Goal: Task Accomplishment & Management: Complete application form

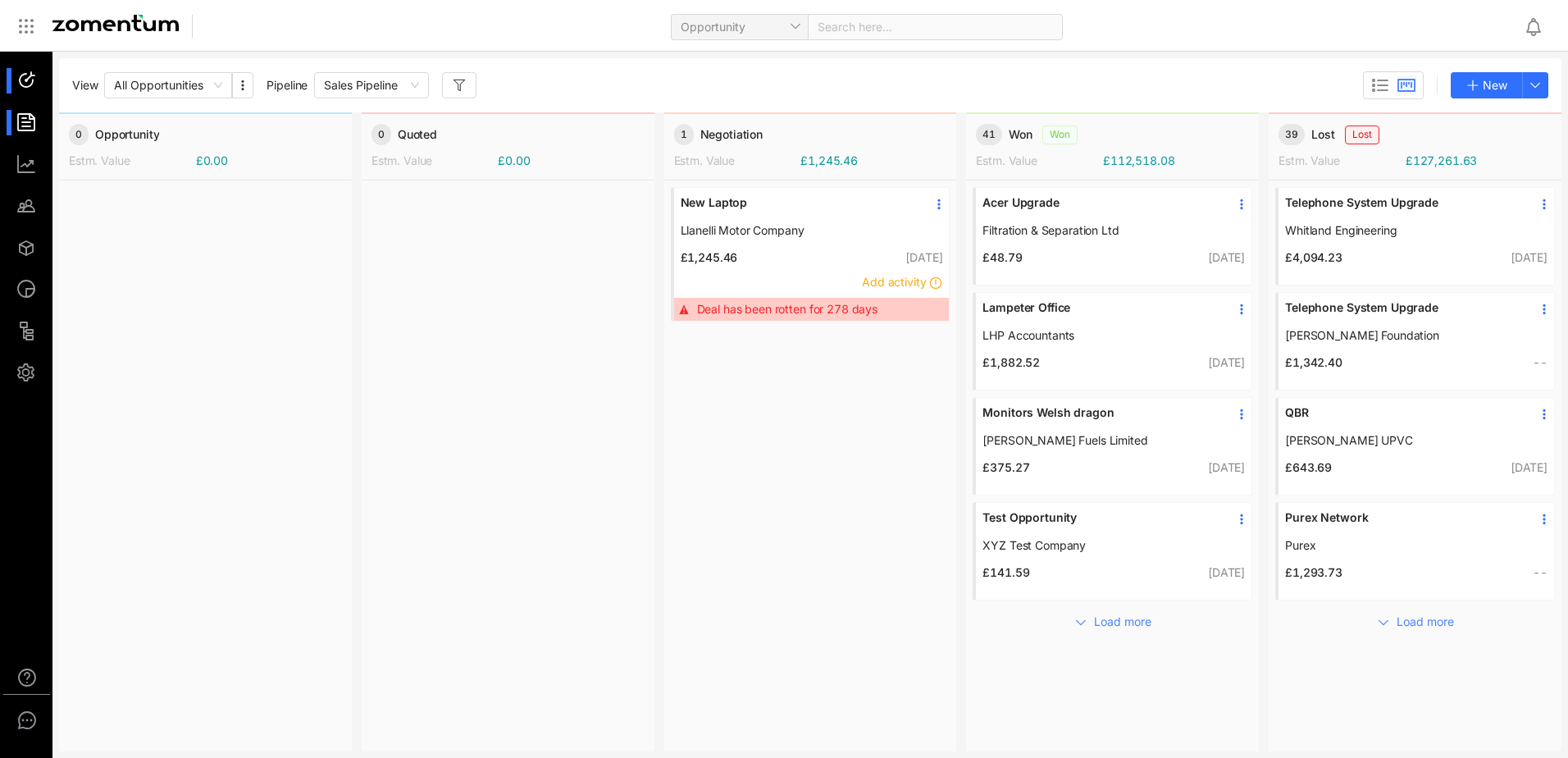
click at [40, 126] on div at bounding box center [33, 122] width 35 height 25
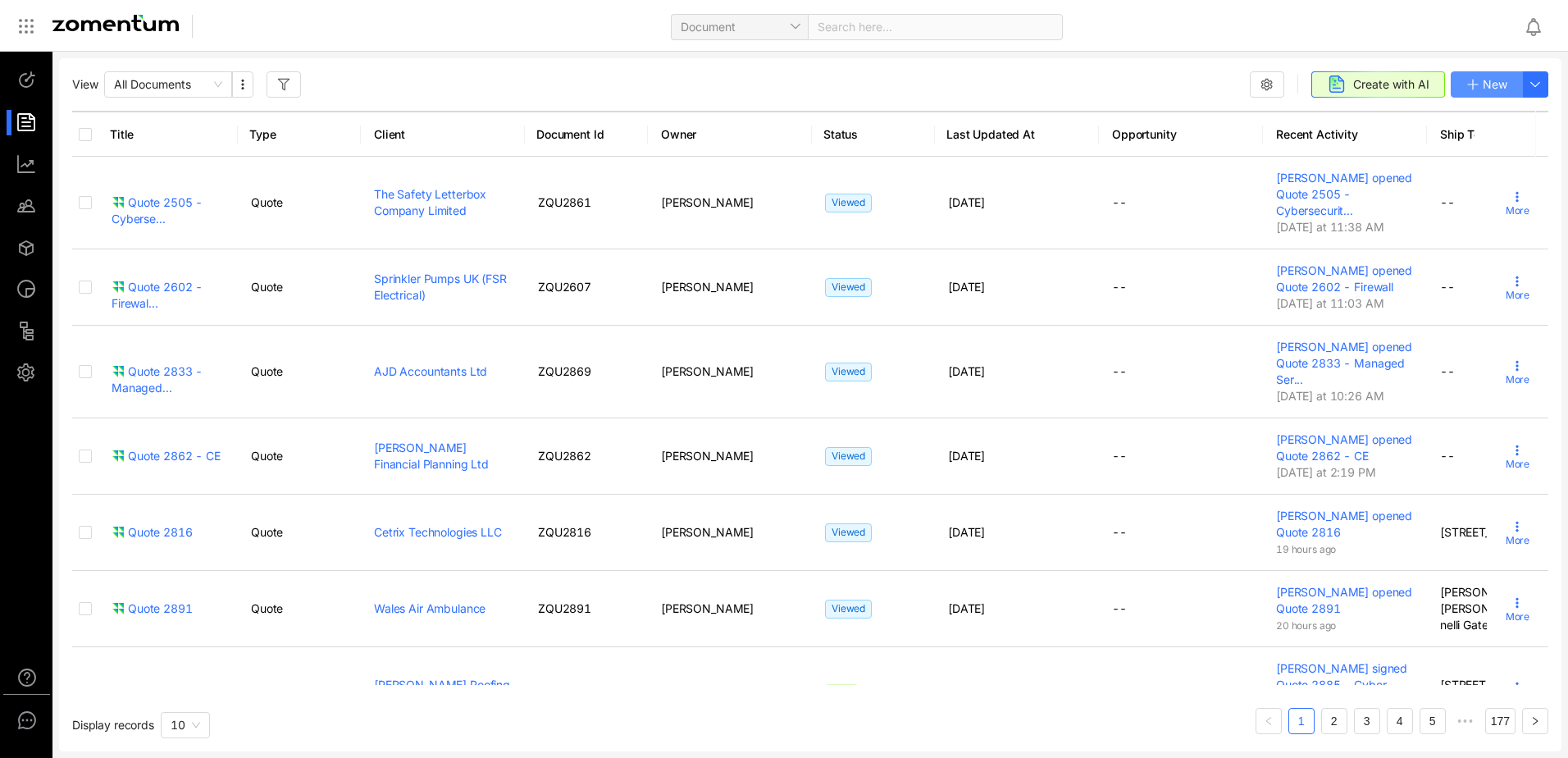
click at [1498, 82] on span "New" at bounding box center [1495, 85] width 25 height 18
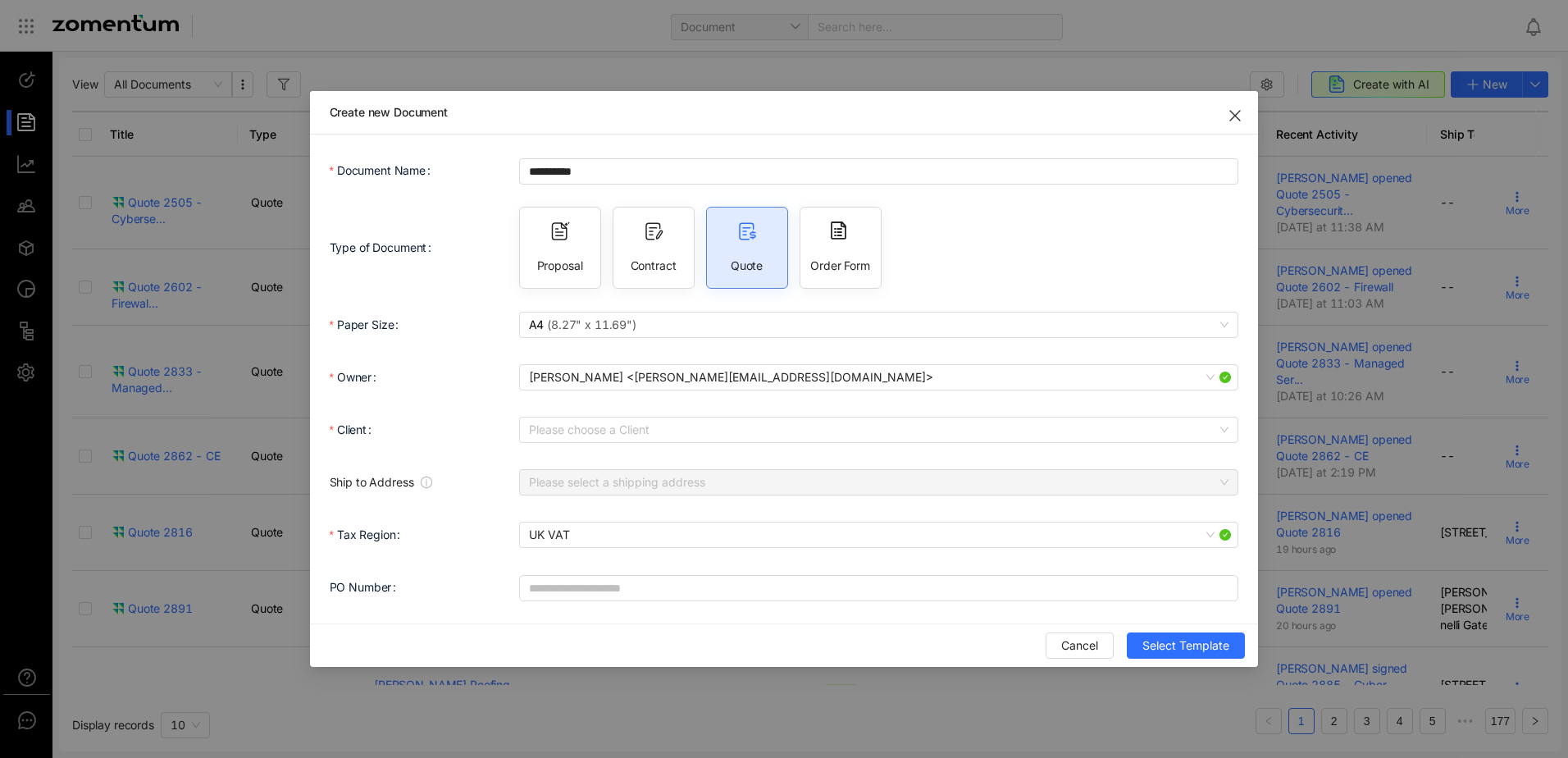
click at [557, 234] on icon at bounding box center [561, 231] width 20 height 20
type input "**********"
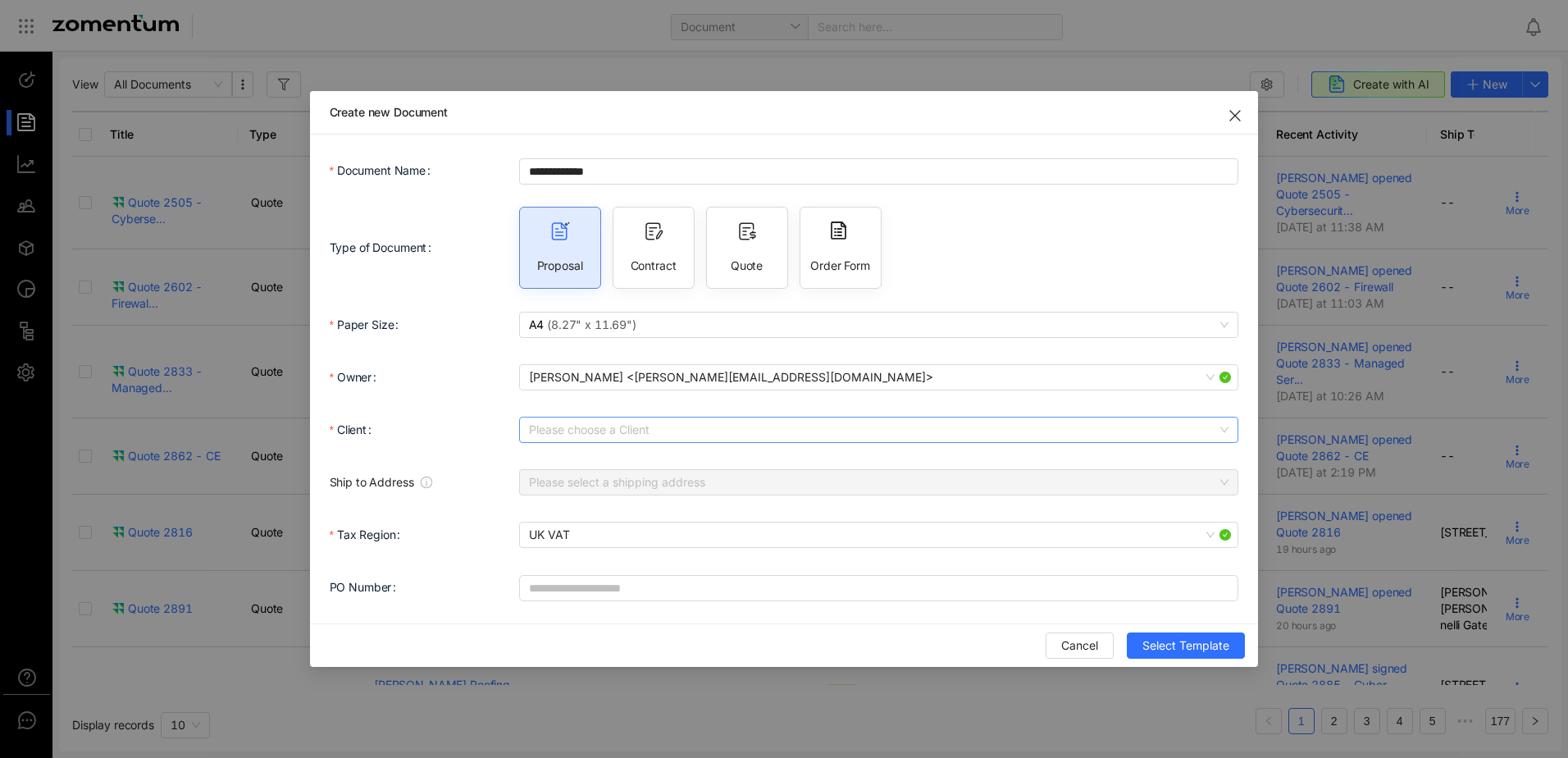
click at [587, 429] on input "Client" at bounding box center [873, 430] width 689 height 25
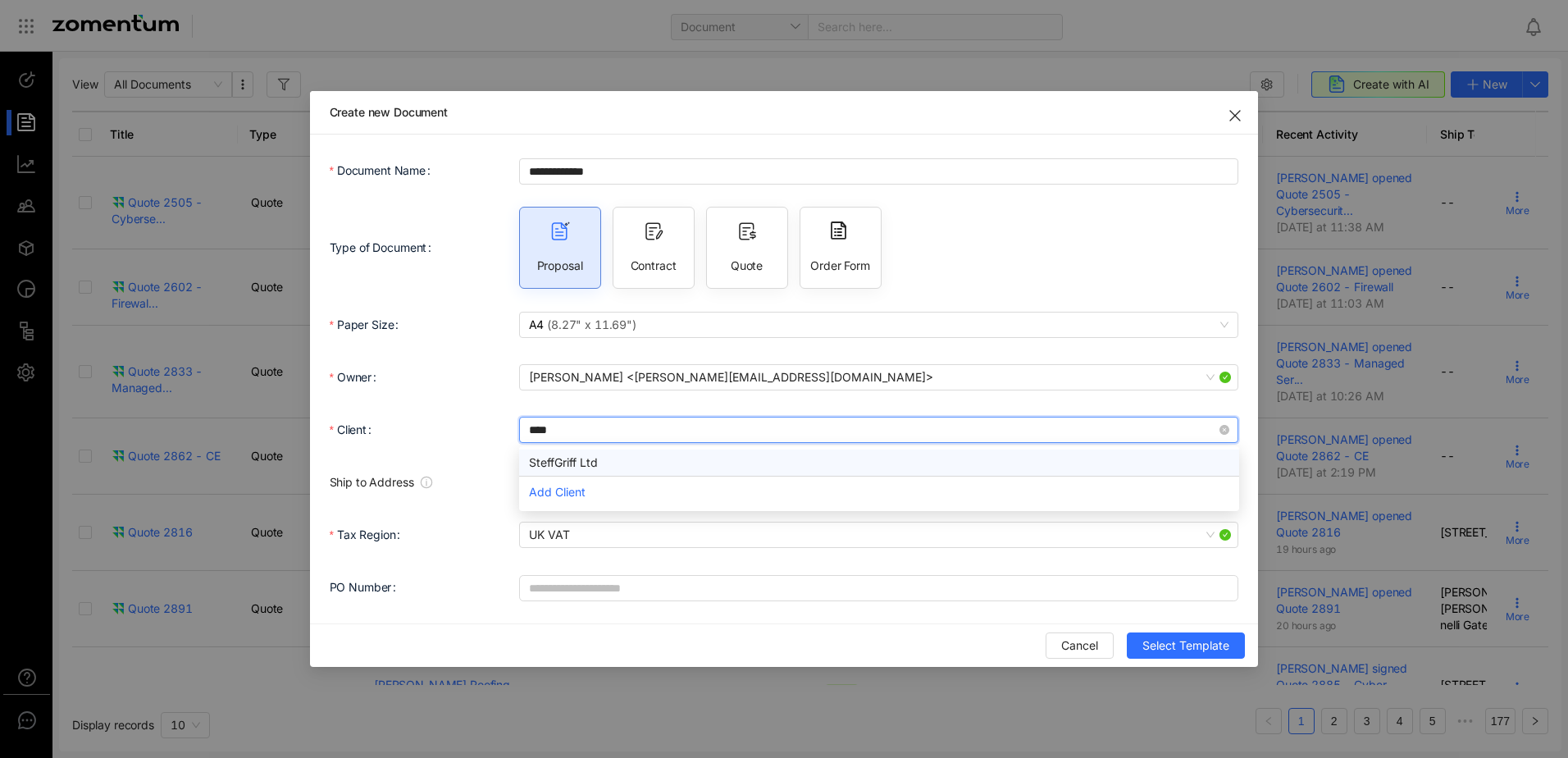
type input "*****"
click at [586, 466] on div "SteffGriff Ltd" at bounding box center [879, 463] width 700 height 18
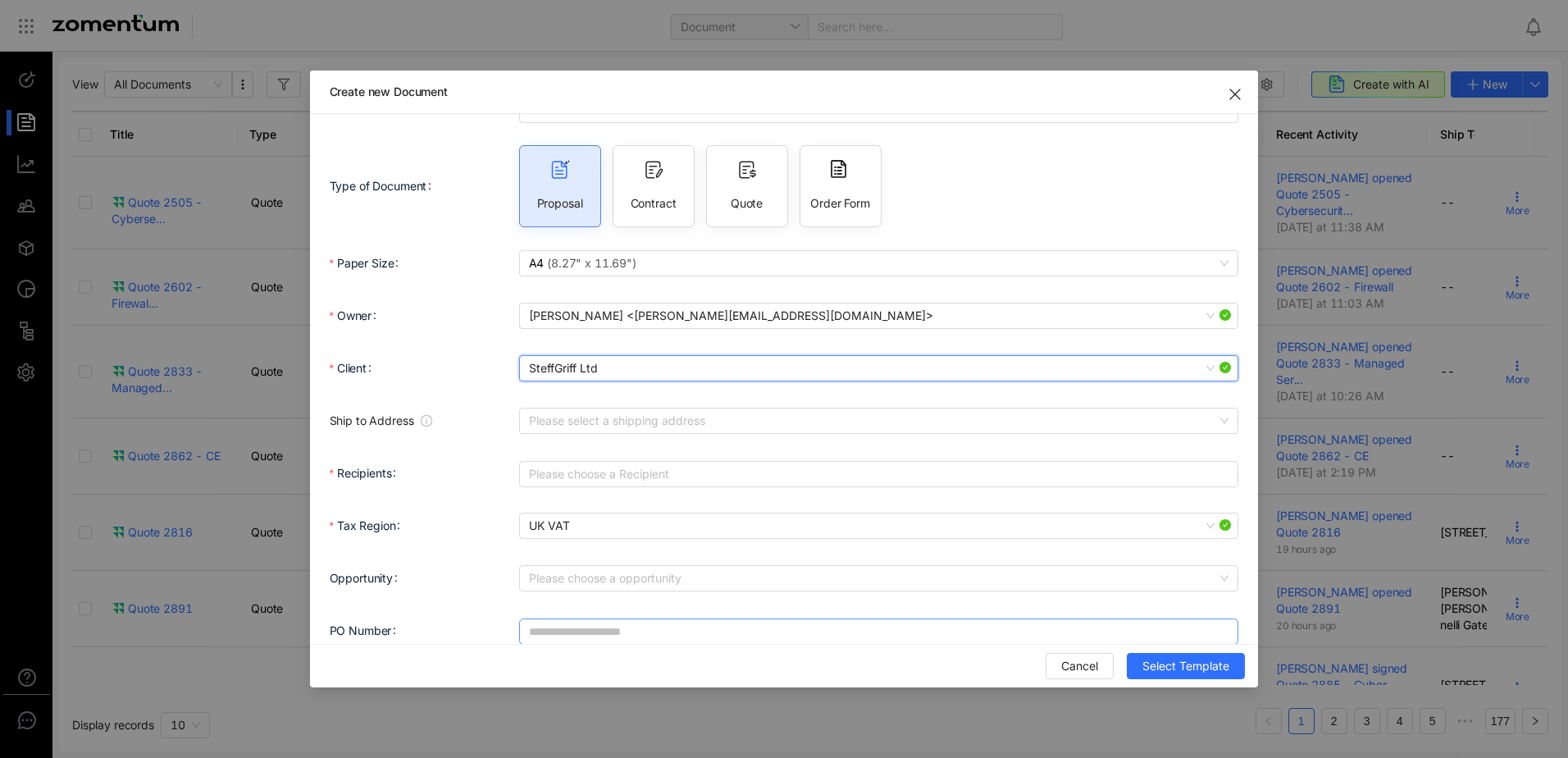
scroll to position [63, 0]
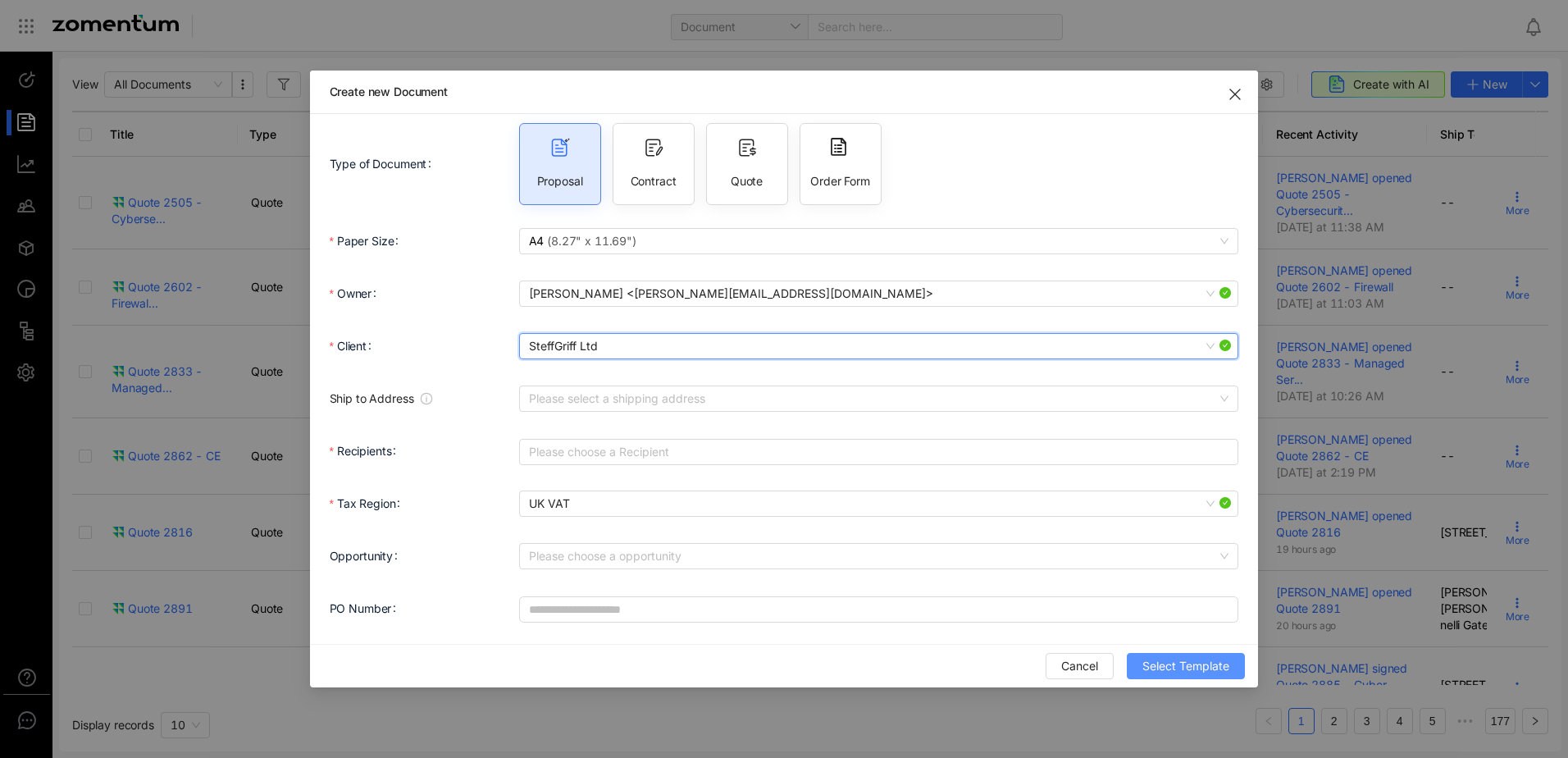
click at [1189, 672] on span "Select Template" at bounding box center [1186, 666] width 87 height 18
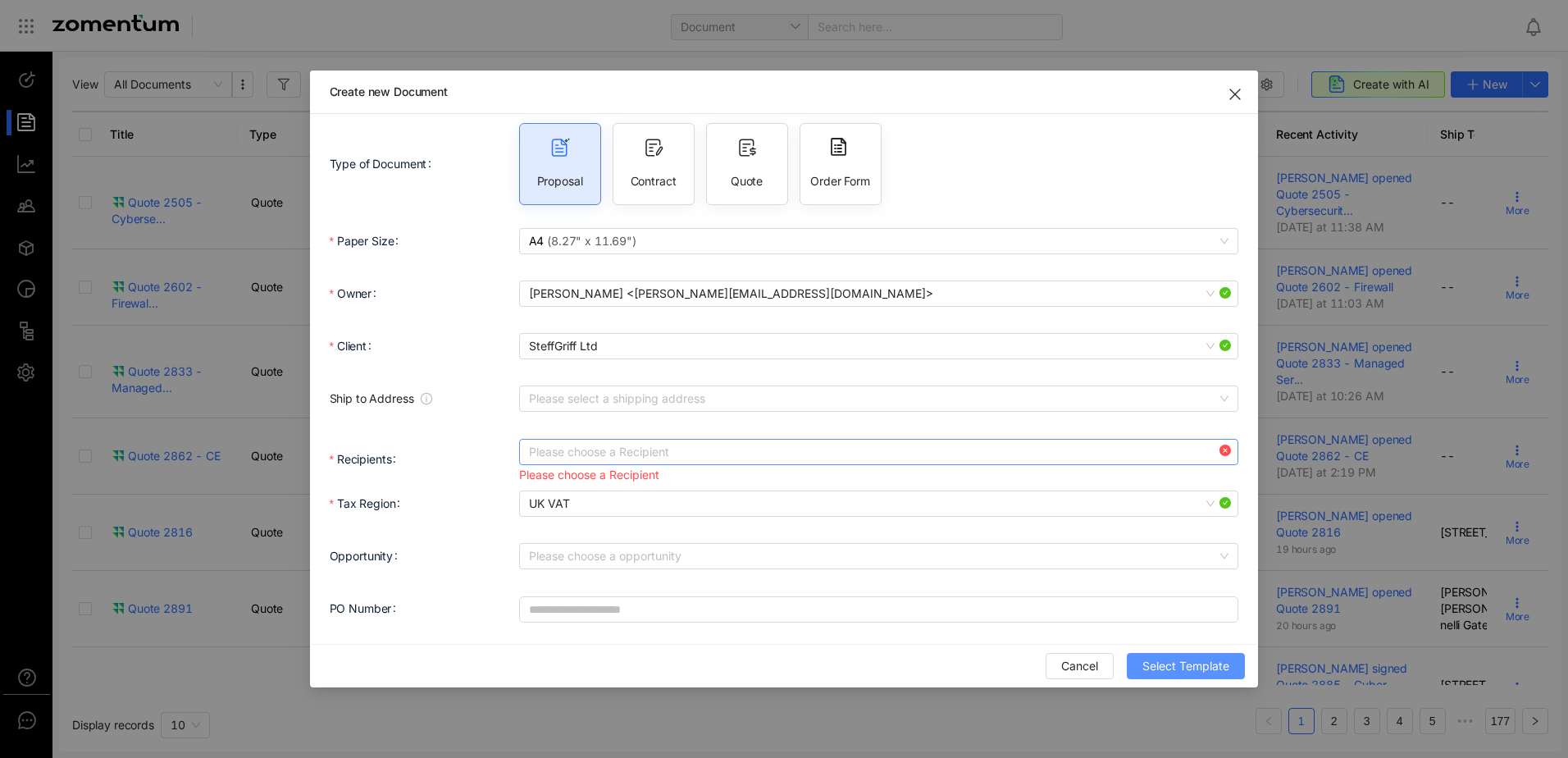
click at [634, 457] on div at bounding box center [871, 452] width 695 height 23
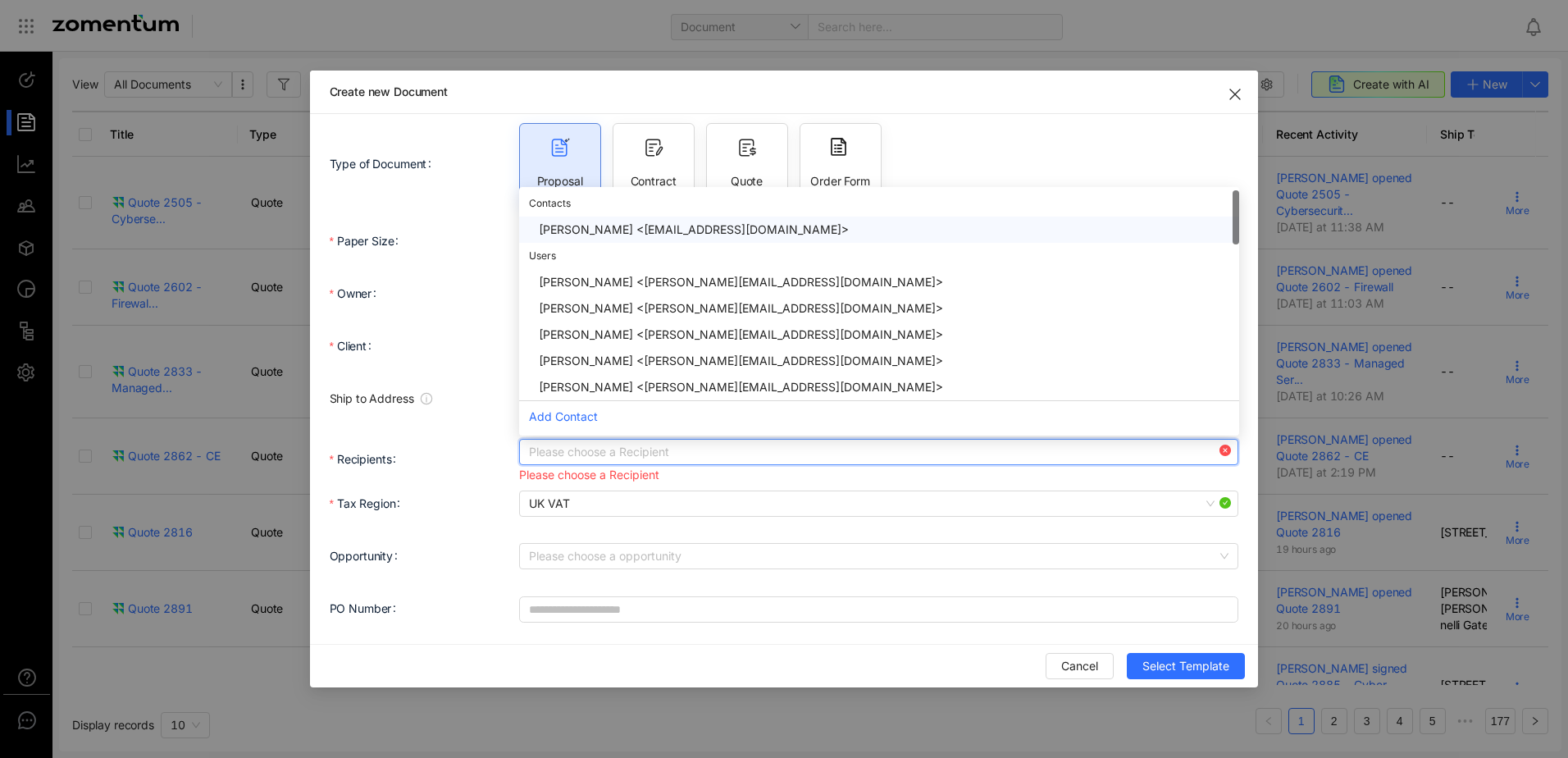
click at [602, 224] on div "[PERSON_NAME] <[EMAIL_ADDRESS][DOMAIN_NAME]>" at bounding box center [884, 229] width 690 height 18
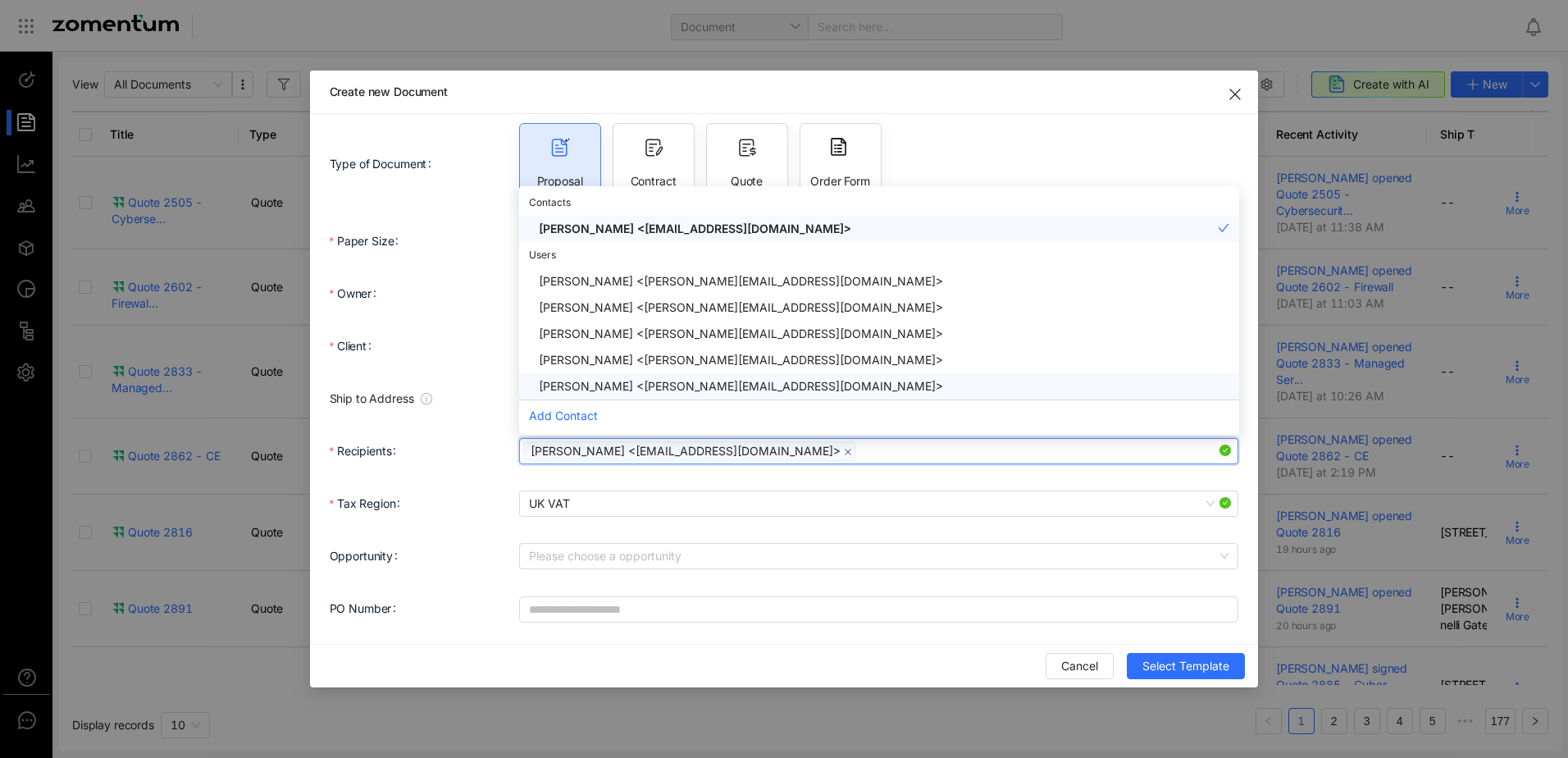
click at [787, 476] on form "**********" at bounding box center [785, 348] width 910 height 555
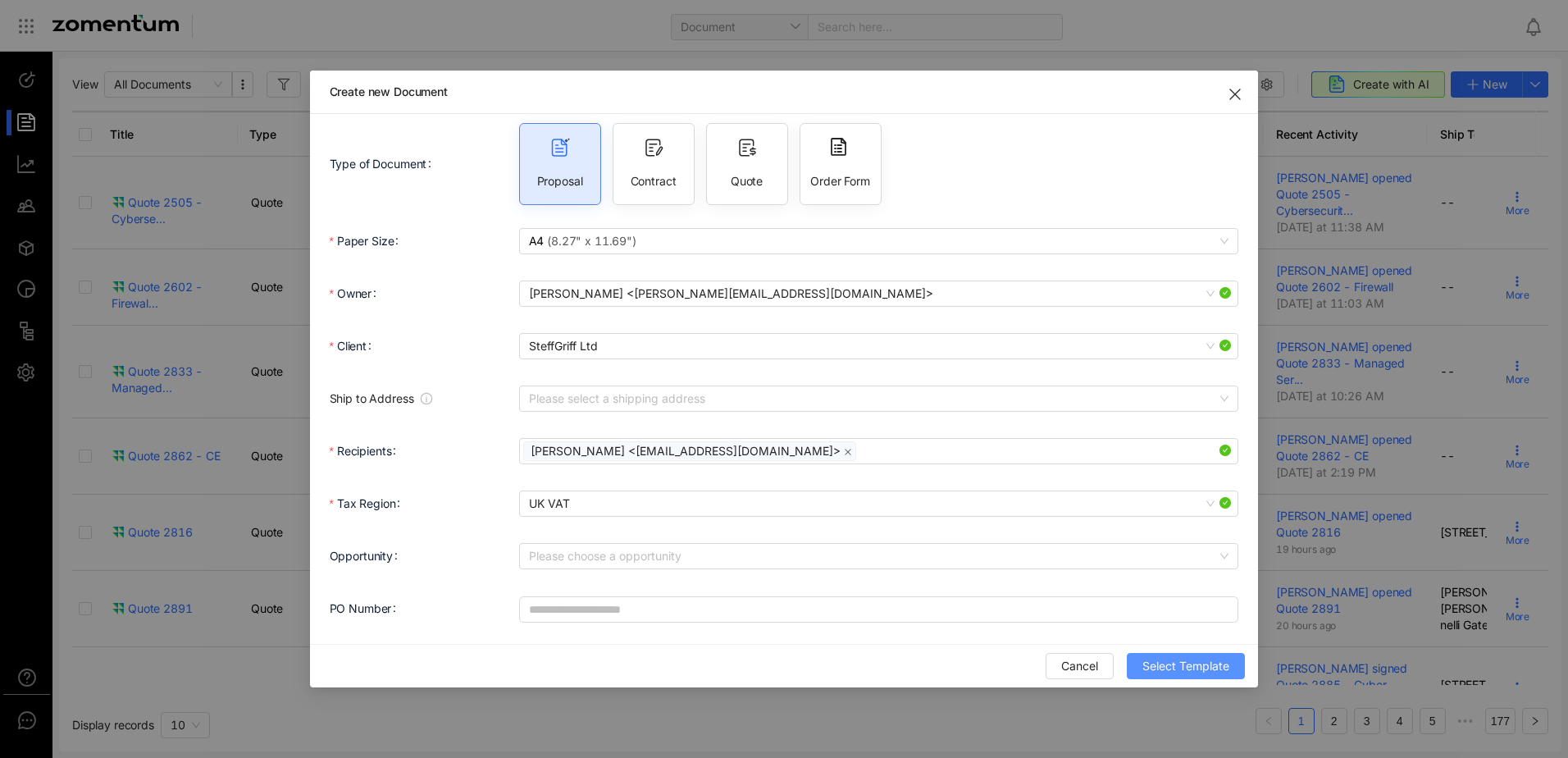
click at [1198, 662] on span "Select Template" at bounding box center [1186, 666] width 87 height 18
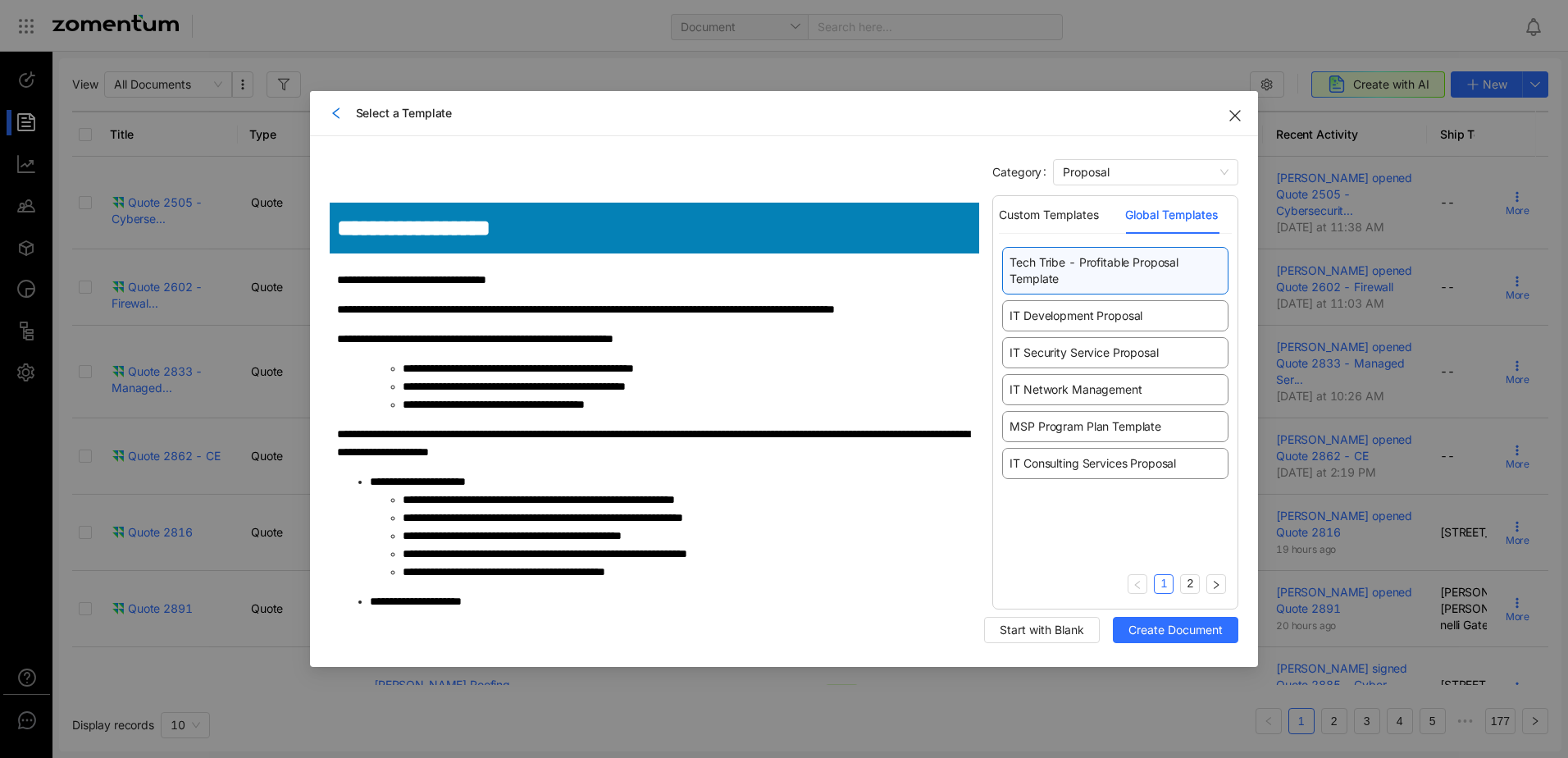
scroll to position [1148, 0]
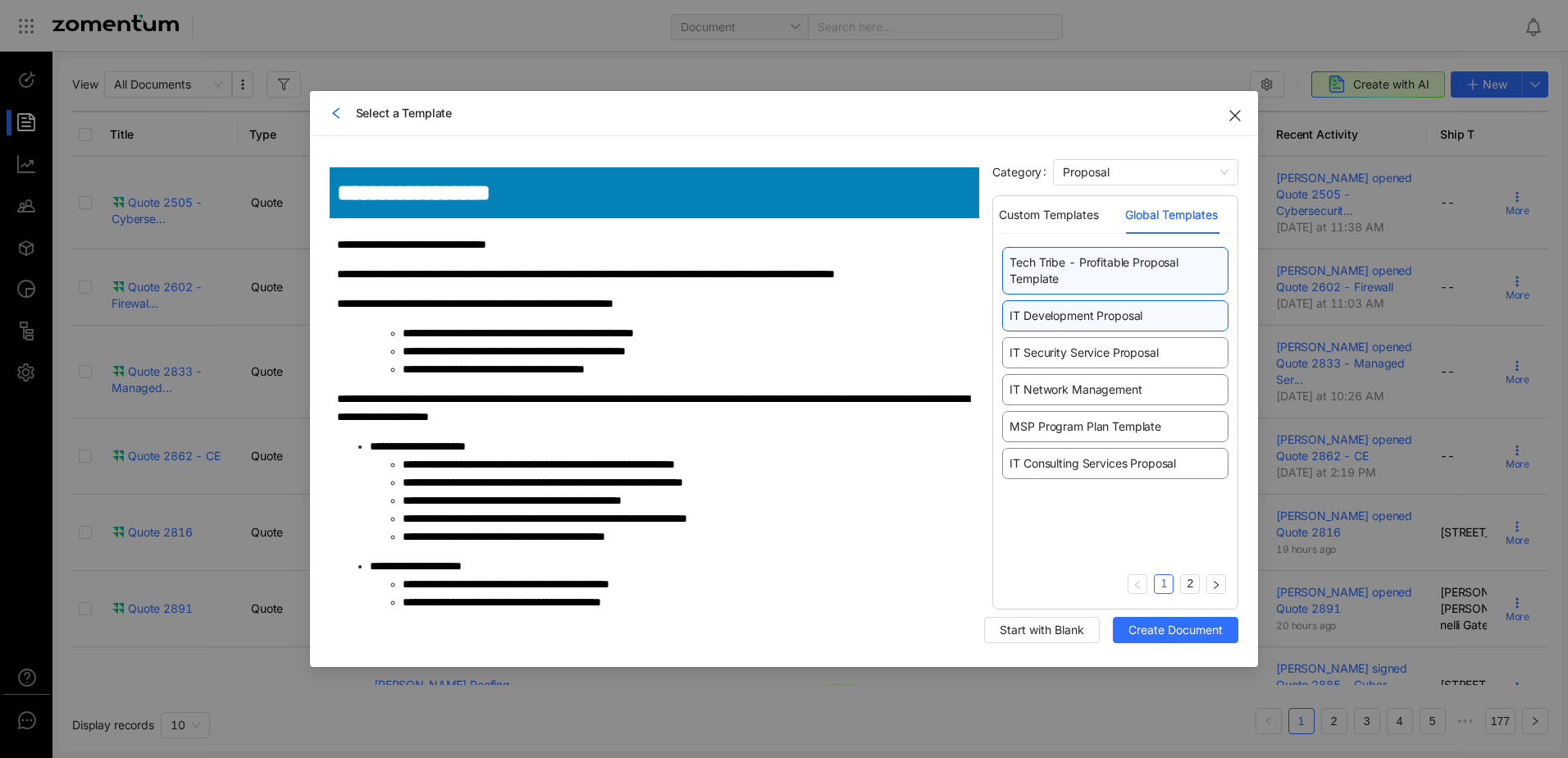
click at [1084, 307] on span "IT Development Proposal" at bounding box center [1075, 315] width 133 height 16
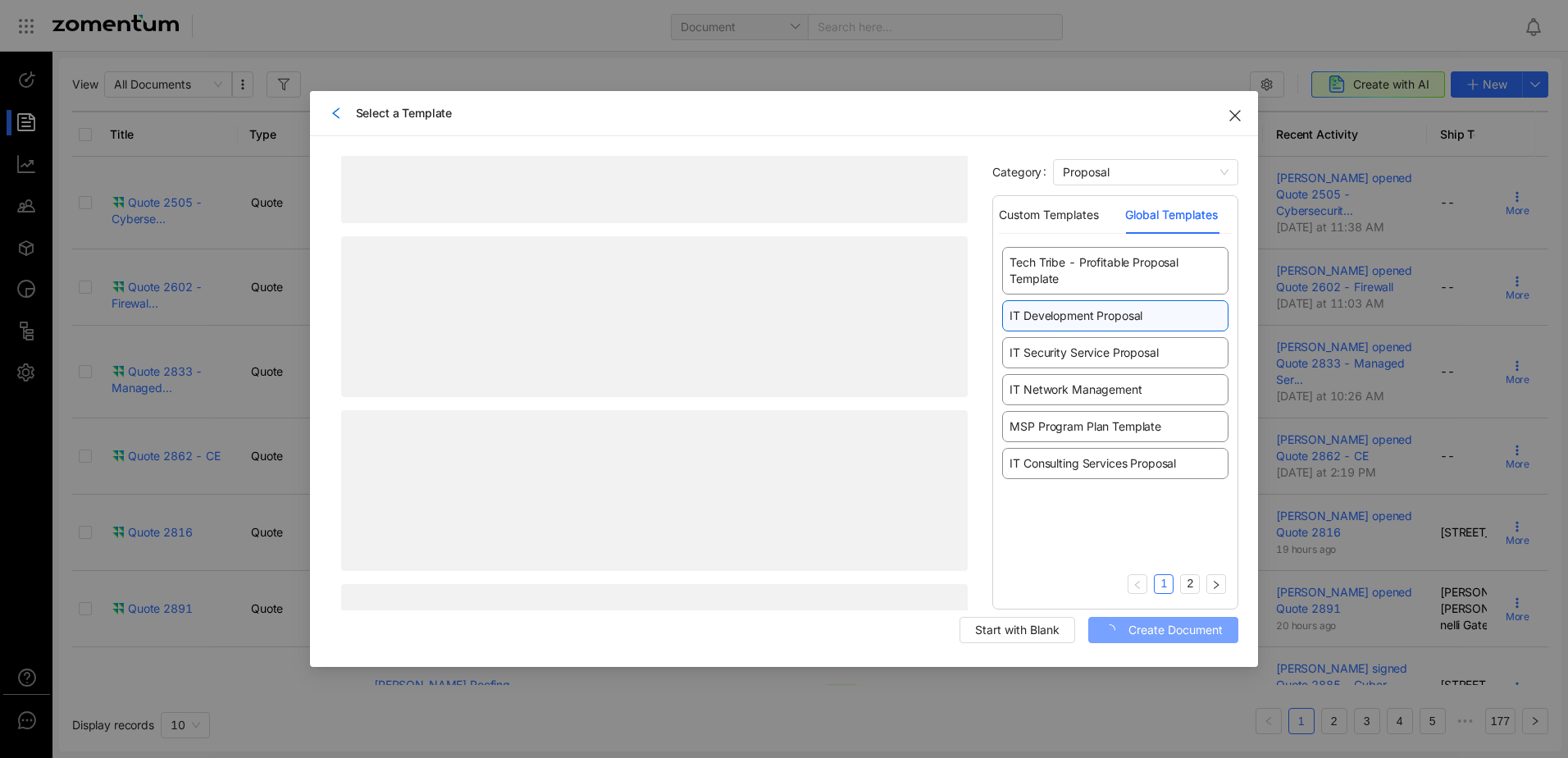
scroll to position [0, 0]
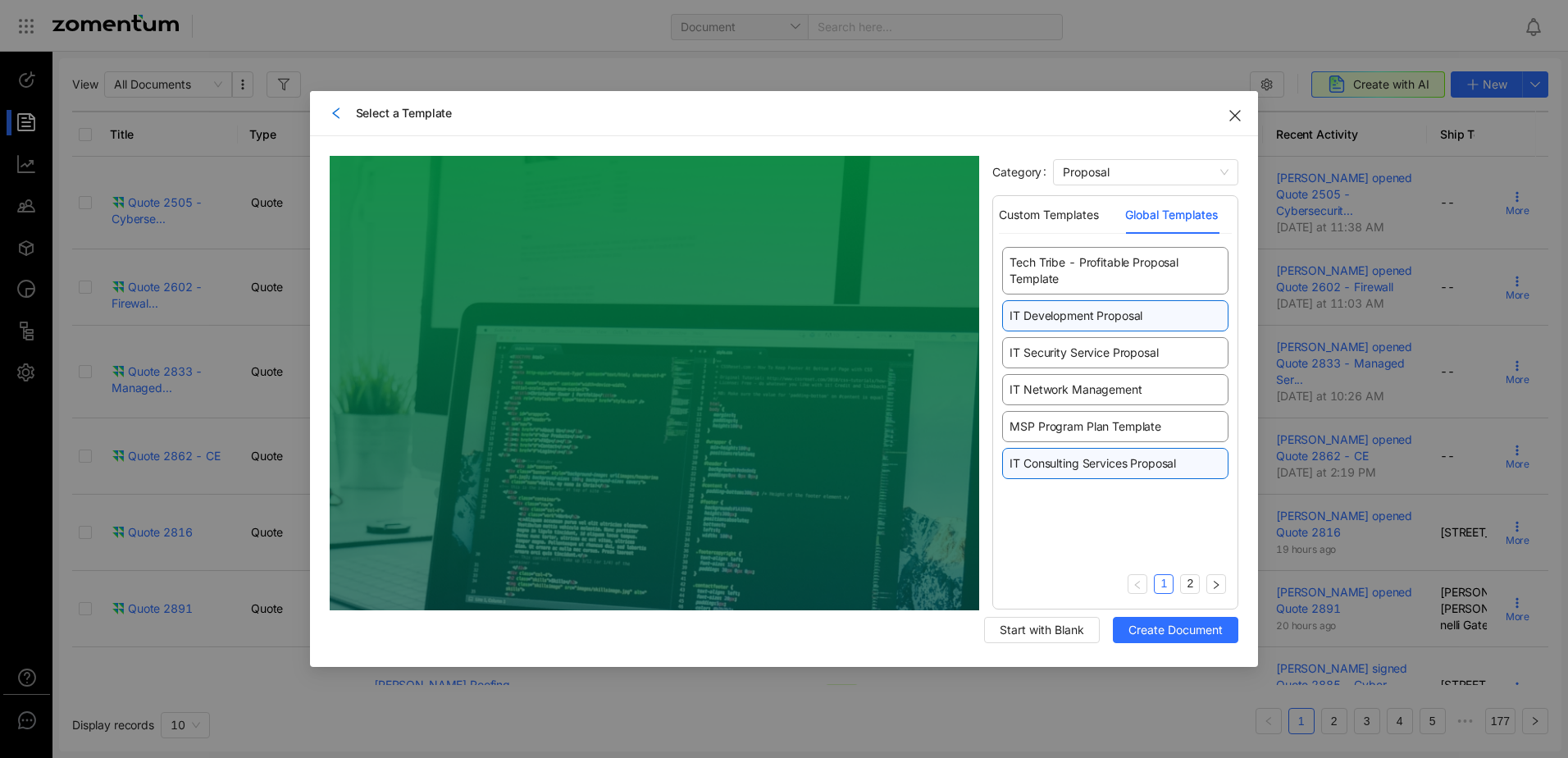
click at [1123, 470] on span "IT Consulting Services Proposal" at bounding box center [1092, 463] width 167 height 16
click at [1069, 210] on div "Custom Templates" at bounding box center [1049, 214] width 100 height 18
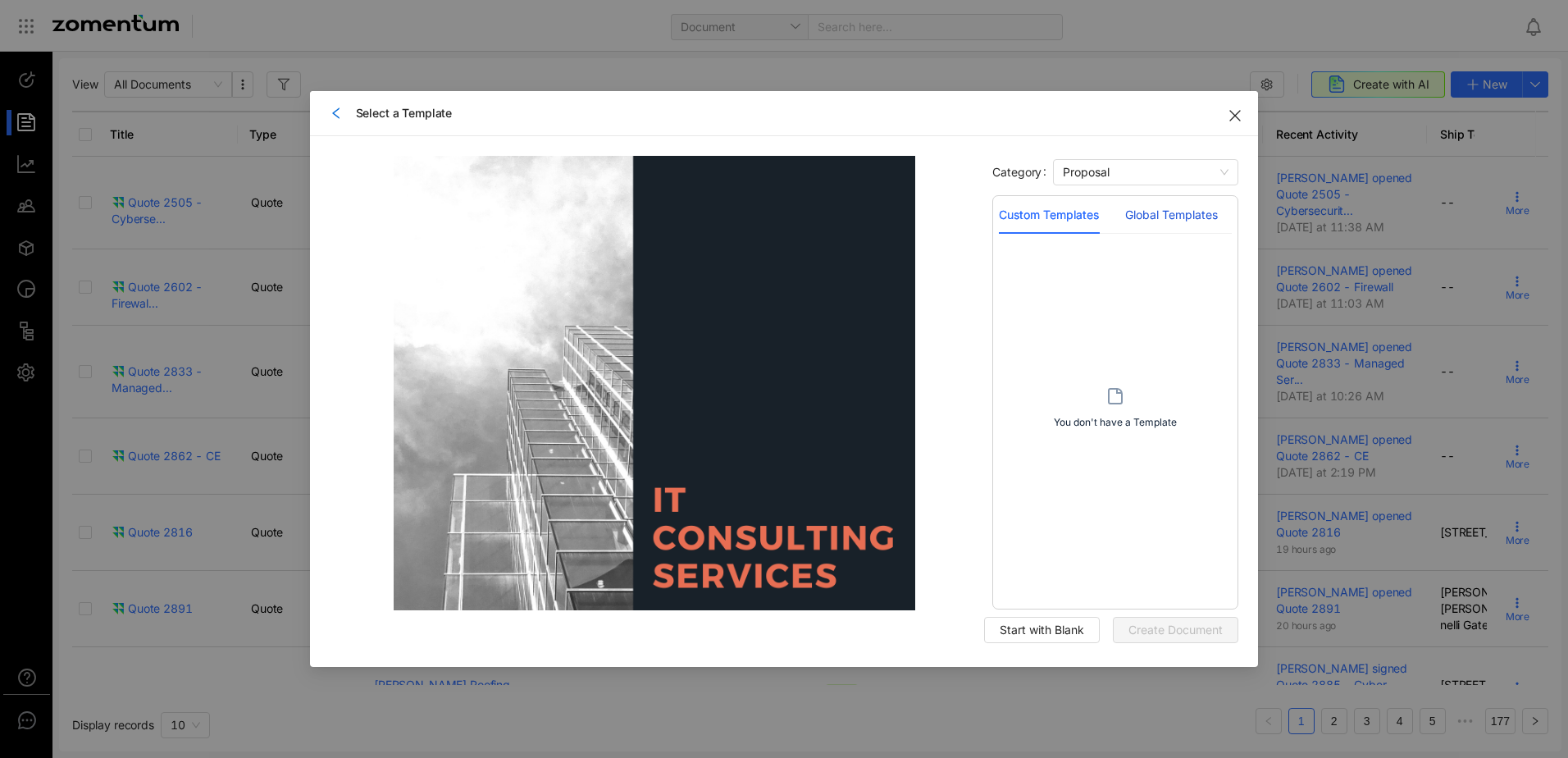
click at [1164, 214] on div "Global Templates" at bounding box center [1171, 214] width 93 height 18
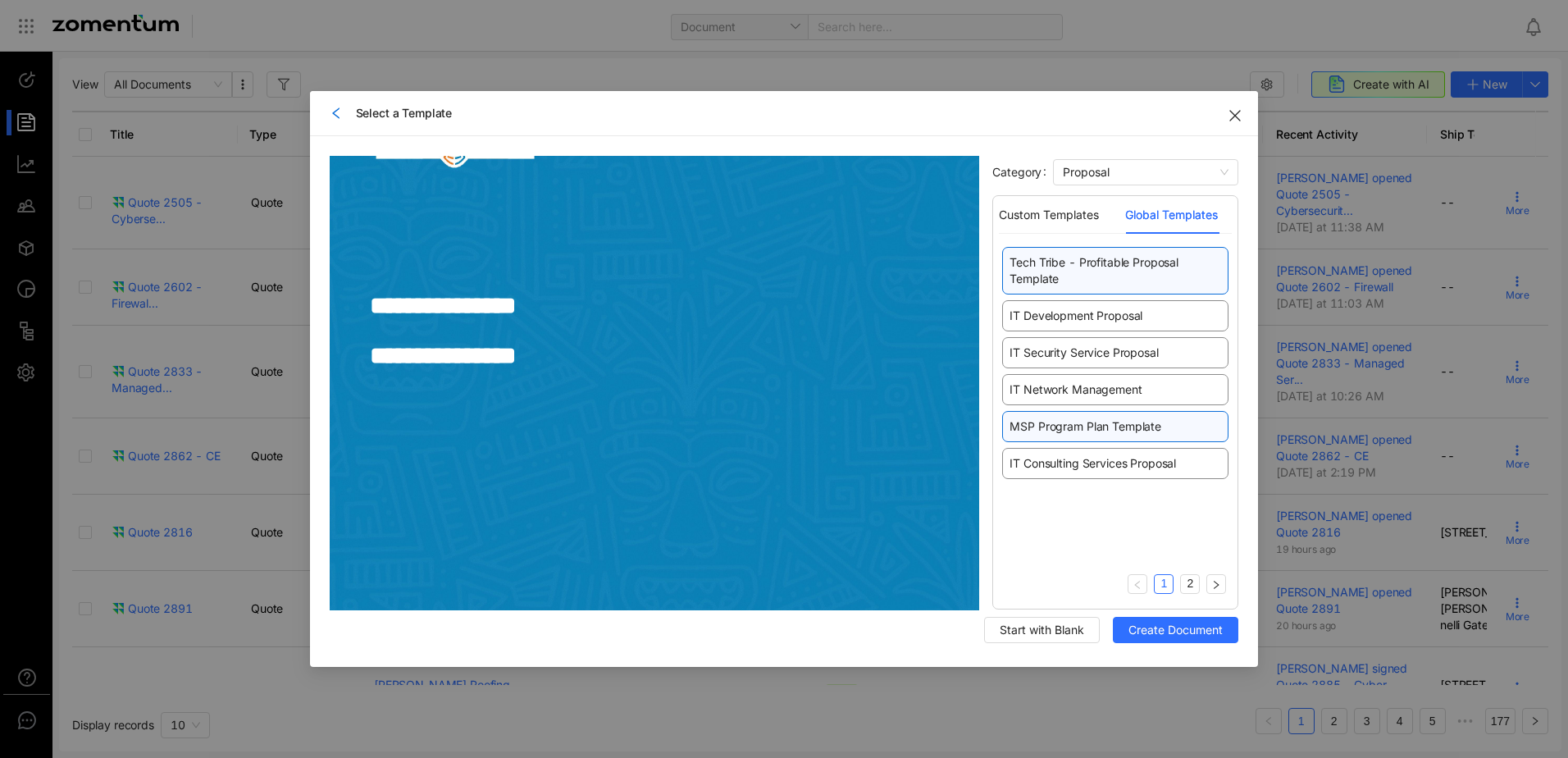
click at [1116, 429] on span "MSP Program Plan Template" at bounding box center [1085, 426] width 152 height 16
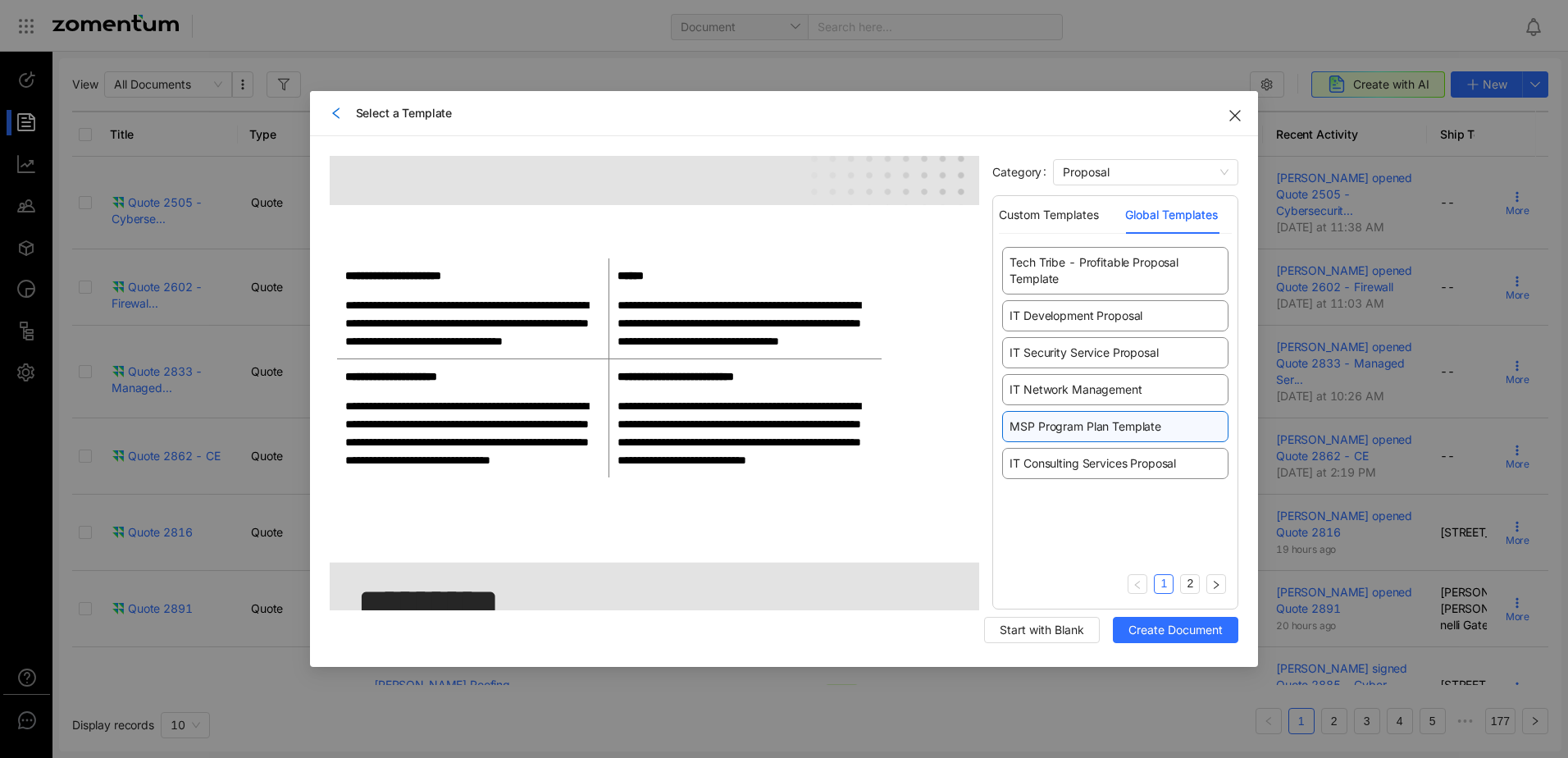
scroll to position [2781, 0]
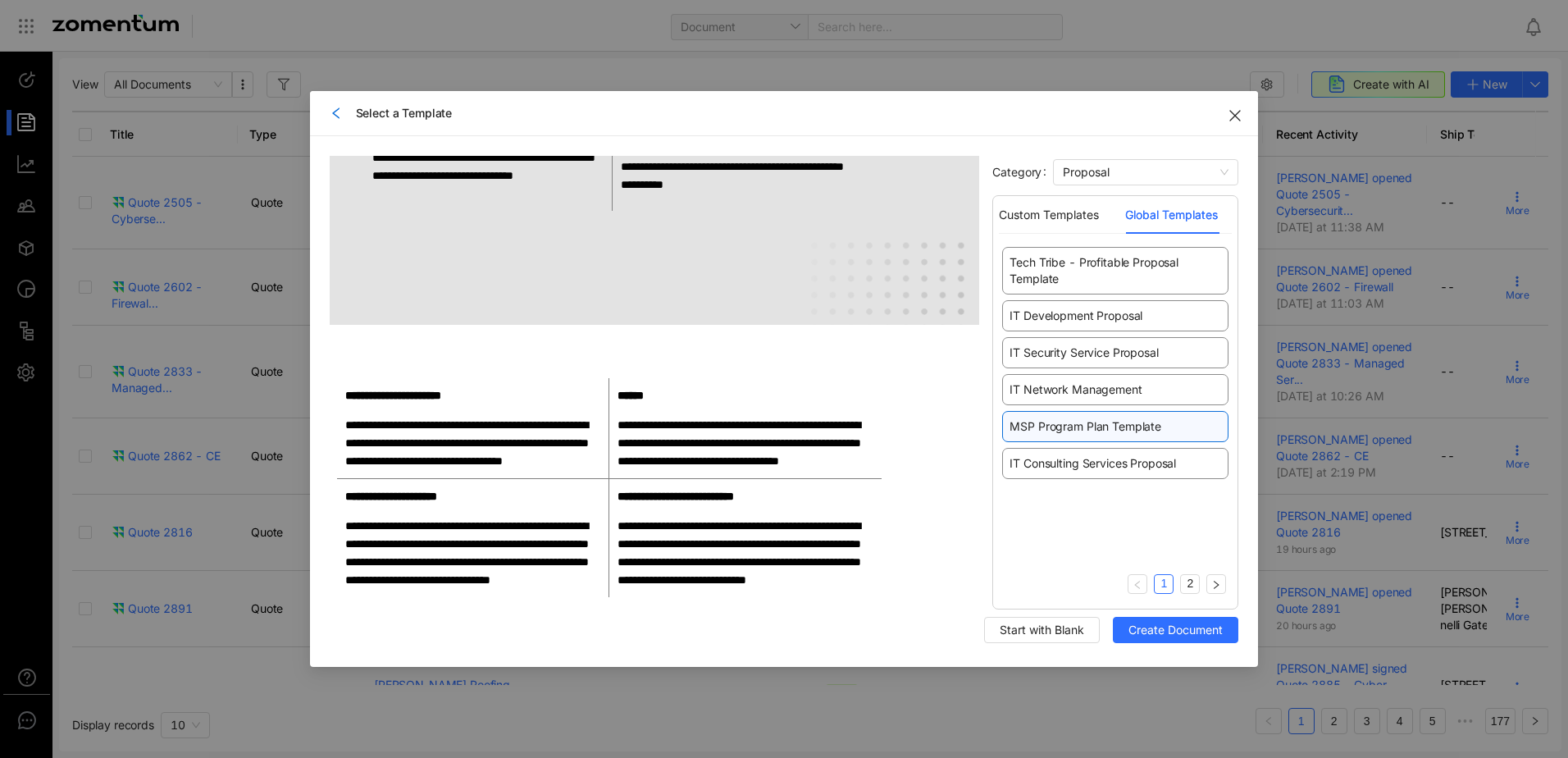
click at [331, 109] on icon "left" at bounding box center [336, 113] width 13 height 13
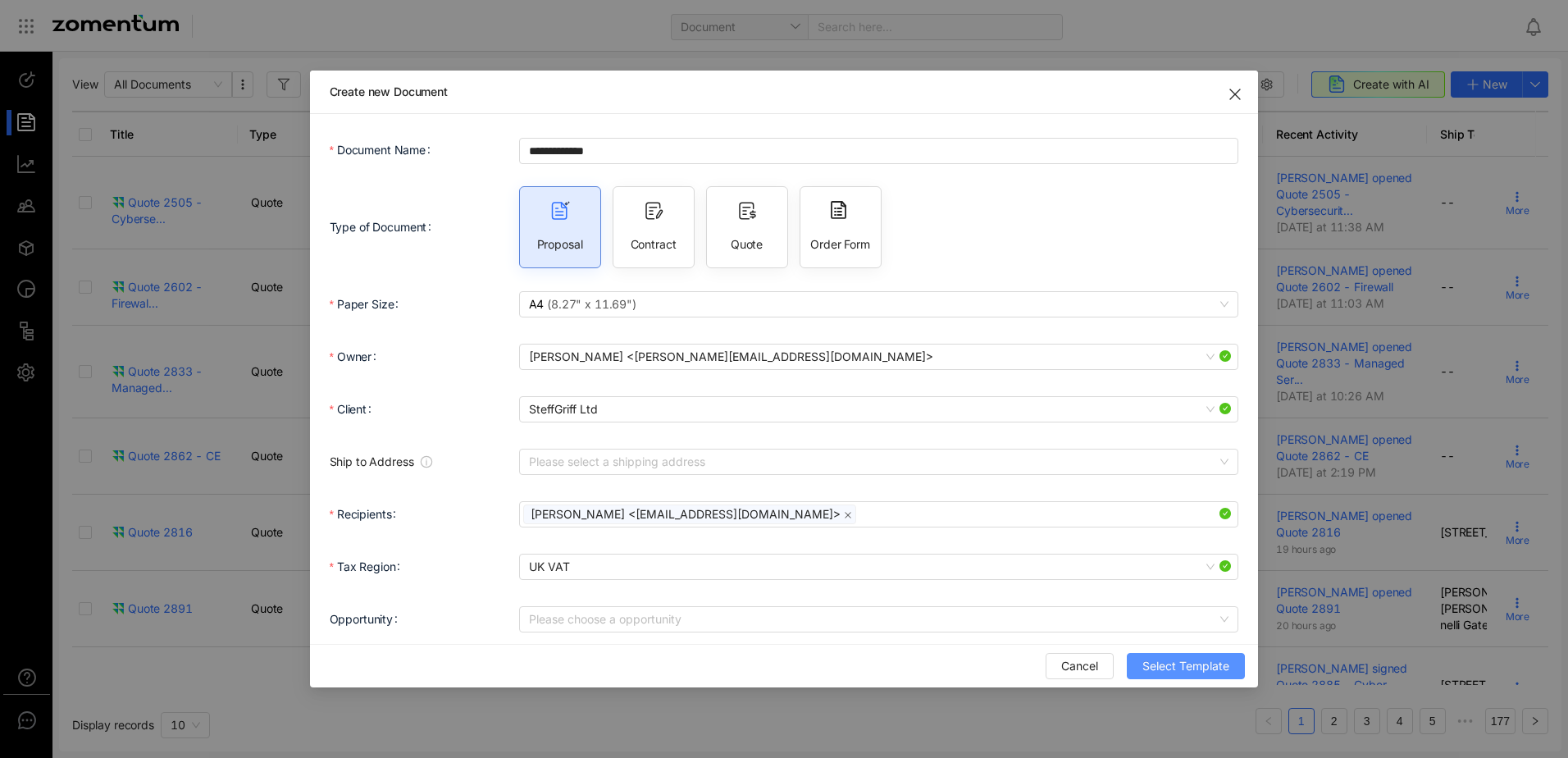
click at [1173, 670] on span "Select Template" at bounding box center [1186, 666] width 87 height 18
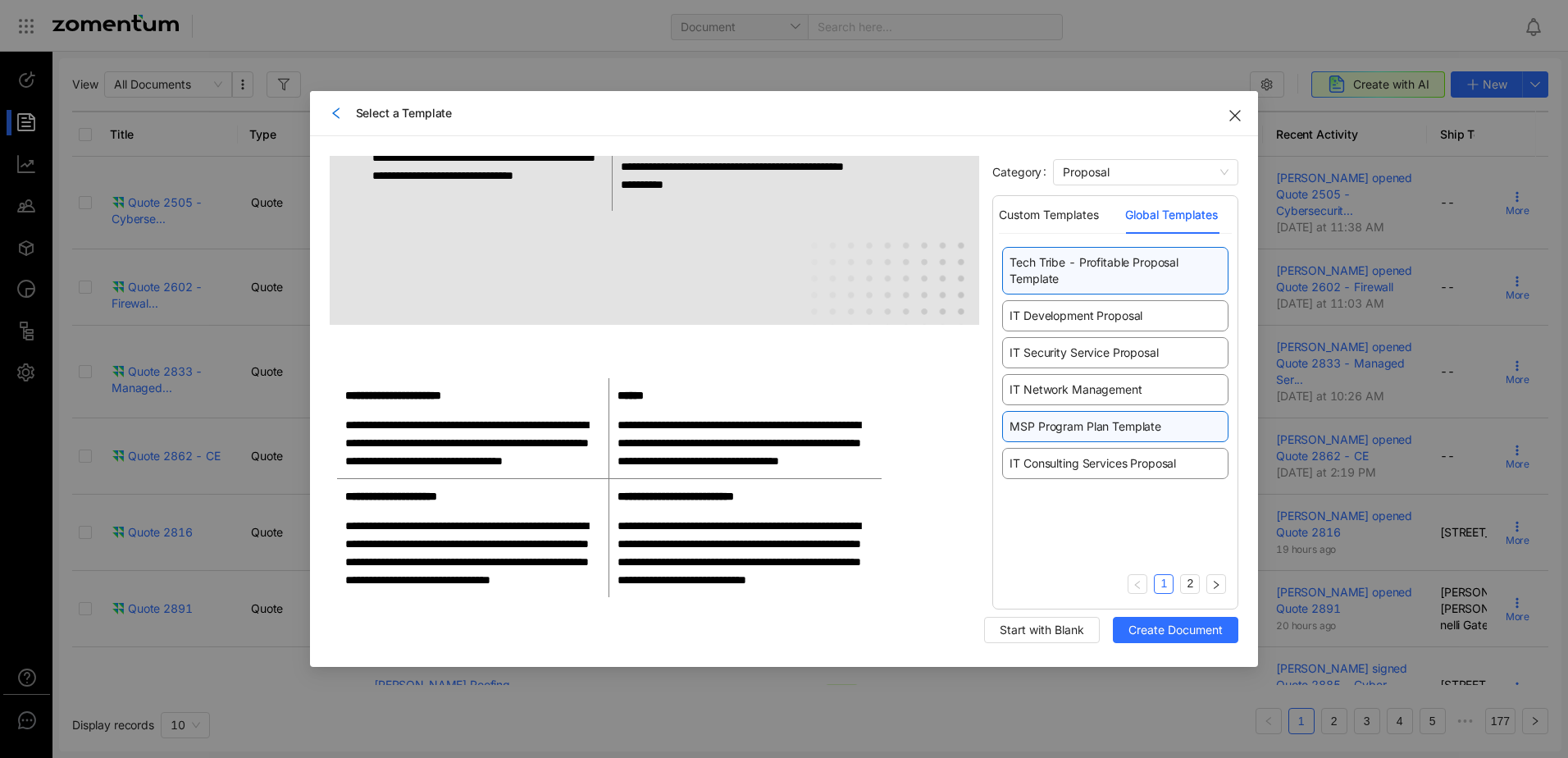
click at [1068, 267] on span "Tech Tribe - Profitable Proposal Template" at bounding box center [1115, 270] width 211 height 33
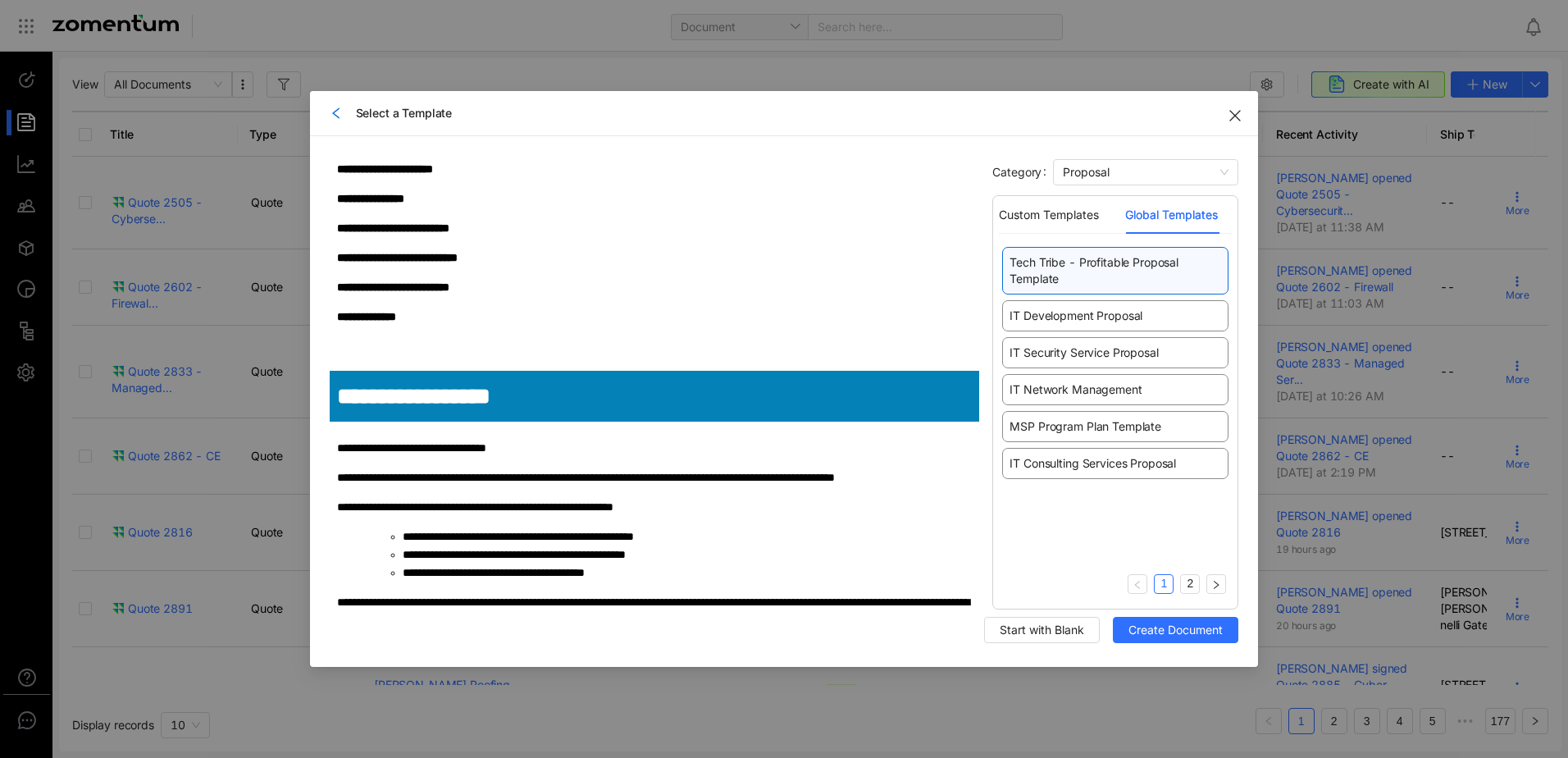
scroll to position [984, 0]
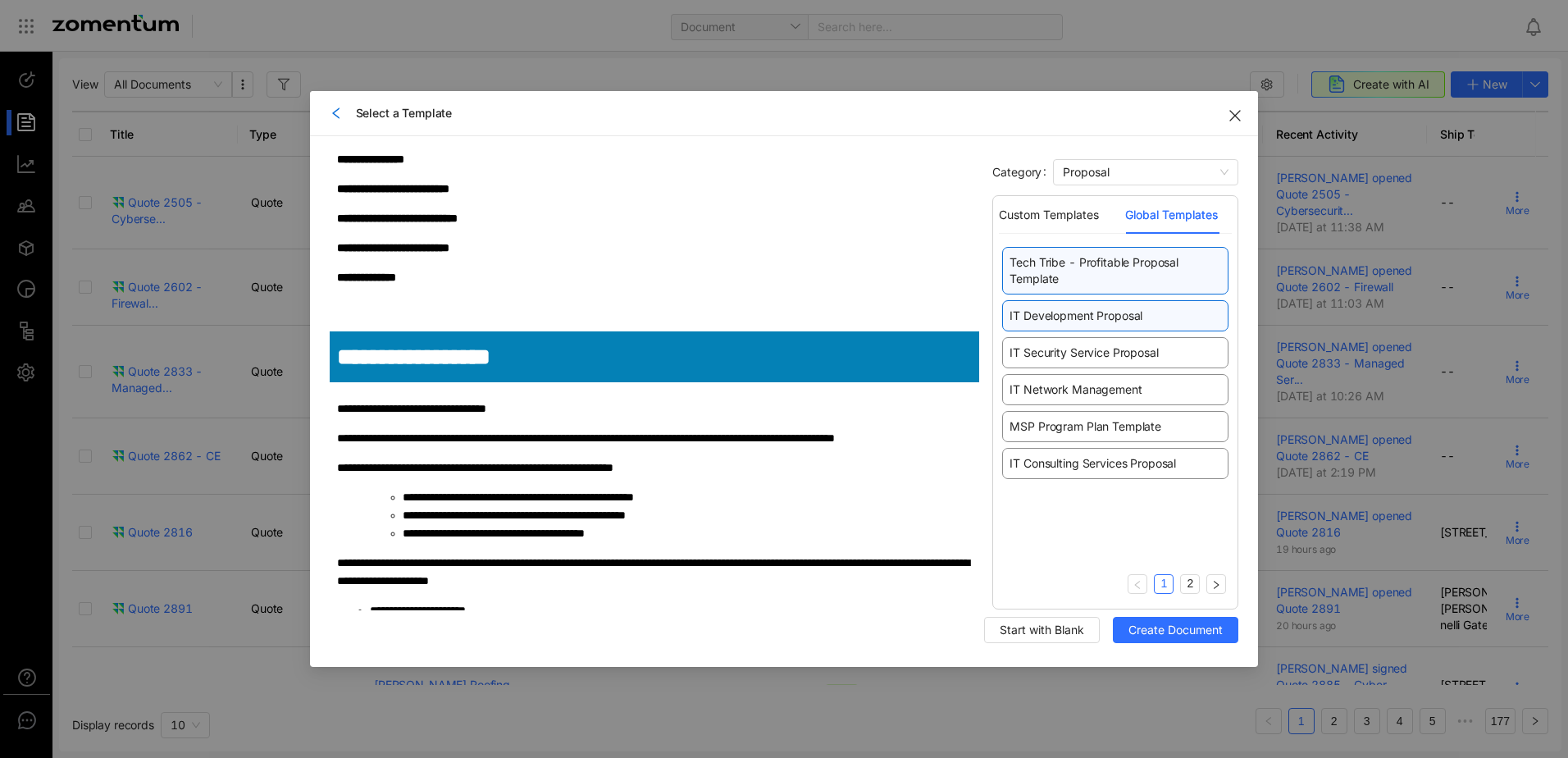
click at [1110, 309] on span "IT Development Proposal" at bounding box center [1075, 315] width 133 height 16
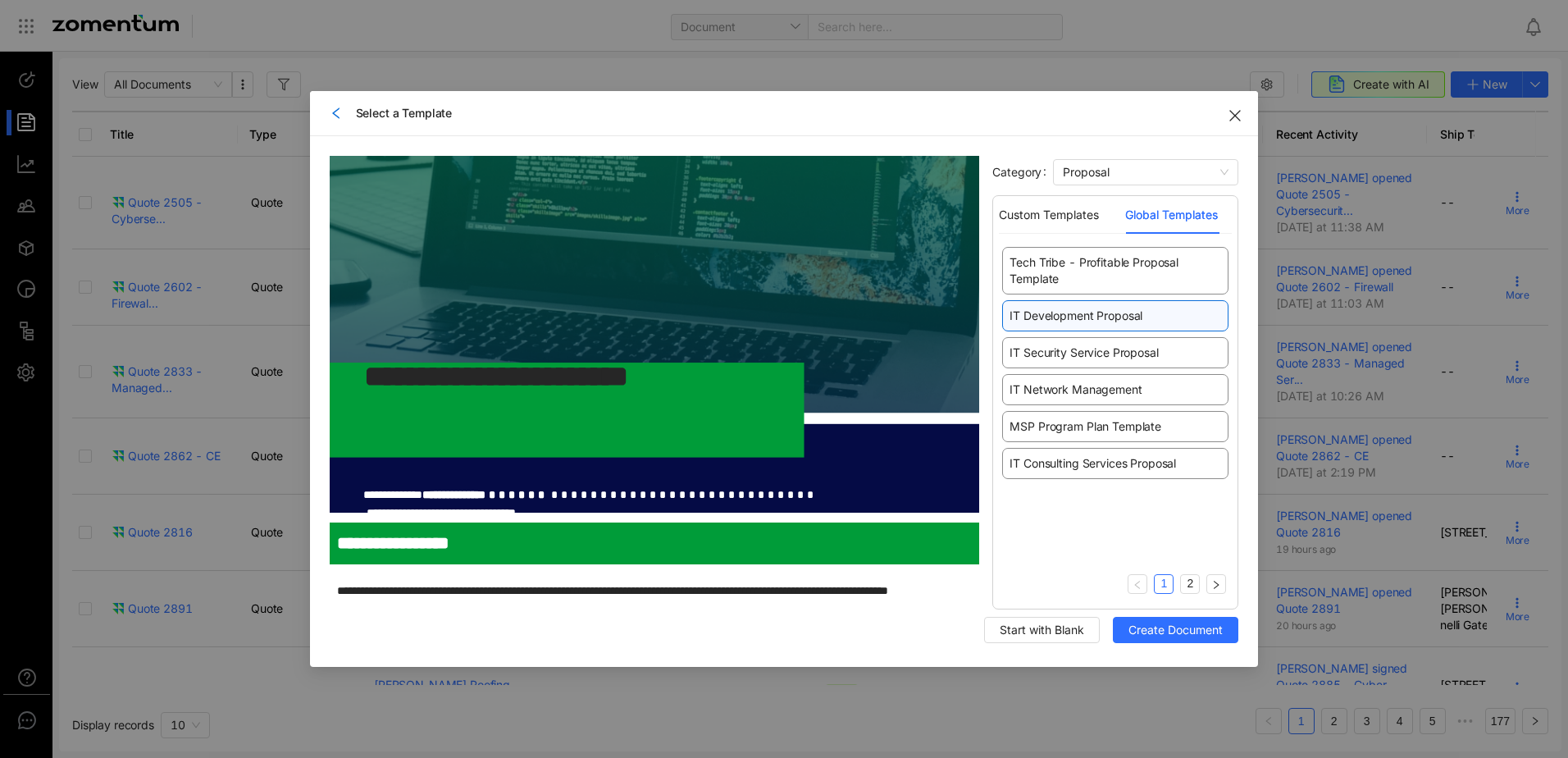
scroll to position [246, 0]
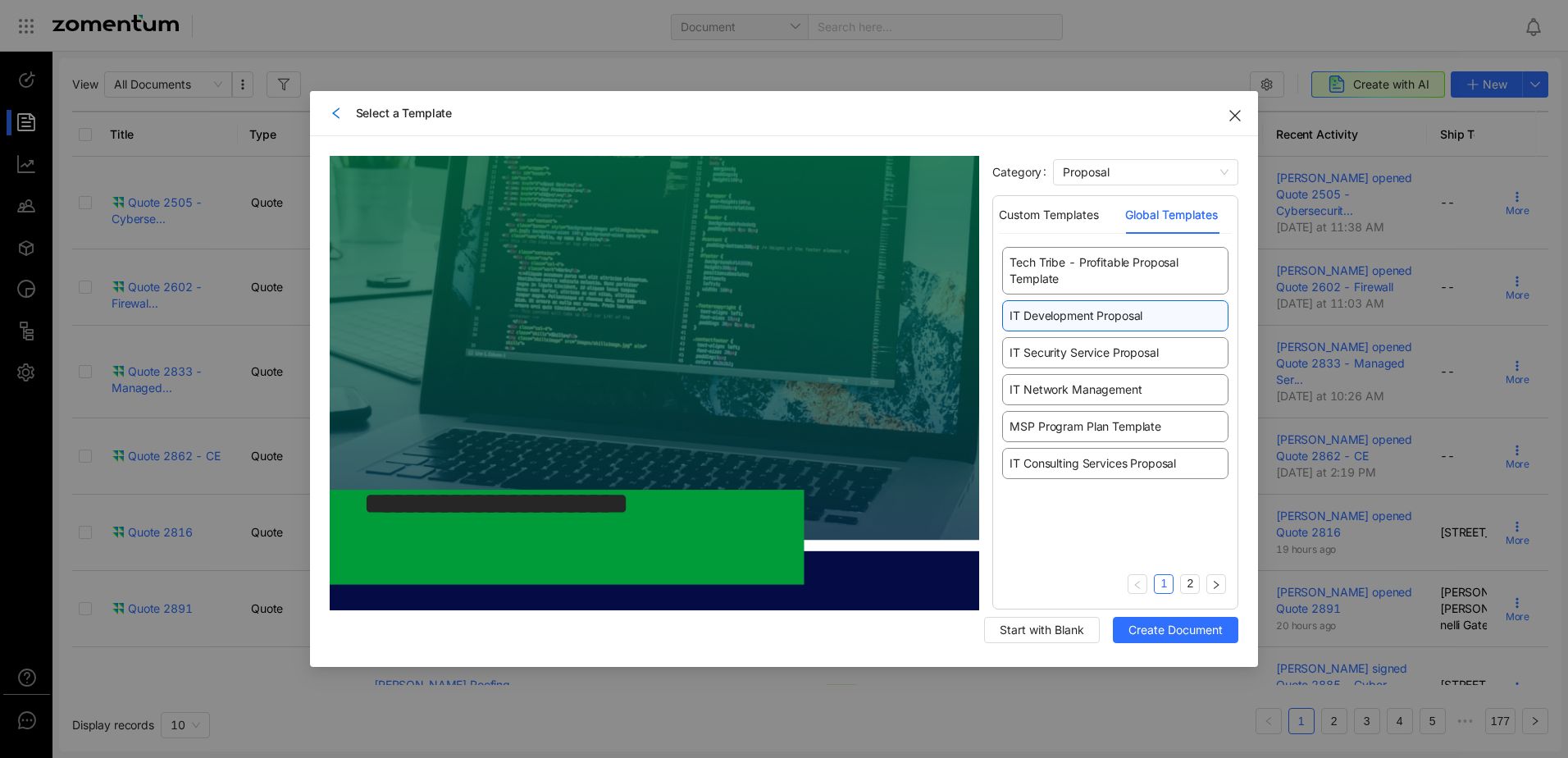
click at [1235, 108] on span "Close" at bounding box center [1235, 114] width 46 height 46
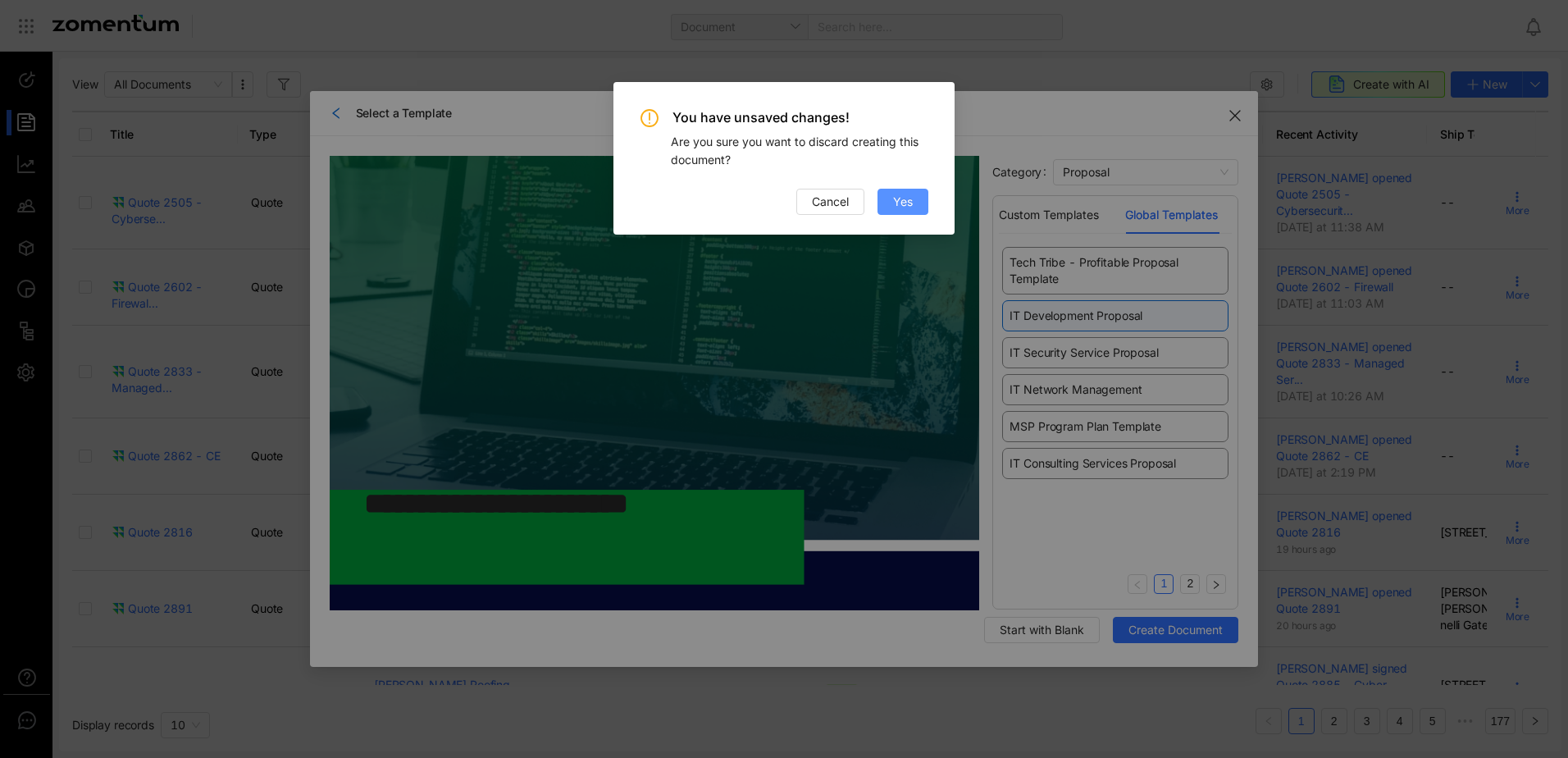
click at [910, 200] on span "Yes" at bounding box center [904, 201] width 20 height 18
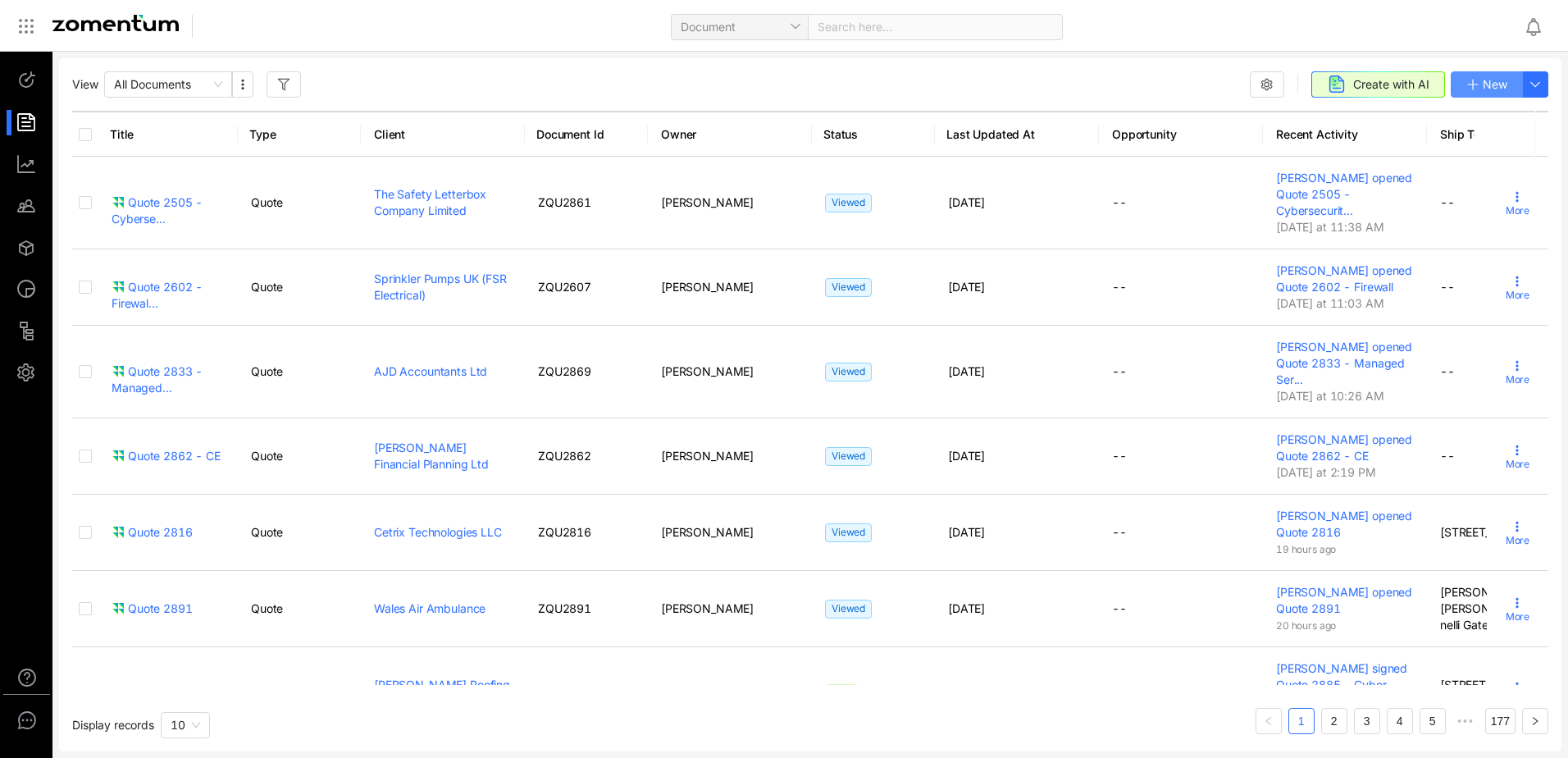
click at [1472, 79] on icon "button" at bounding box center [1472, 84] width 13 height 13
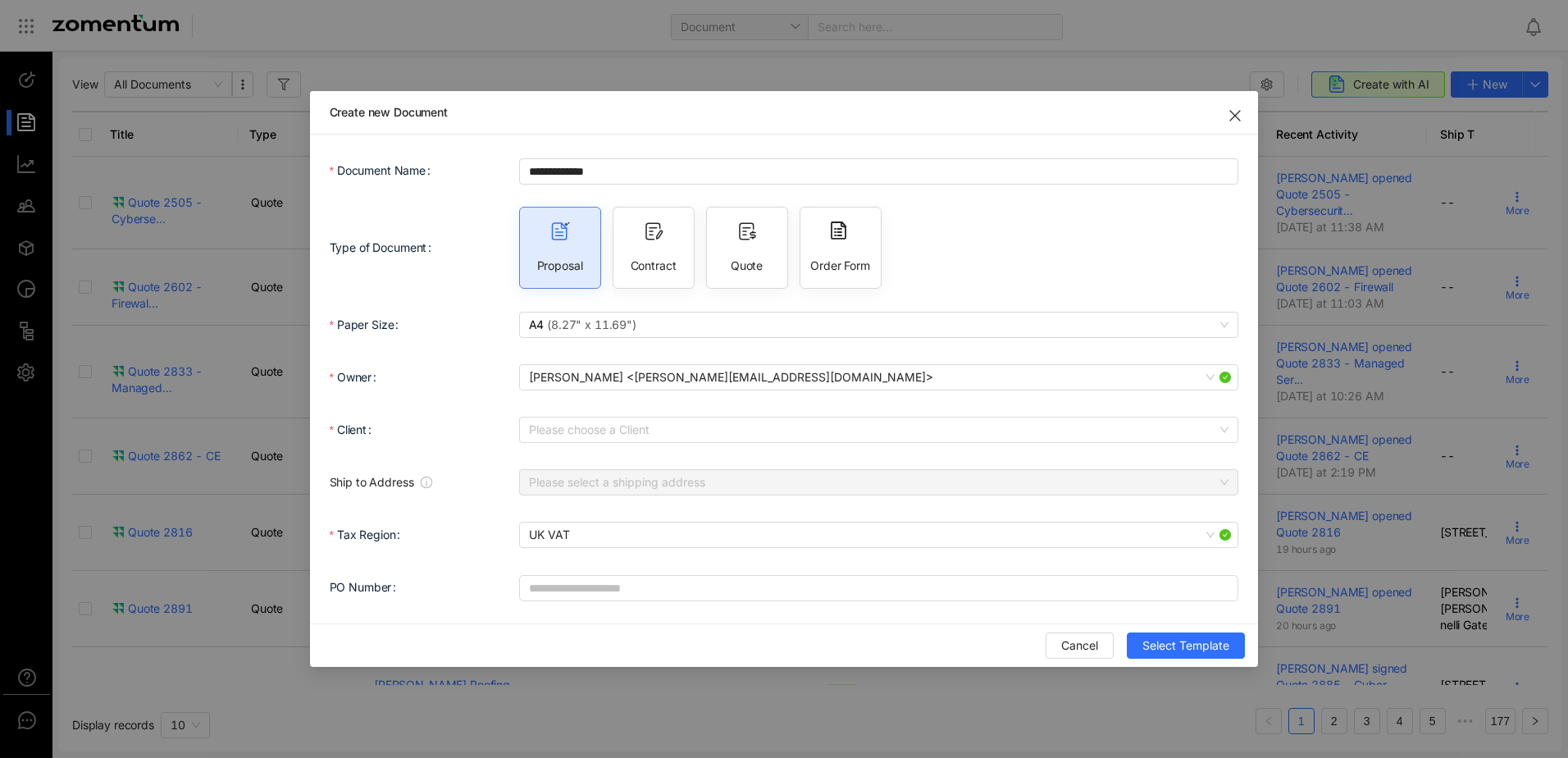
click at [719, 254] on div "Quote" at bounding box center [747, 247] width 82 height 82
type input "**********"
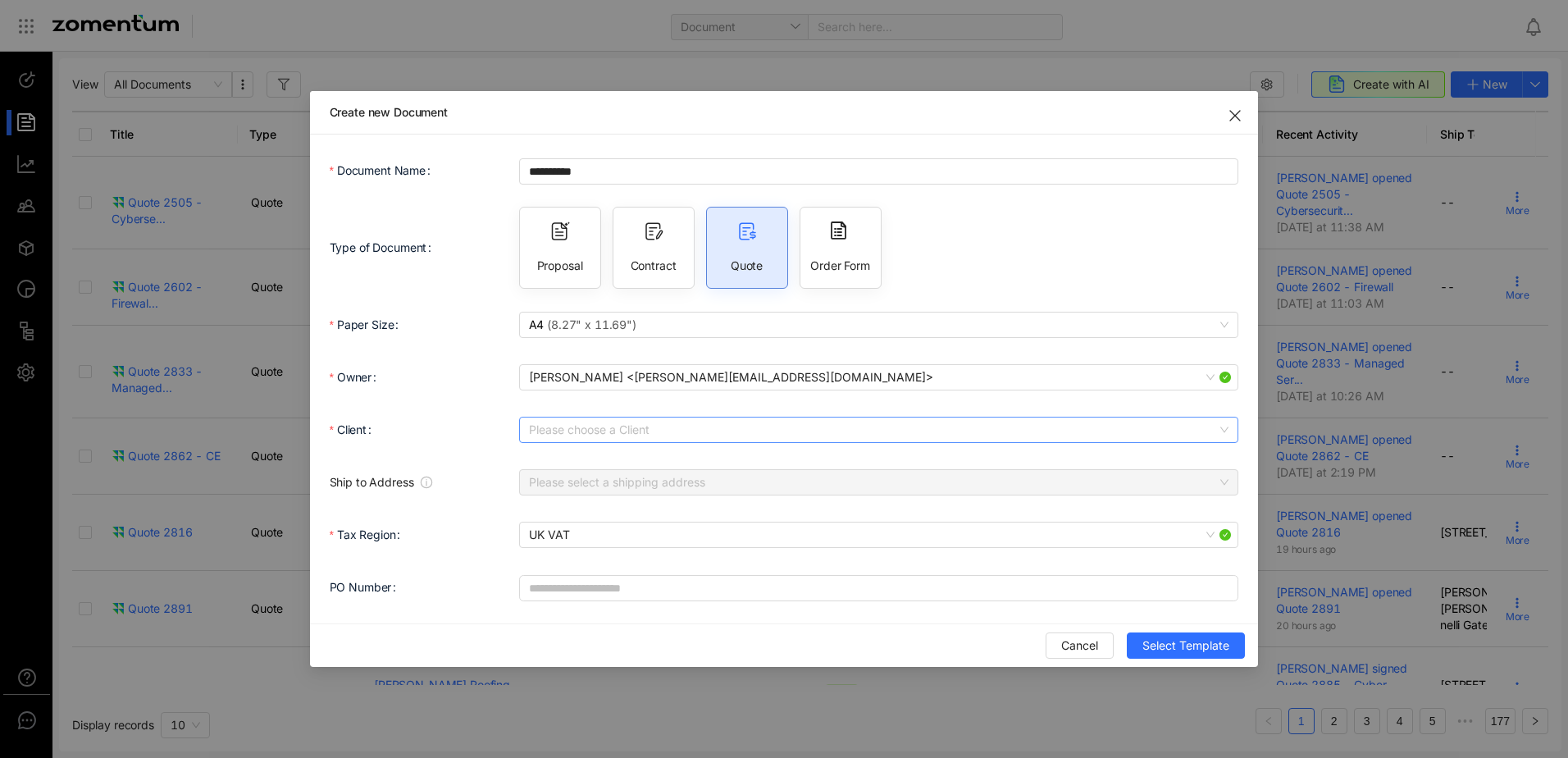
click at [621, 430] on input "Client" at bounding box center [873, 430] width 689 height 25
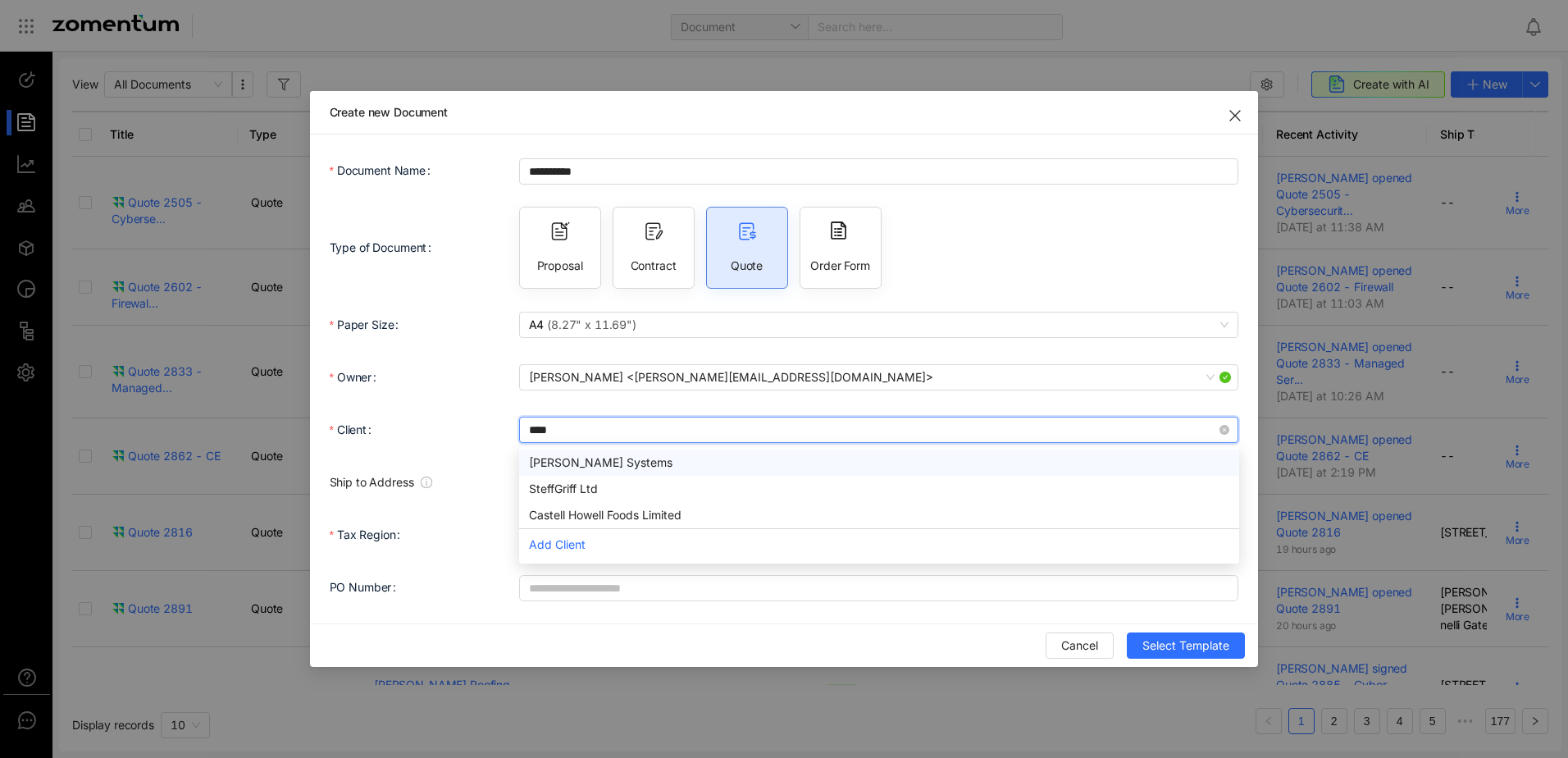
type input "*****"
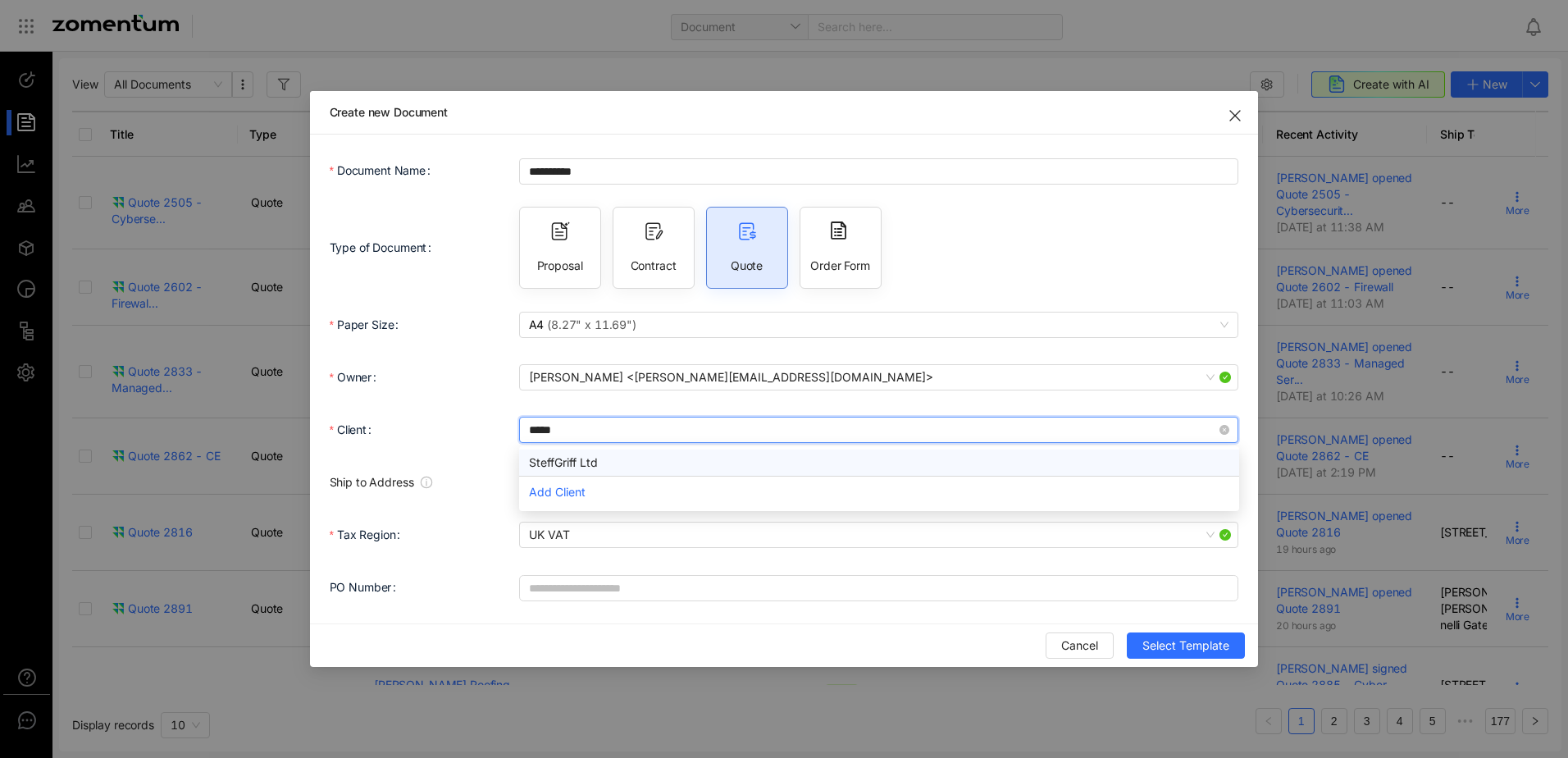
click at [575, 458] on div "SteffGriff Ltd" at bounding box center [879, 463] width 700 height 18
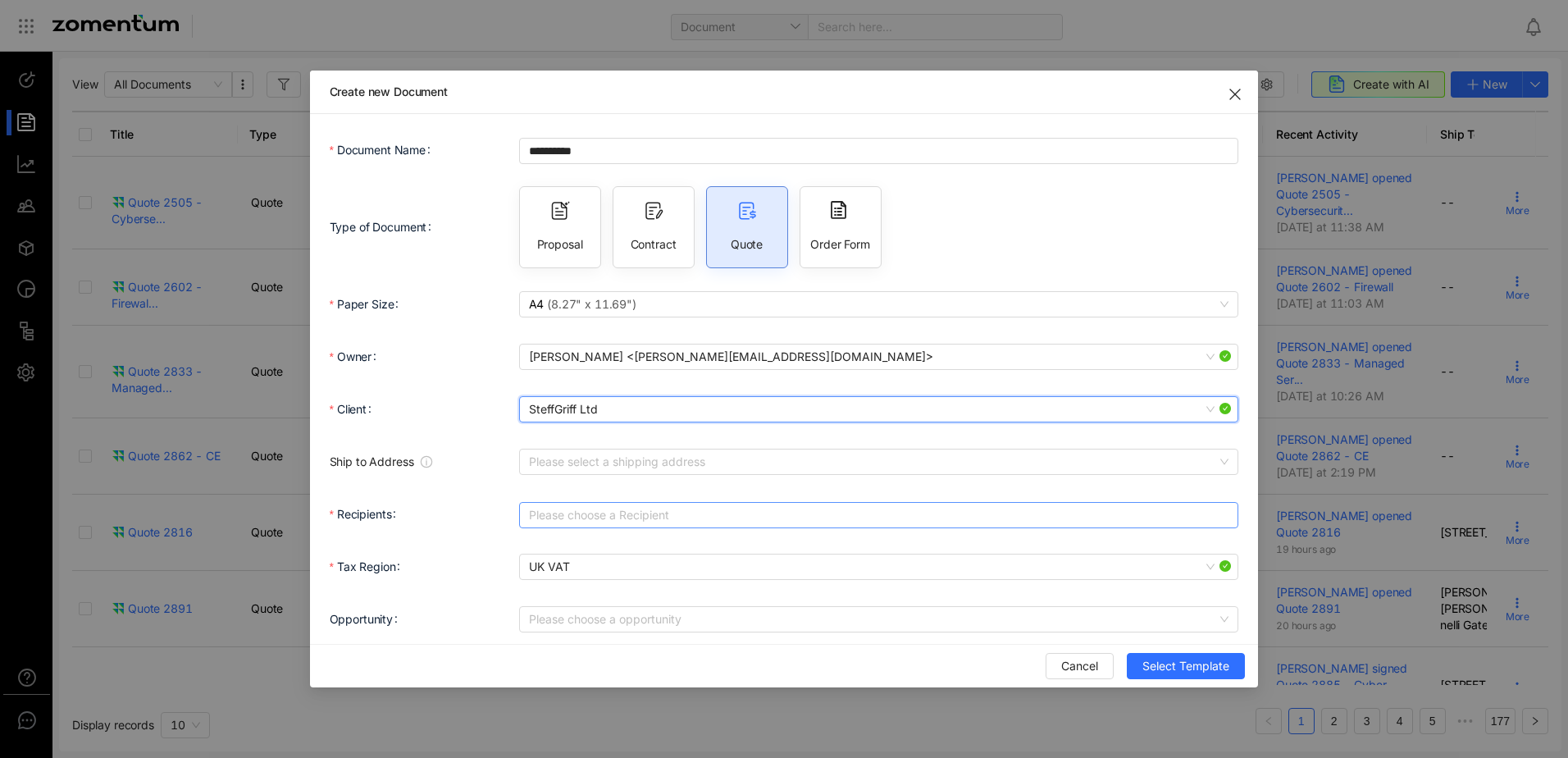
click at [554, 512] on div at bounding box center [871, 515] width 695 height 23
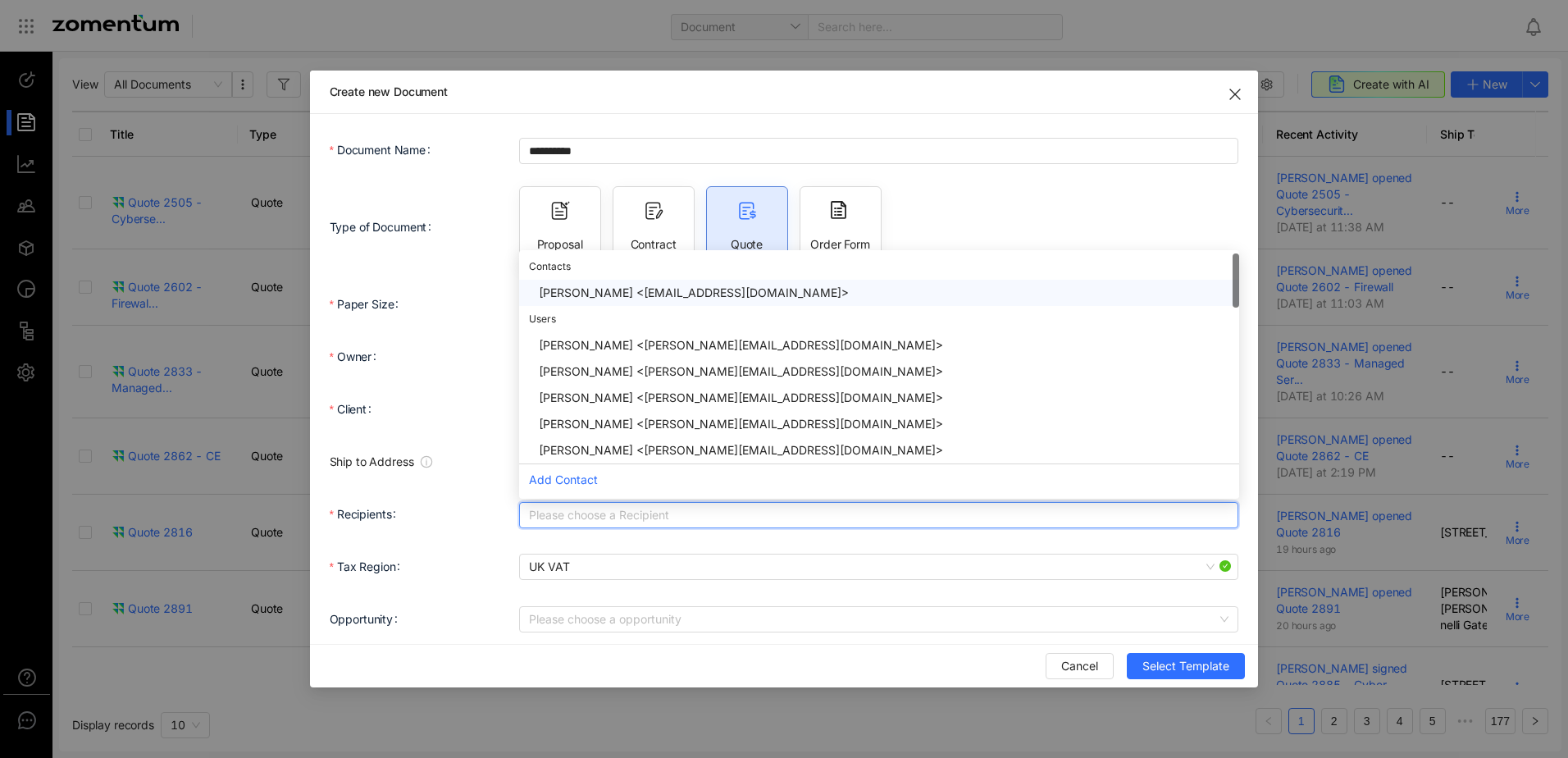
click at [588, 290] on div "[PERSON_NAME] <[EMAIL_ADDRESS][DOMAIN_NAME]>" at bounding box center [884, 293] width 690 height 18
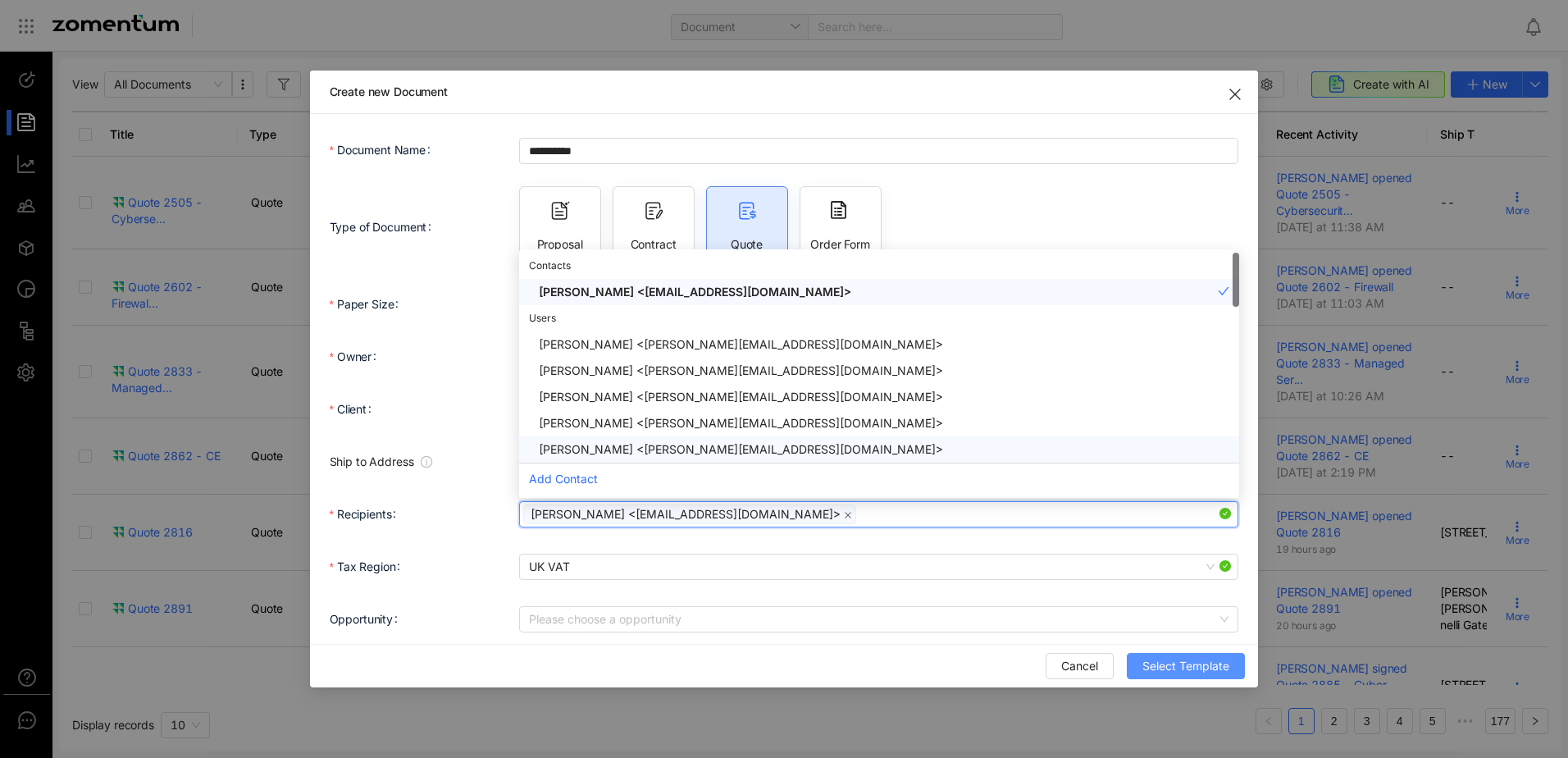
click at [1146, 665] on button "Select Template" at bounding box center [1186, 666] width 118 height 26
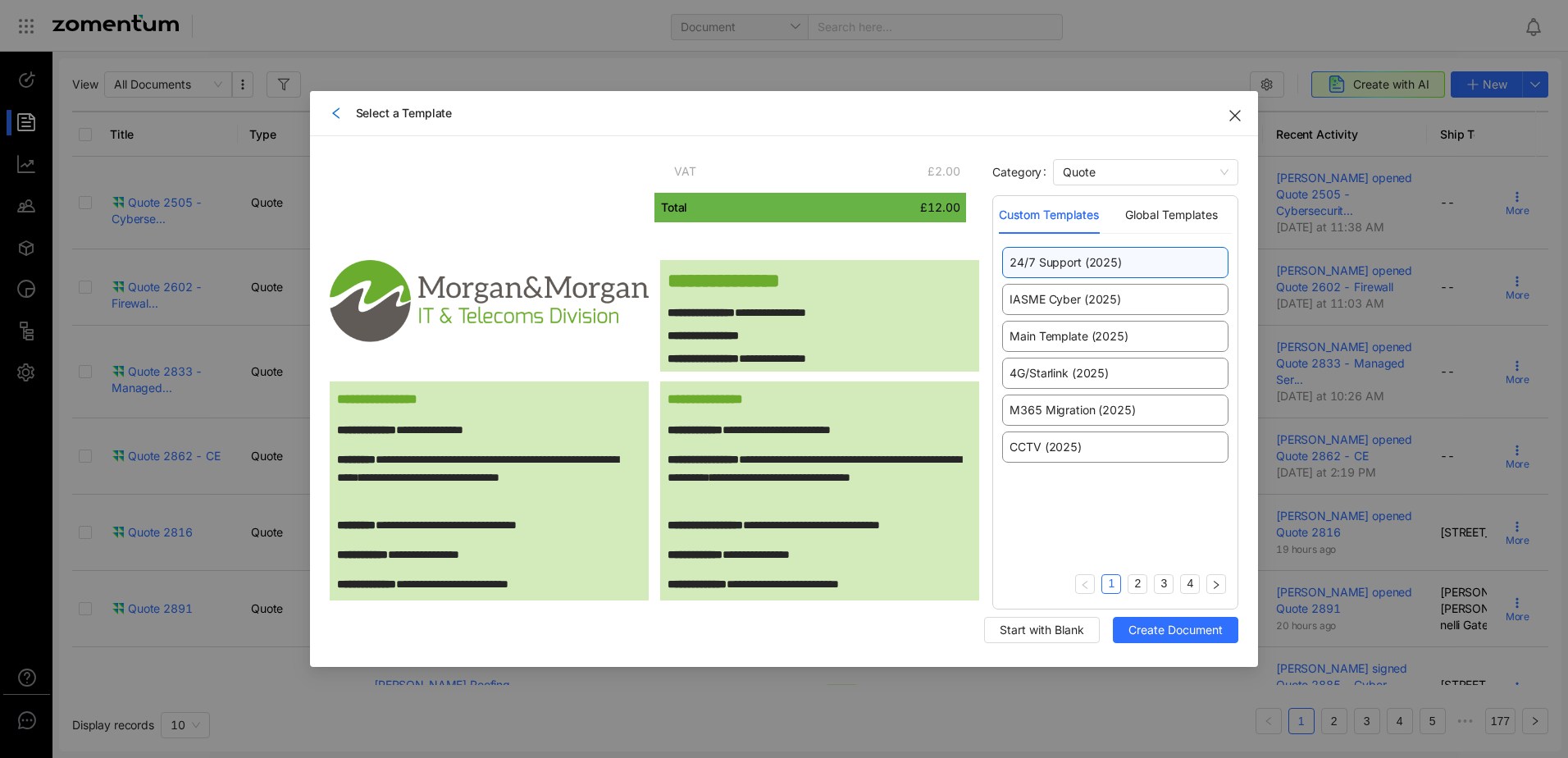
scroll to position [1231, 0]
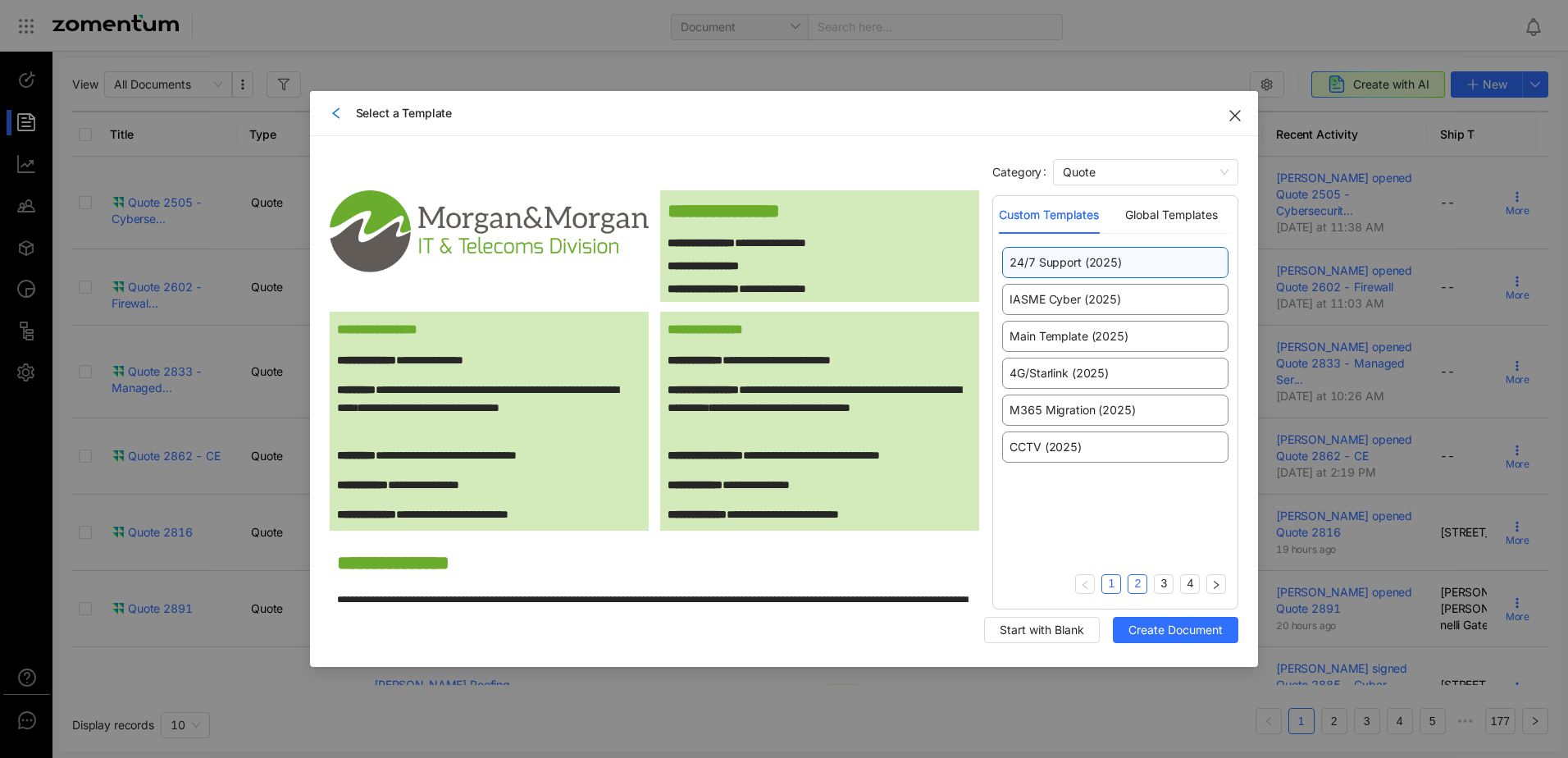
click at [1140, 584] on link "2" at bounding box center [1138, 582] width 18 height 17
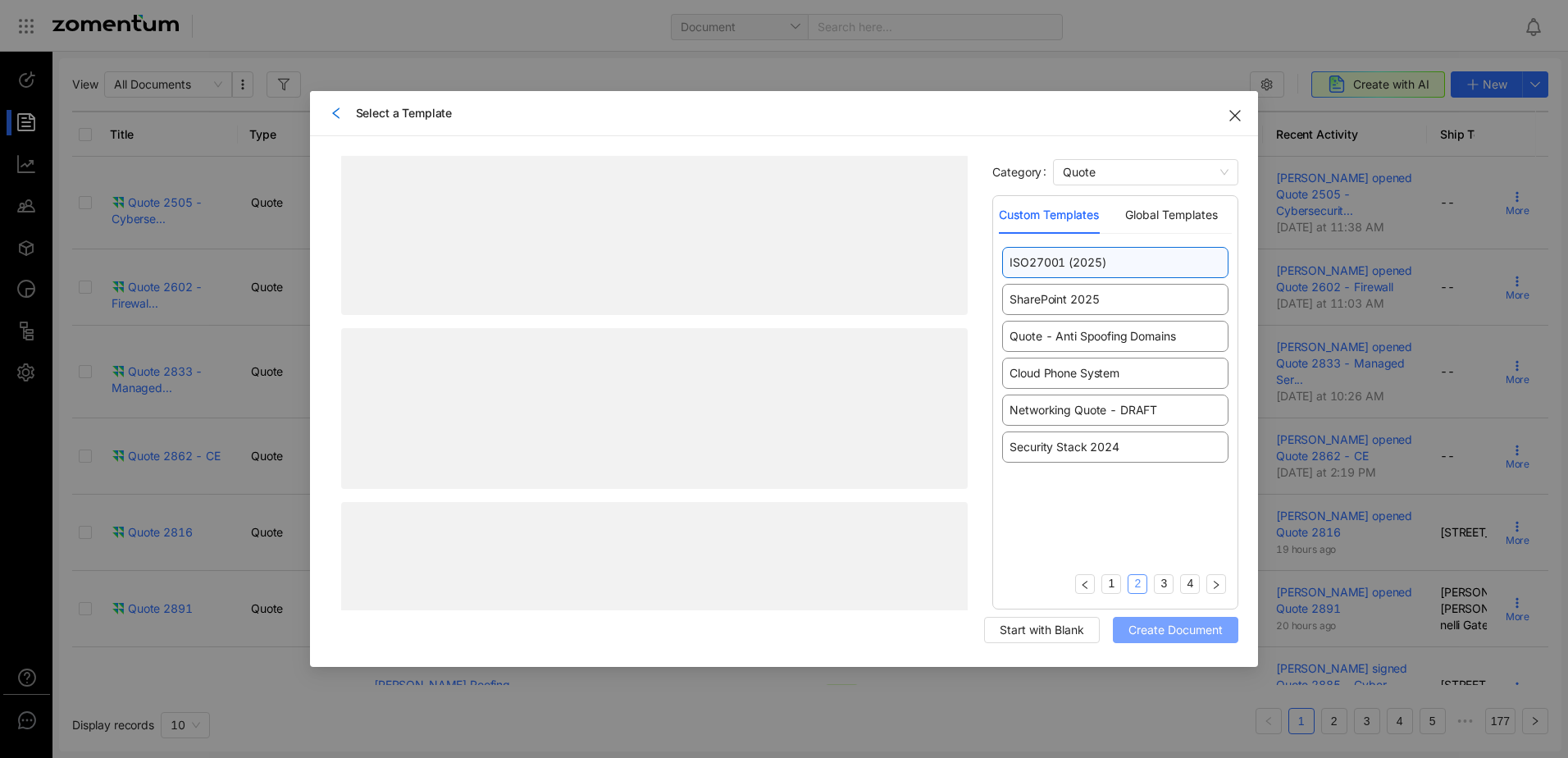
scroll to position [0, 0]
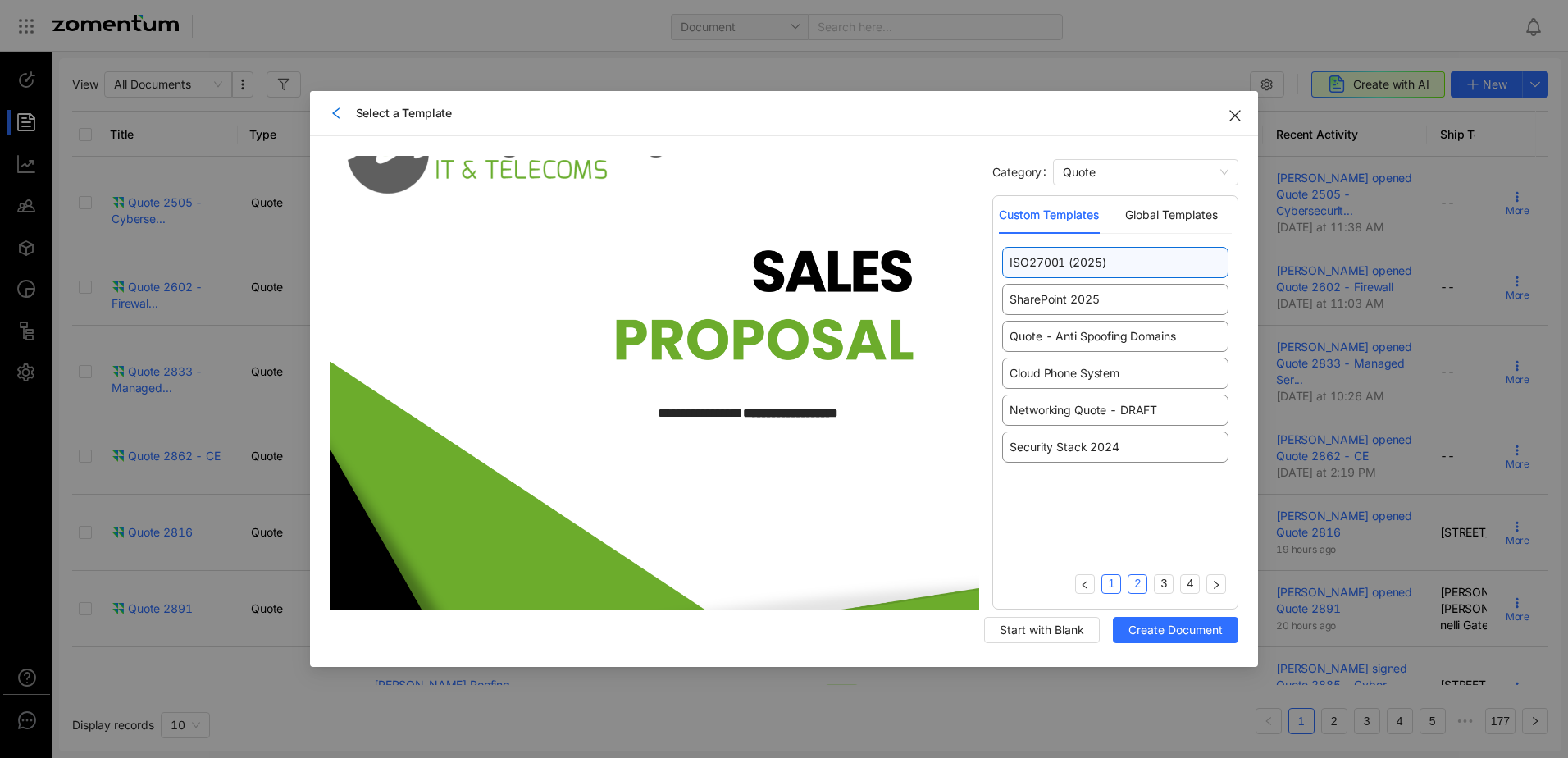
click at [1109, 579] on link "1" at bounding box center [1111, 582] width 18 height 17
click at [1149, 633] on span "Create Document" at bounding box center [1176, 630] width 95 height 18
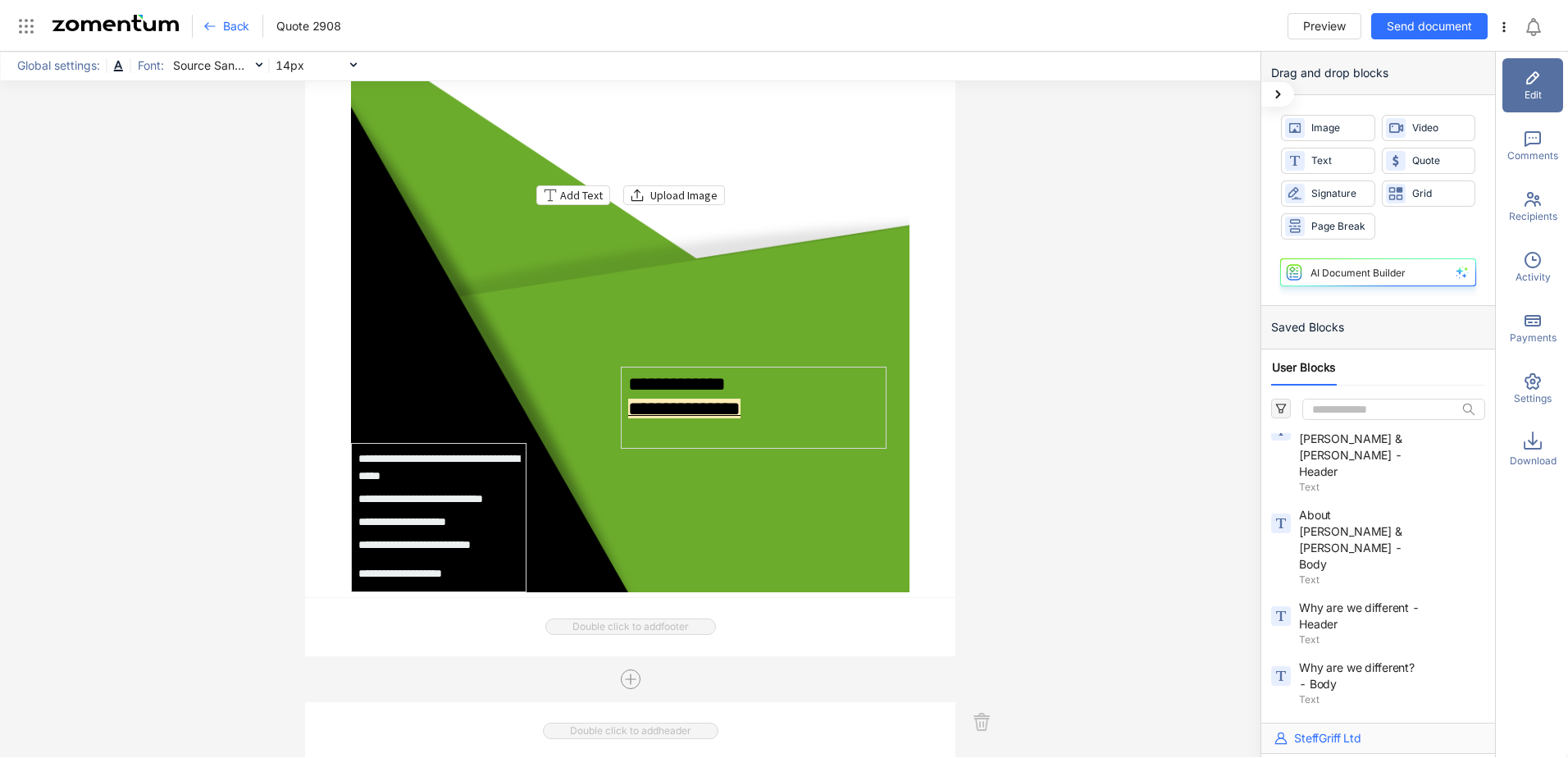
scroll to position [181, 0]
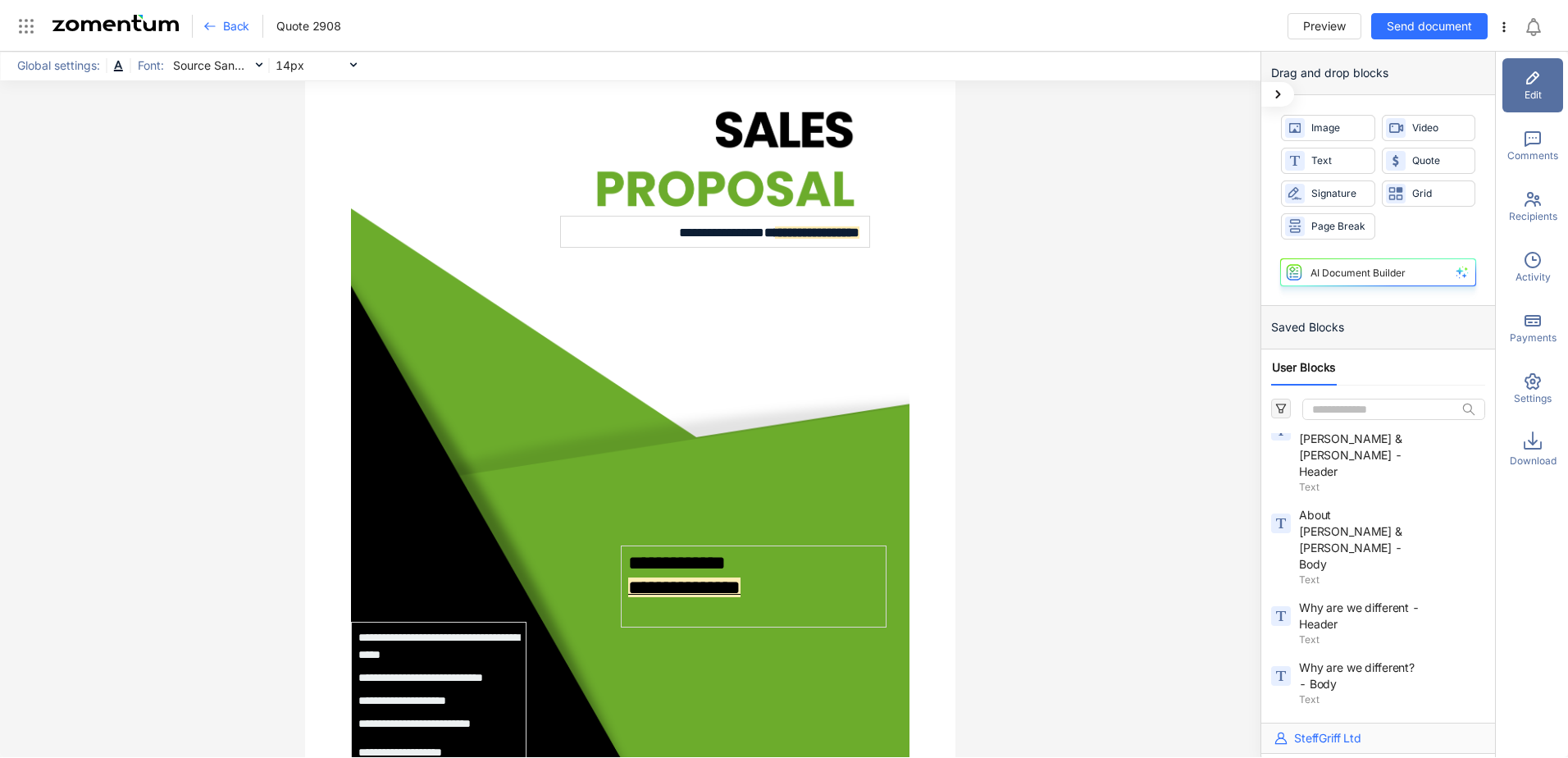
click at [228, 26] on span "Back" at bounding box center [236, 26] width 26 height 16
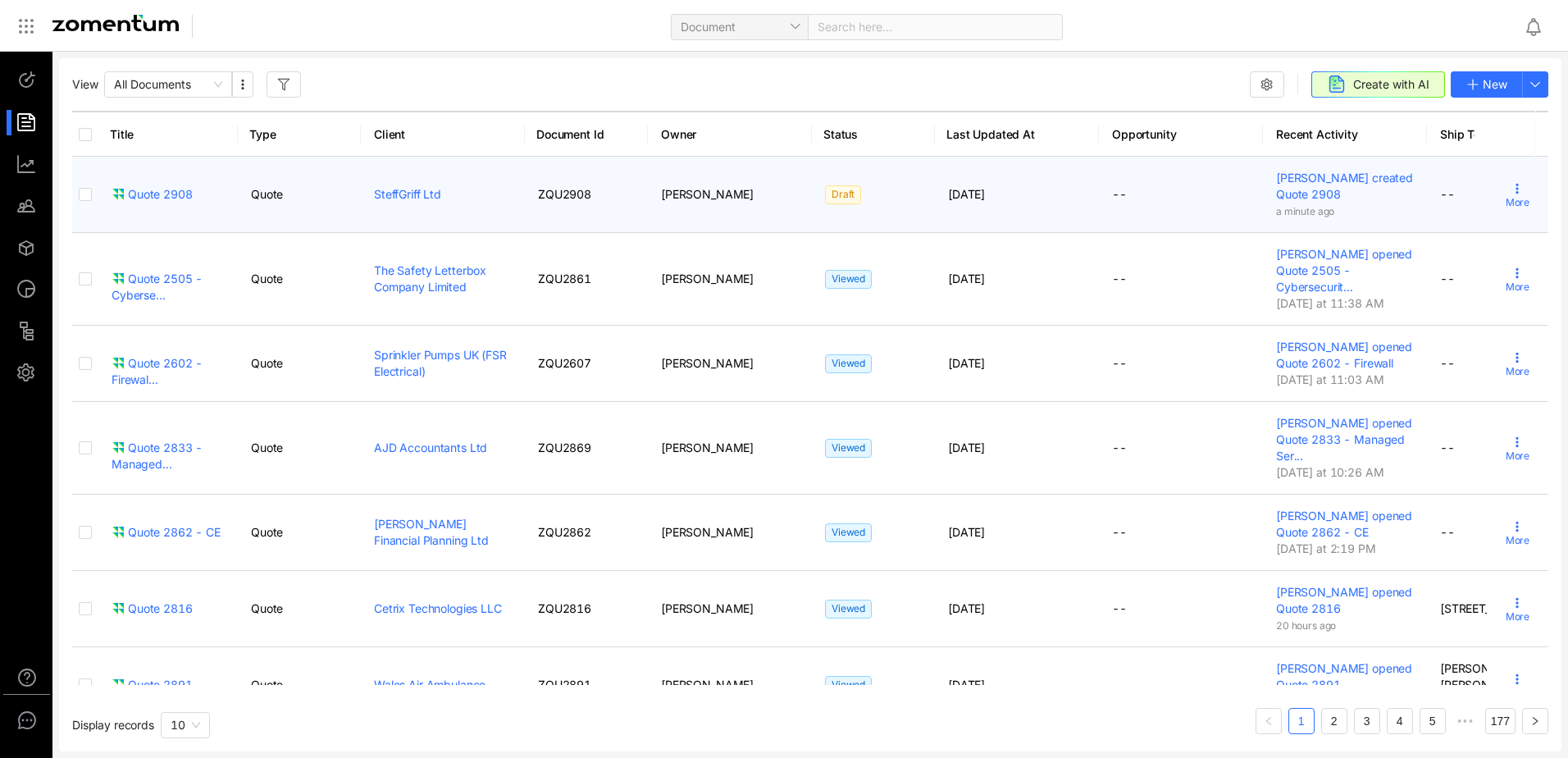
click at [1511, 190] on icon at bounding box center [1517, 189] width 13 height 13
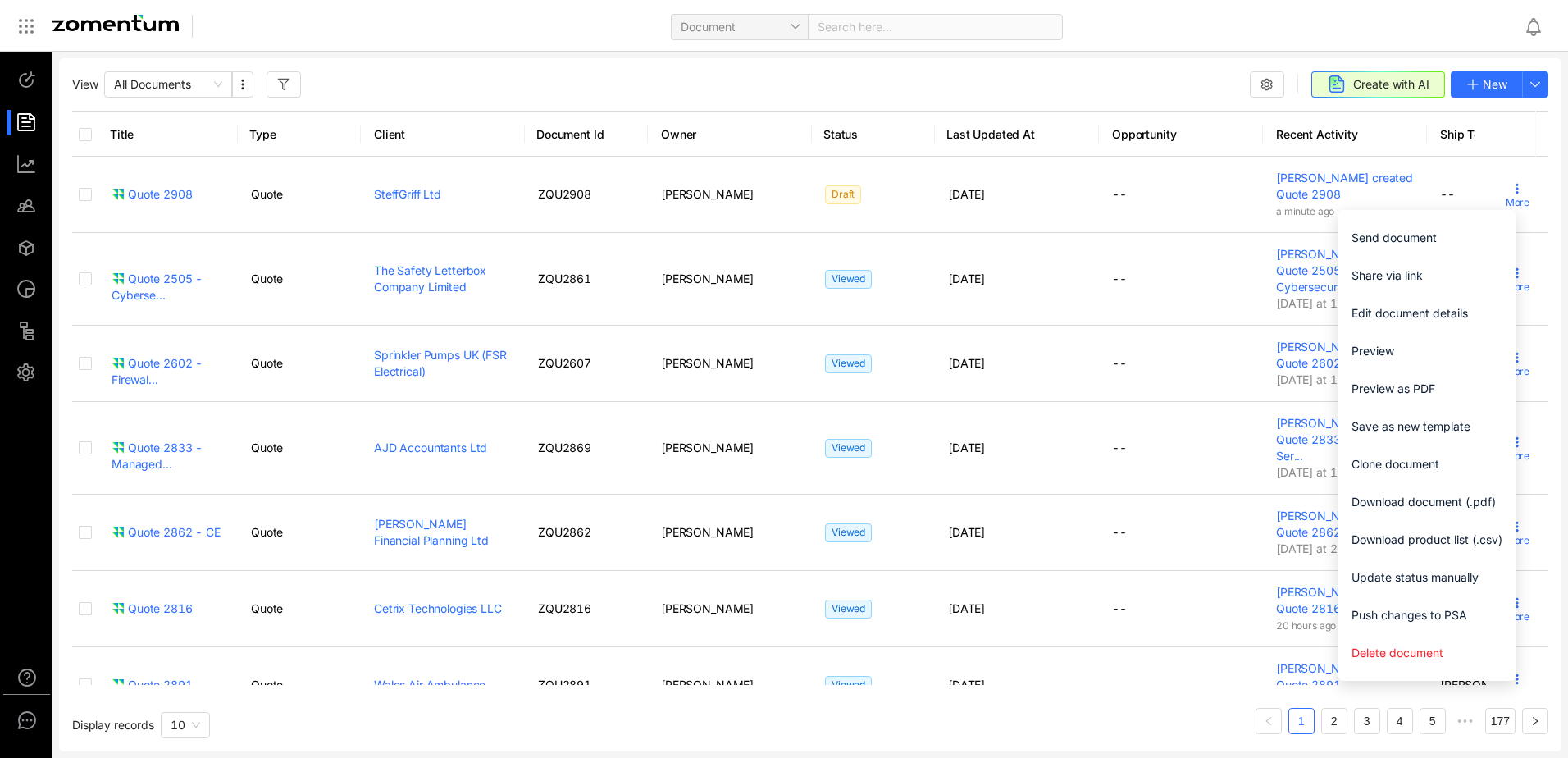
click at [1392, 653] on span "Delete document" at bounding box center [1426, 653] width 151 height 18
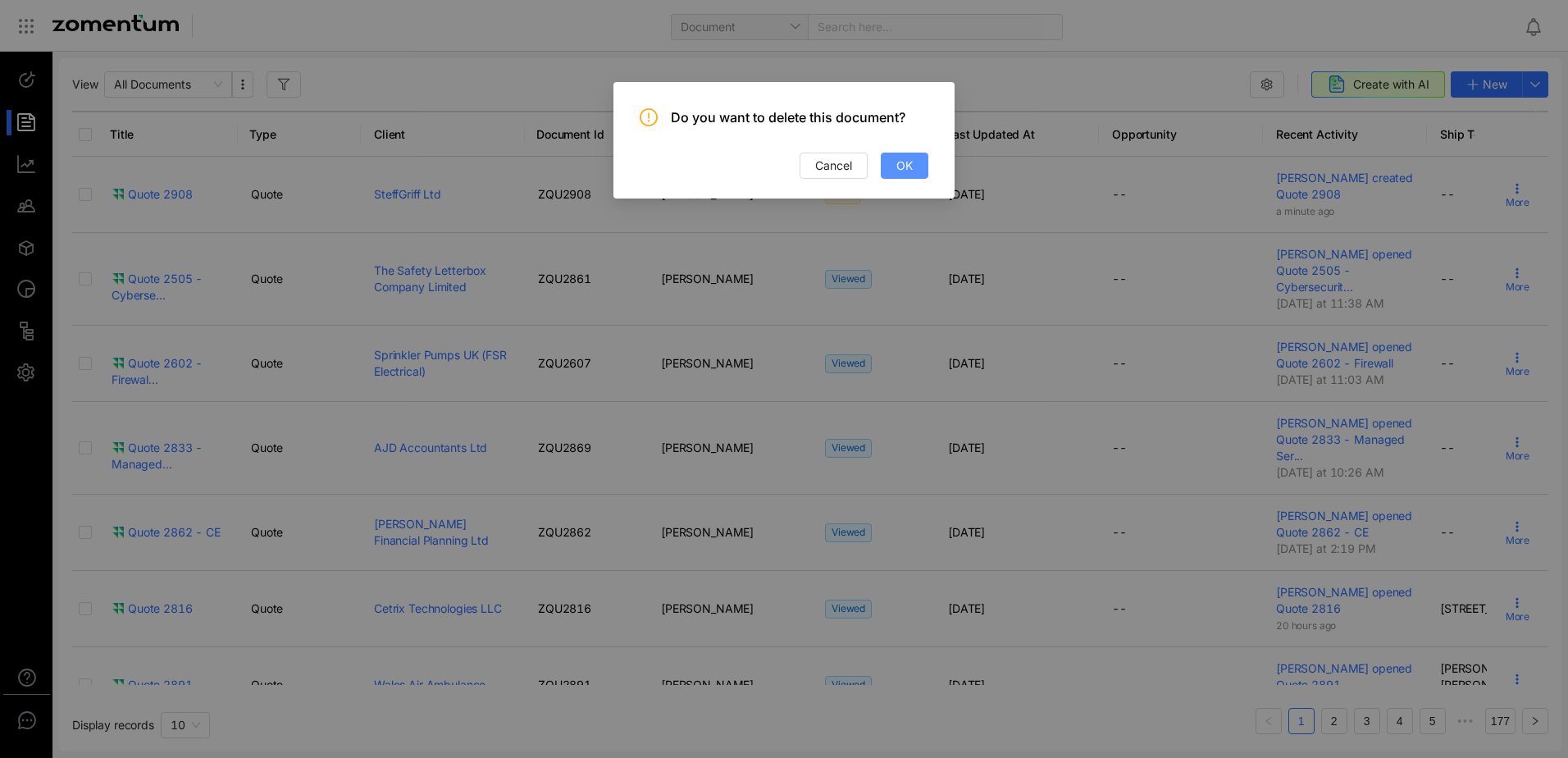
click at [903, 164] on span "OK" at bounding box center [905, 166] width 16 height 18
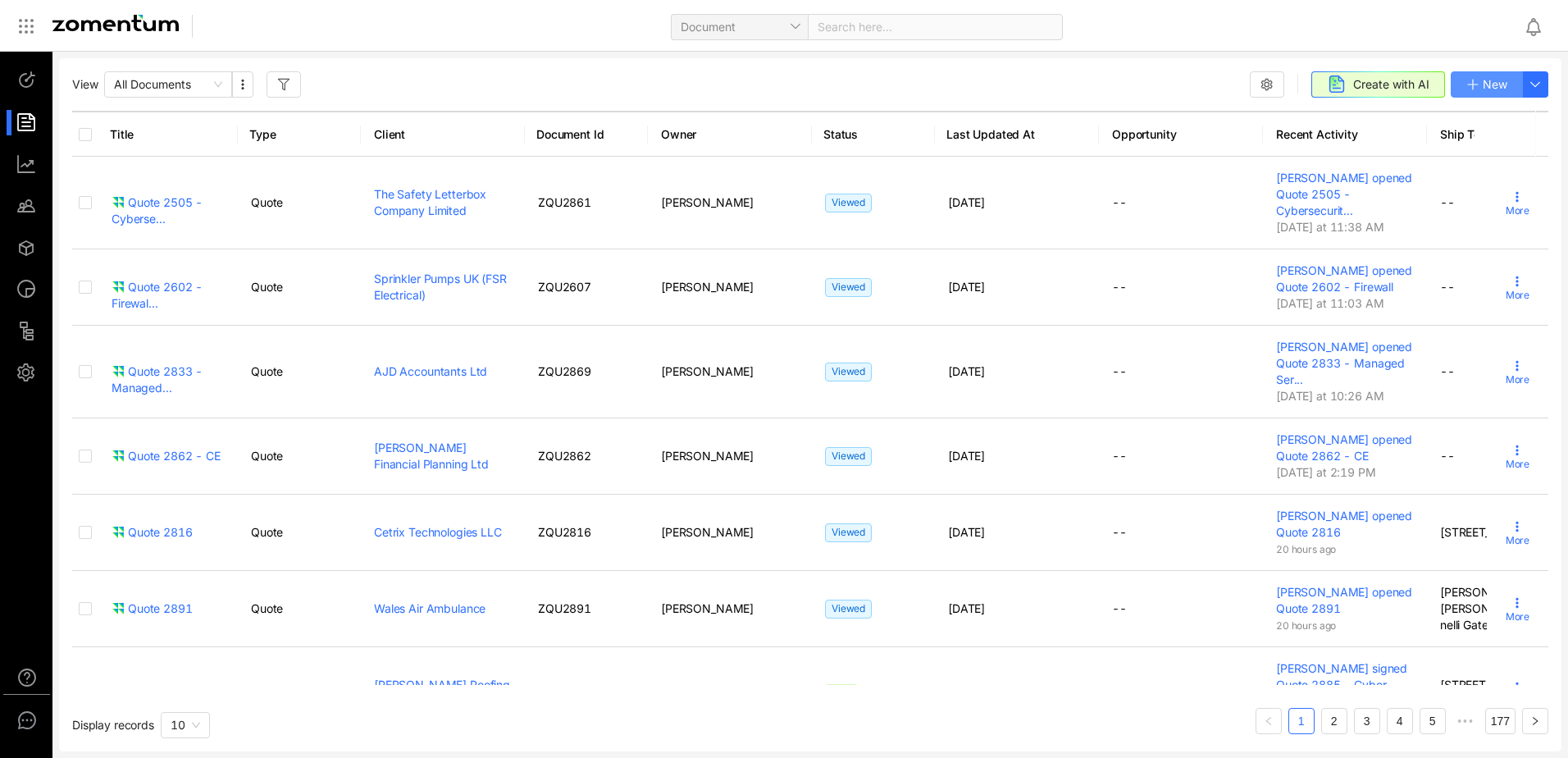
click at [1489, 89] on span "New" at bounding box center [1495, 85] width 25 height 18
type input "**********"
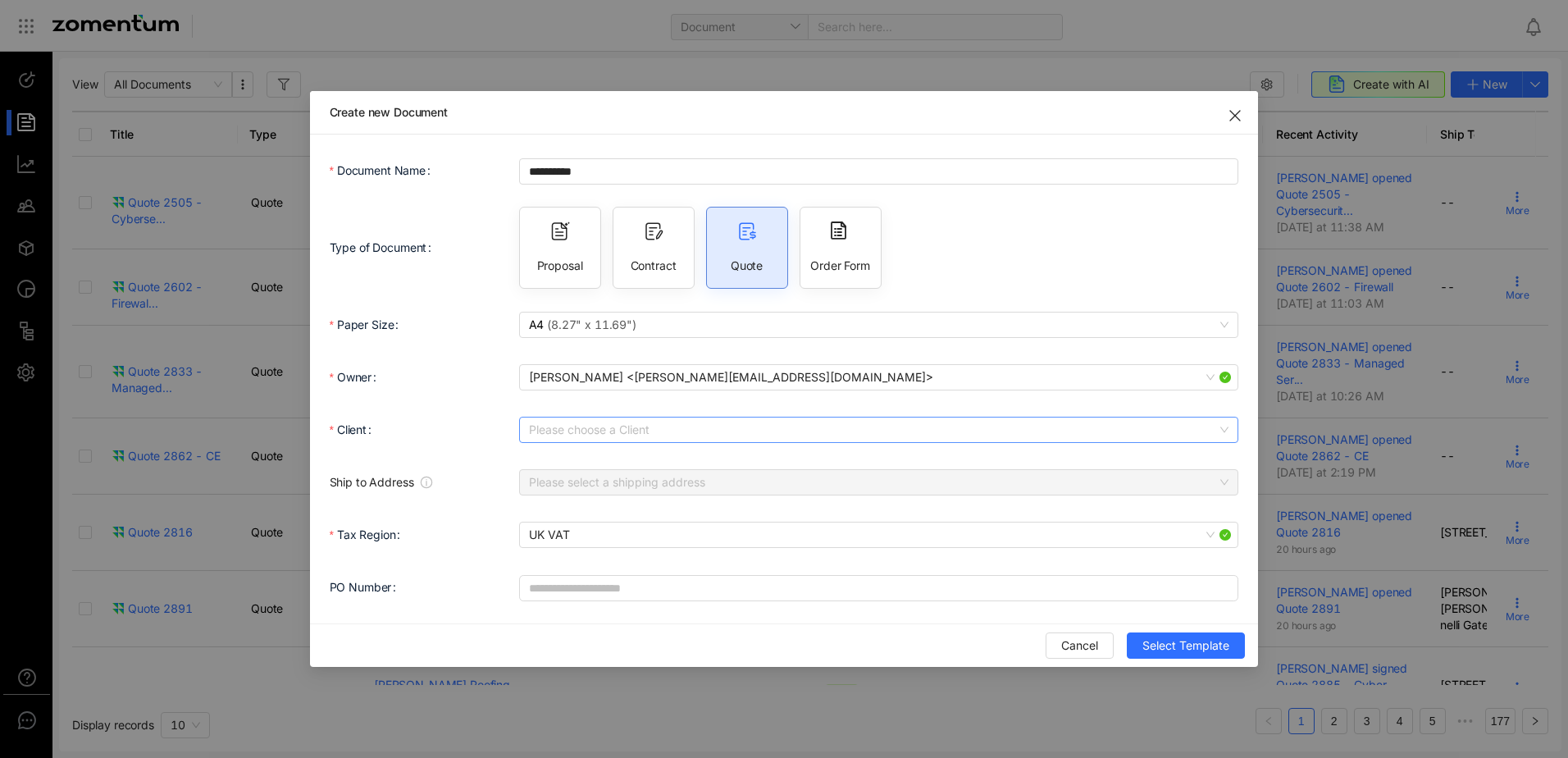
click at [571, 427] on input "Client" at bounding box center [873, 430] width 689 height 25
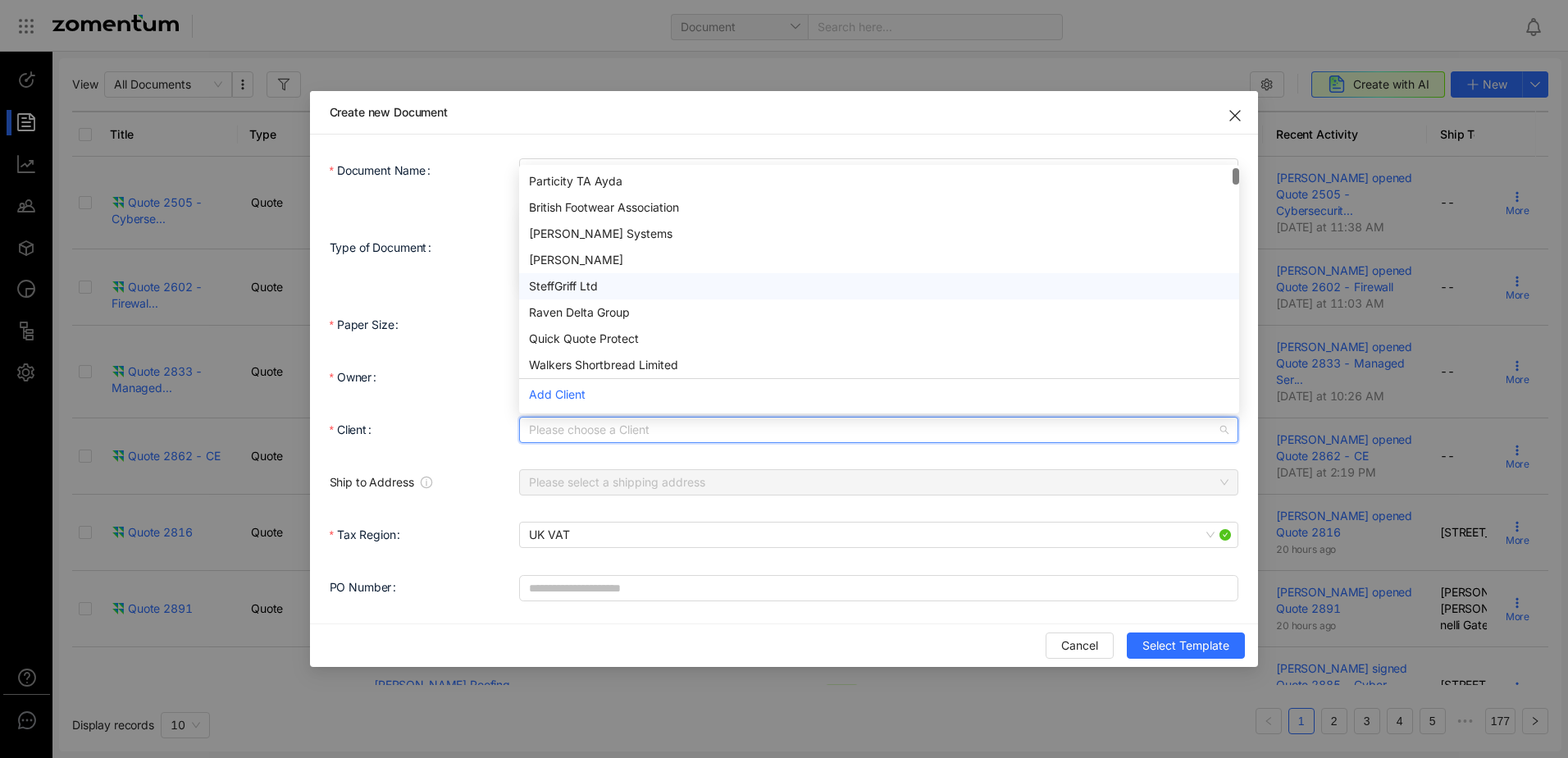
click at [597, 282] on div "SteffGriff Ltd" at bounding box center [879, 286] width 700 height 18
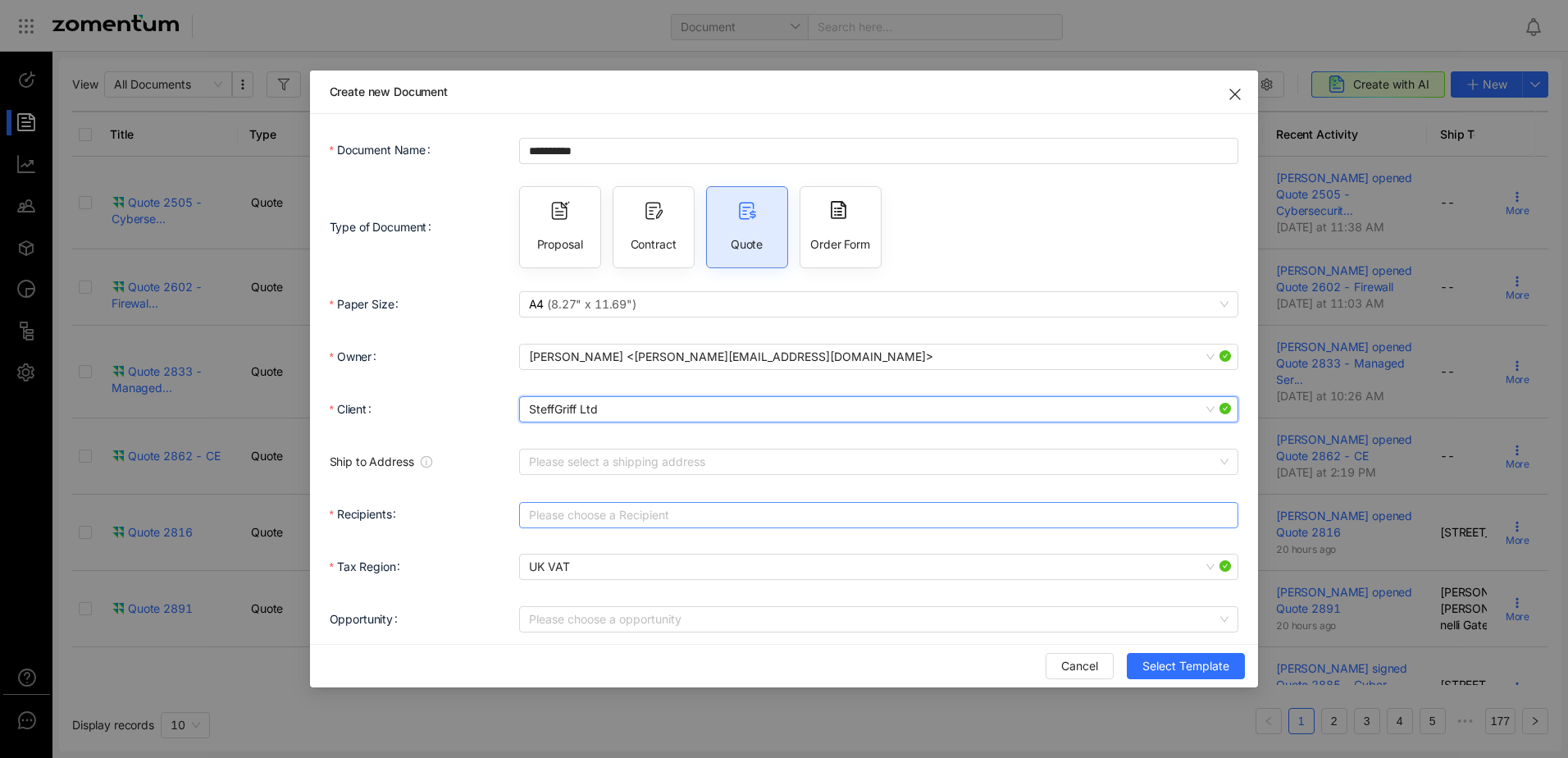
click at [550, 510] on div at bounding box center [871, 515] width 695 height 23
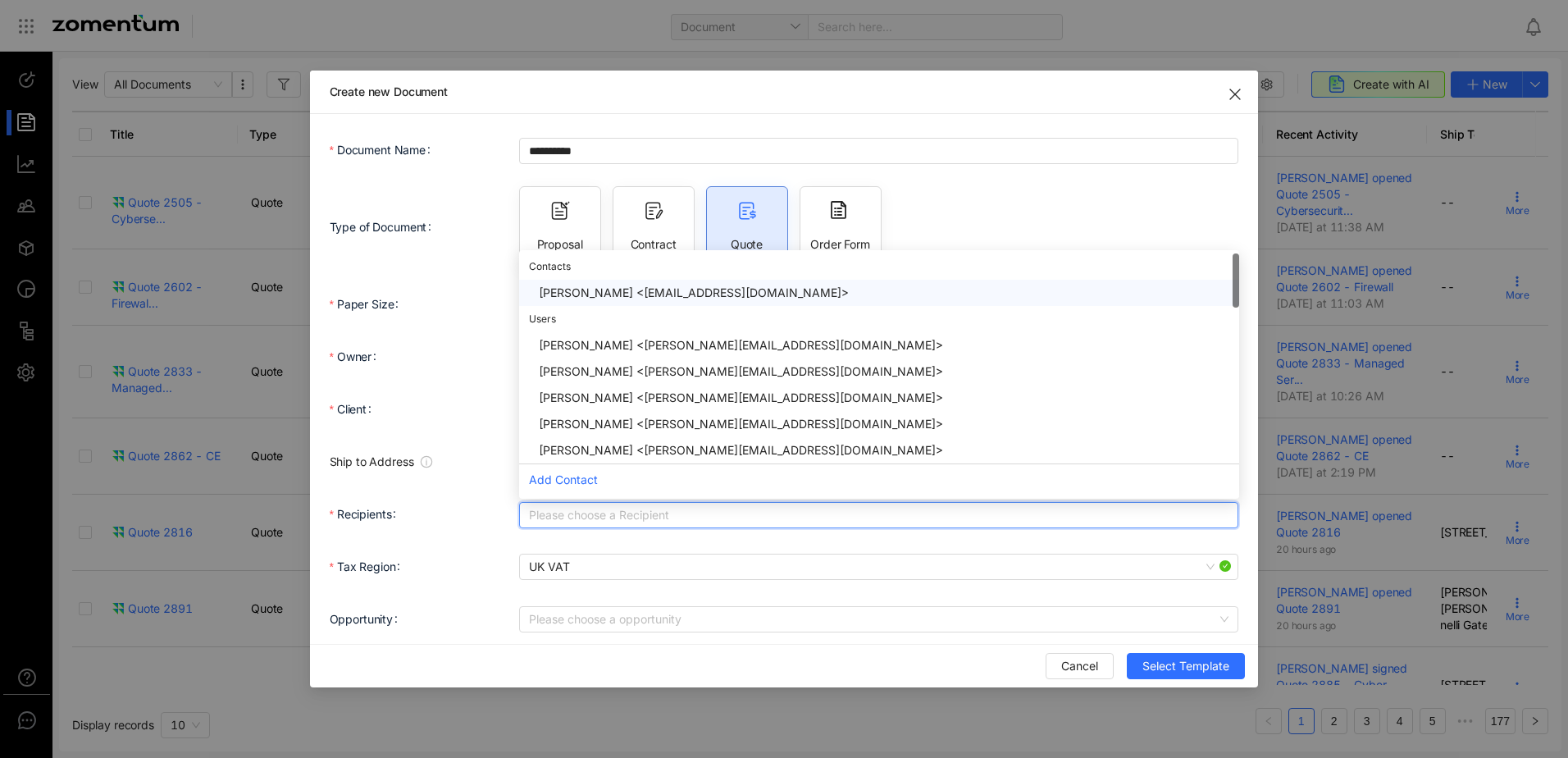
click at [608, 291] on div "[PERSON_NAME] <[EMAIL_ADDRESS][DOMAIN_NAME]>" at bounding box center [884, 293] width 690 height 18
click at [861, 537] on form "**********" at bounding box center [785, 411] width 910 height 555
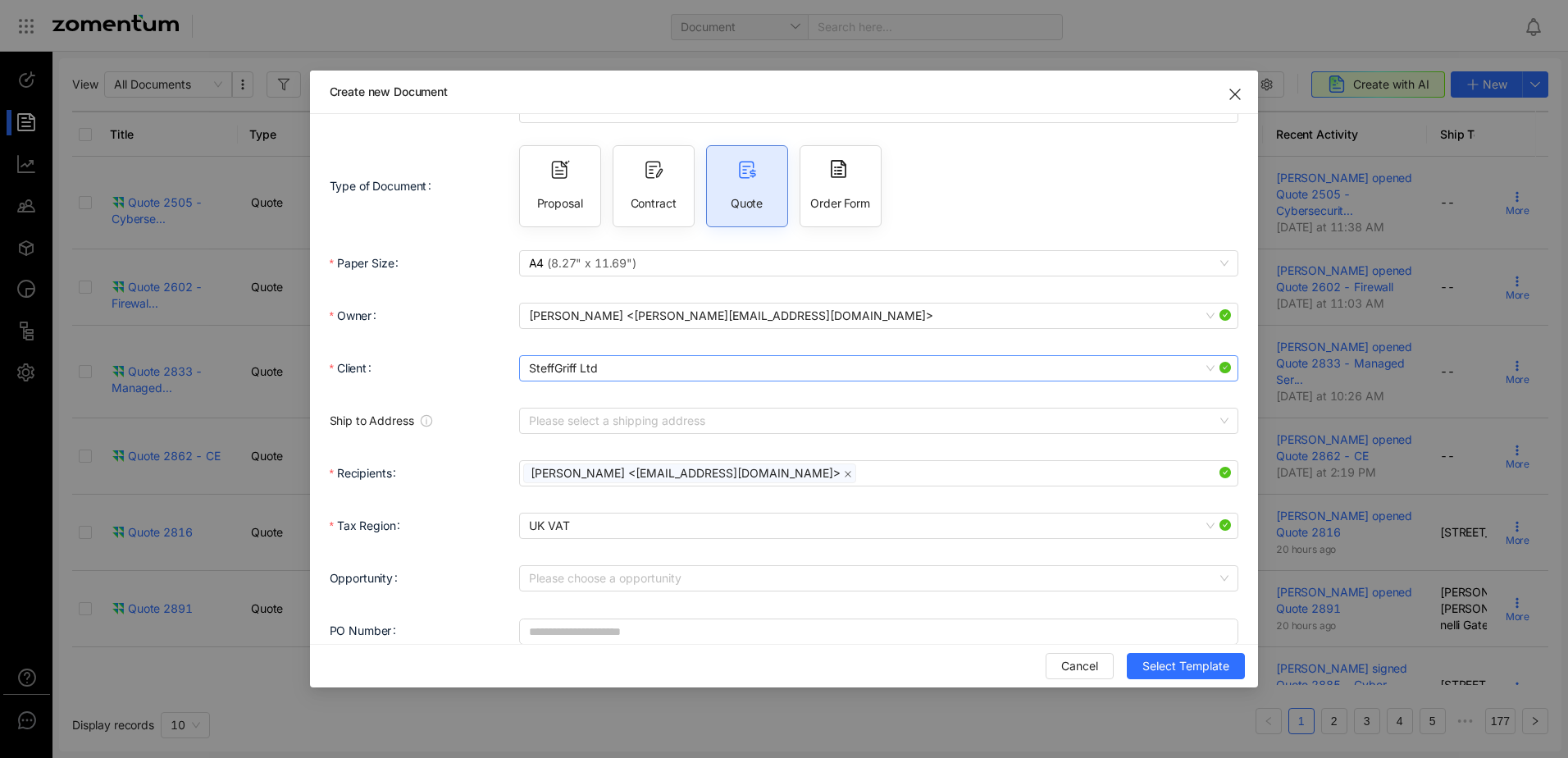
scroll to position [63, 0]
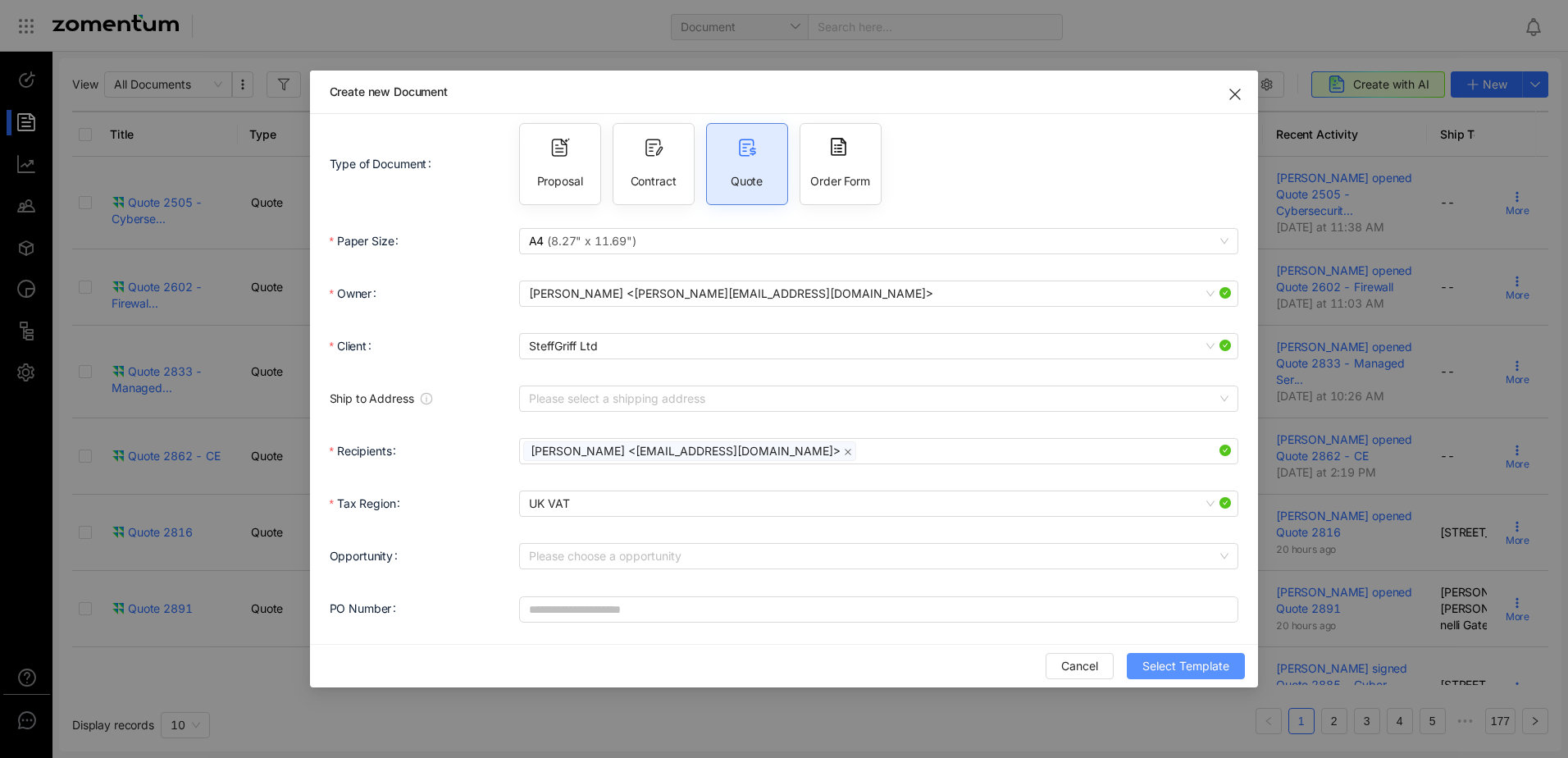
click at [1175, 665] on span "Select Template" at bounding box center [1186, 666] width 87 height 18
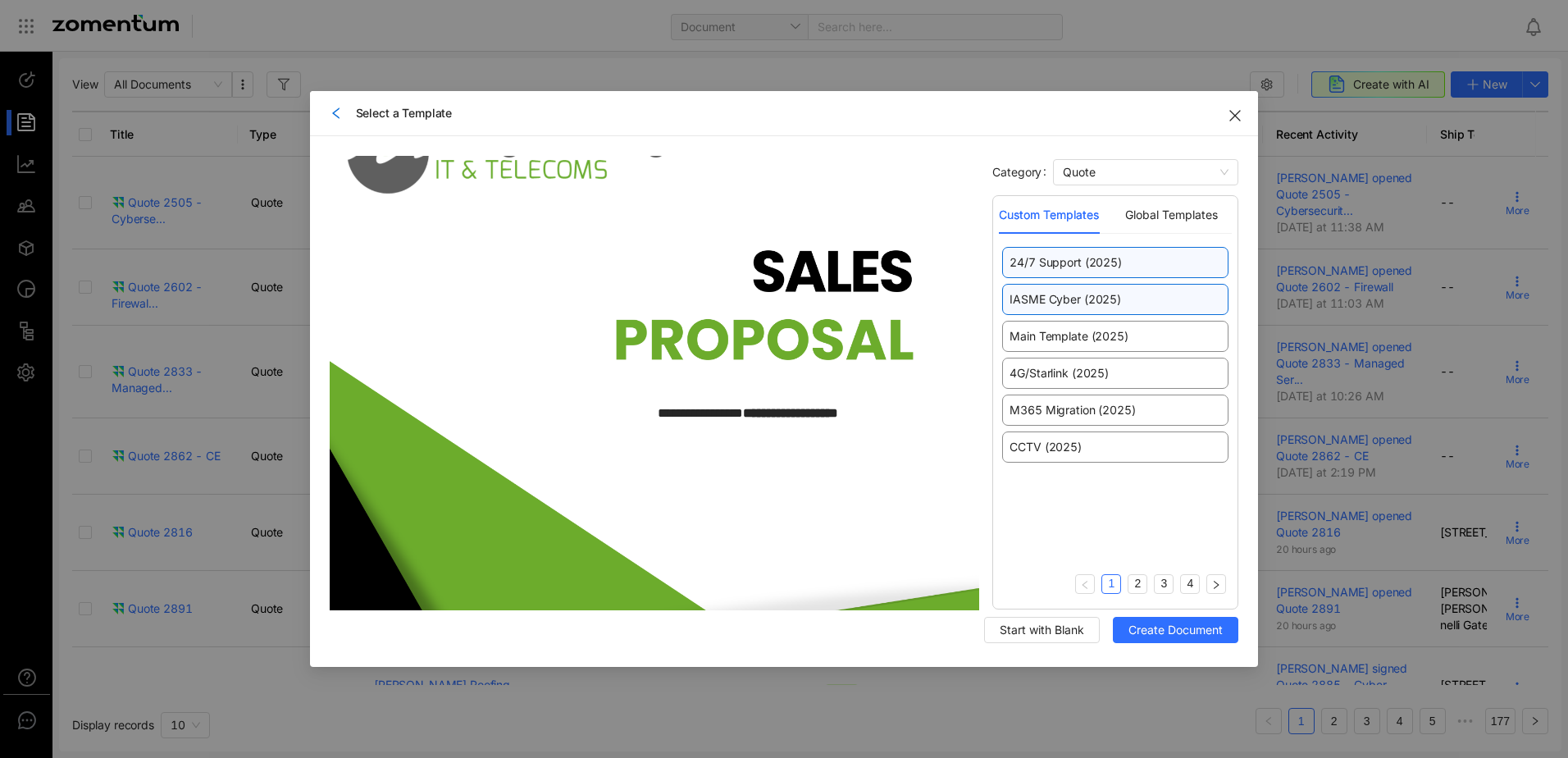
click at [1067, 310] on div "IASME Cyber (2025)" at bounding box center [1115, 299] width 226 height 31
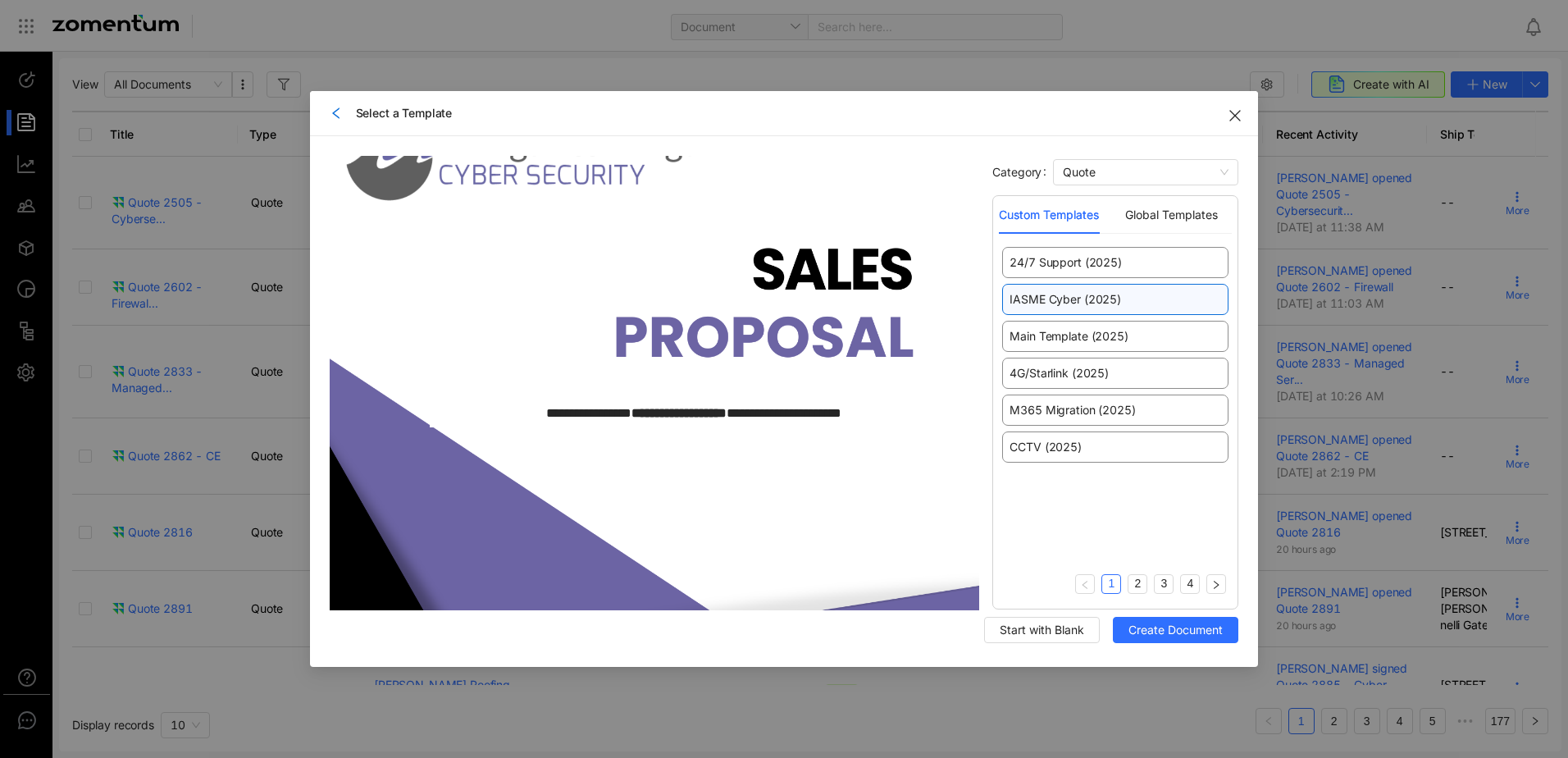
click at [1047, 391] on div "24/7 Support (2025) IASME Cyber (2025) Main Template (2025) 4G/Starlink (2025) …" at bounding box center [1116, 355] width 233 height 215
click at [1045, 380] on span "4G/Starlink (2025)" at bounding box center [1058, 373] width 99 height 16
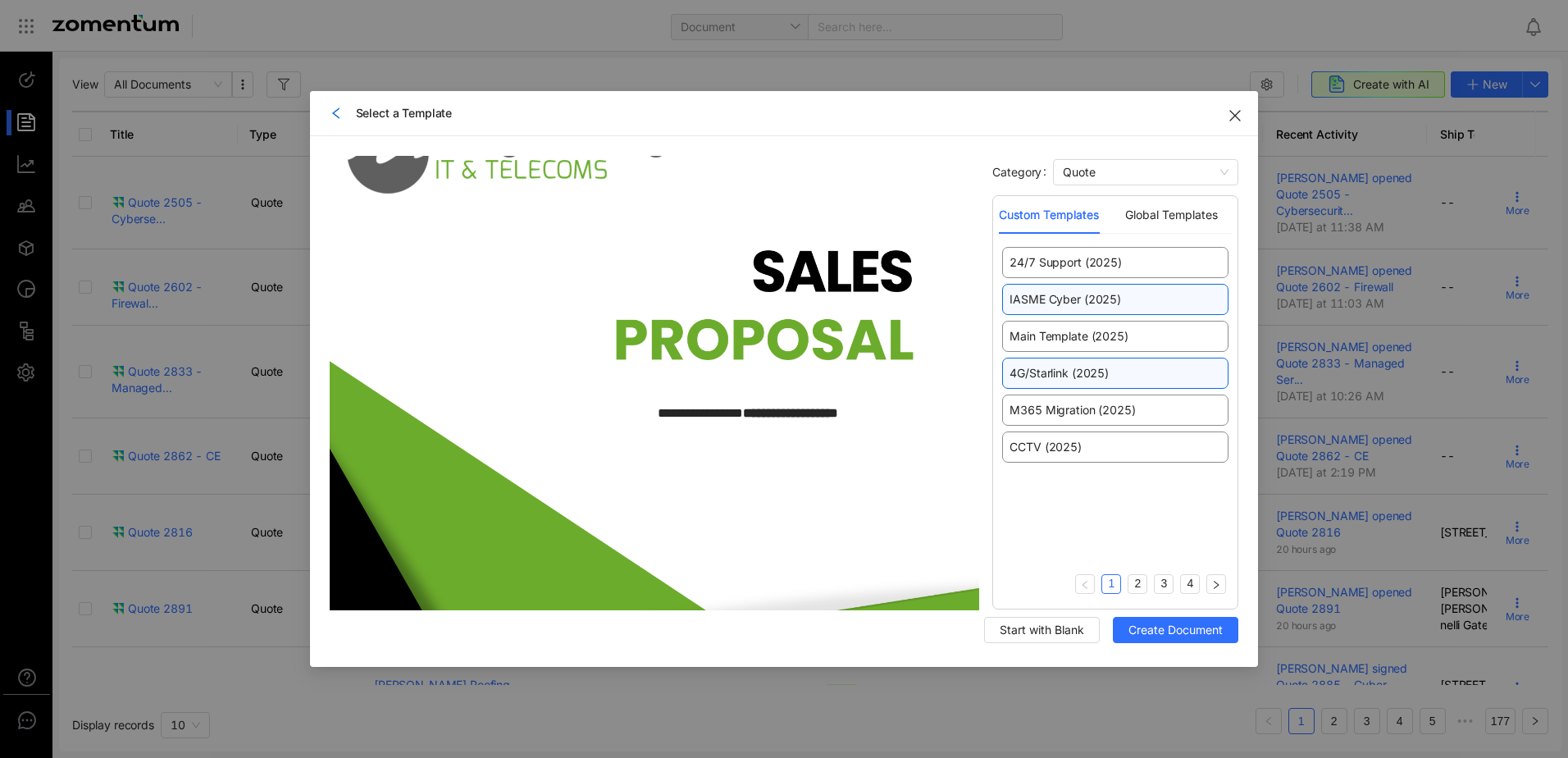
click at [1079, 301] on span "IASME Cyber (2025)" at bounding box center [1064, 299] width 111 height 16
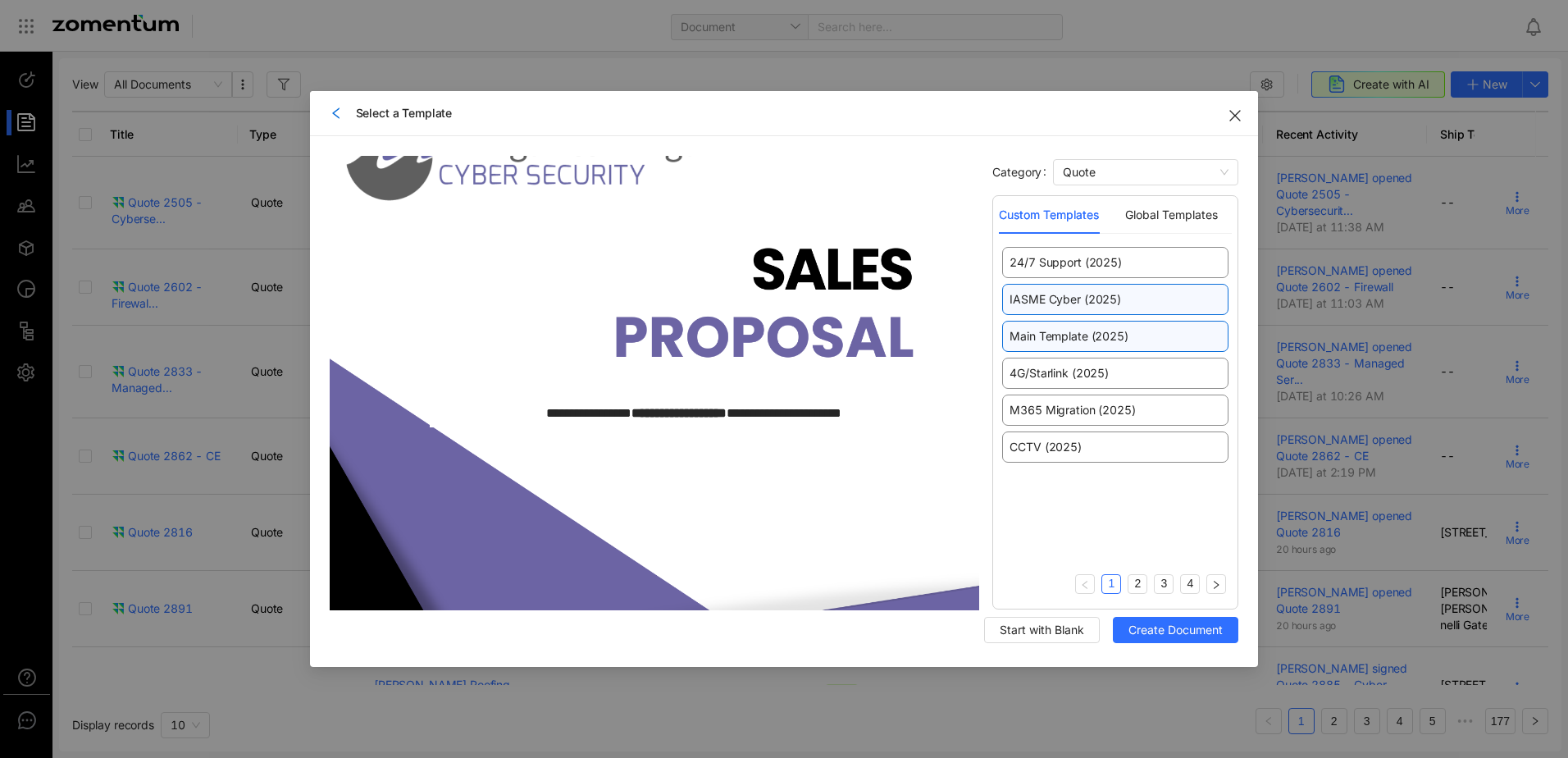
click at [1061, 331] on span "Main Template (2025)" at bounding box center [1068, 336] width 118 height 16
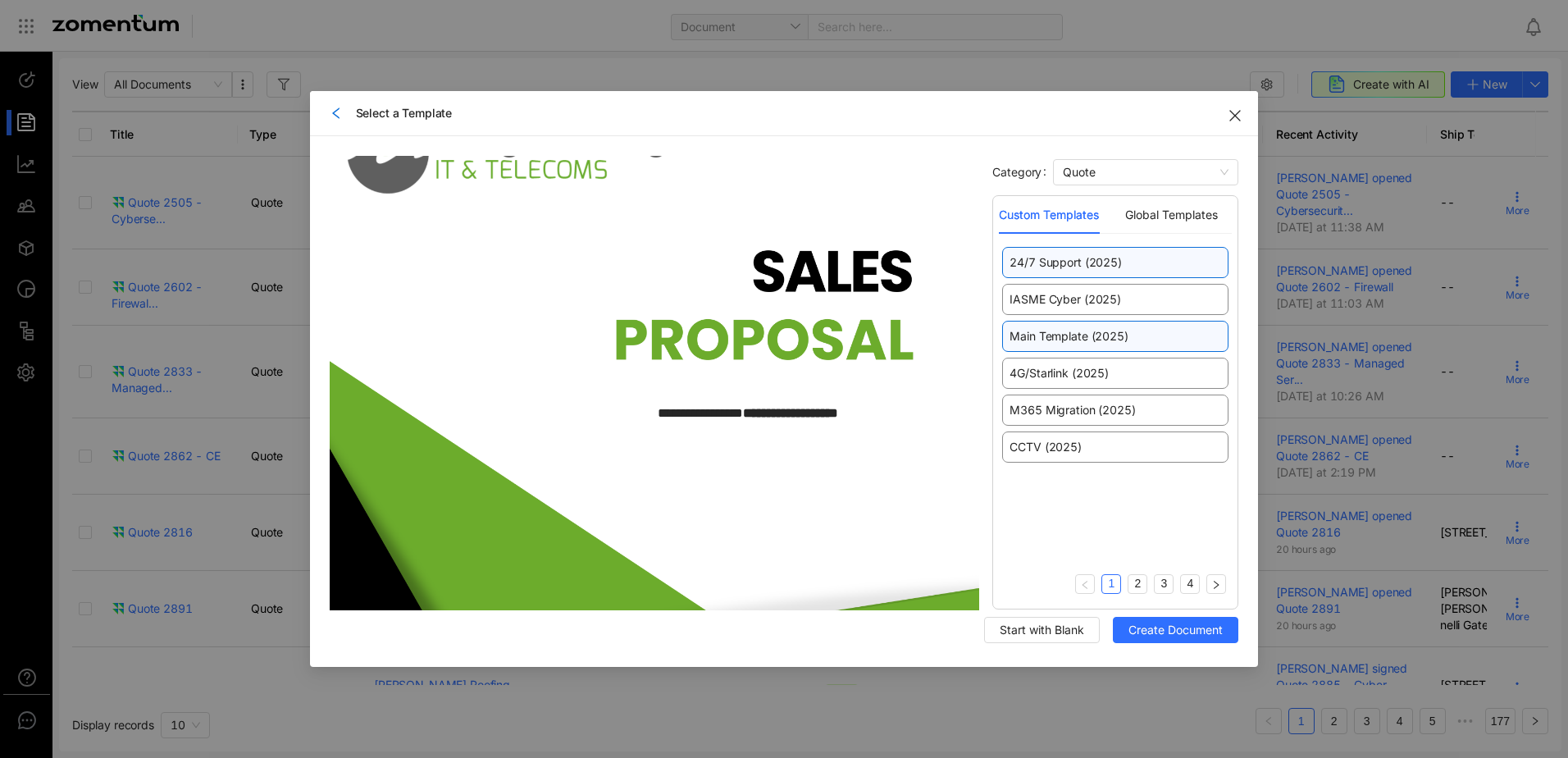
click at [1104, 265] on span "24/7 Support (2025)" at bounding box center [1065, 262] width 112 height 16
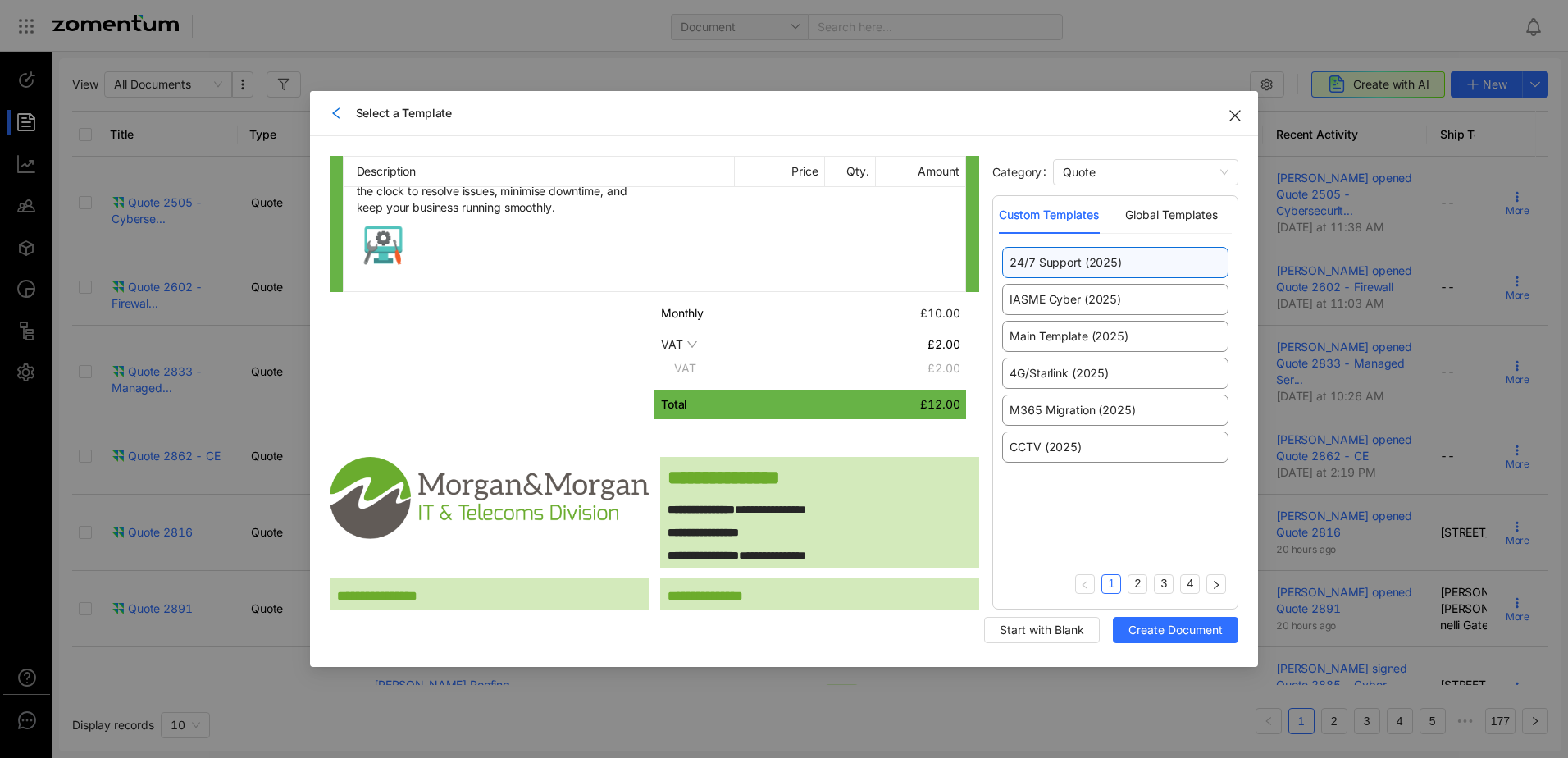
scroll to position [984, 0]
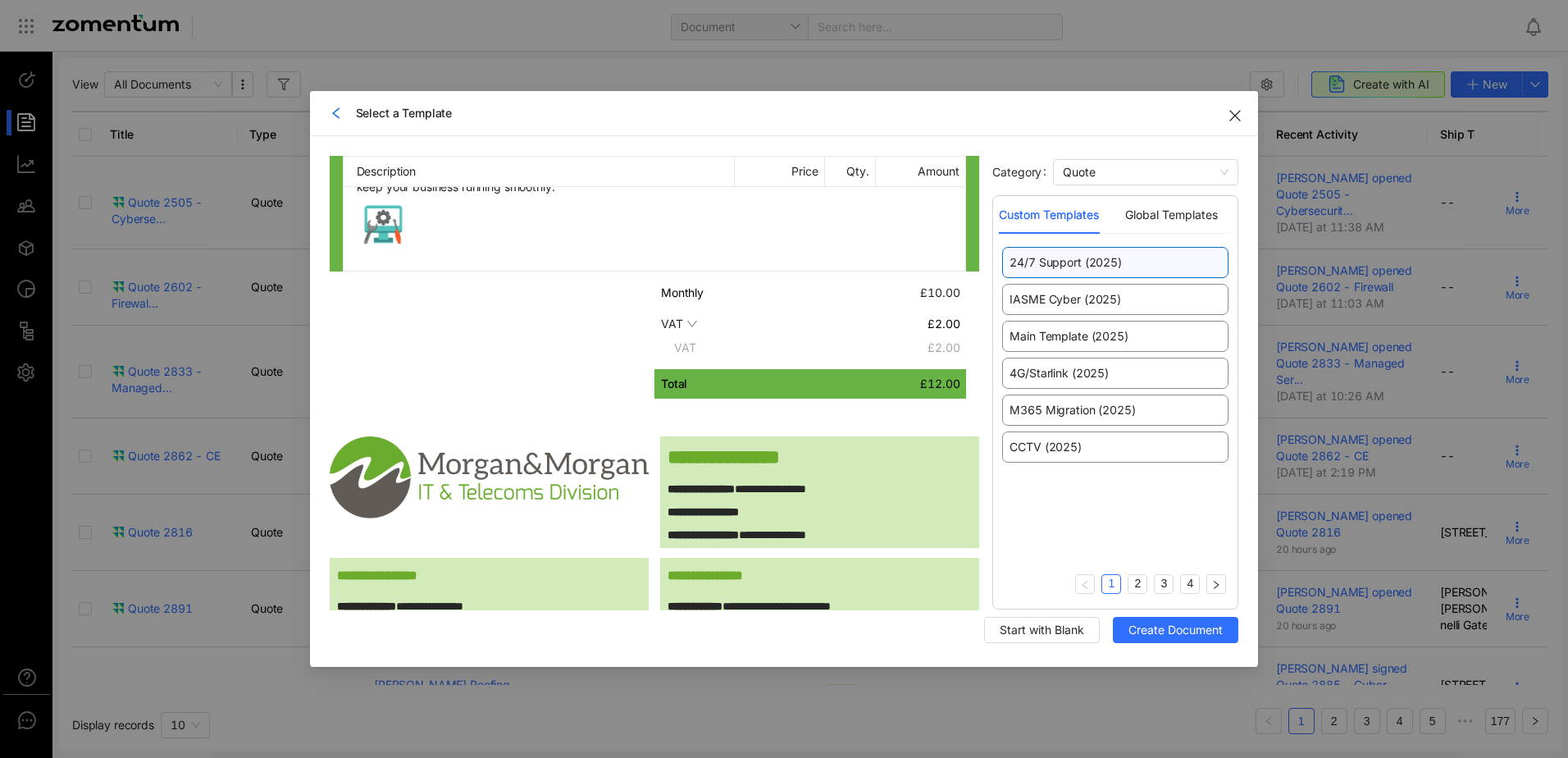
click at [686, 322] on icon "down" at bounding box center [692, 324] width 12 height 12
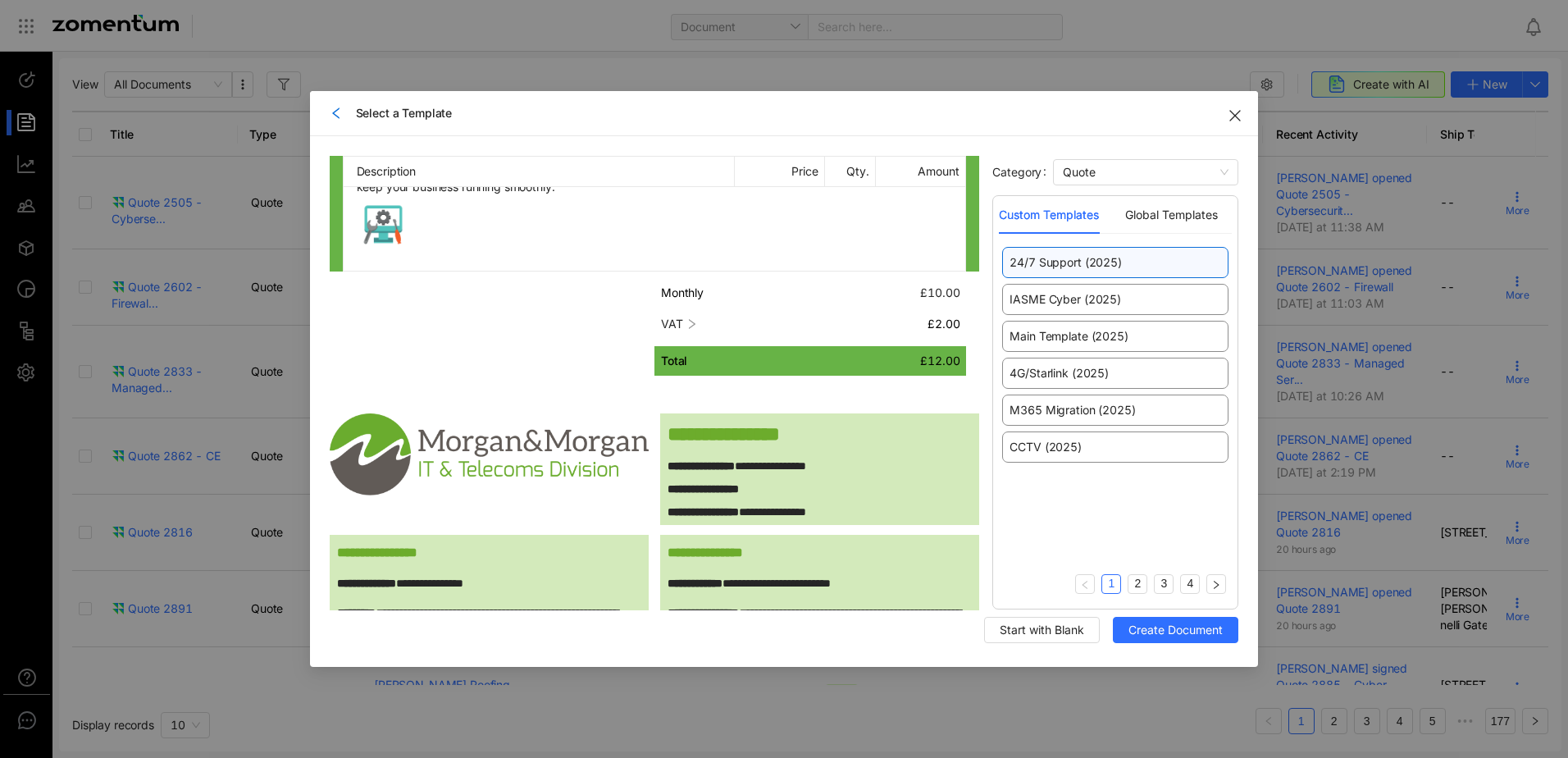
click at [689, 322] on icon "down" at bounding box center [692, 324] width 7 height 10
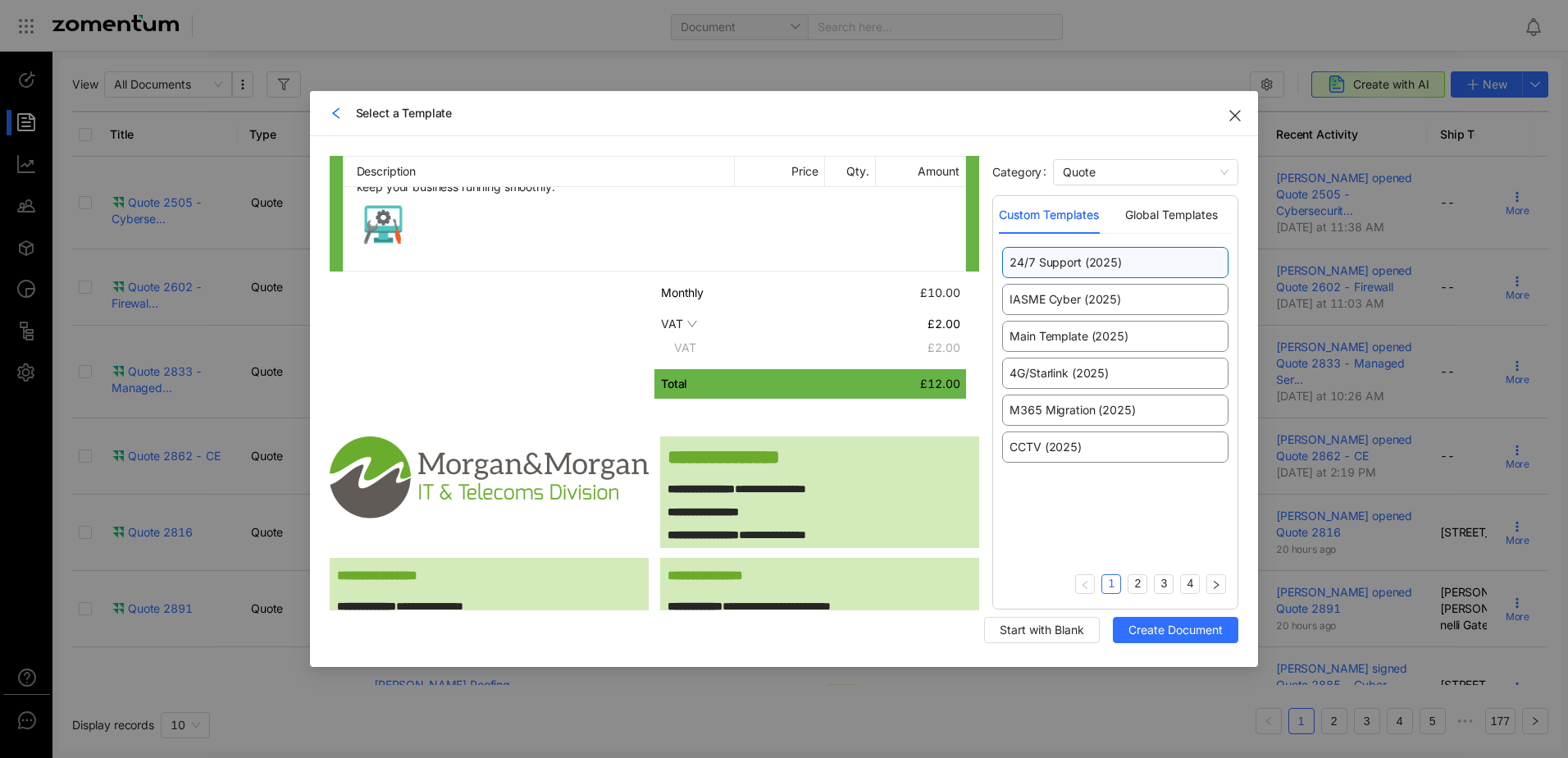
click at [686, 322] on icon "down" at bounding box center [692, 324] width 12 height 12
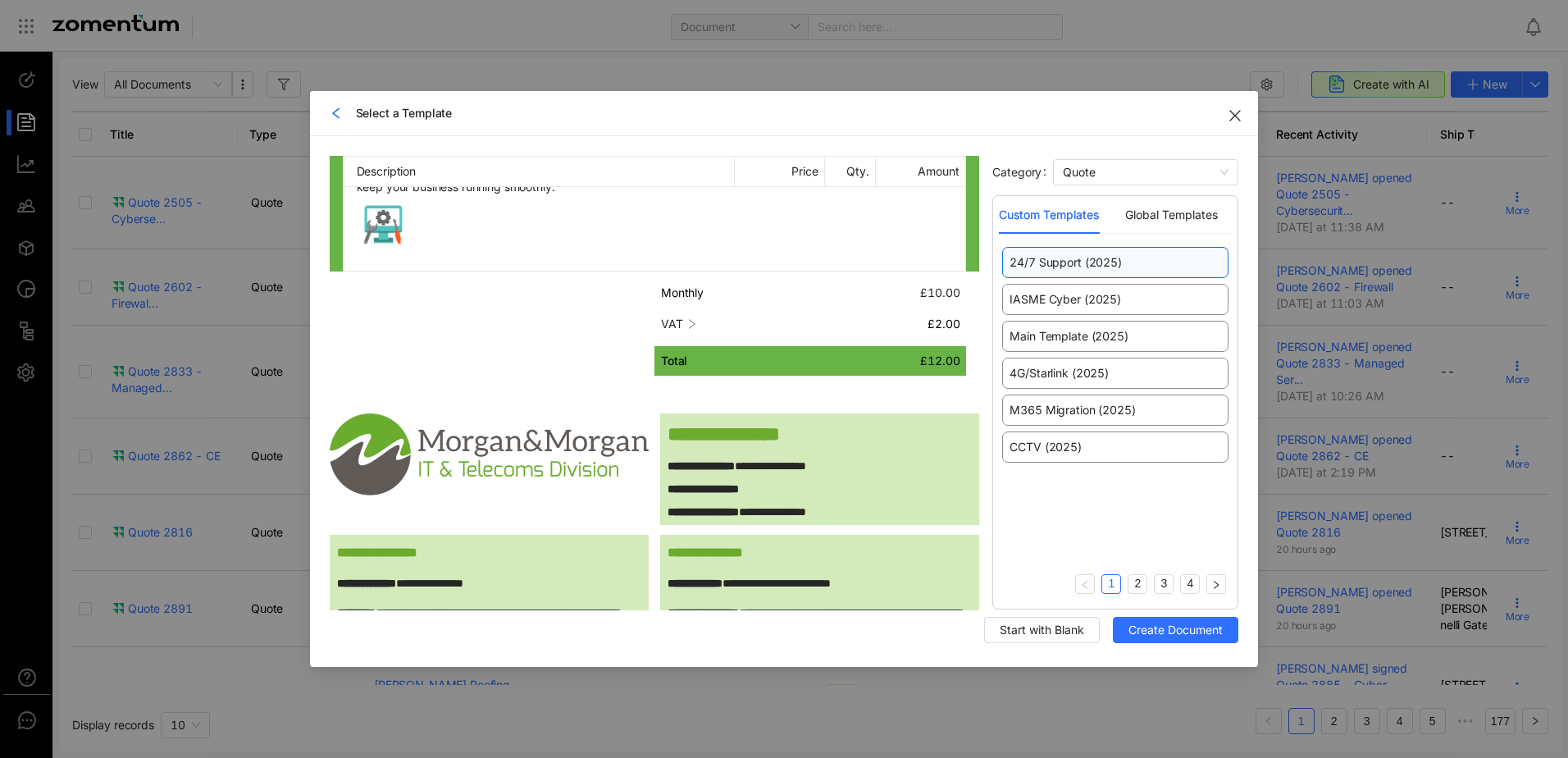
click at [689, 322] on icon "down" at bounding box center [692, 324] width 7 height 10
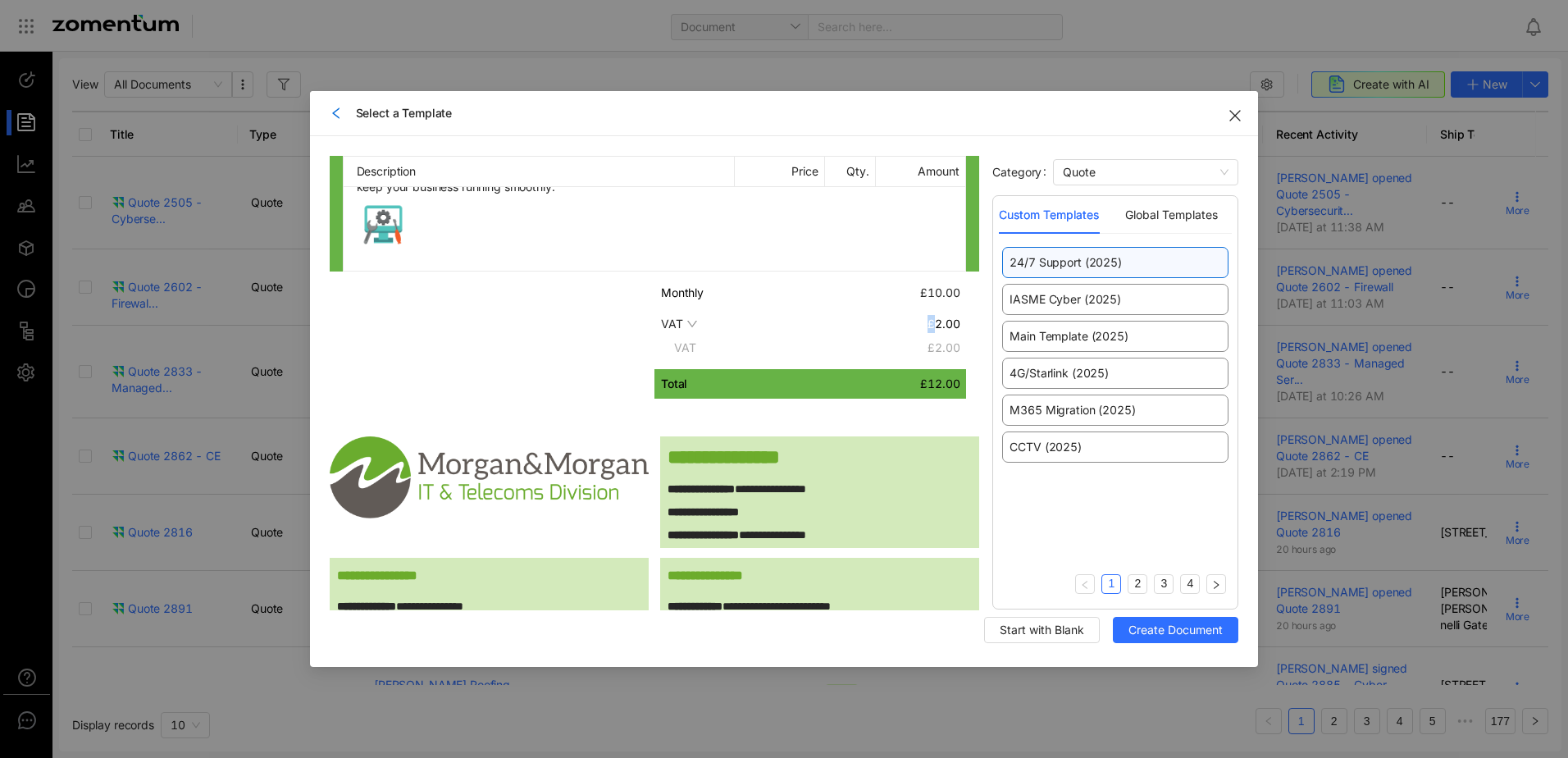
click at [686, 322] on icon "down" at bounding box center [692, 324] width 12 height 12
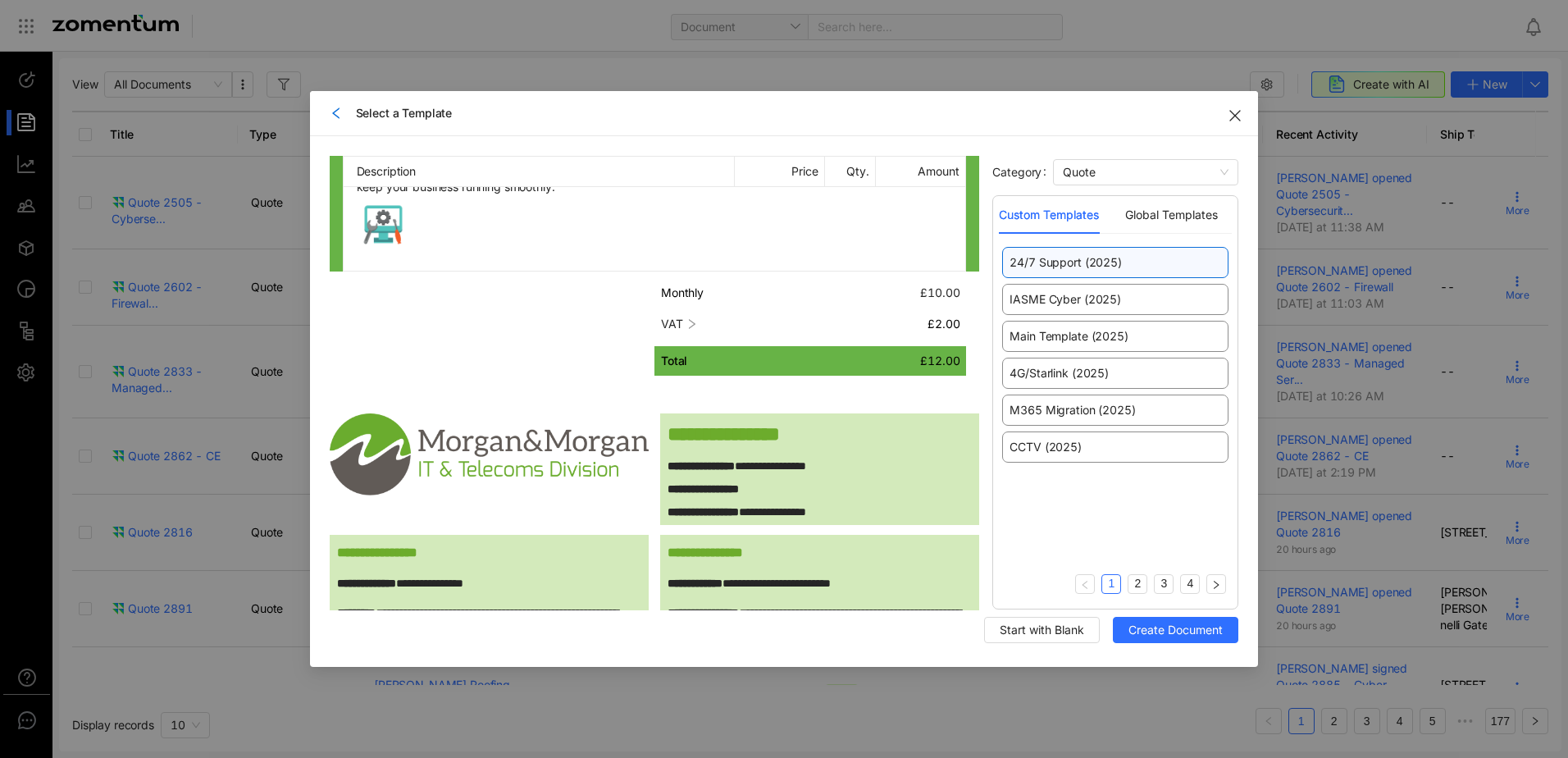
click at [689, 322] on icon "down" at bounding box center [692, 324] width 7 height 10
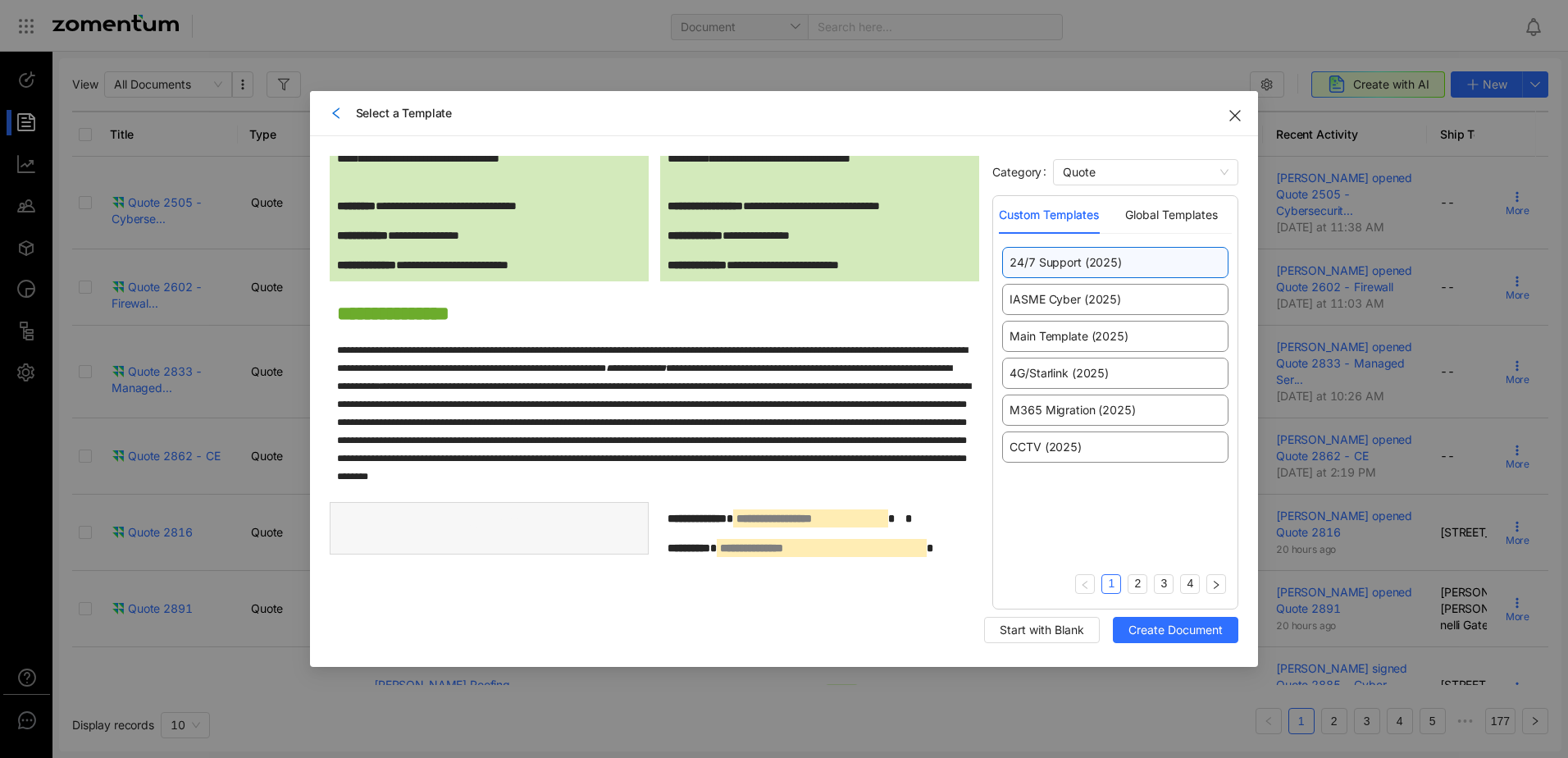
scroll to position [1498, 0]
click at [1148, 633] on span "Create Document" at bounding box center [1176, 630] width 95 height 18
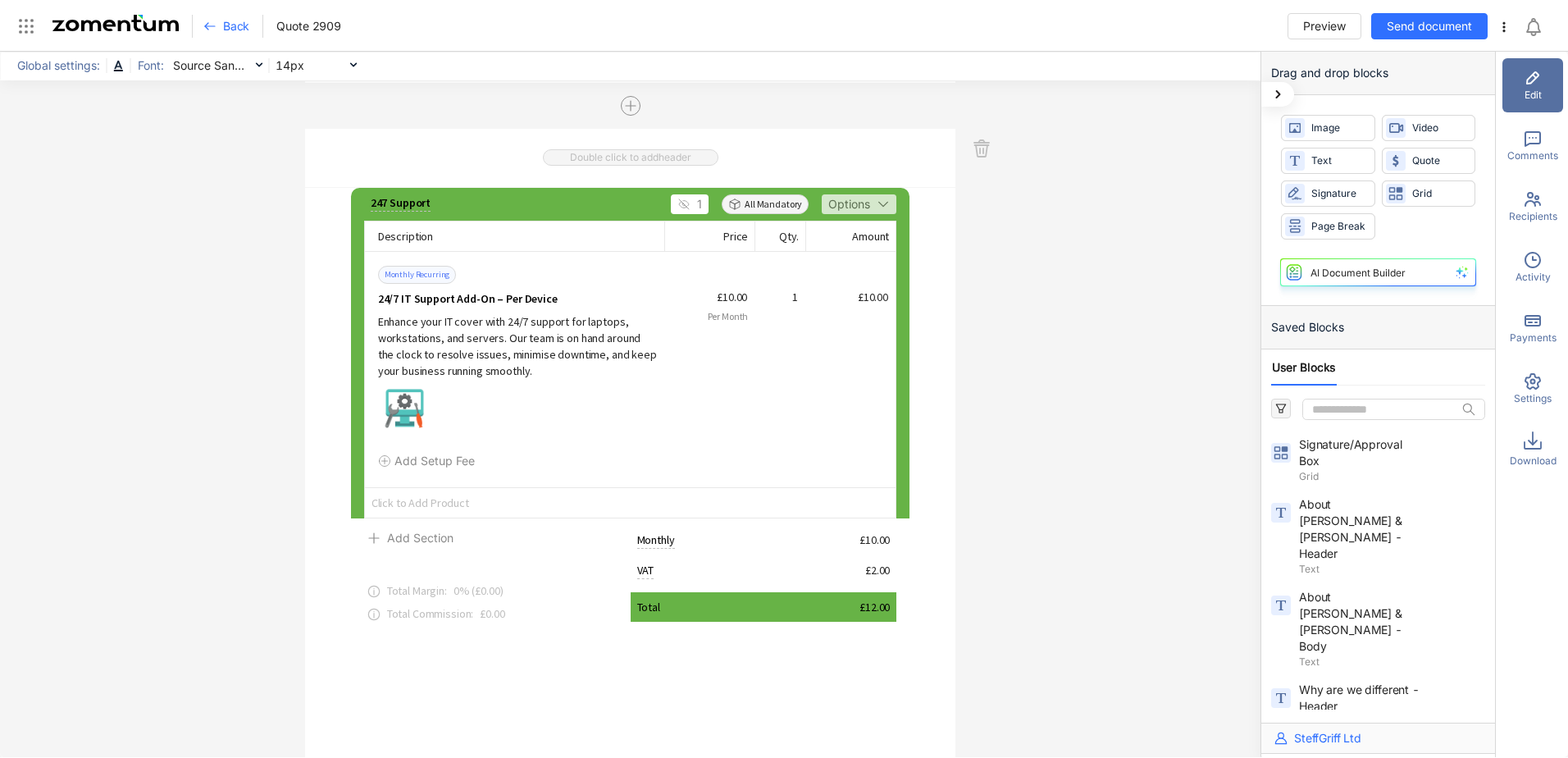
scroll to position [984, 0]
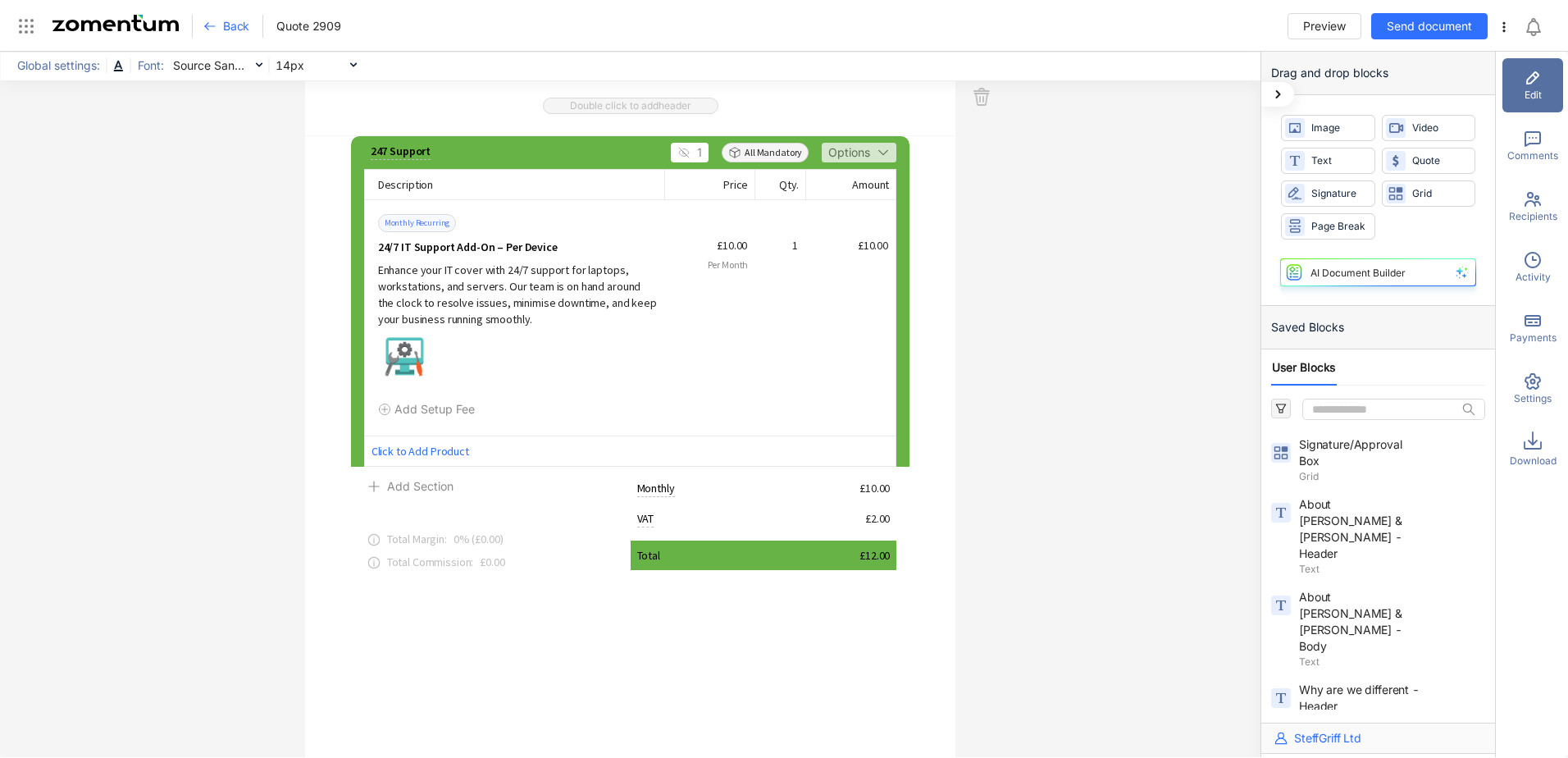
click at [391, 450] on span "Click to Add Product" at bounding box center [630, 451] width 532 height 30
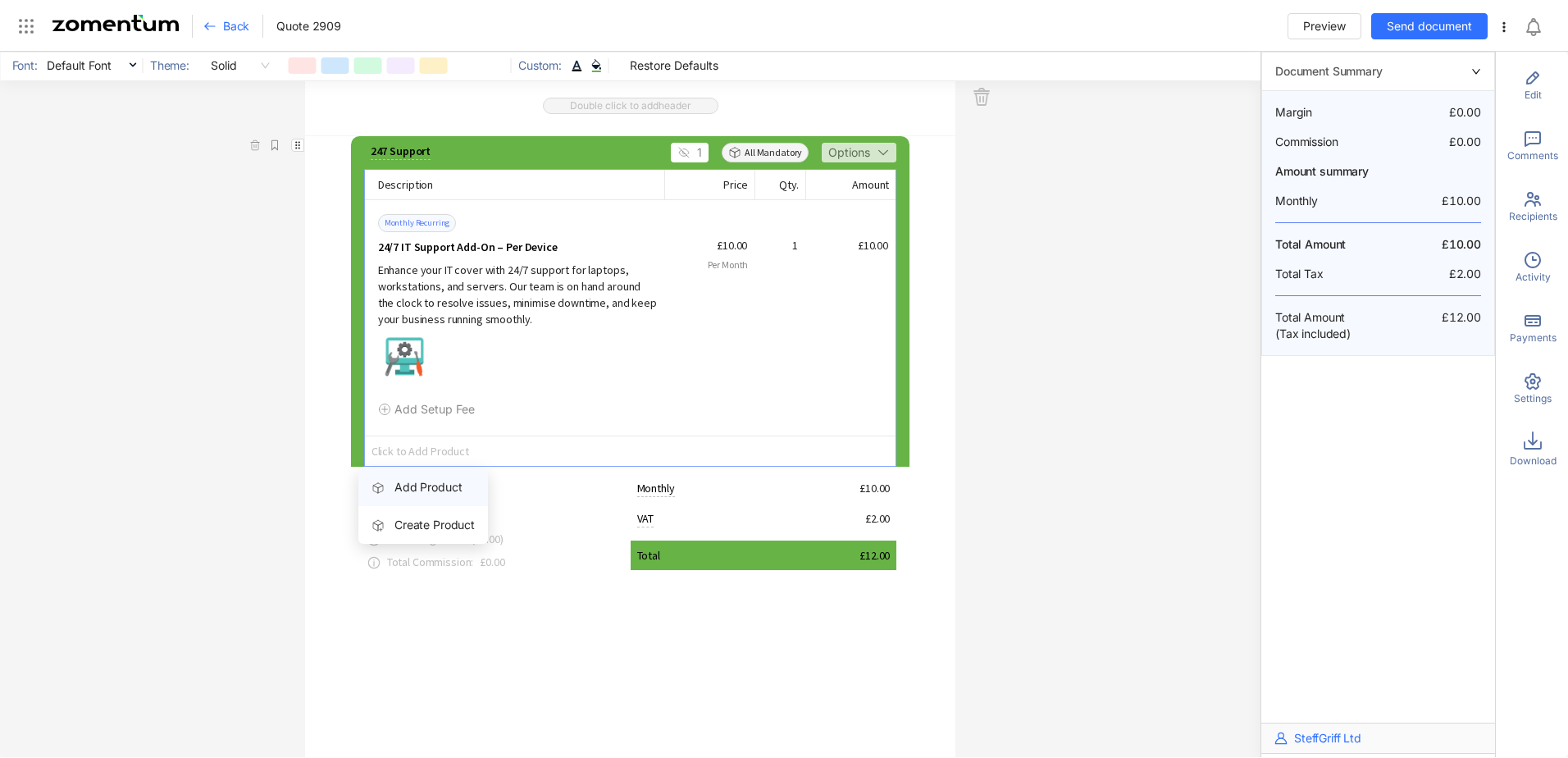
click at [431, 491] on span "Add Product" at bounding box center [428, 487] width 67 height 14
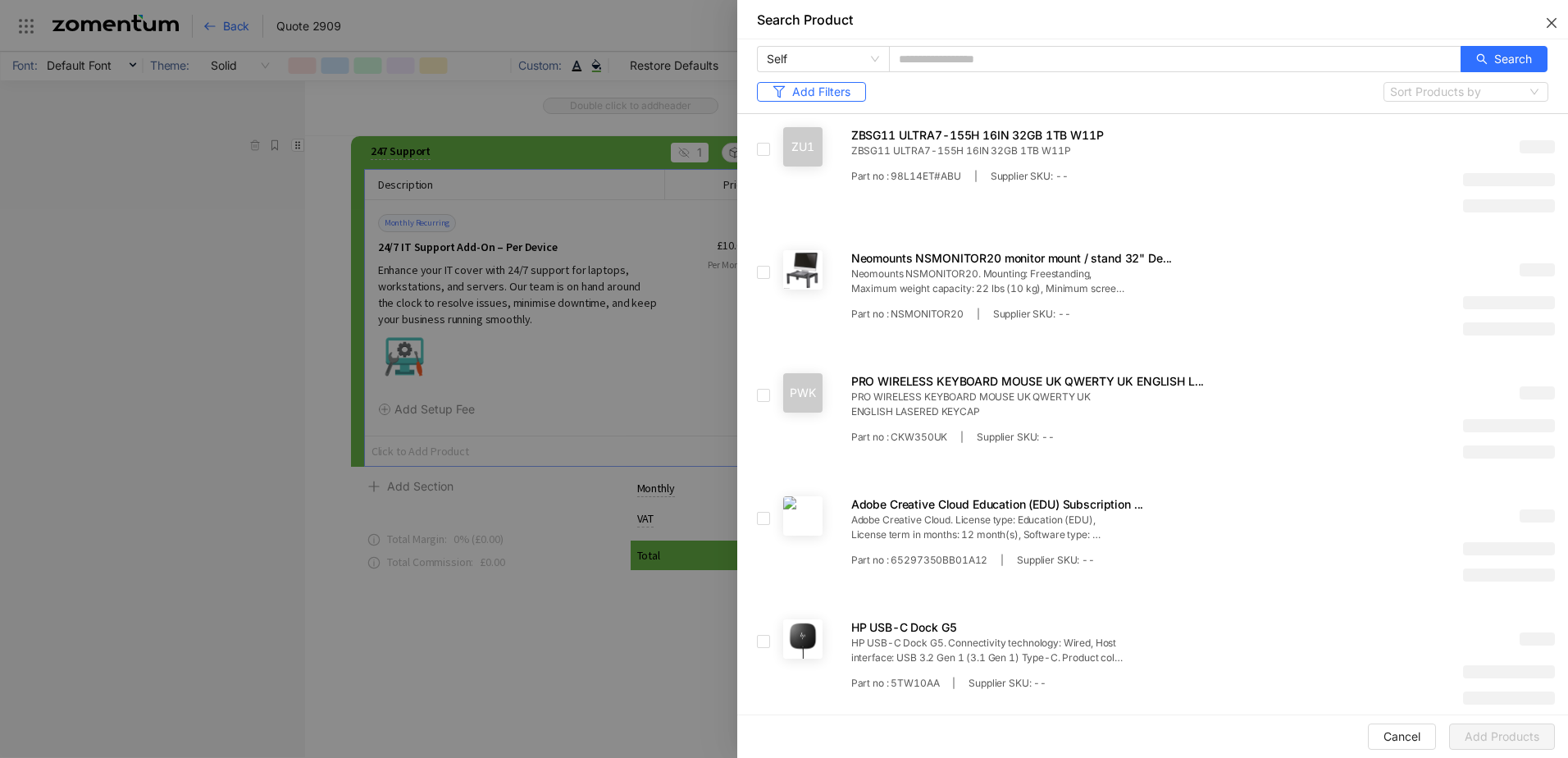
click at [1549, 24] on icon "close" at bounding box center [1551, 22] width 13 height 13
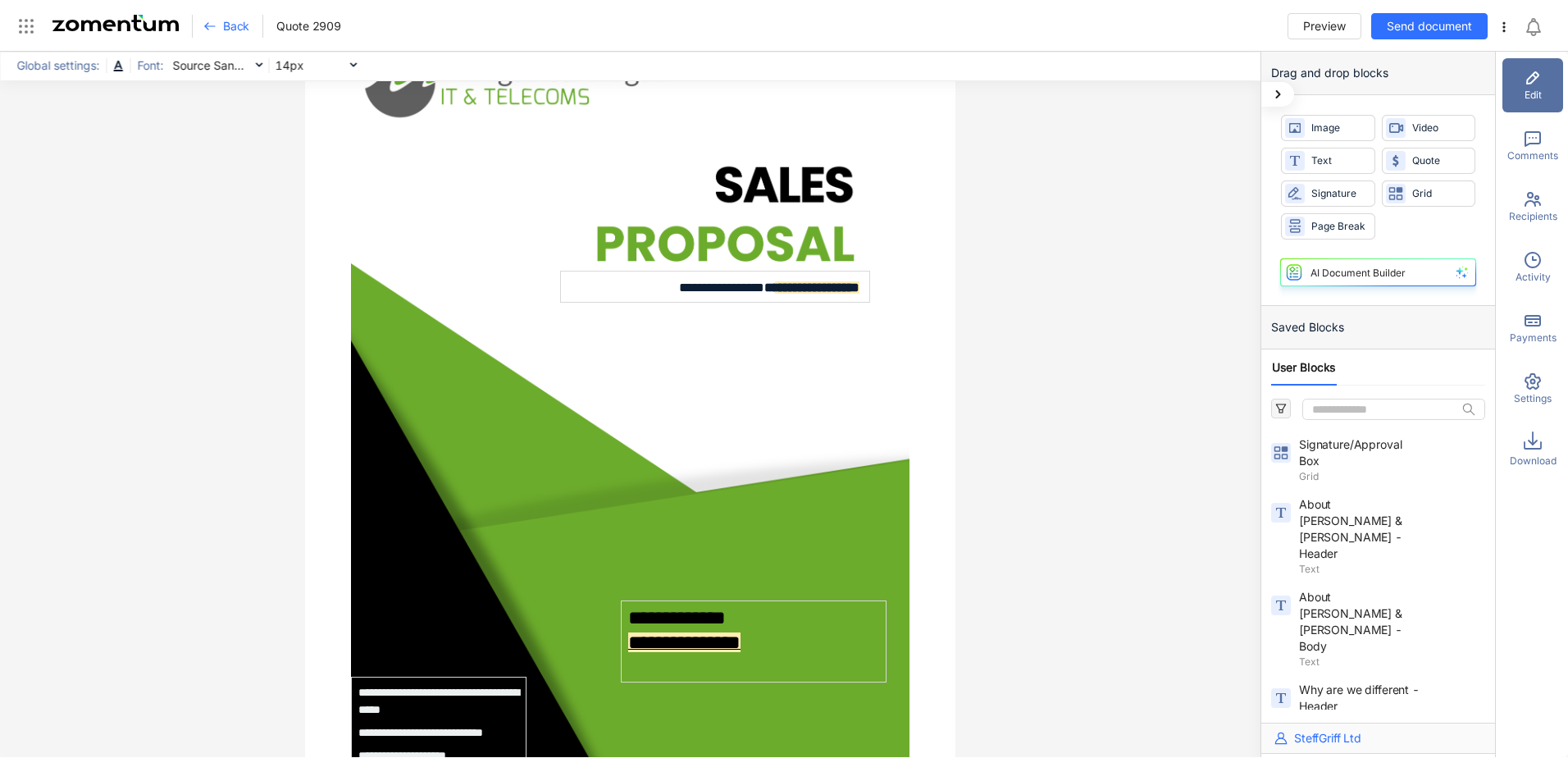
scroll to position [0, 0]
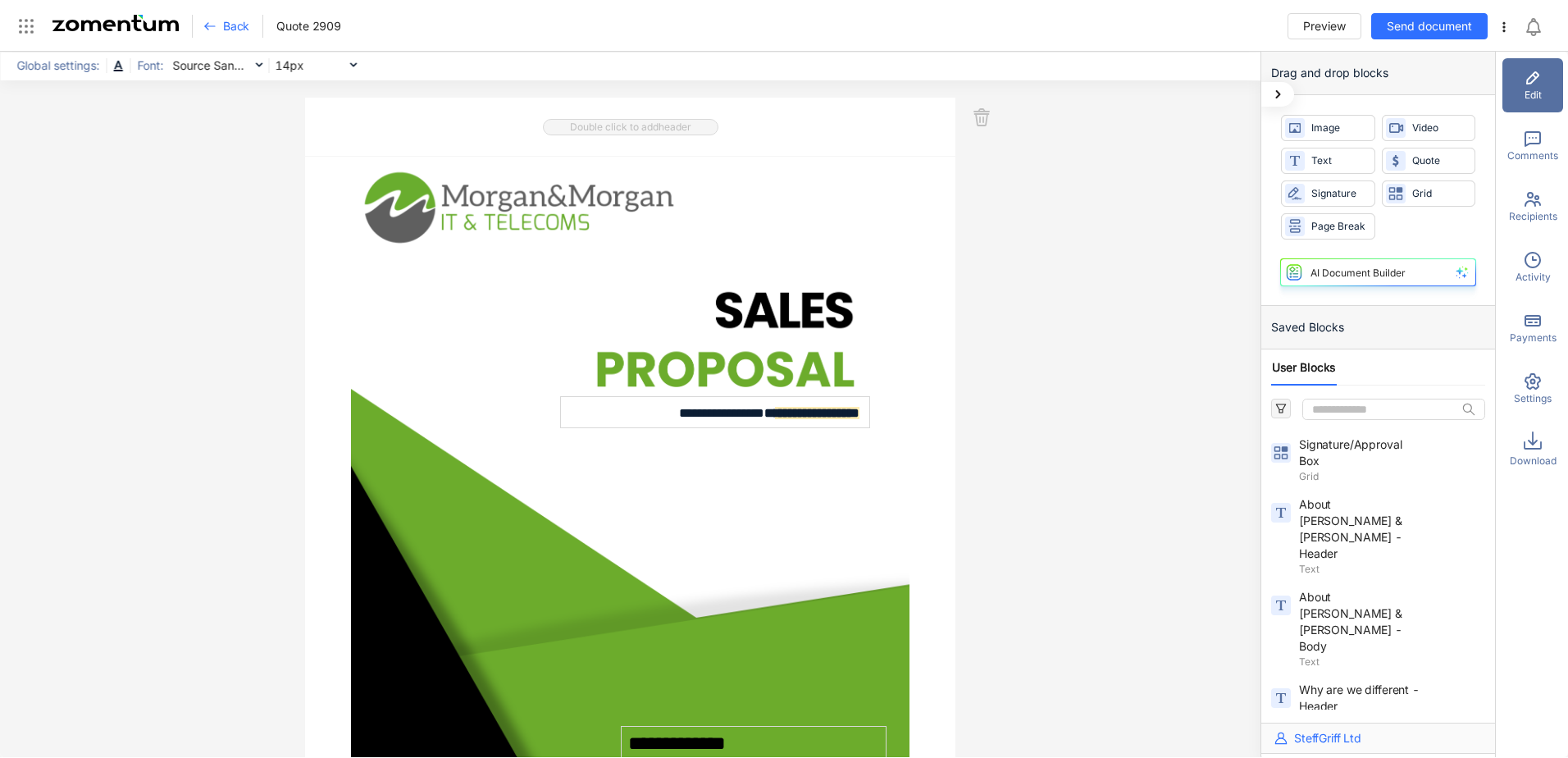
click at [214, 25] on icon at bounding box center [209, 26] width 13 height 13
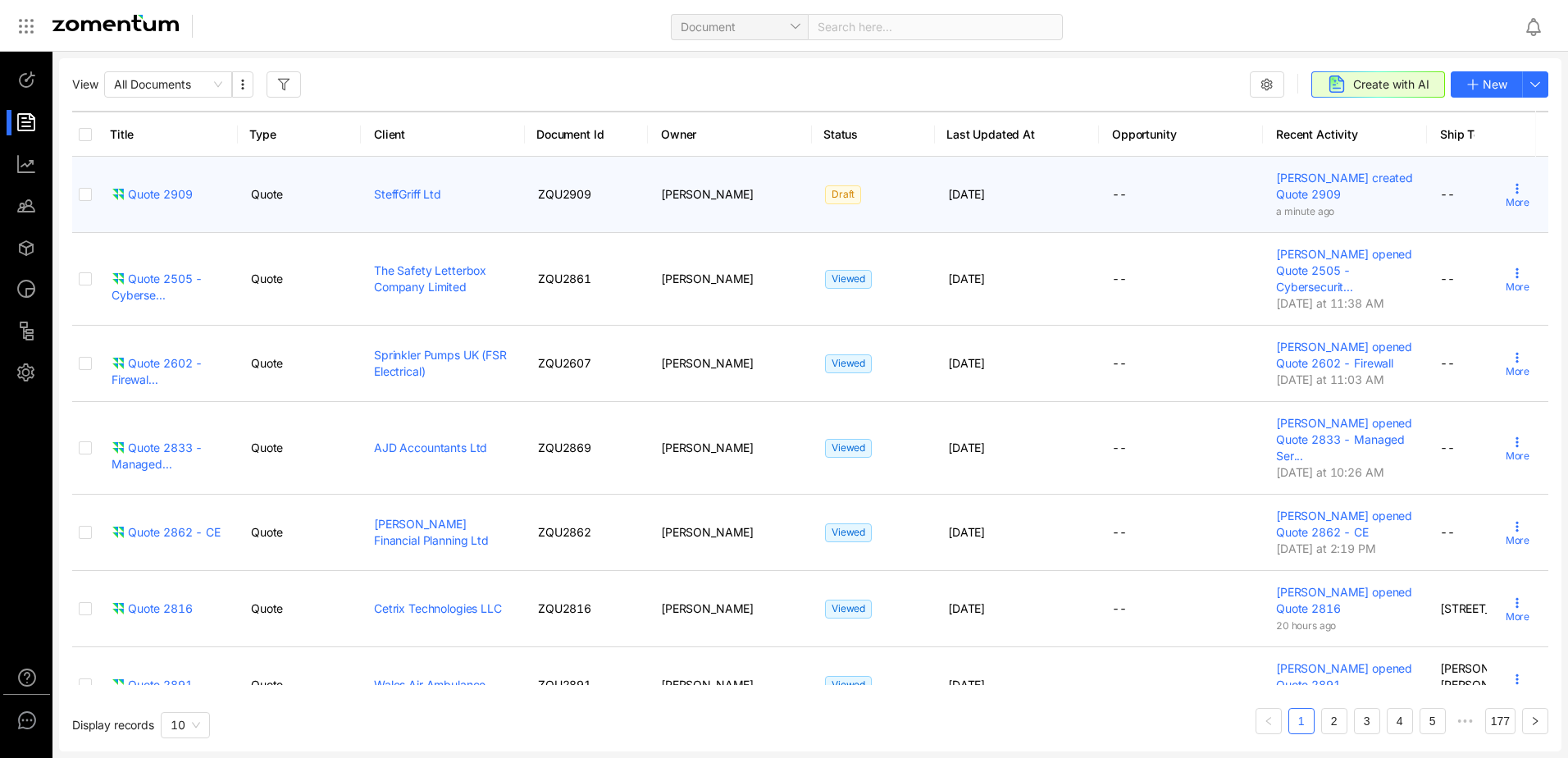
click at [1506, 195] on span "More" at bounding box center [1518, 202] width 24 height 15
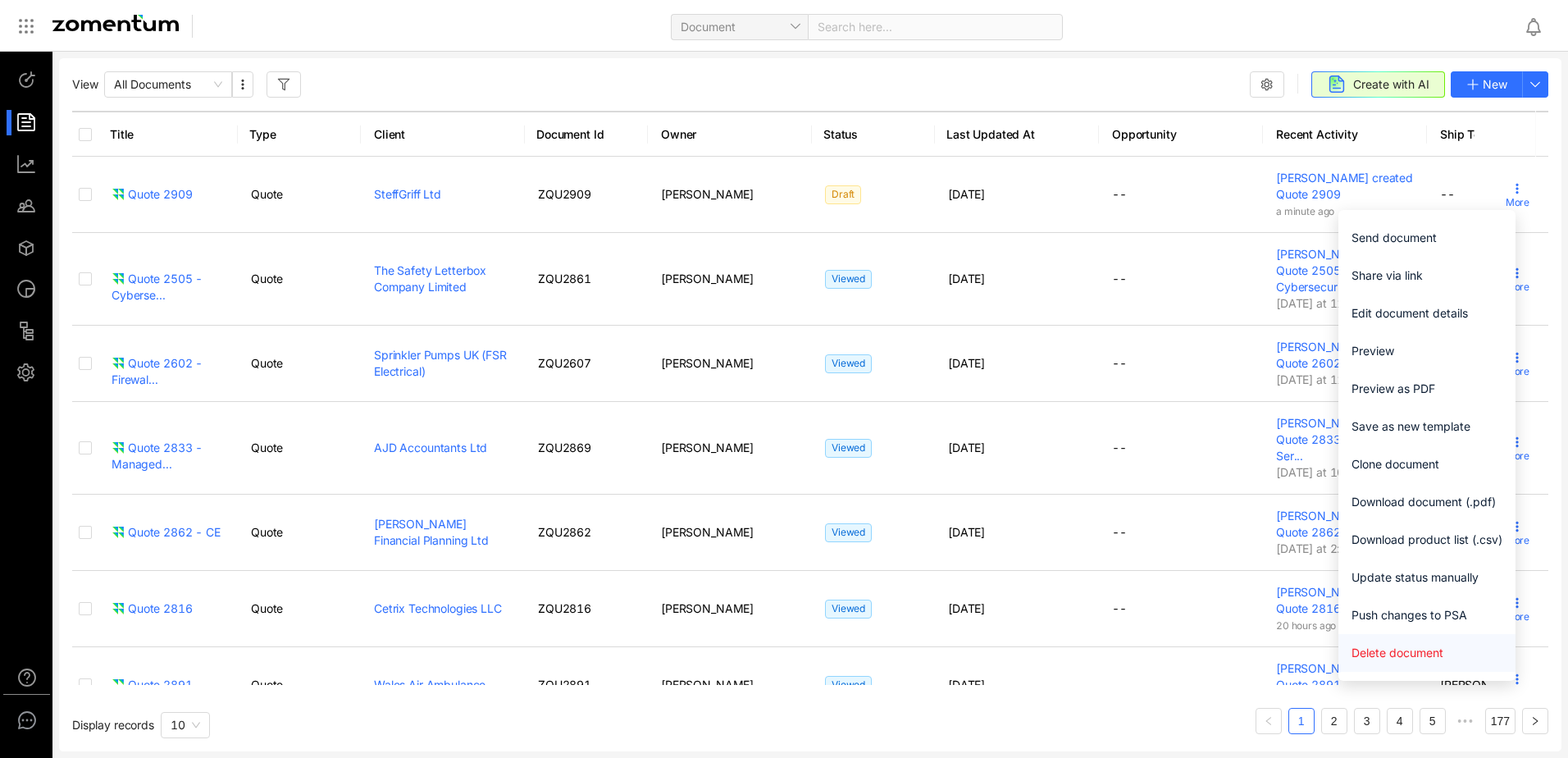
click at [1390, 649] on span "Delete document" at bounding box center [1426, 653] width 151 height 18
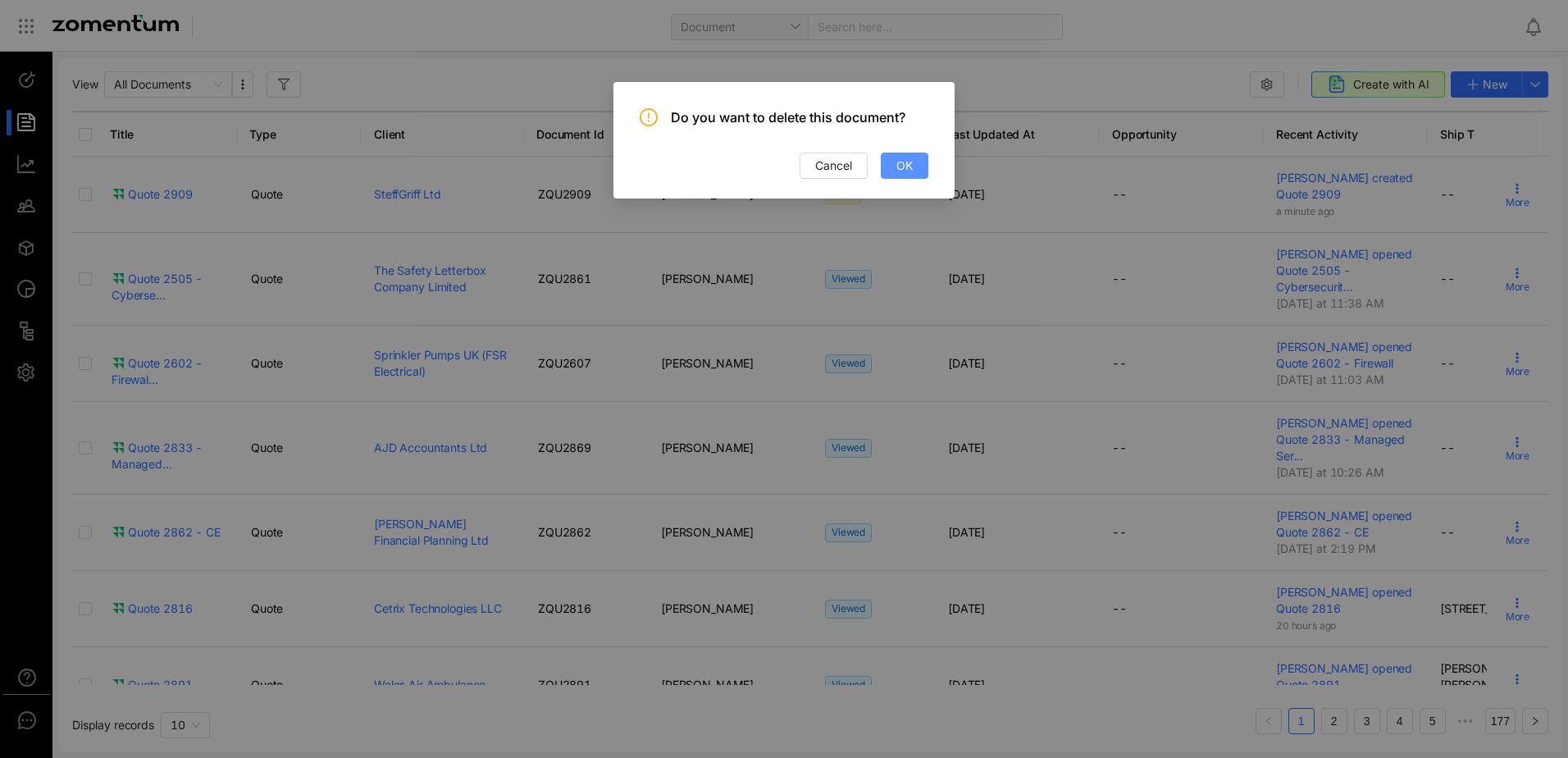
click at [913, 169] on button "OK" at bounding box center [905, 166] width 48 height 26
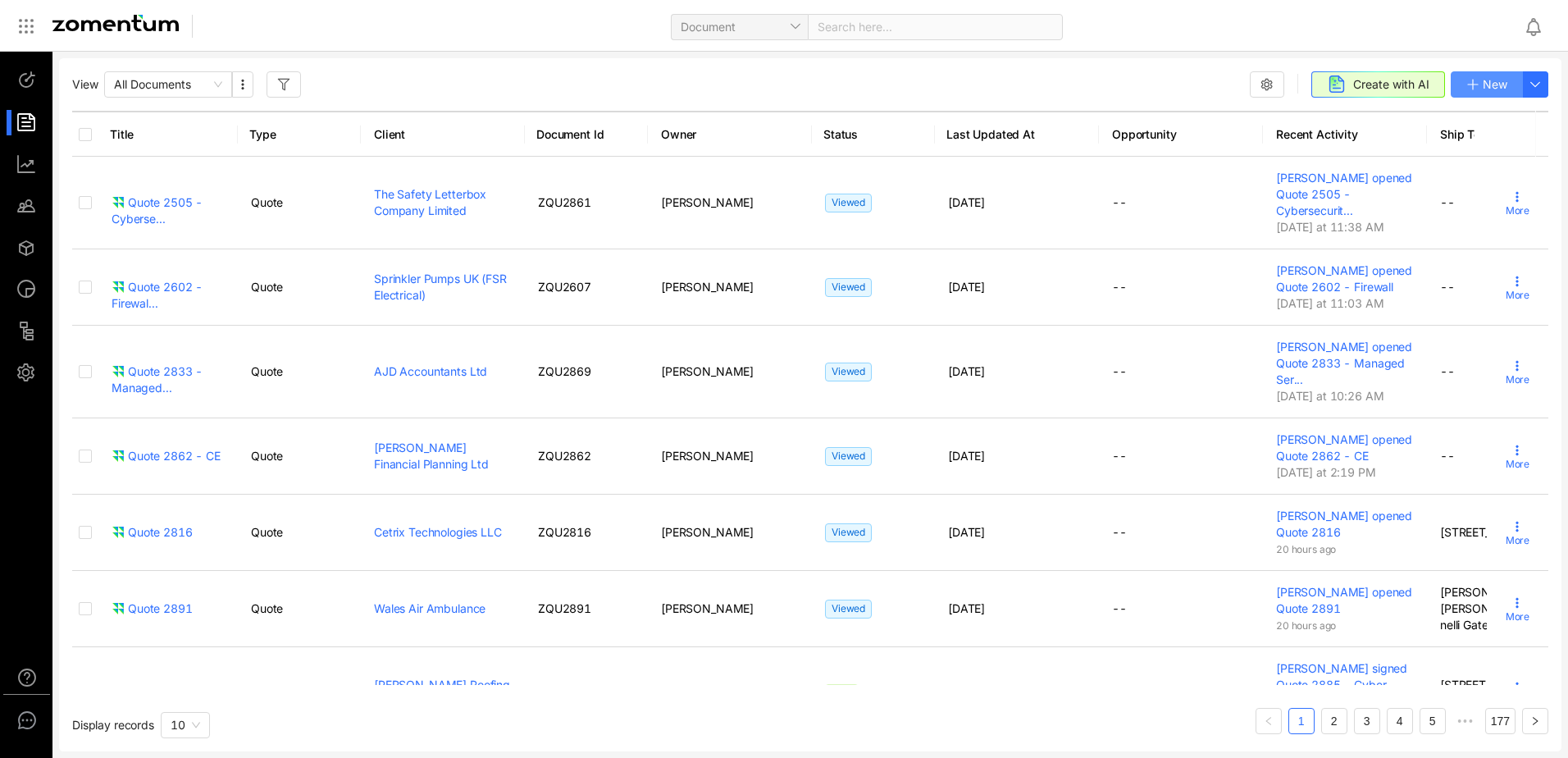
click at [1484, 76] on span "New" at bounding box center [1495, 85] width 25 height 18
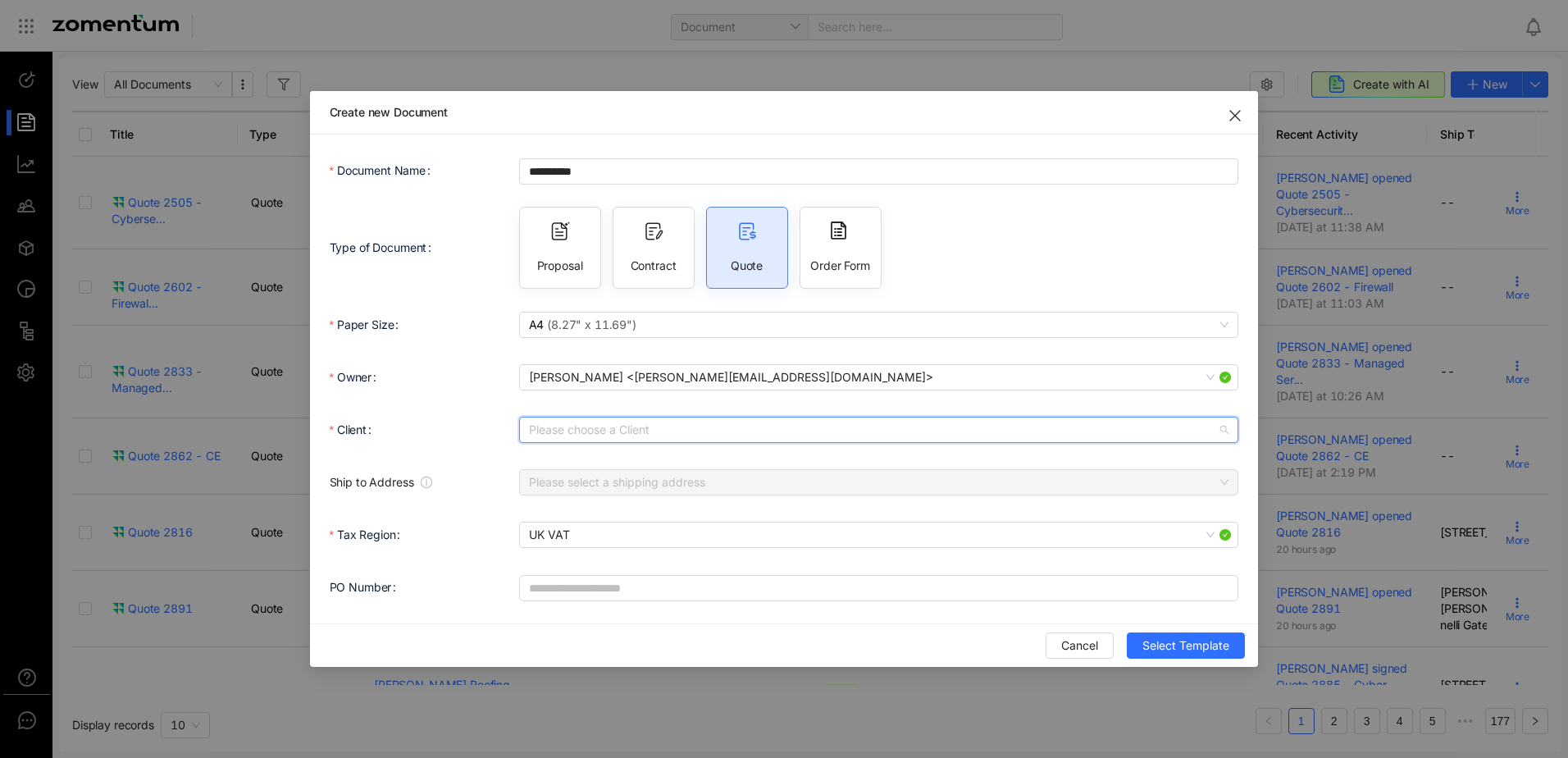
click at [585, 436] on input "Client" at bounding box center [873, 430] width 689 height 25
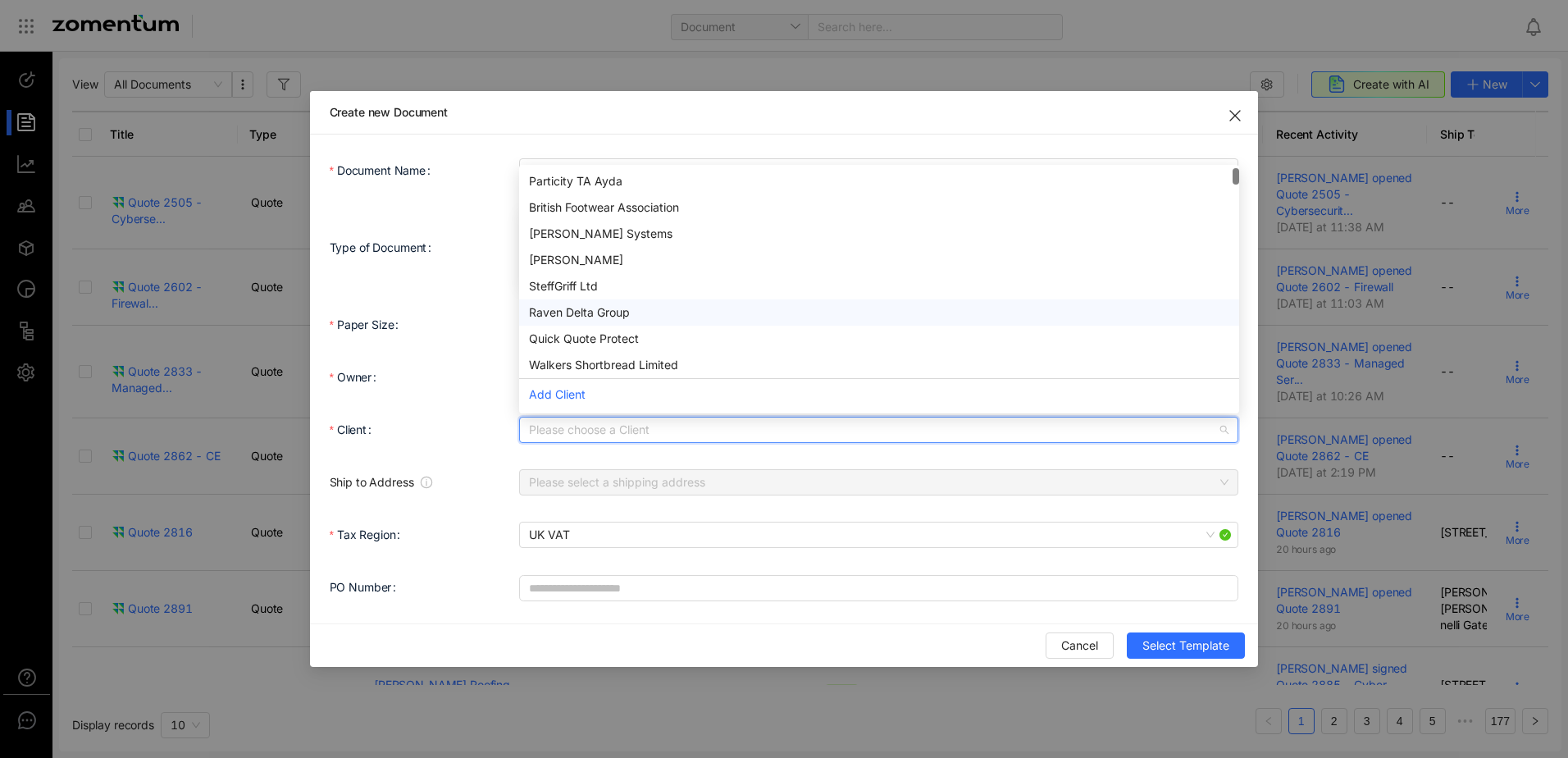
click at [597, 282] on div "SteffGriff Ltd" at bounding box center [879, 286] width 700 height 18
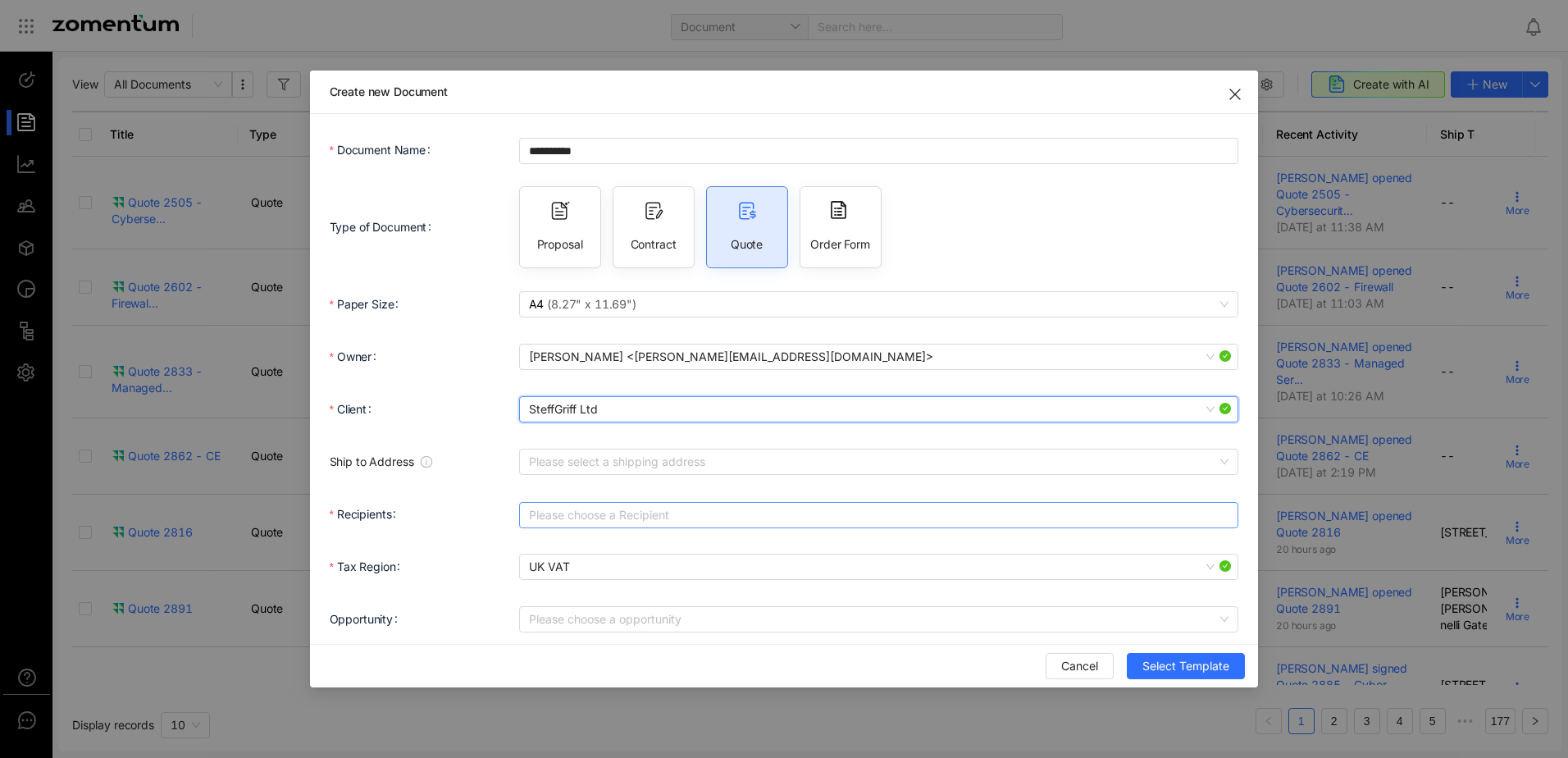
click at [595, 522] on div at bounding box center [871, 515] width 695 height 23
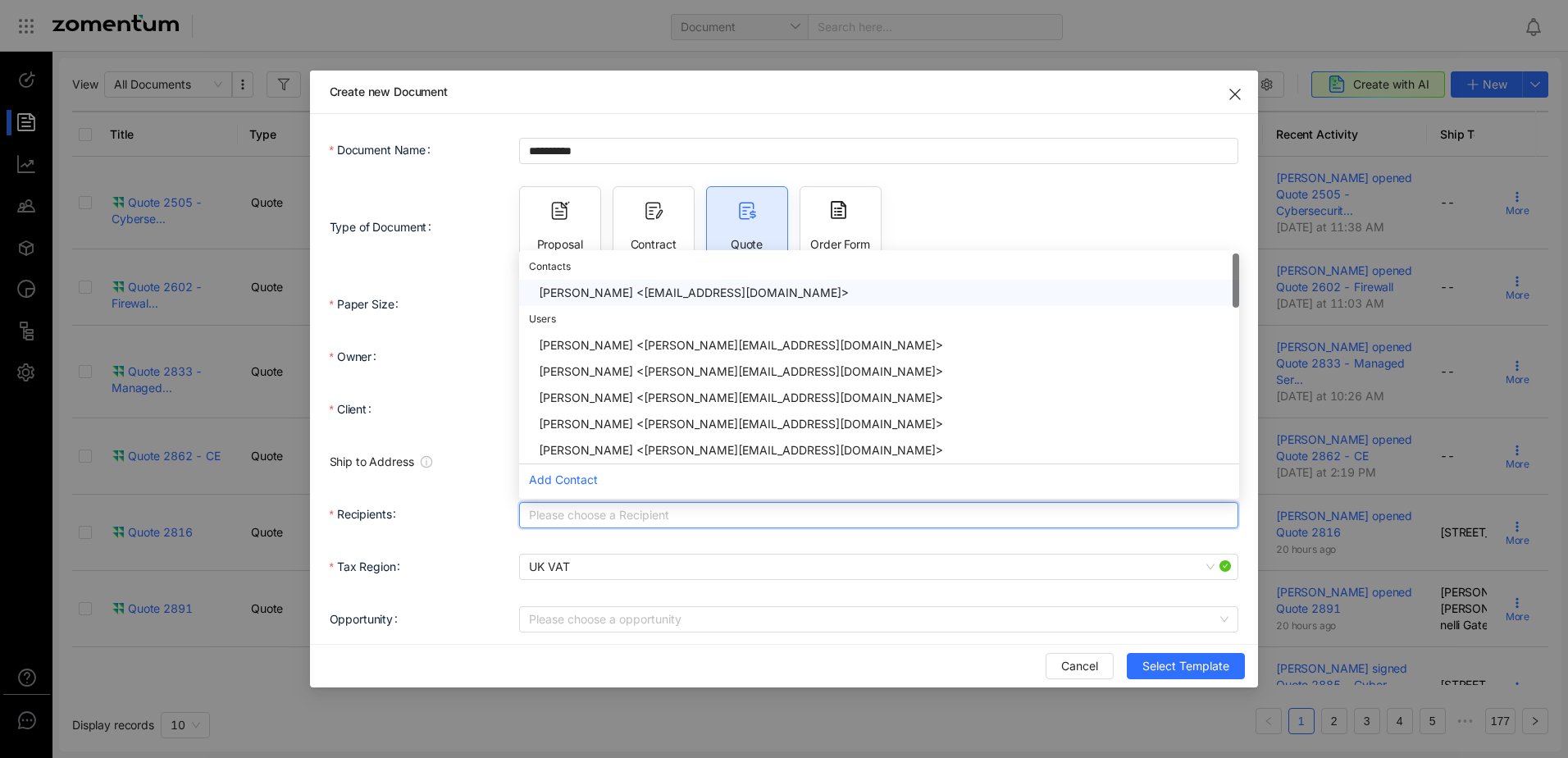
click at [618, 298] on div "[PERSON_NAME] <[EMAIL_ADDRESS][DOMAIN_NAME]>" at bounding box center [884, 293] width 690 height 18
click at [868, 549] on form "**********" at bounding box center [785, 411] width 910 height 555
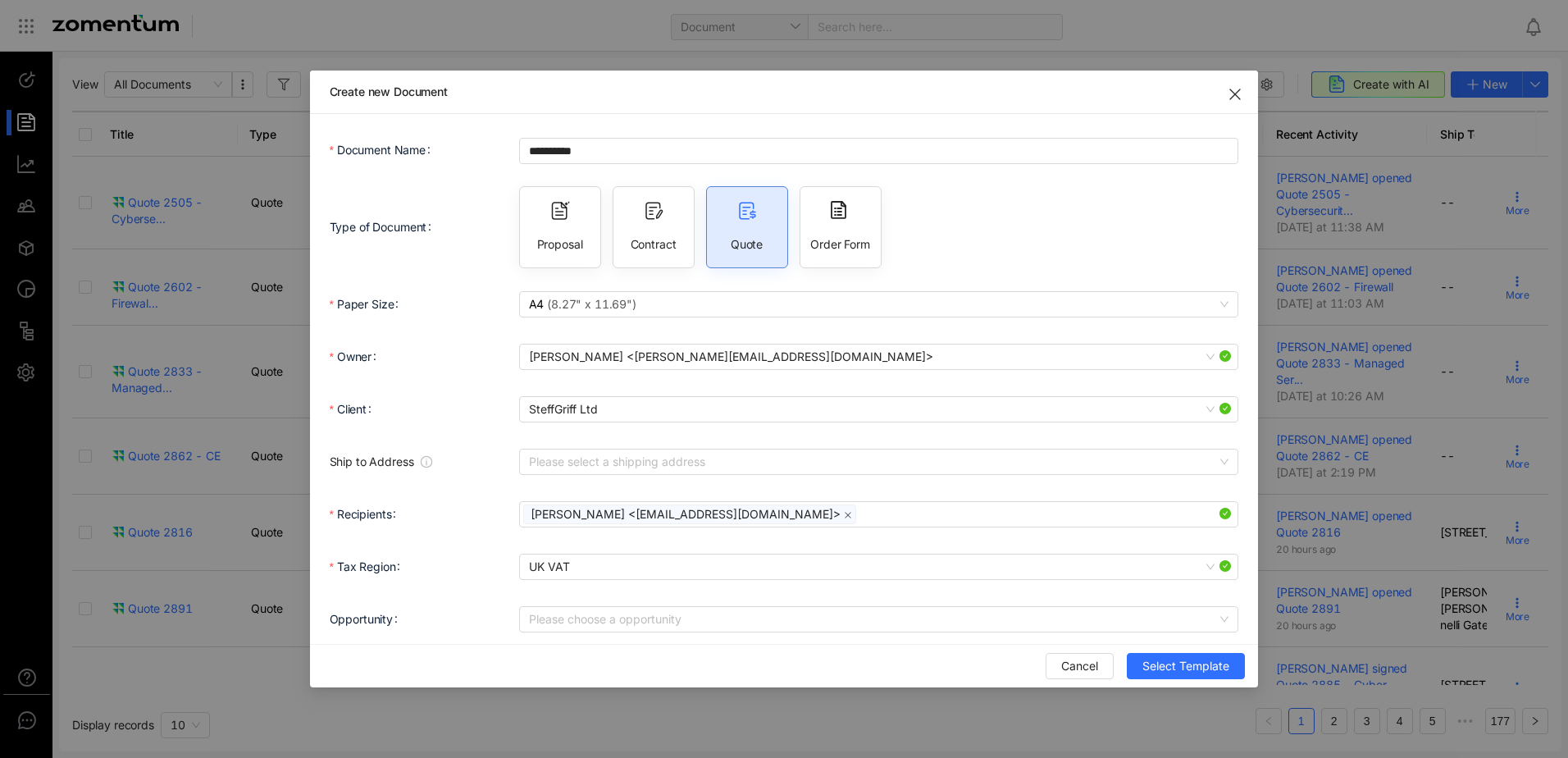
click at [645, 230] on div "Contract" at bounding box center [653, 227] width 82 height 82
type input "**********"
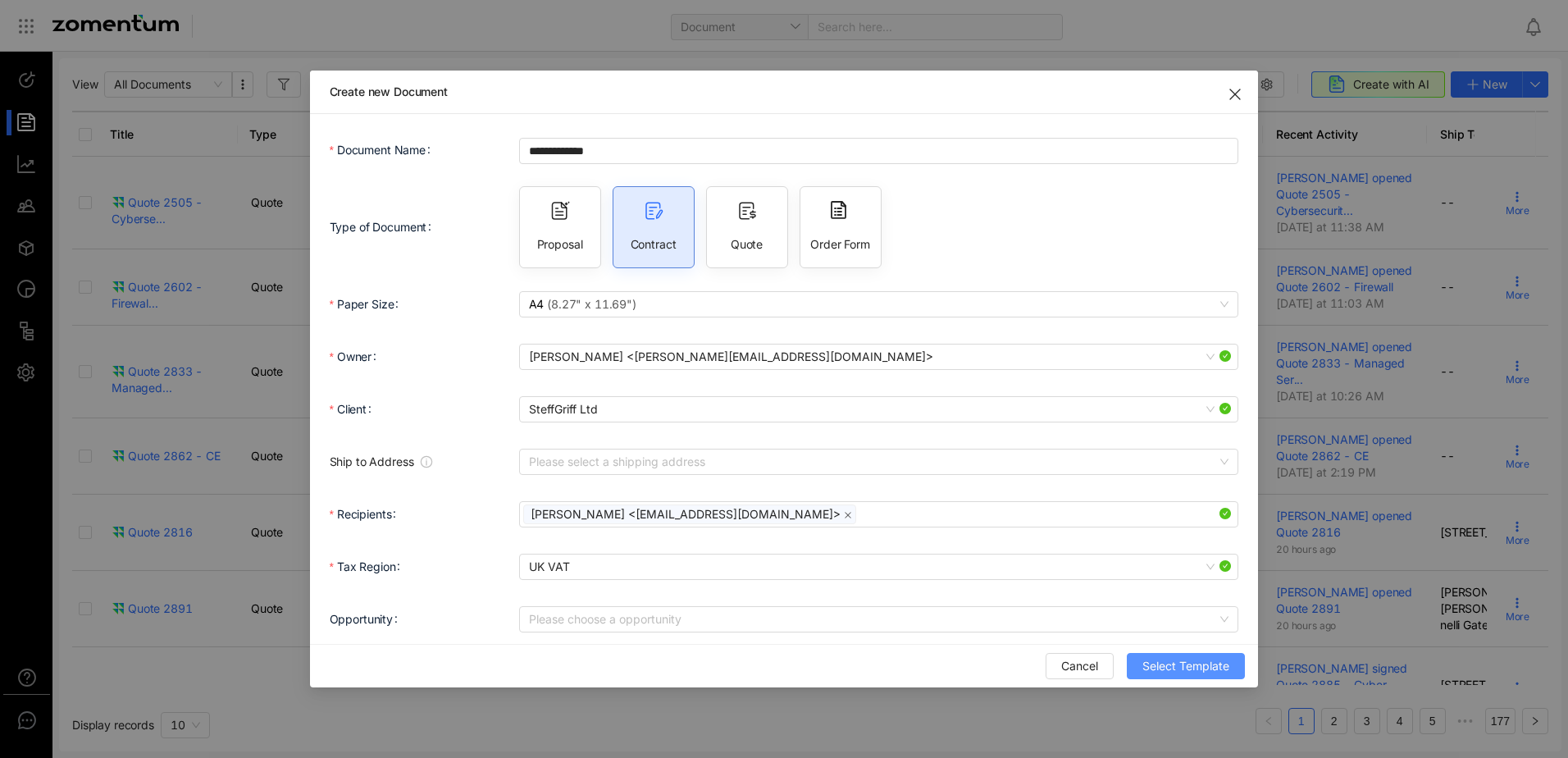
click at [1186, 670] on span "Select Template" at bounding box center [1186, 666] width 87 height 18
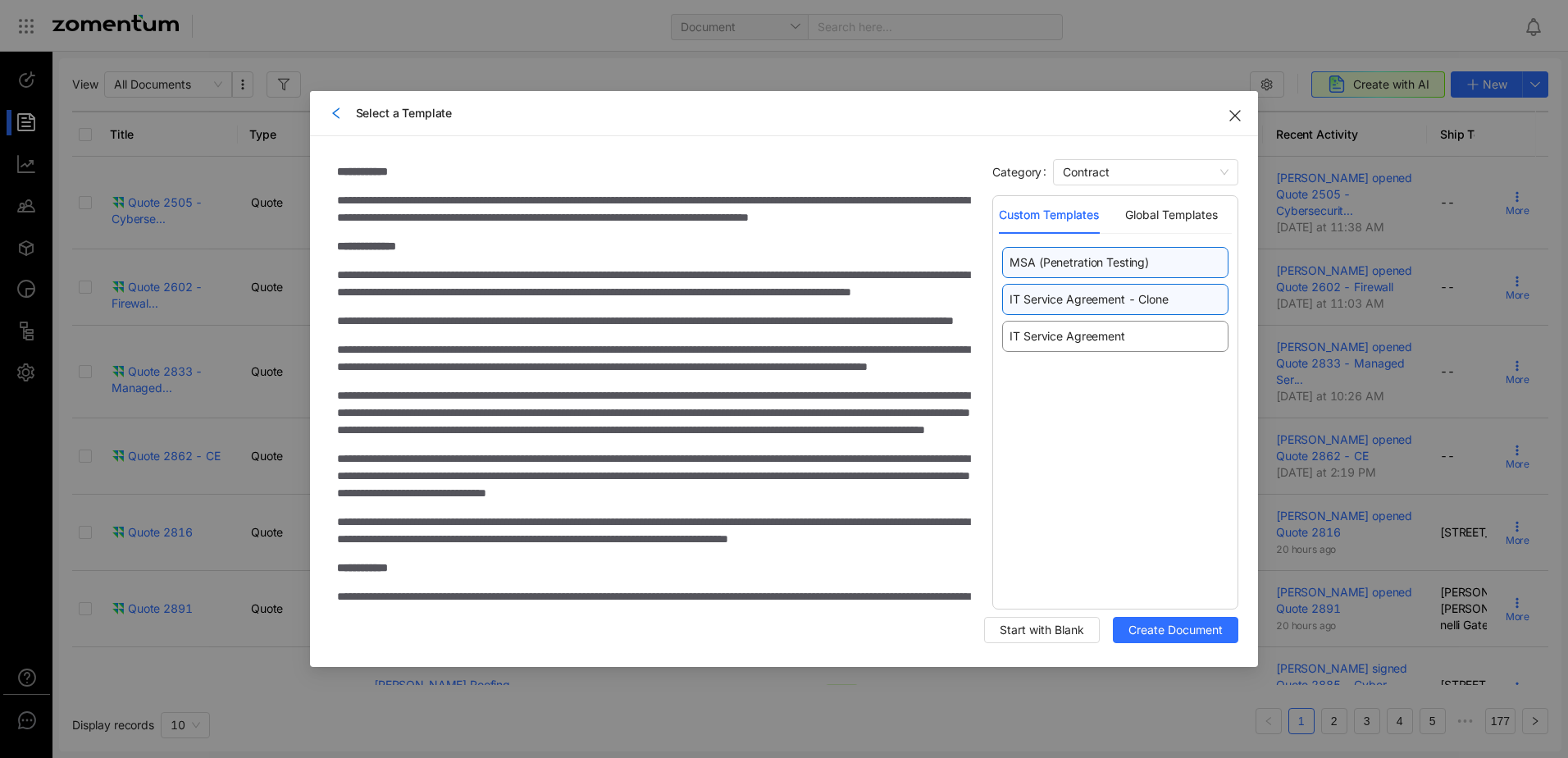
click at [1133, 302] on span "IT Service Agreement - Clone" at bounding box center [1088, 299] width 159 height 16
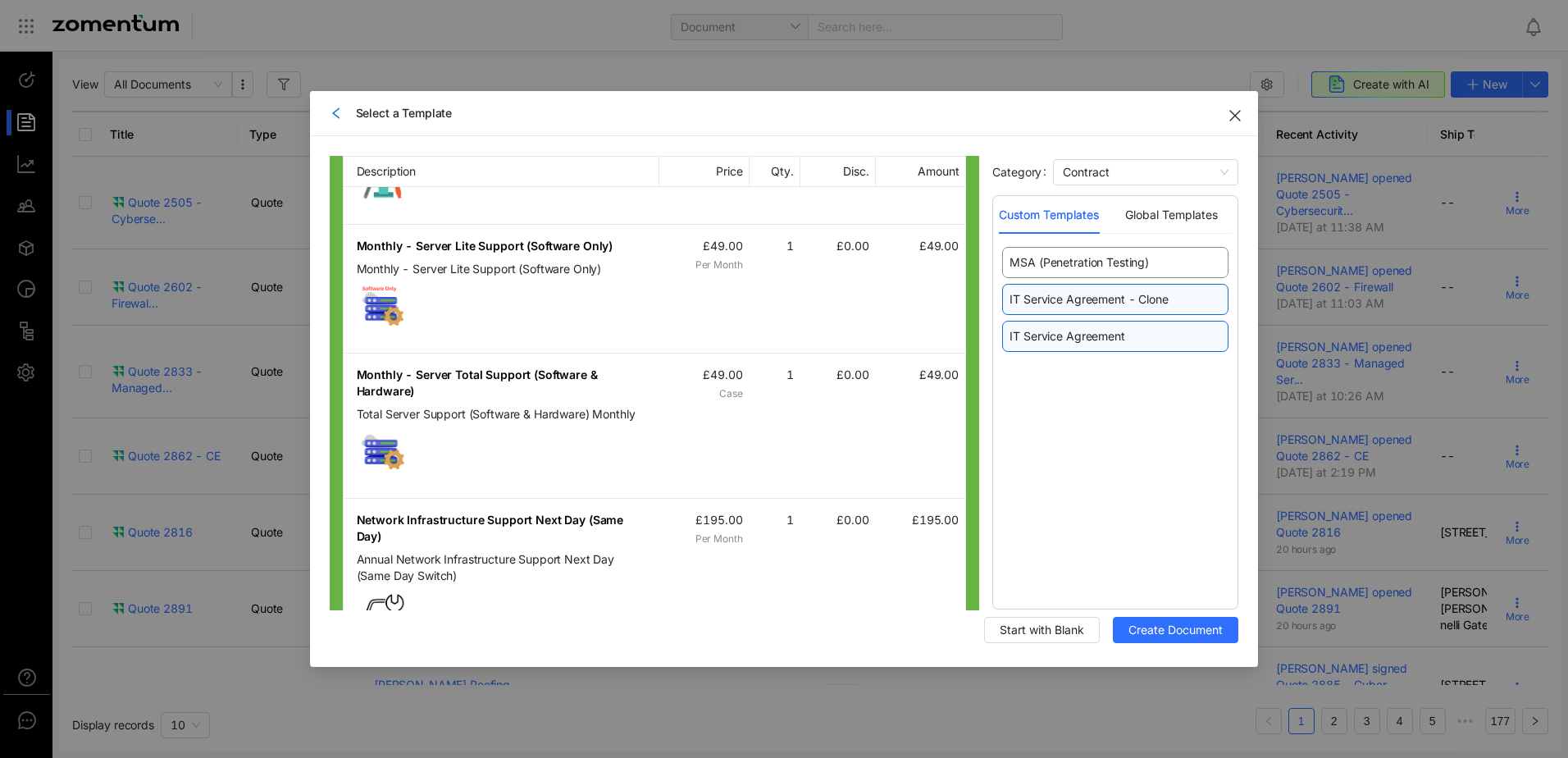
scroll to position [1641, 0]
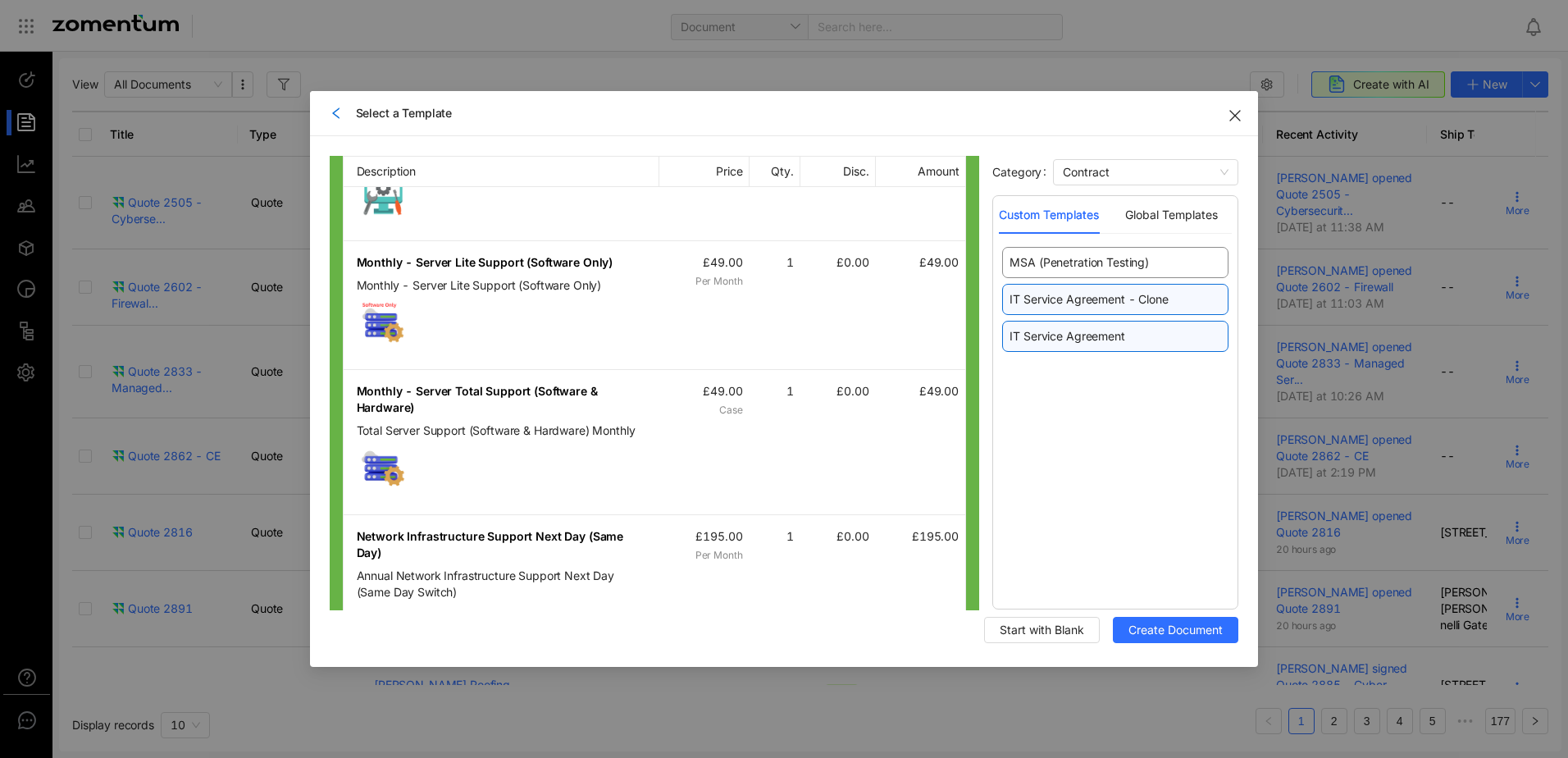
click at [1102, 334] on span "IT Service Agreement" at bounding box center [1066, 336] width 115 height 16
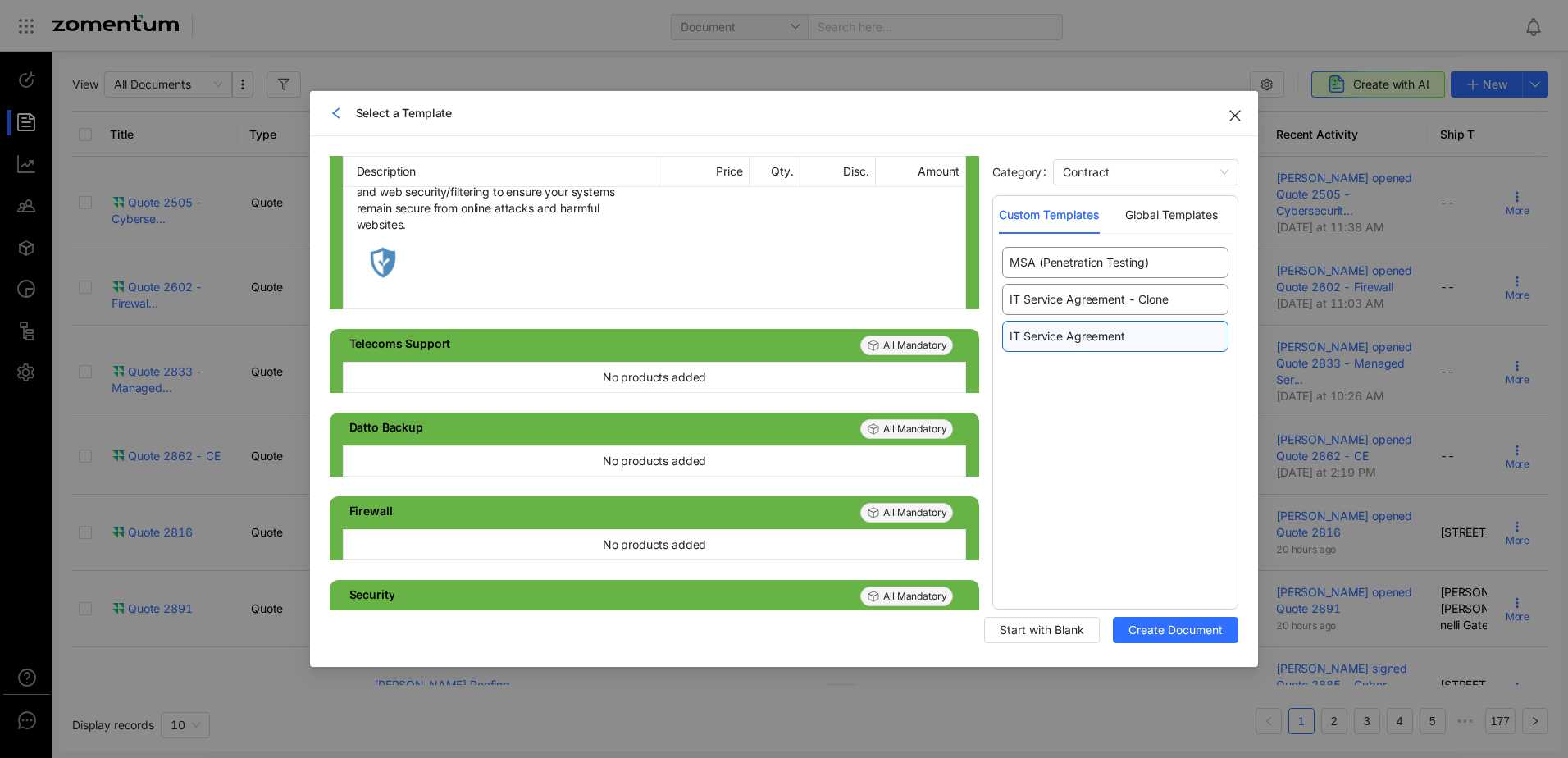
scroll to position [2789, 0]
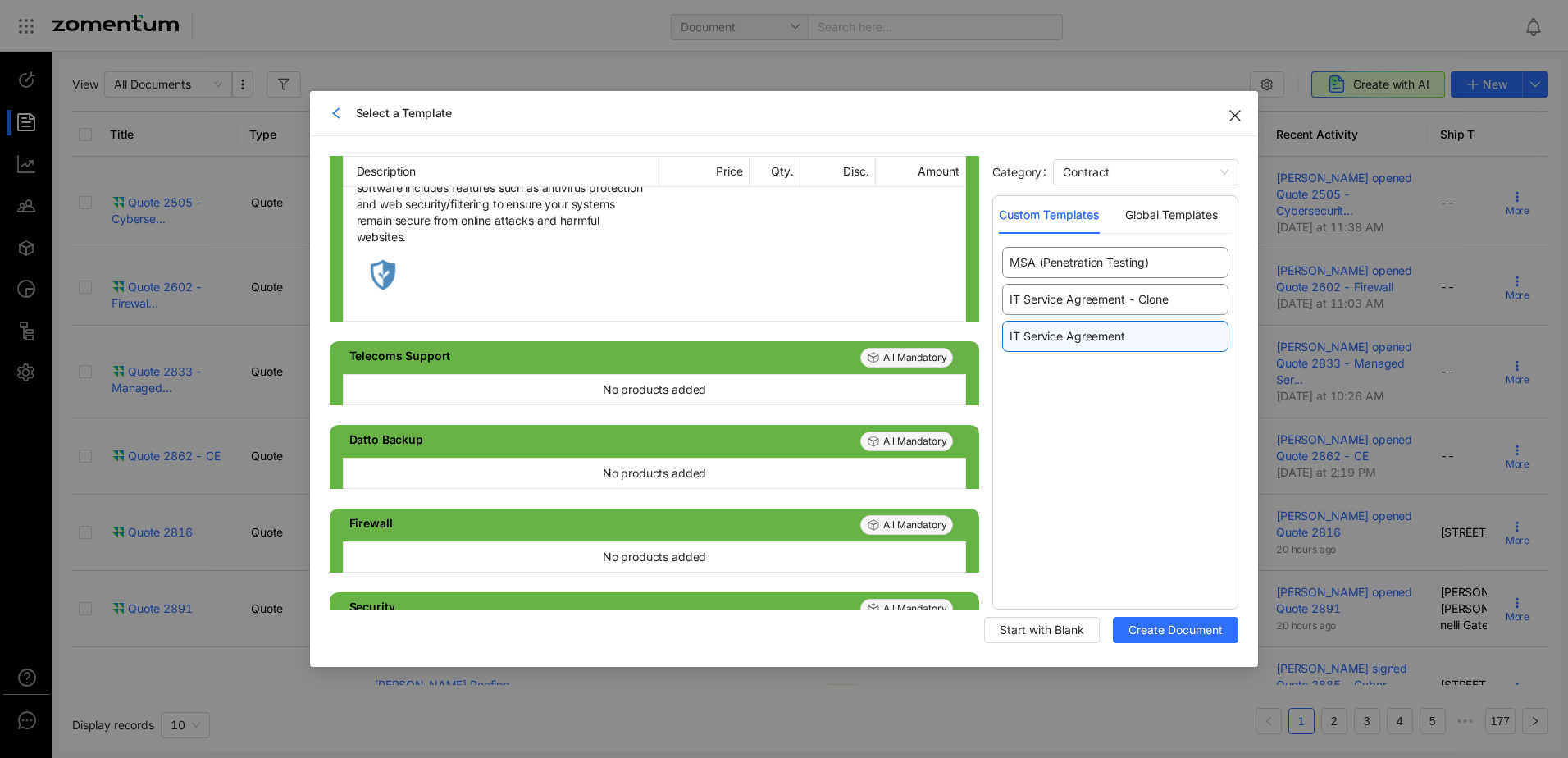
click at [335, 114] on icon "left" at bounding box center [336, 113] width 13 height 13
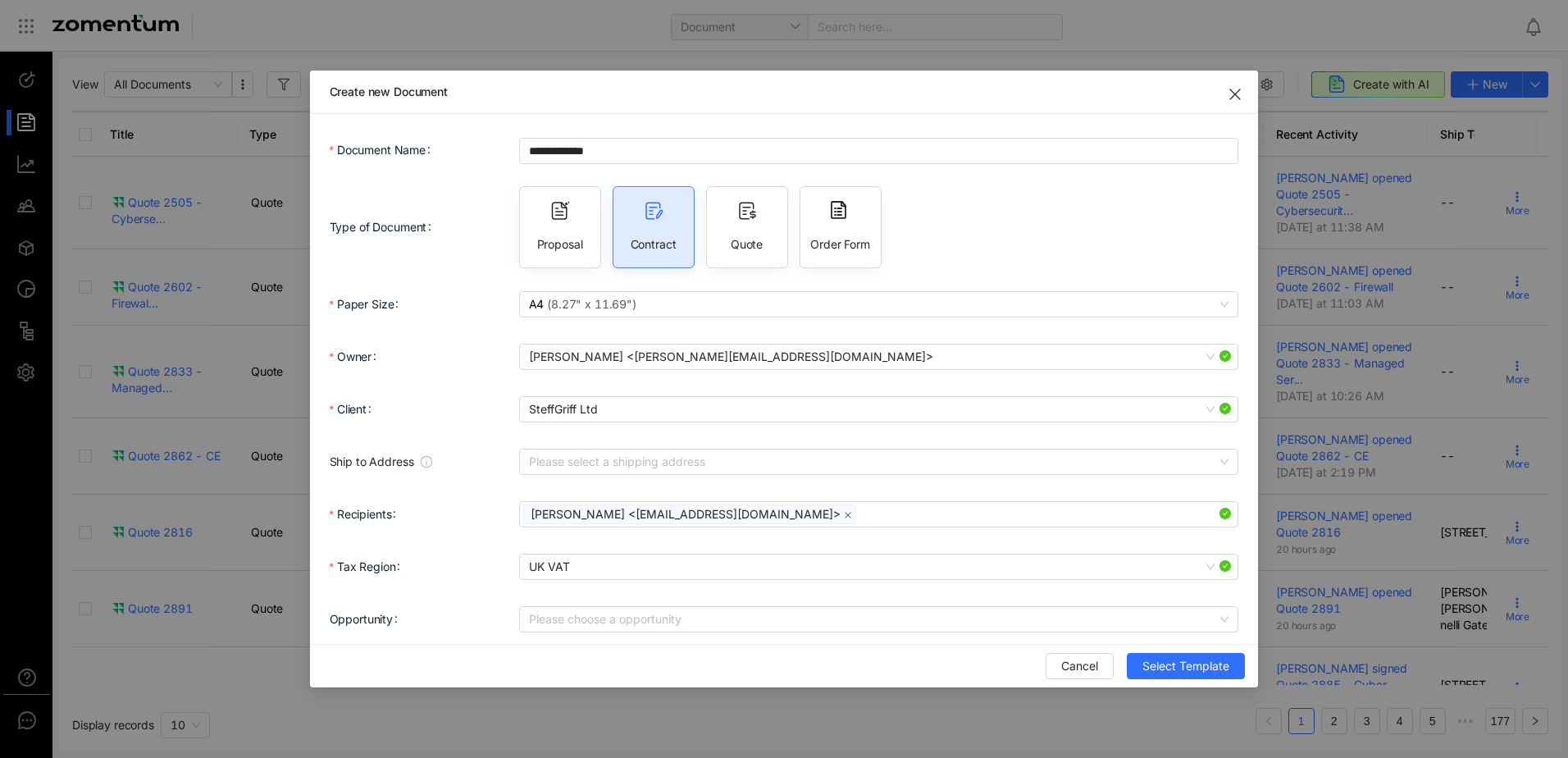
click at [834, 228] on div "Order Form" at bounding box center [841, 227] width 82 height 82
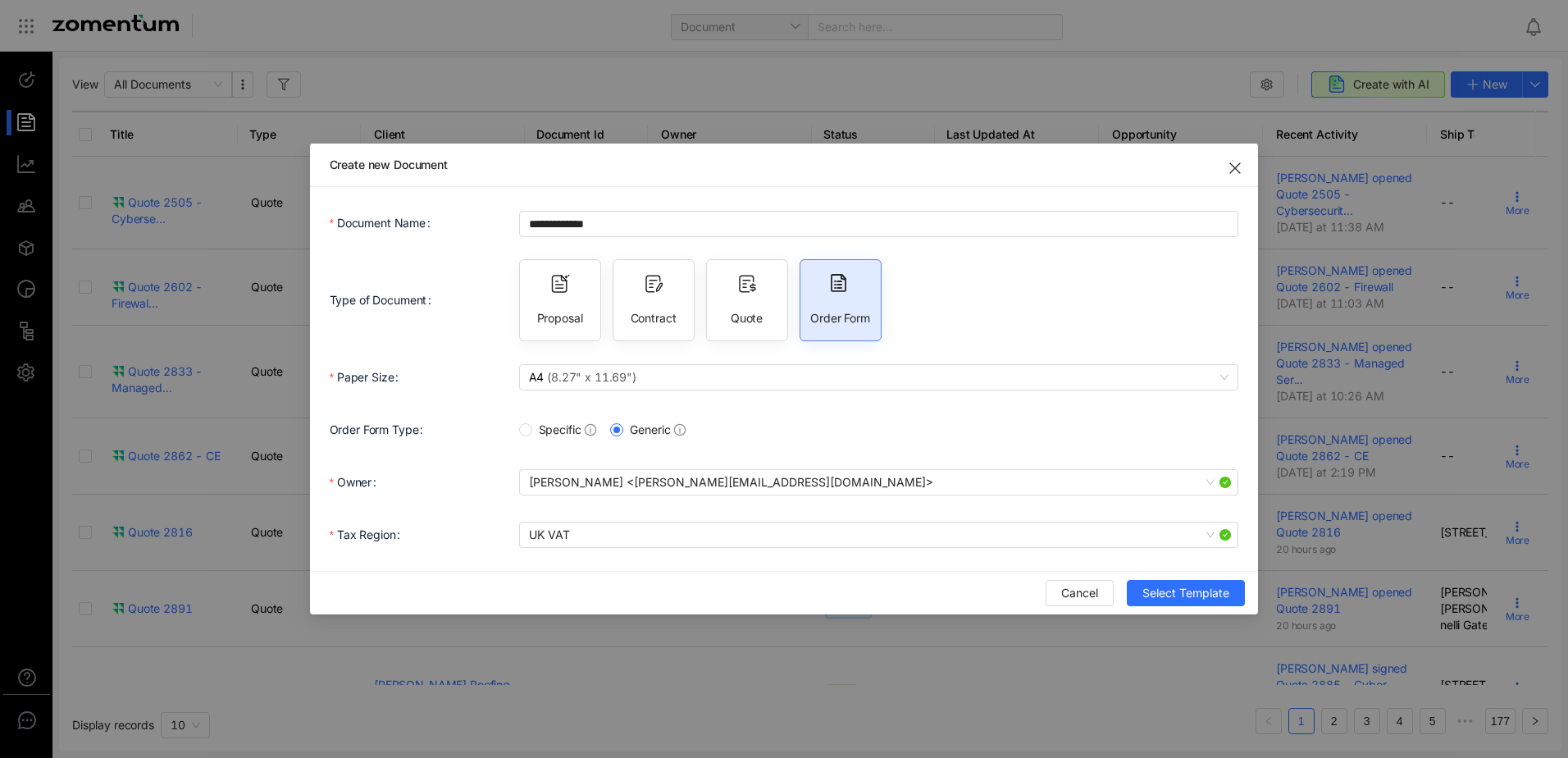
click at [770, 293] on div "Quote" at bounding box center [747, 300] width 82 height 82
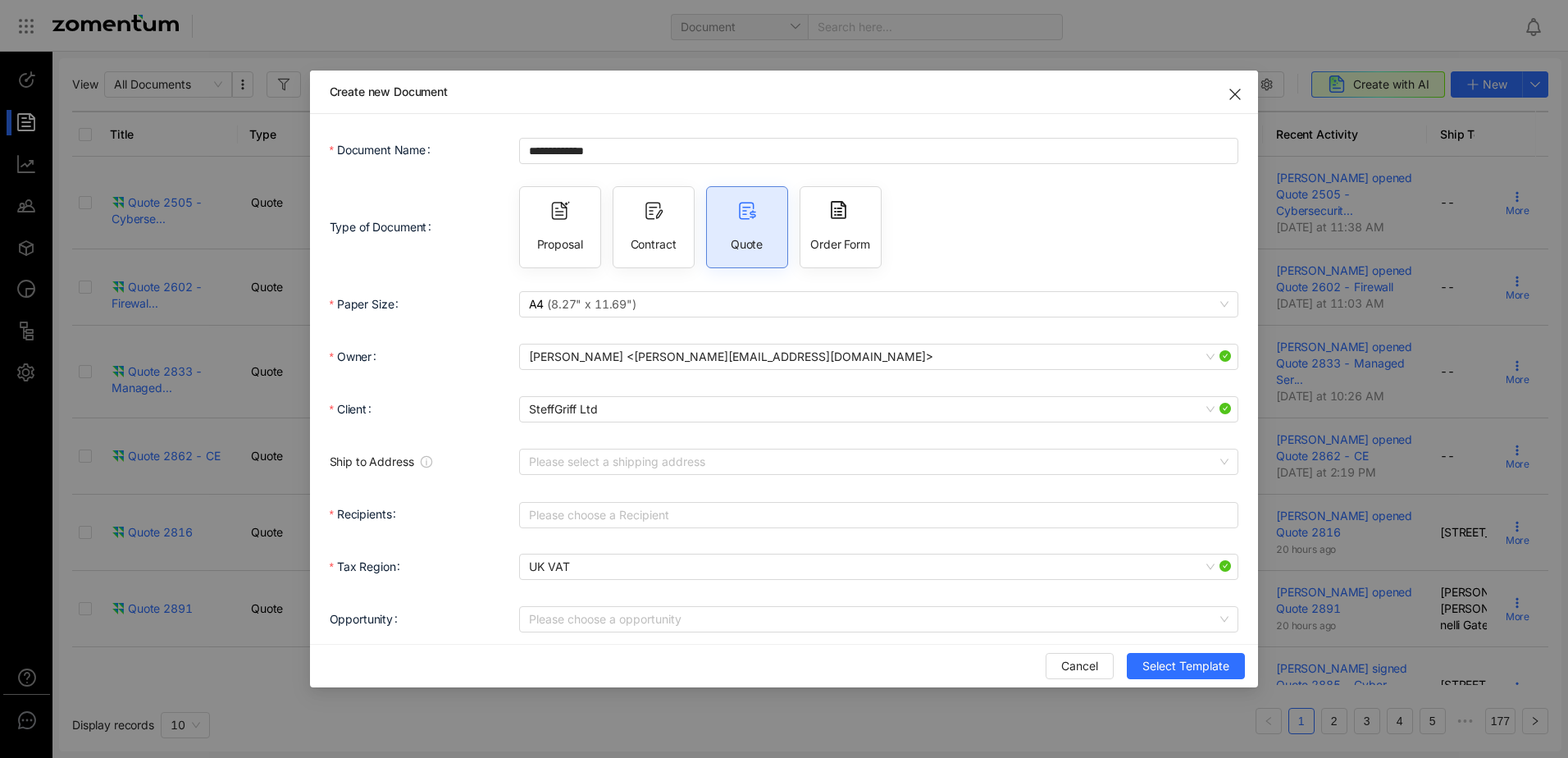
click at [673, 233] on div "Contract" at bounding box center [653, 227] width 82 height 82
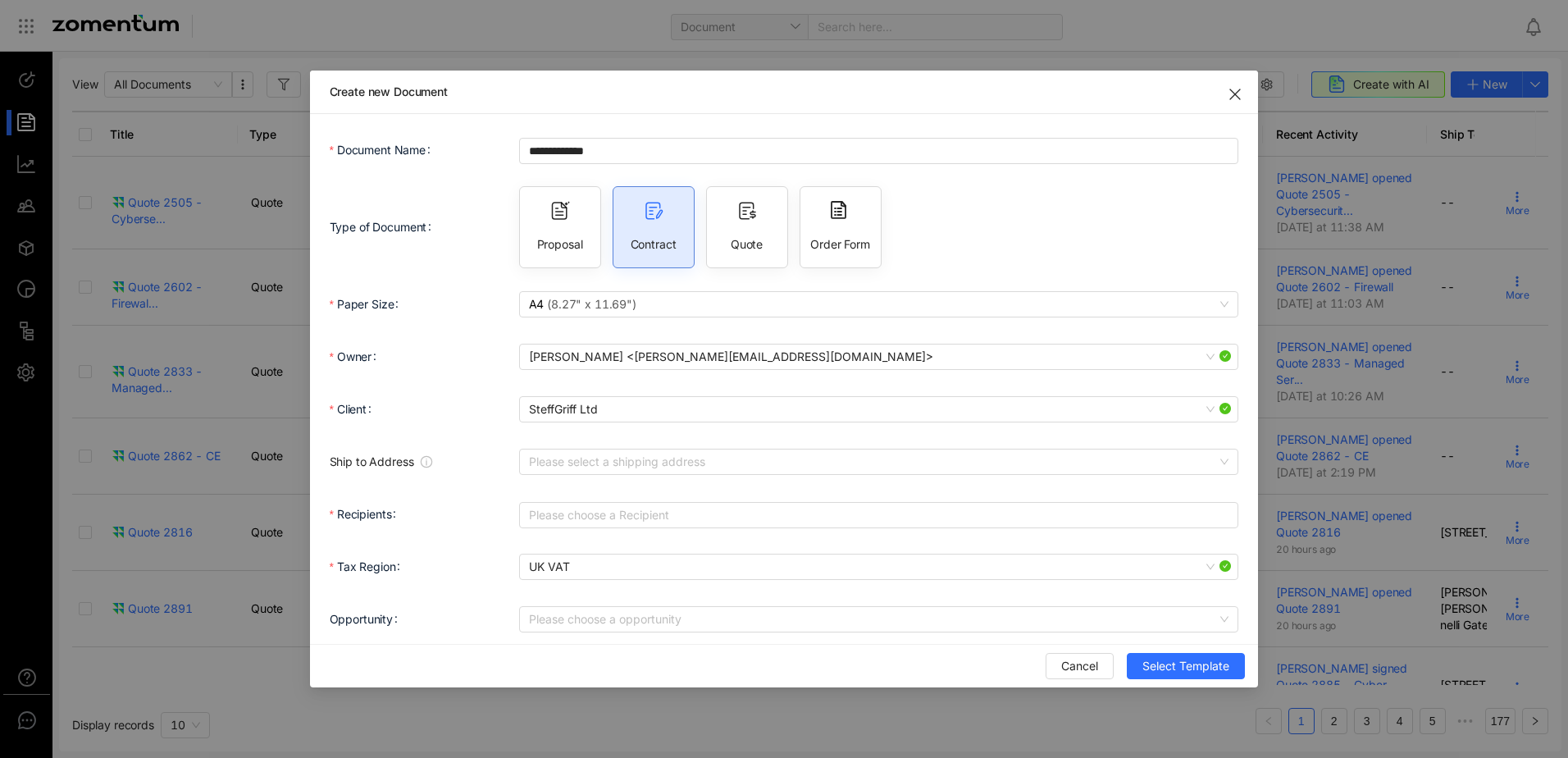
click at [734, 245] on span "Quote" at bounding box center [747, 244] width 32 height 16
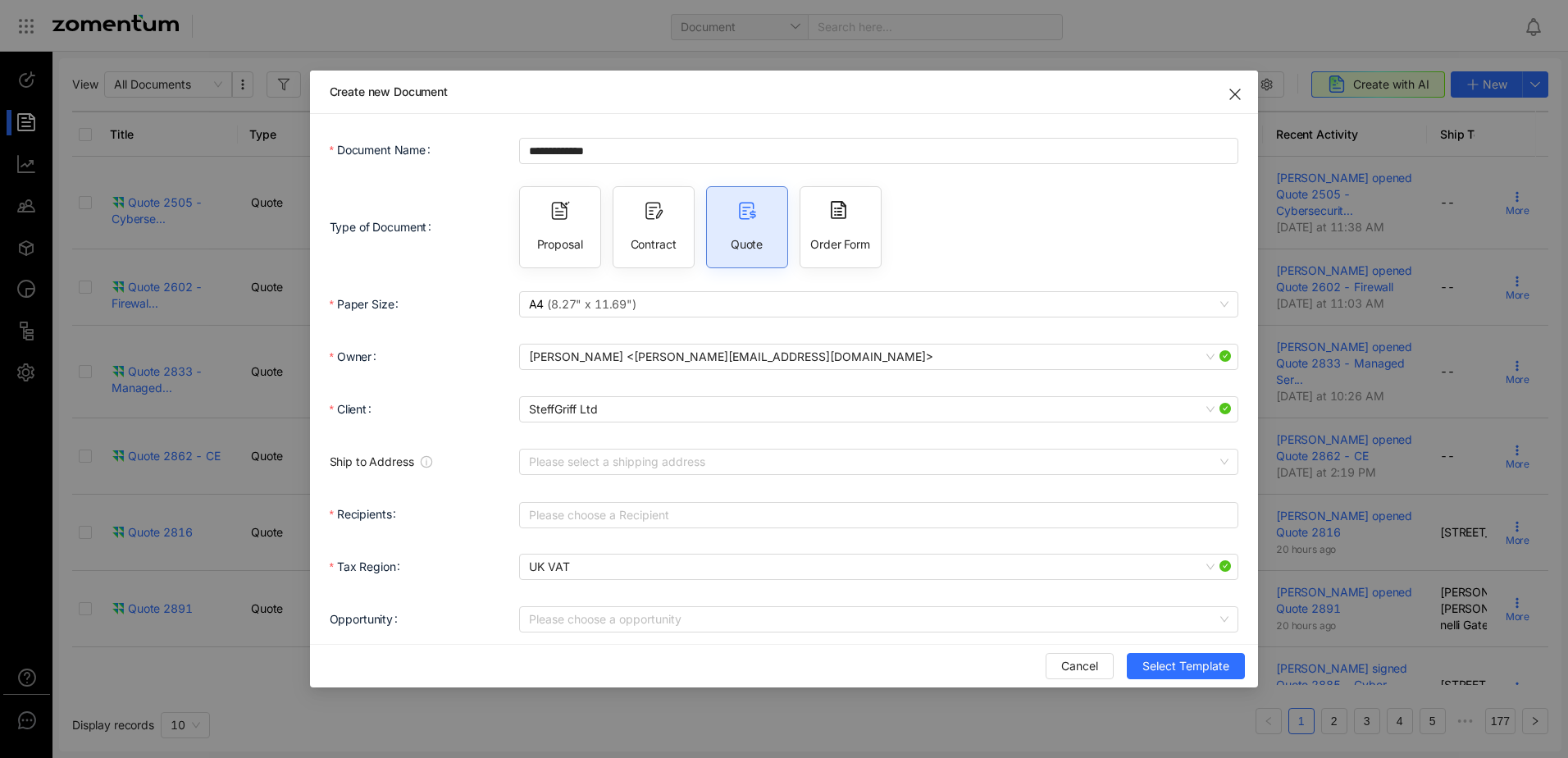
click at [665, 241] on span "Contract" at bounding box center [653, 244] width 46 height 16
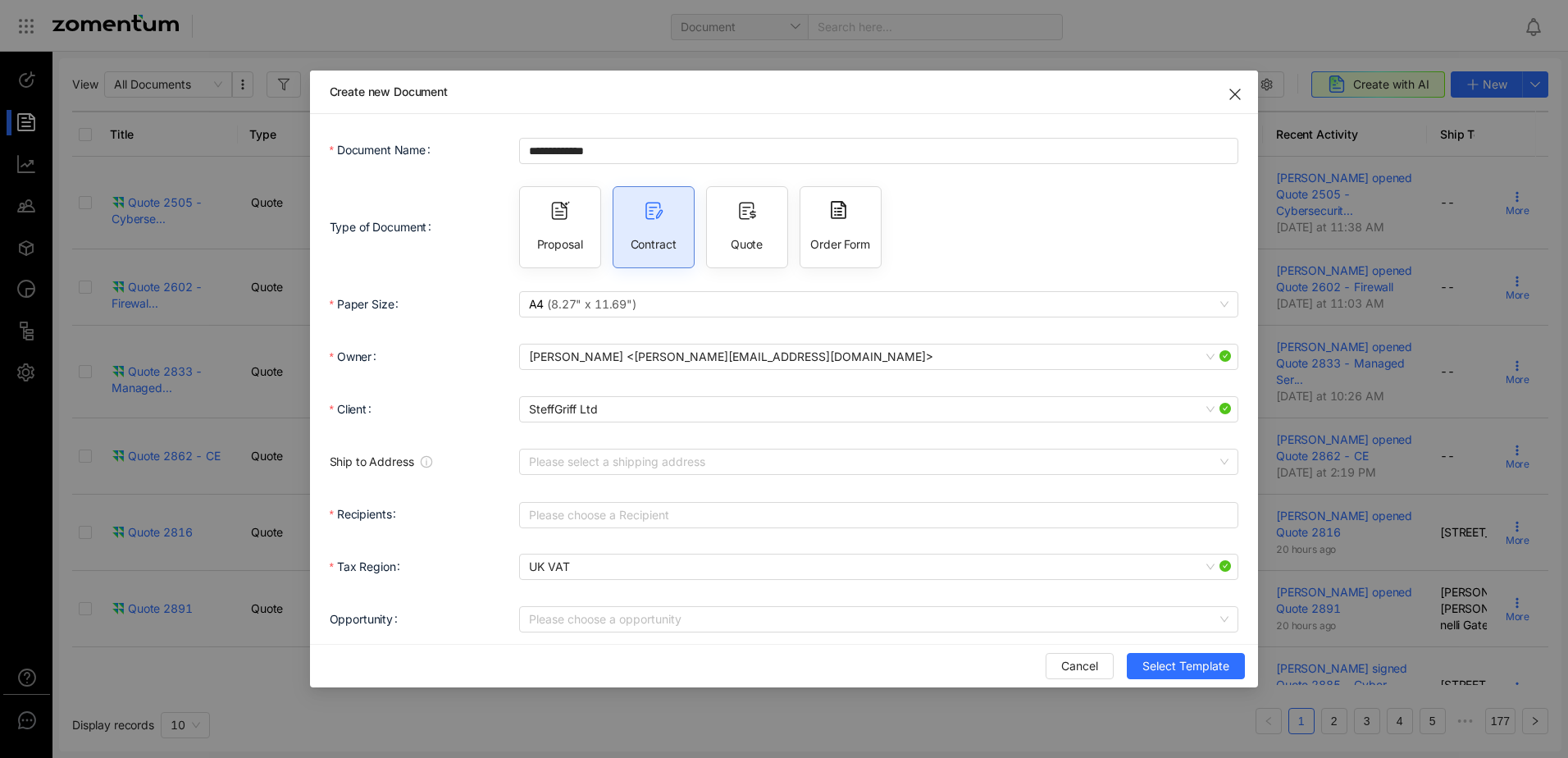
click at [553, 237] on span "Proposal" at bounding box center [561, 244] width 46 height 16
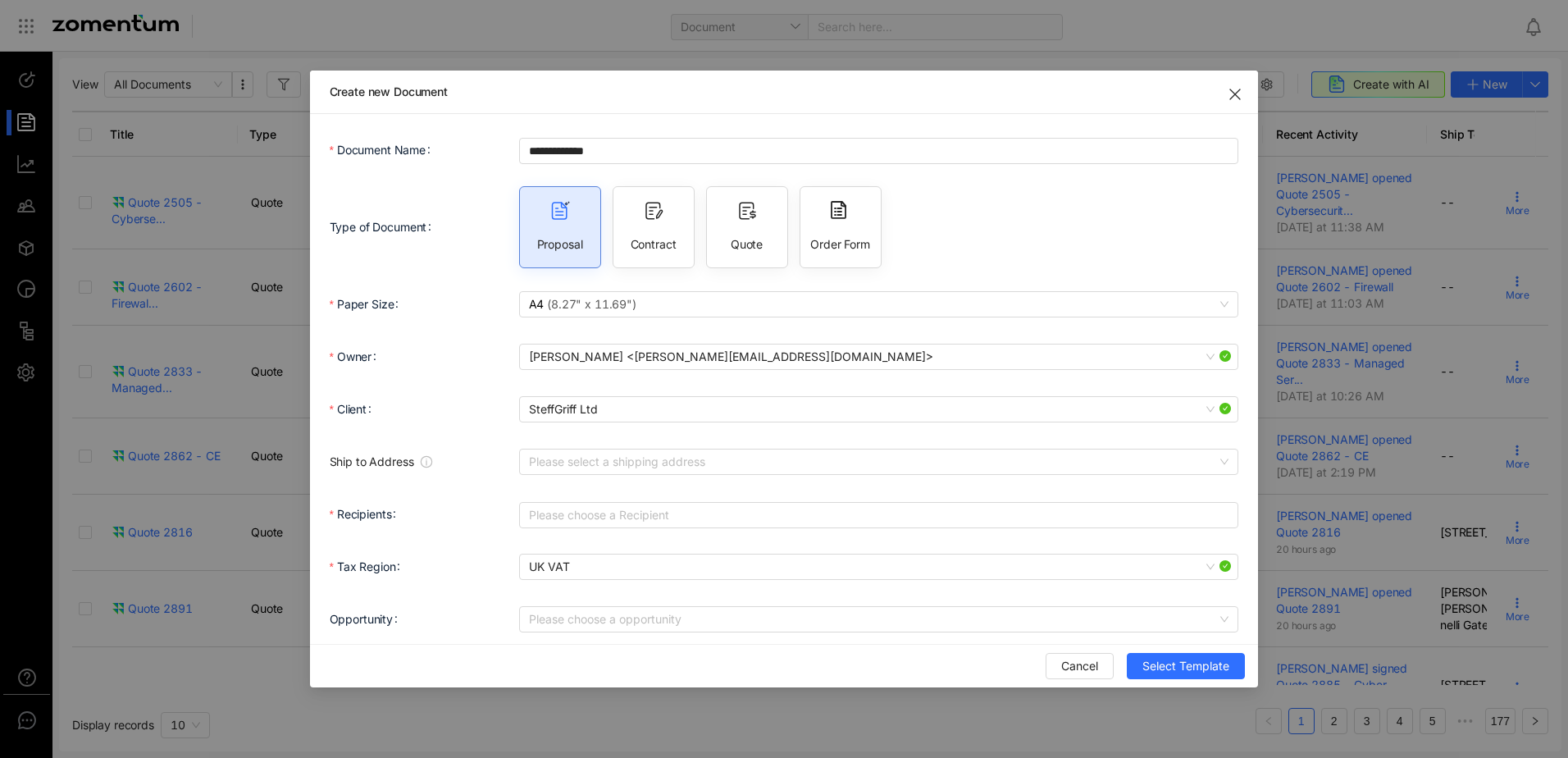
click at [632, 236] on span "Contract" at bounding box center [653, 244] width 46 height 16
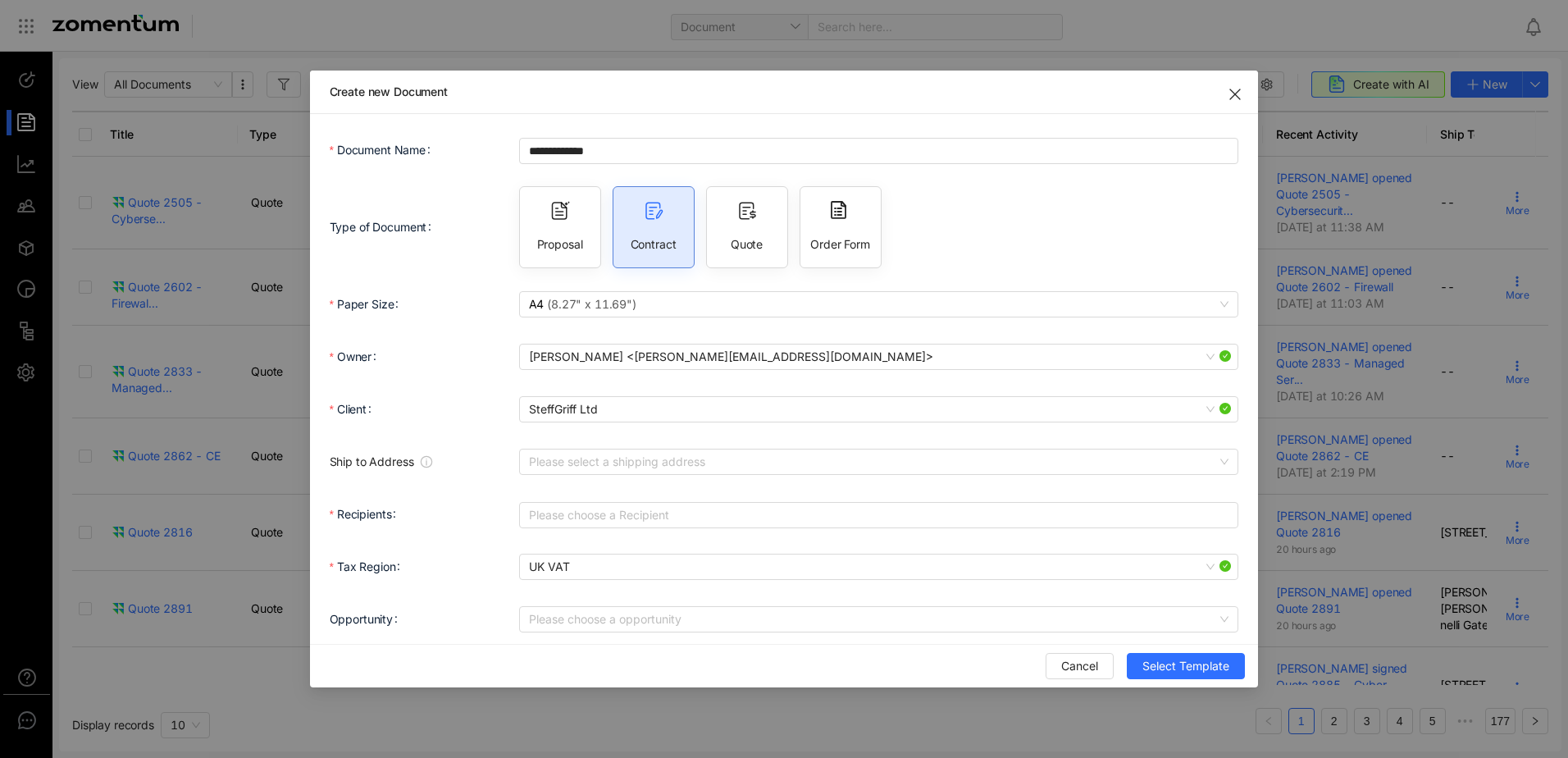
click at [731, 237] on span "Quote" at bounding box center [747, 244] width 32 height 16
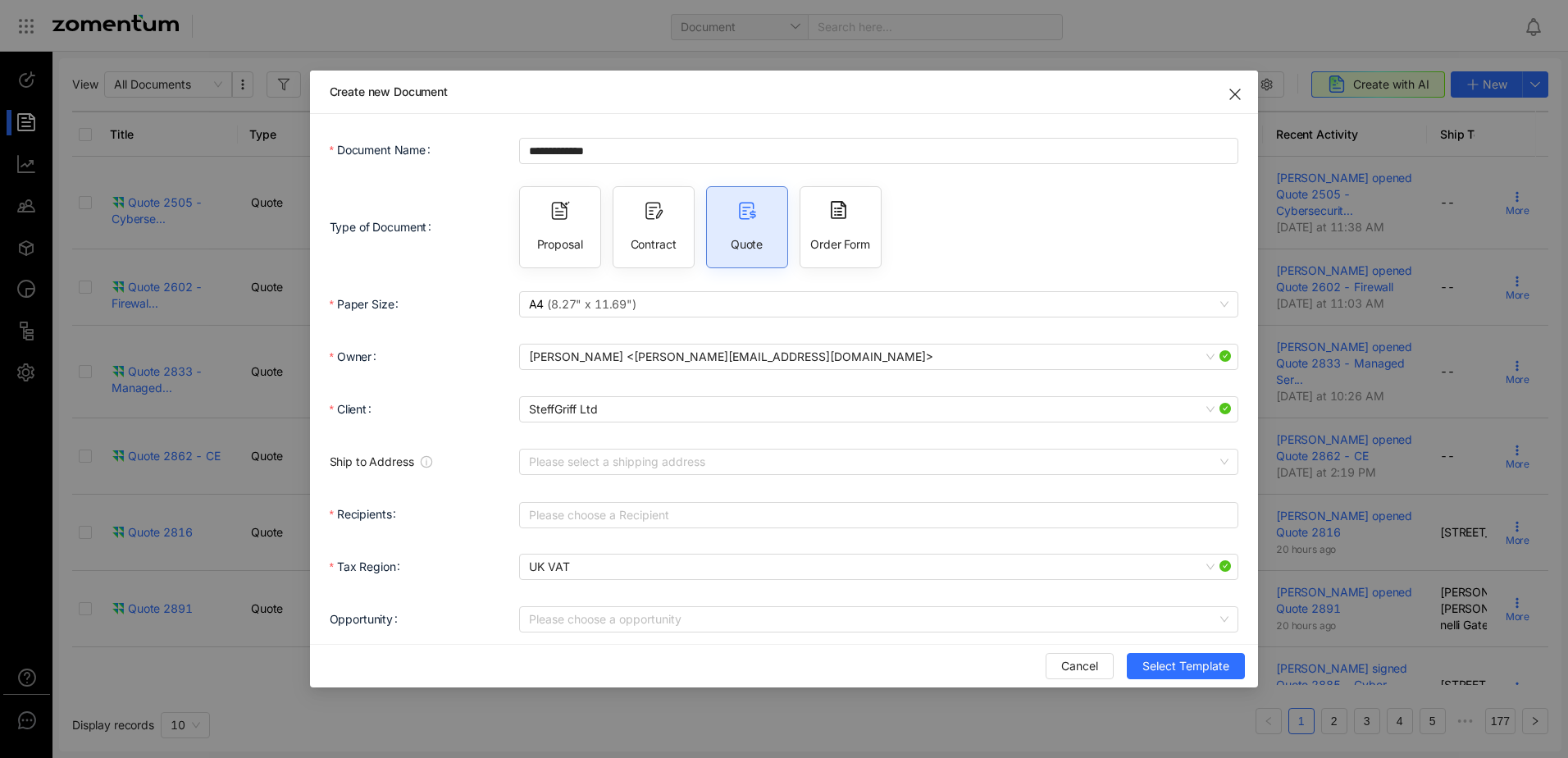
click at [735, 248] on span "Quote" at bounding box center [747, 244] width 32 height 16
click at [731, 250] on span "Quote" at bounding box center [747, 244] width 32 height 16
click at [740, 207] on use at bounding box center [748, 210] width 16 height 16
click at [619, 520] on div at bounding box center [871, 515] width 695 height 23
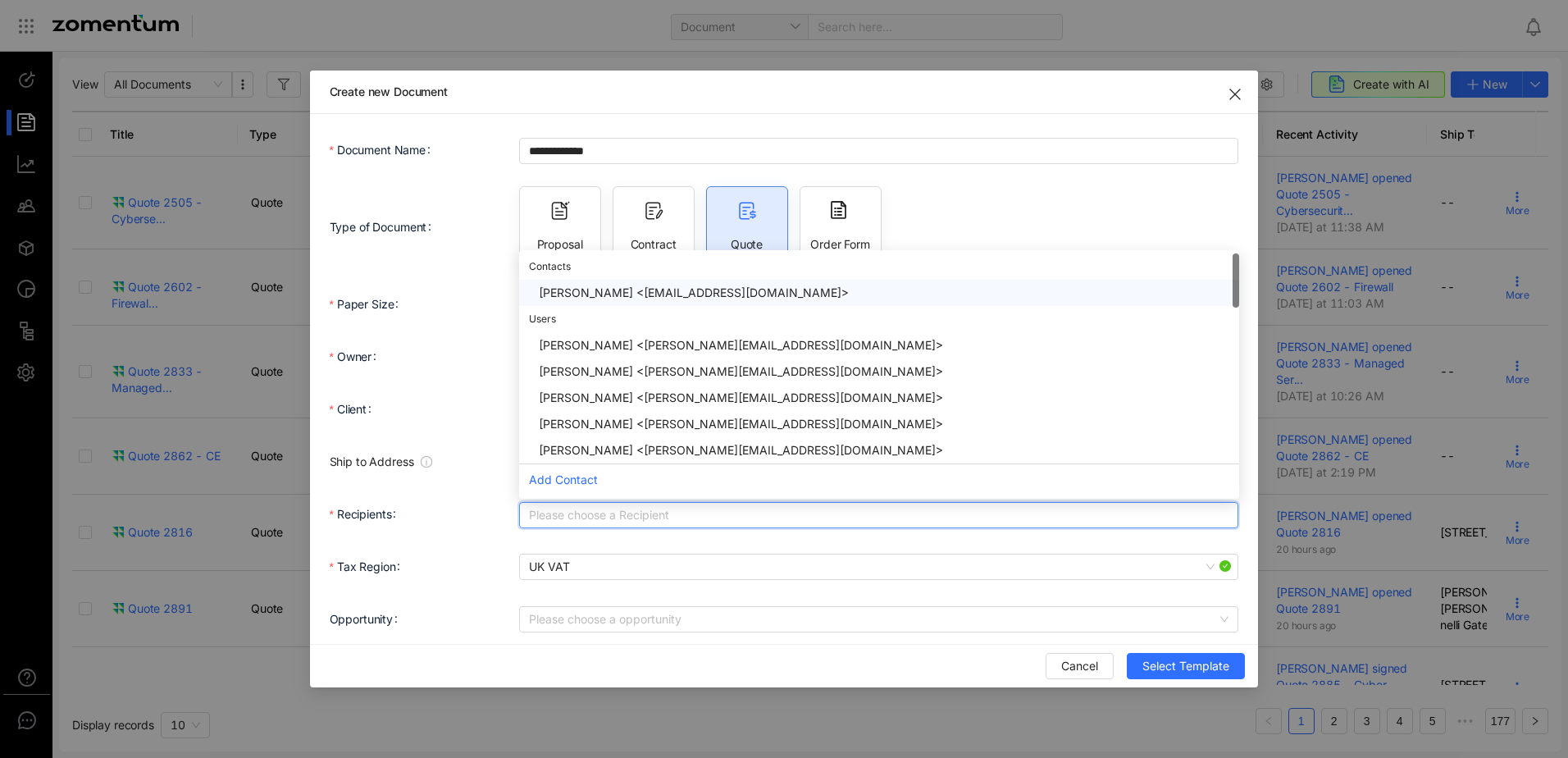
click at [602, 292] on div "[PERSON_NAME] <[EMAIL_ADDRESS][DOMAIN_NAME]>" at bounding box center [884, 293] width 690 height 18
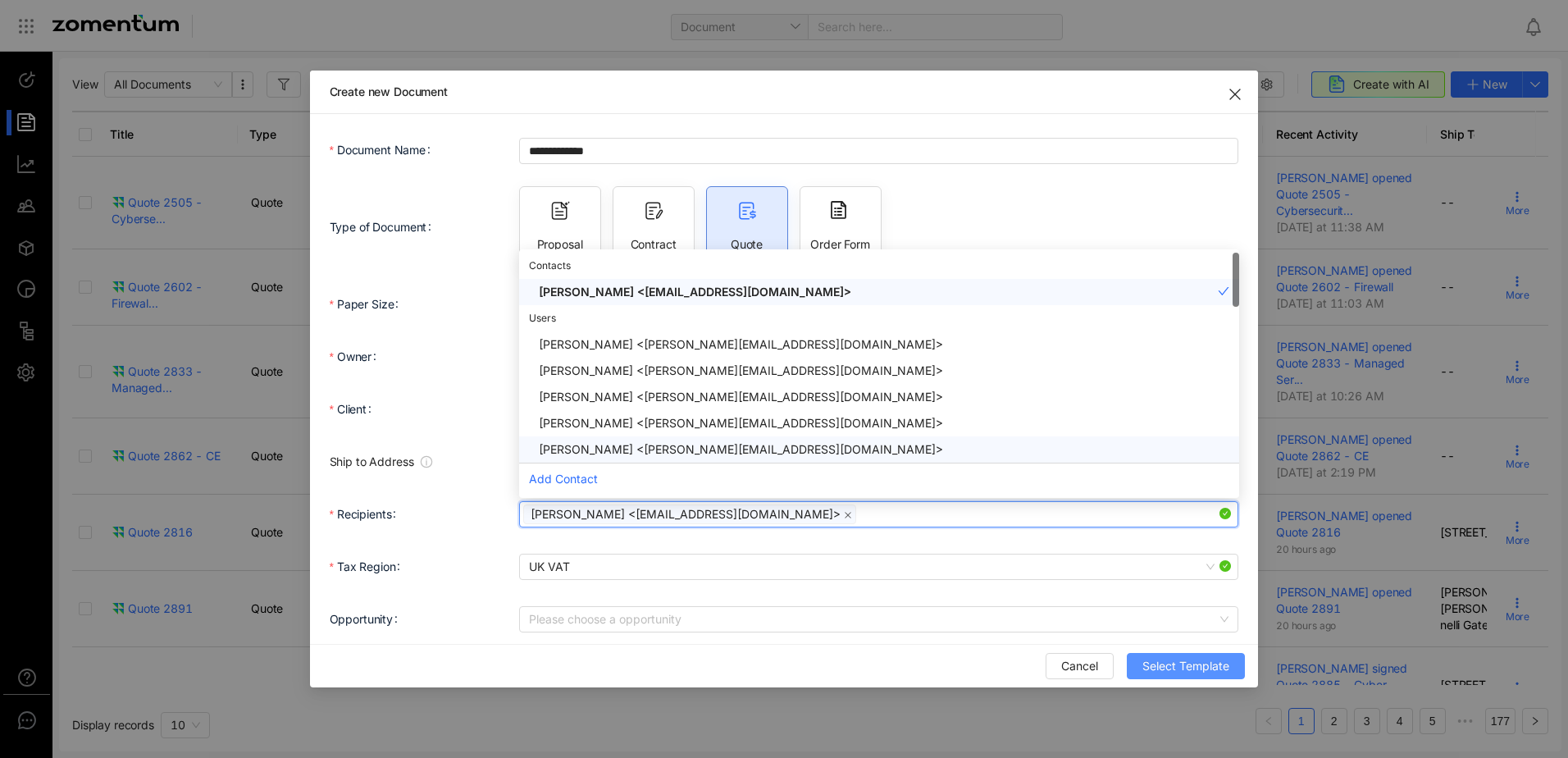
click at [1142, 672] on button "Select Template" at bounding box center [1186, 666] width 118 height 26
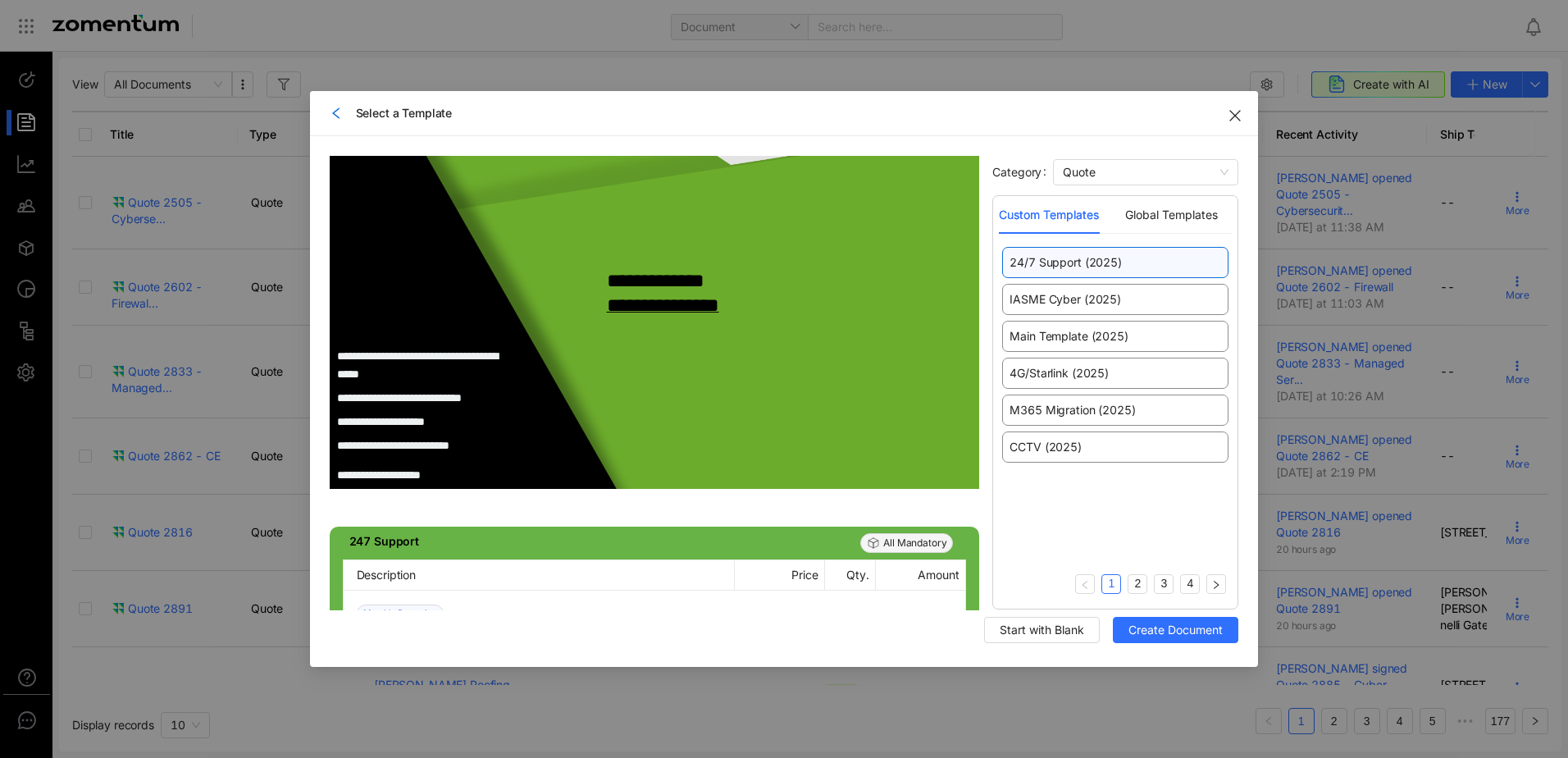
scroll to position [410, 0]
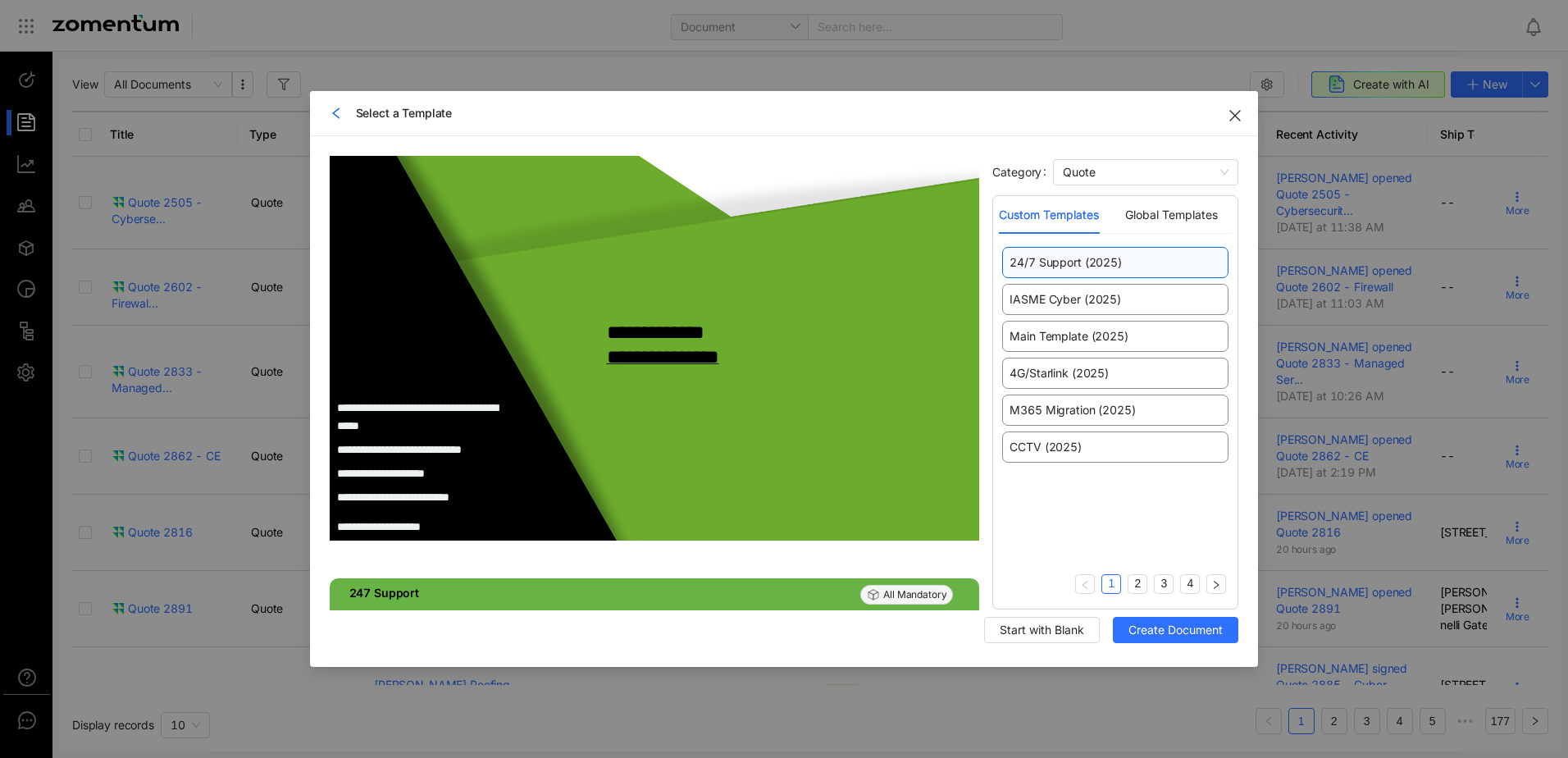
click at [335, 110] on icon "left" at bounding box center [336, 113] width 13 height 13
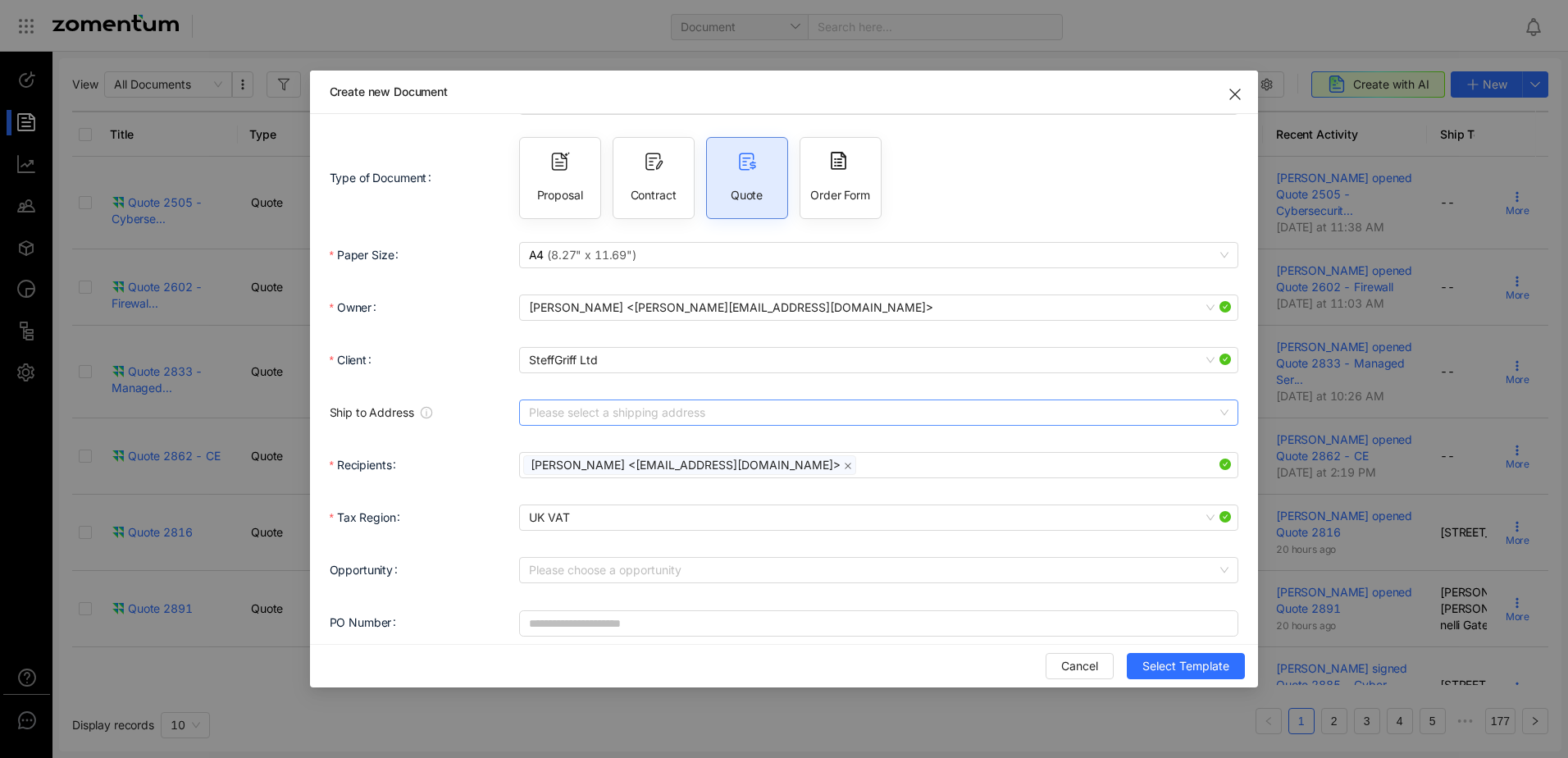
scroll to position [63, 0]
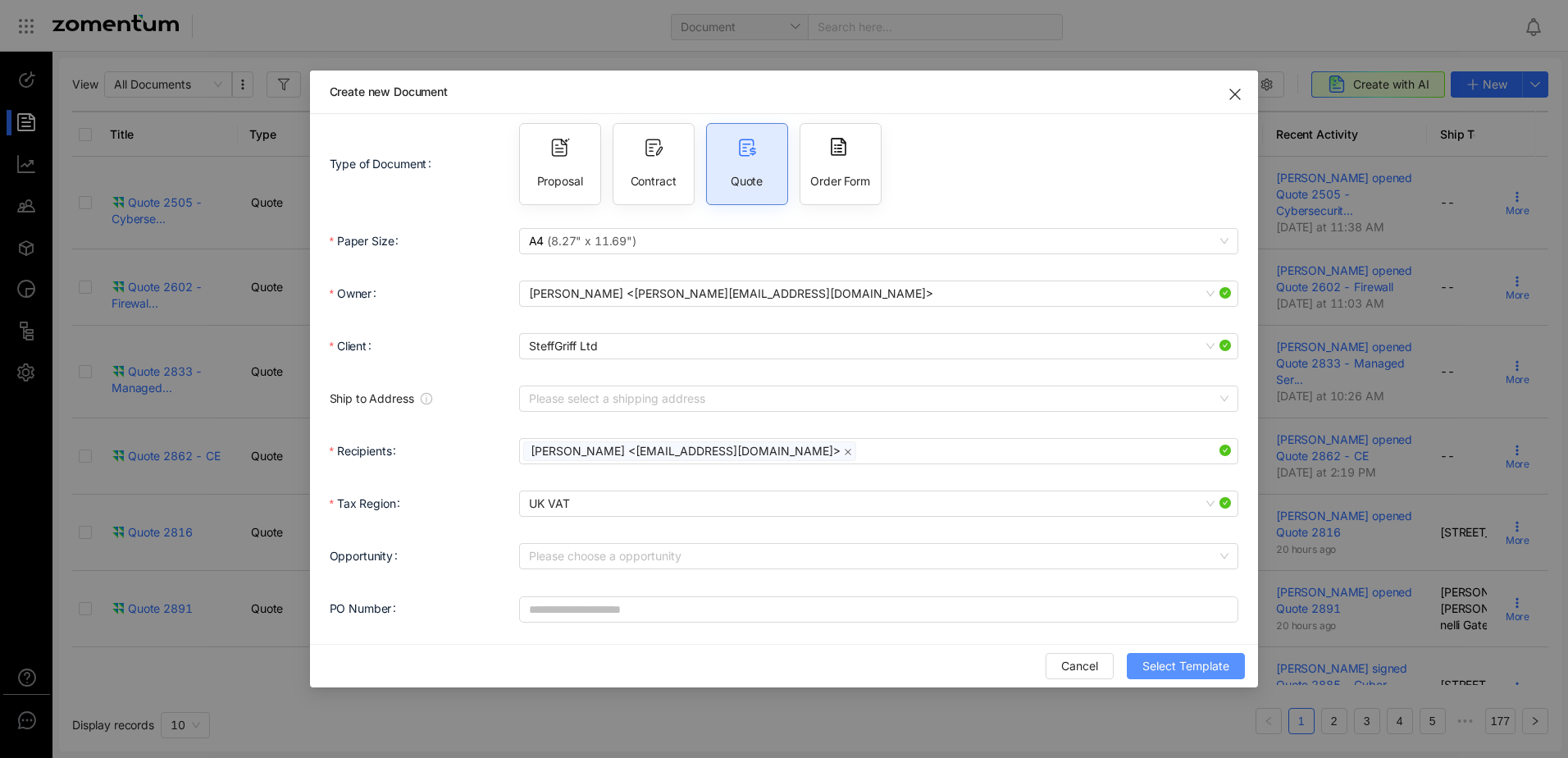
click at [1168, 670] on span "Select Template" at bounding box center [1186, 666] width 87 height 18
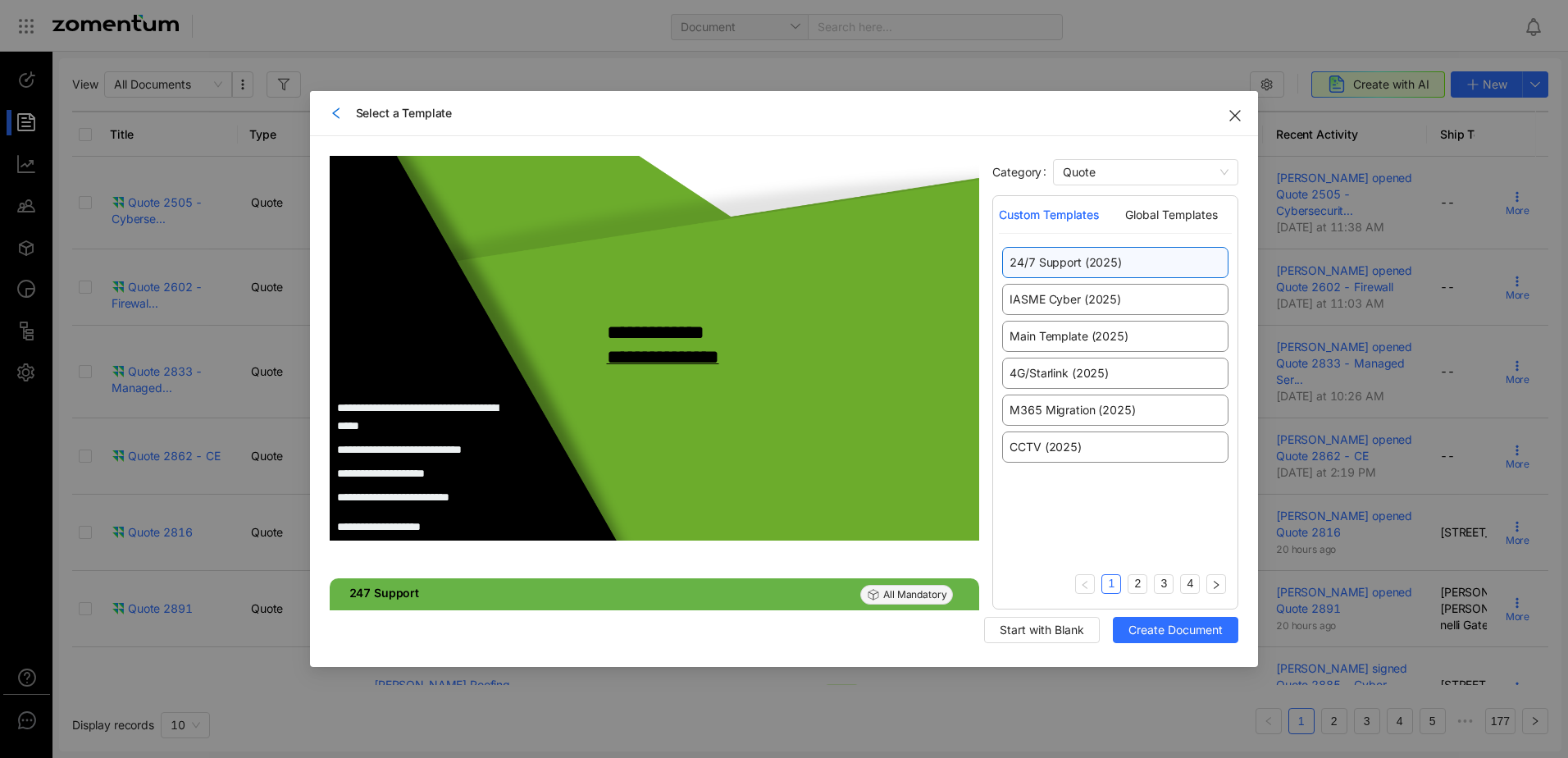
scroll to position [0, 0]
click at [1138, 584] on link "2" at bounding box center [1138, 582] width 18 height 17
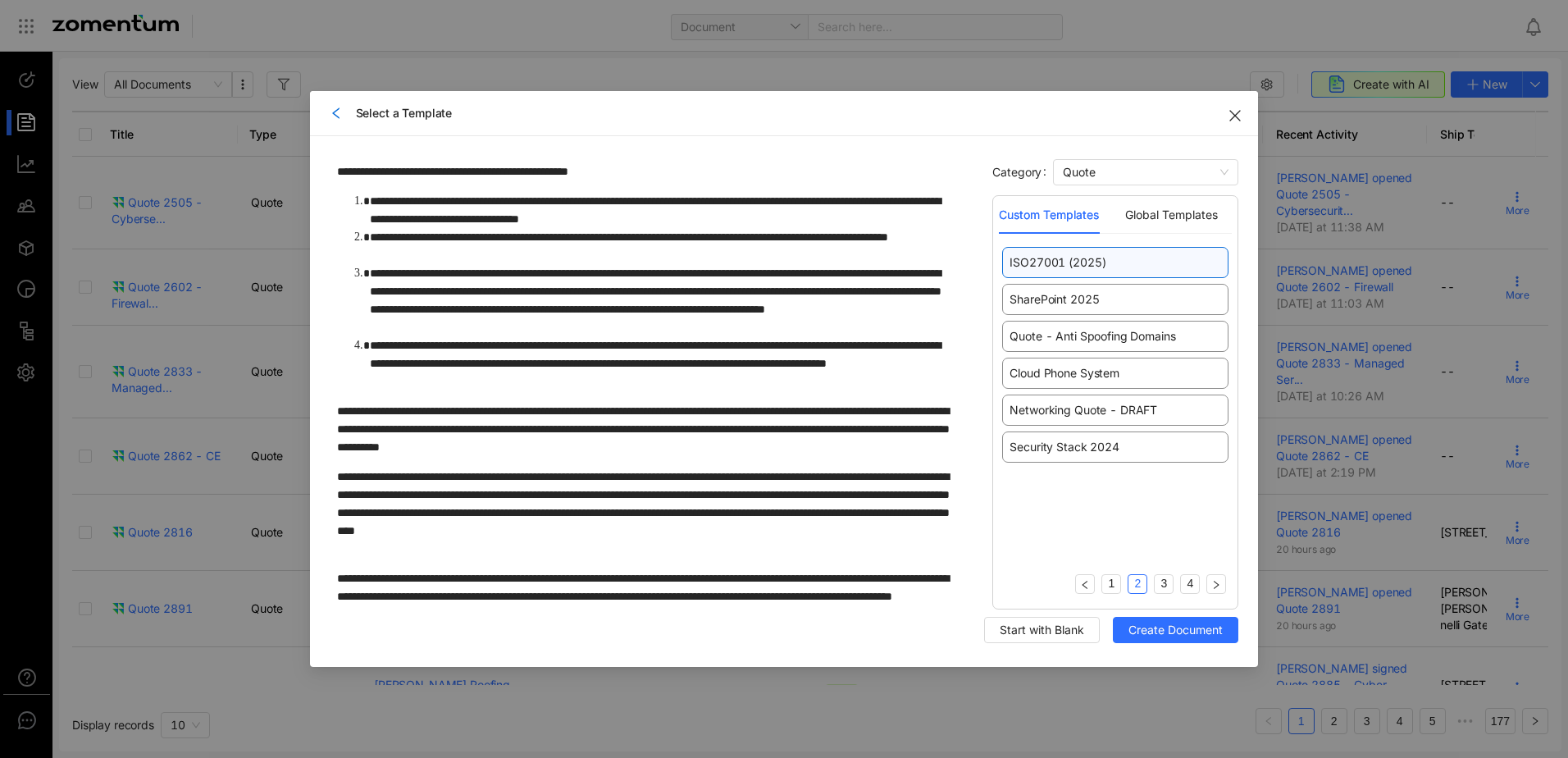
scroll to position [1969, 0]
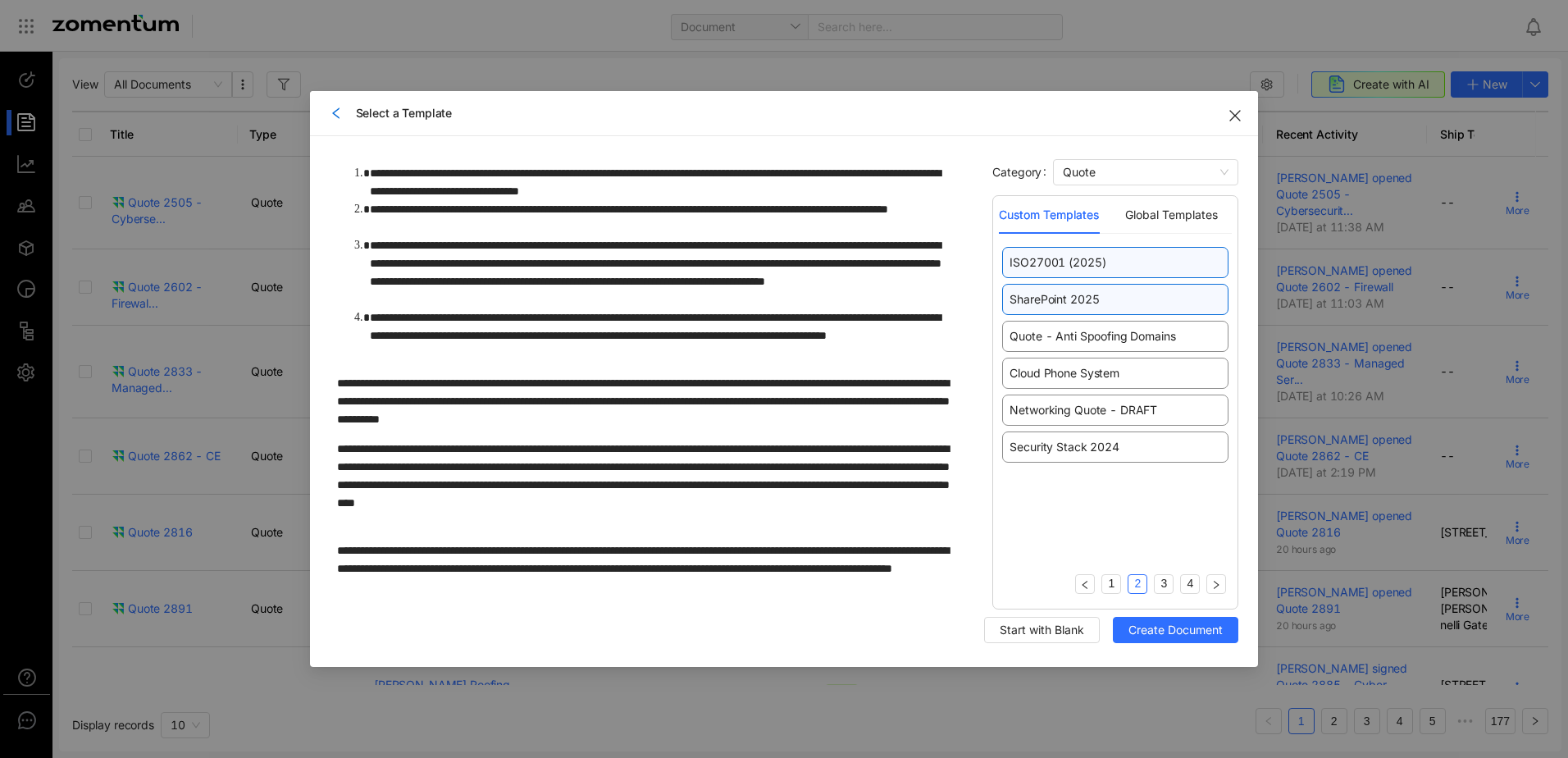
click at [1068, 300] on span "SharePoint 2025" at bounding box center [1054, 299] width 90 height 16
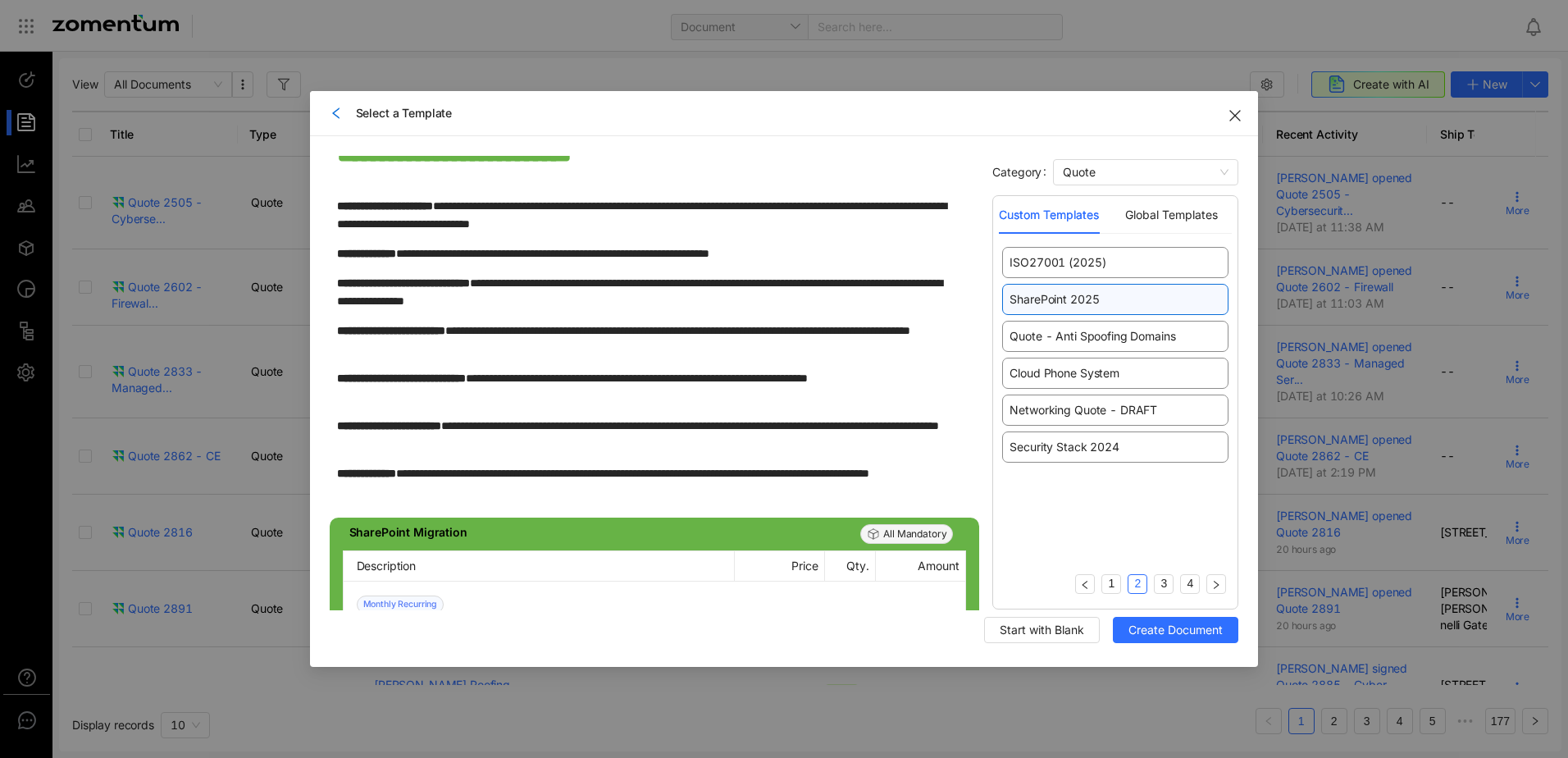
scroll to position [820, 0]
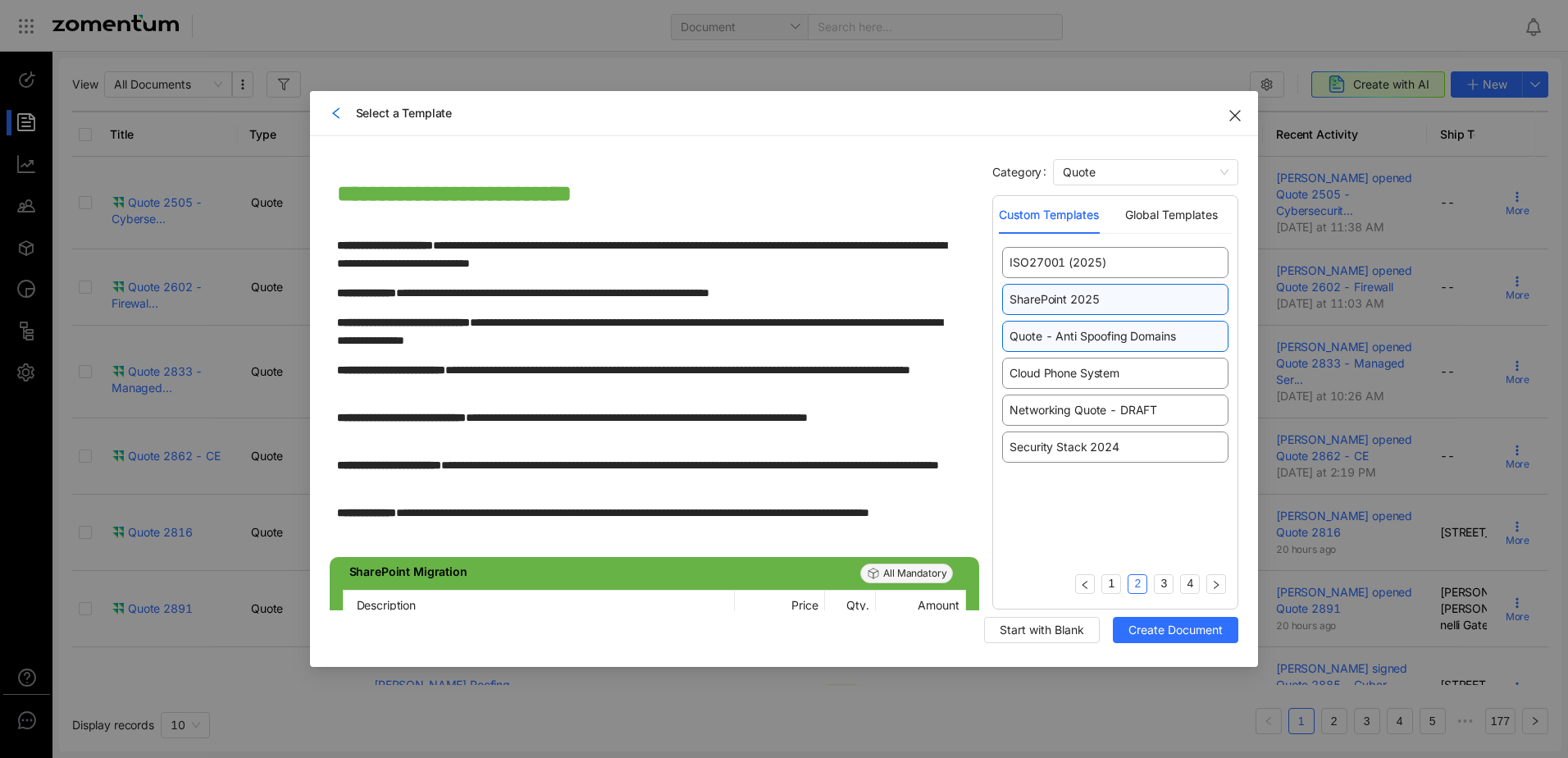
click at [1055, 330] on span "Quote - Anti Spoofing Domains" at bounding box center [1092, 336] width 166 height 16
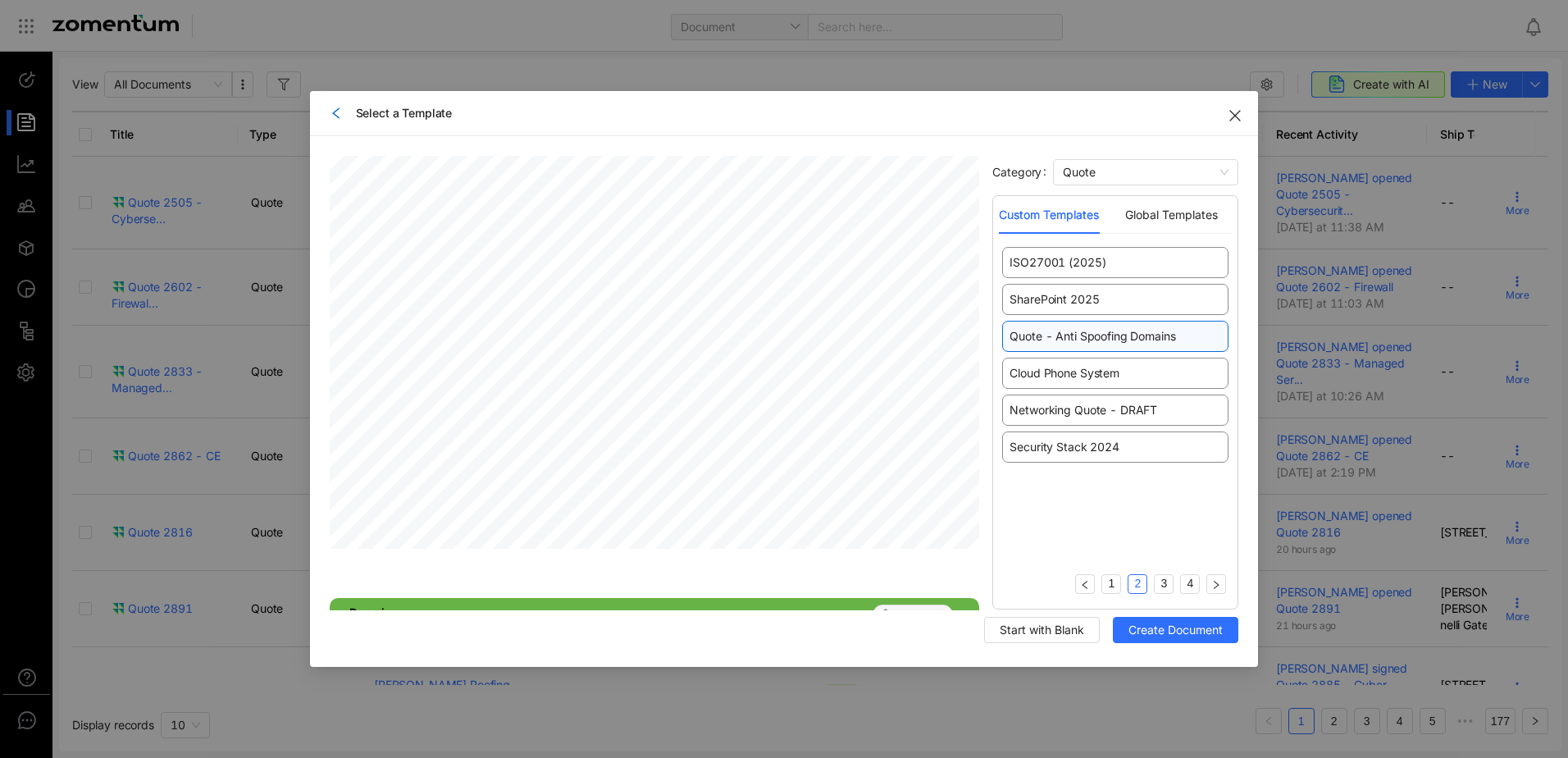
scroll to position [1313, 0]
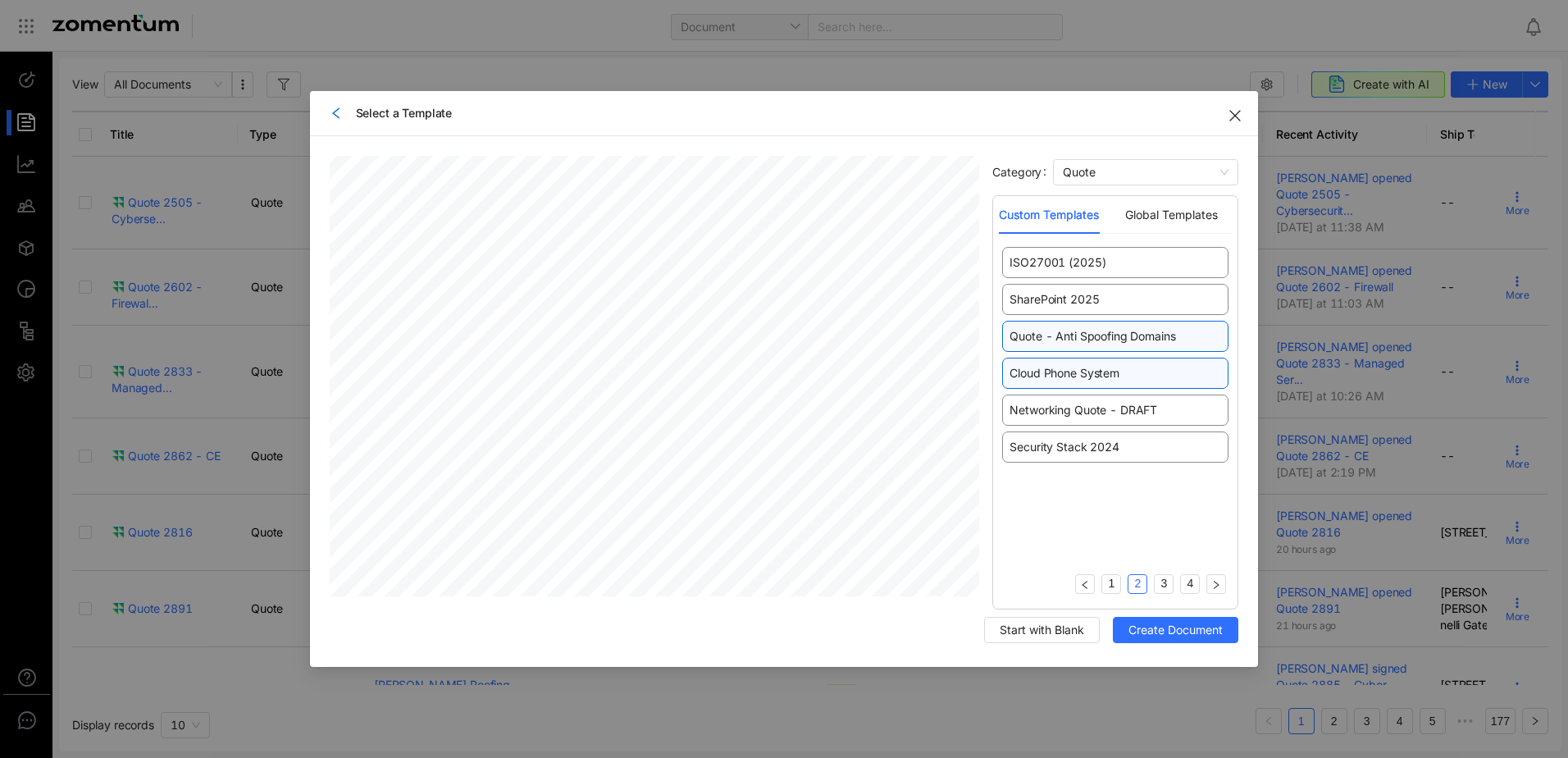
click at [1107, 376] on span "Cloud Phone System" at bounding box center [1063, 373] width 109 height 16
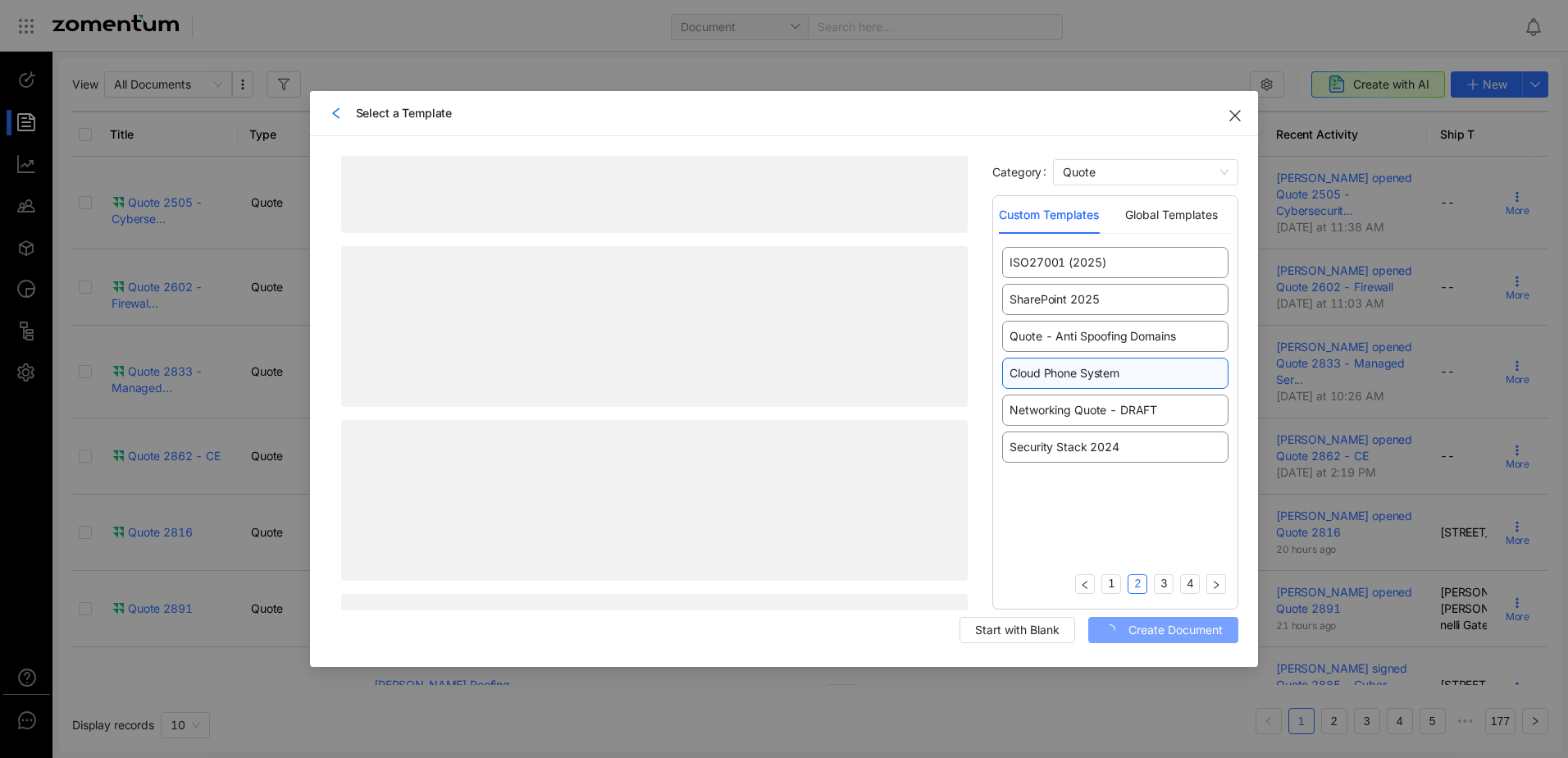
scroll to position [0, 0]
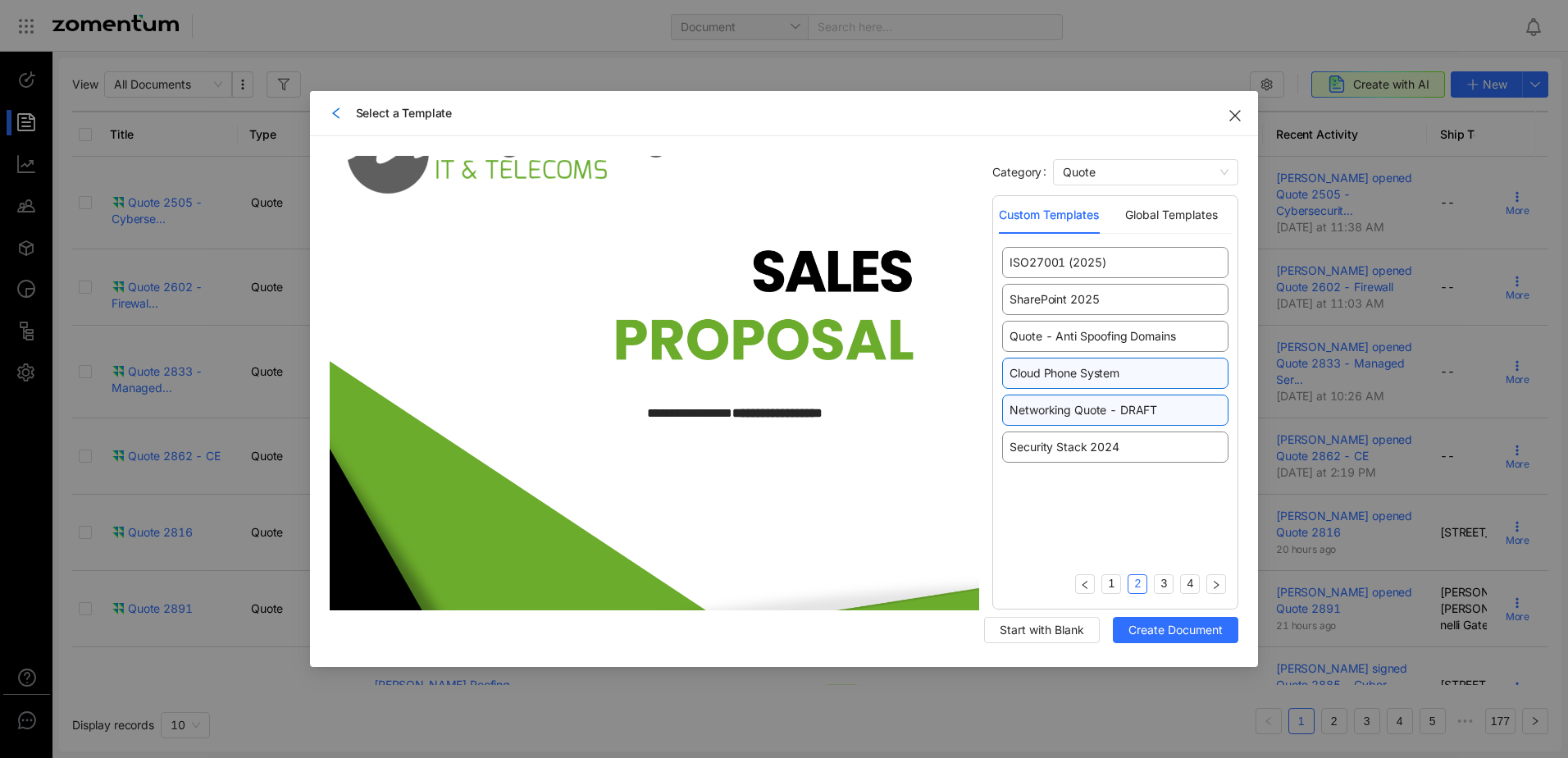
click at [1058, 416] on span "Networking Quote - DRAFT" at bounding box center [1083, 410] width 148 height 16
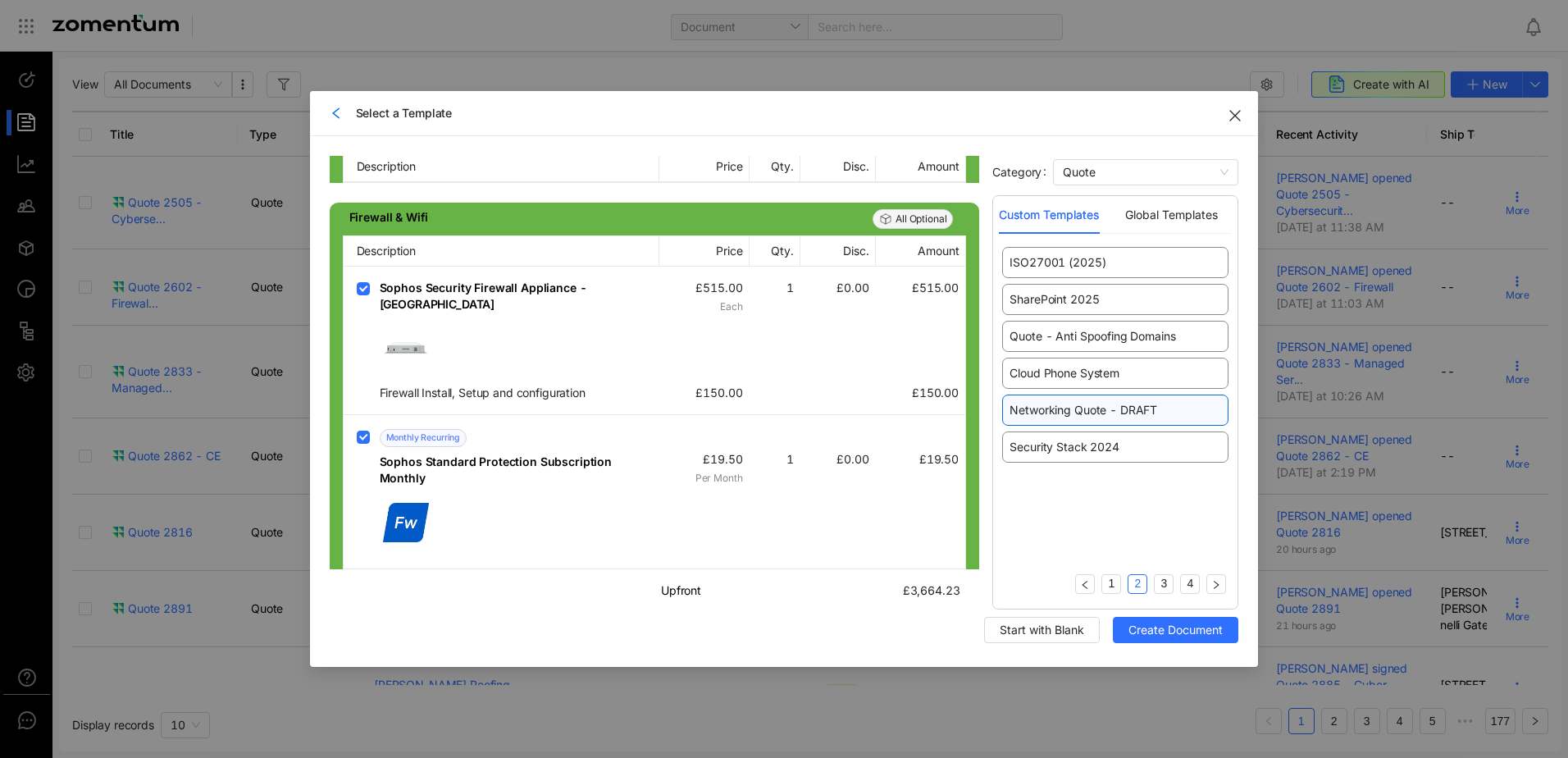
scroll to position [2051, 0]
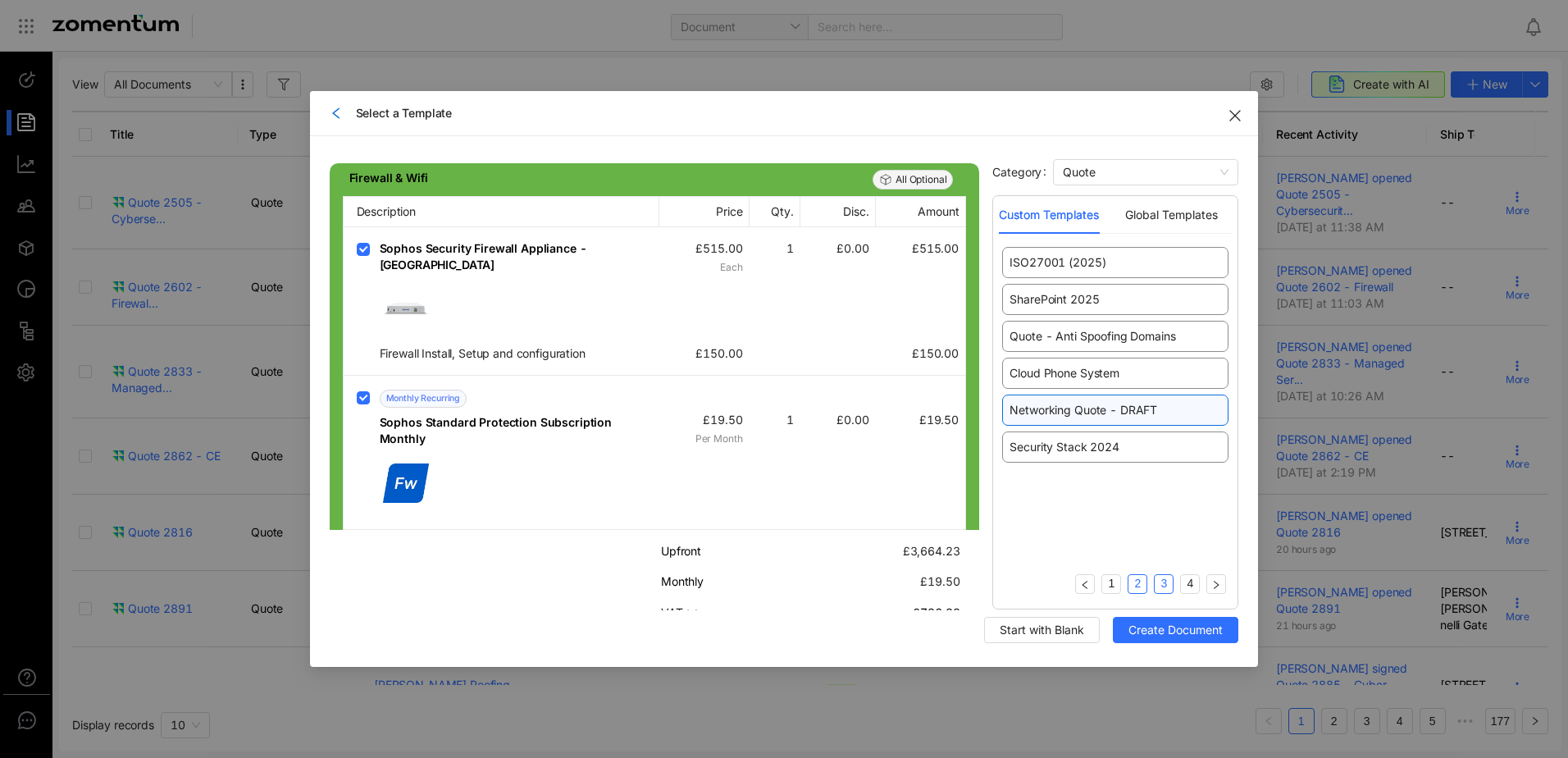
click at [1167, 576] on link "3" at bounding box center [1164, 582] width 18 height 17
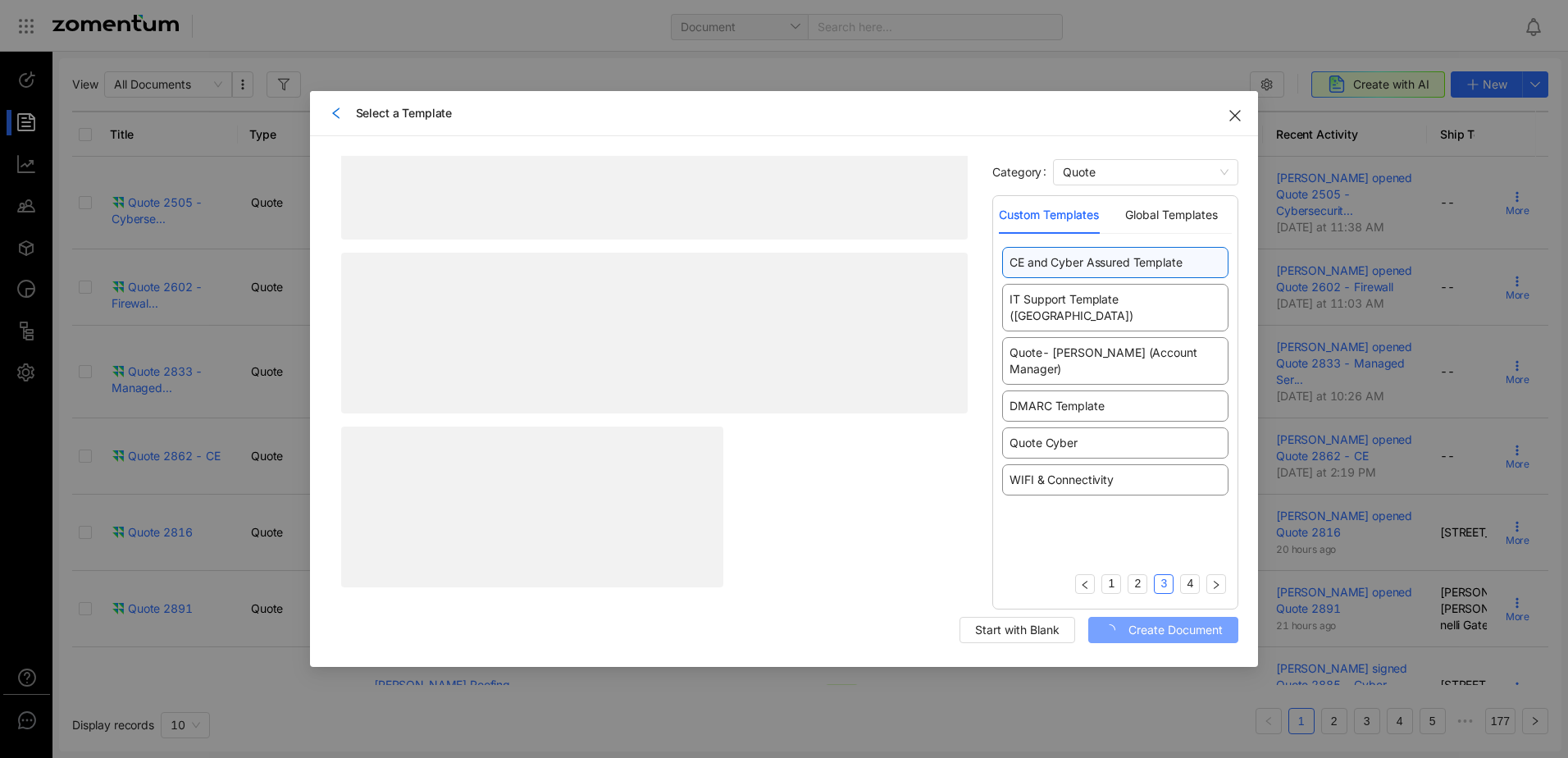
scroll to position [0, 0]
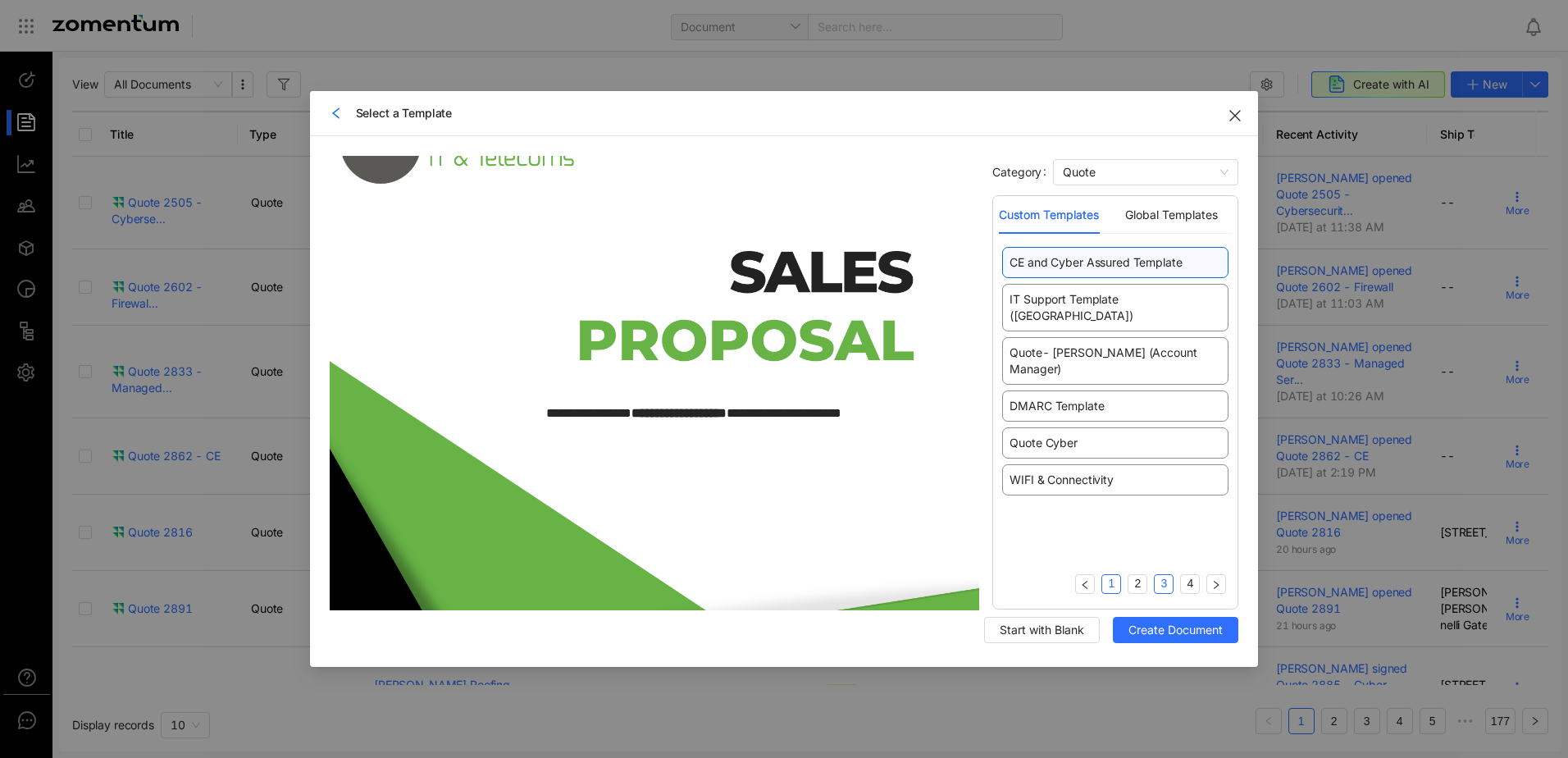
click at [1115, 586] on link "1" at bounding box center [1111, 582] width 18 height 17
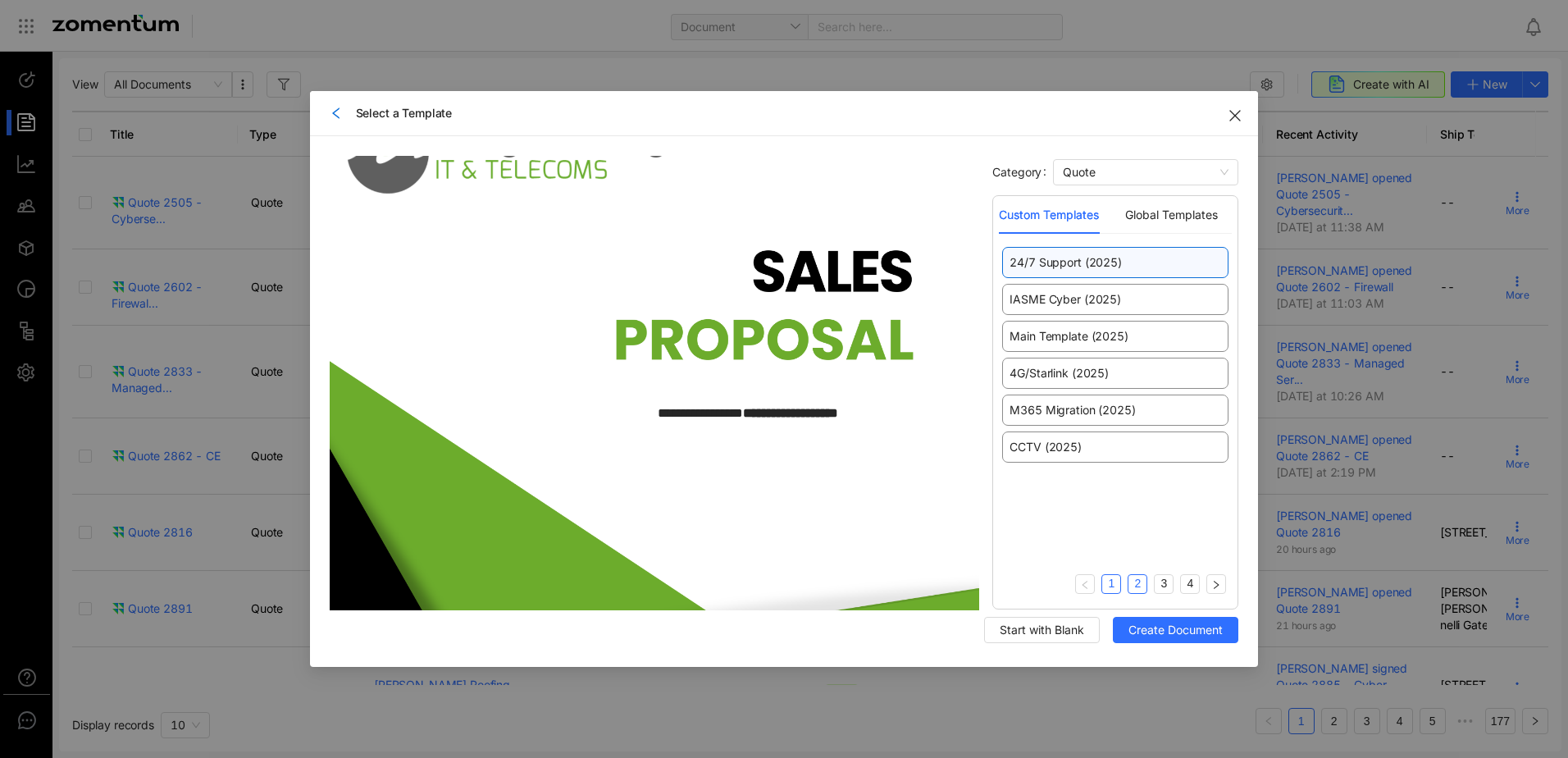
click at [1131, 587] on li "2" at bounding box center [1138, 584] width 20 height 20
click at [1108, 335] on span "Quote - Anti Spoofing Domains" at bounding box center [1092, 336] width 166 height 16
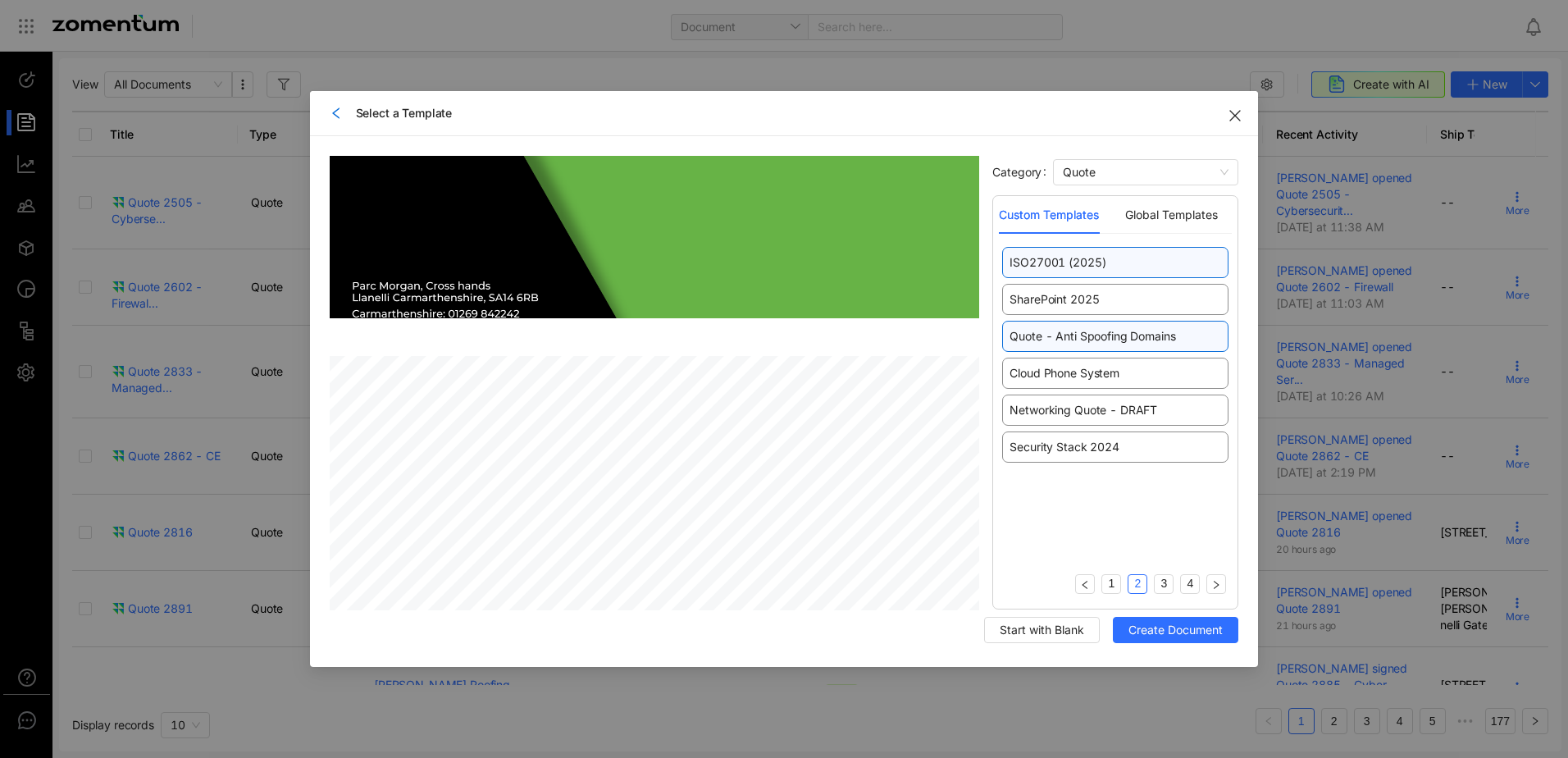
scroll to position [574, 0]
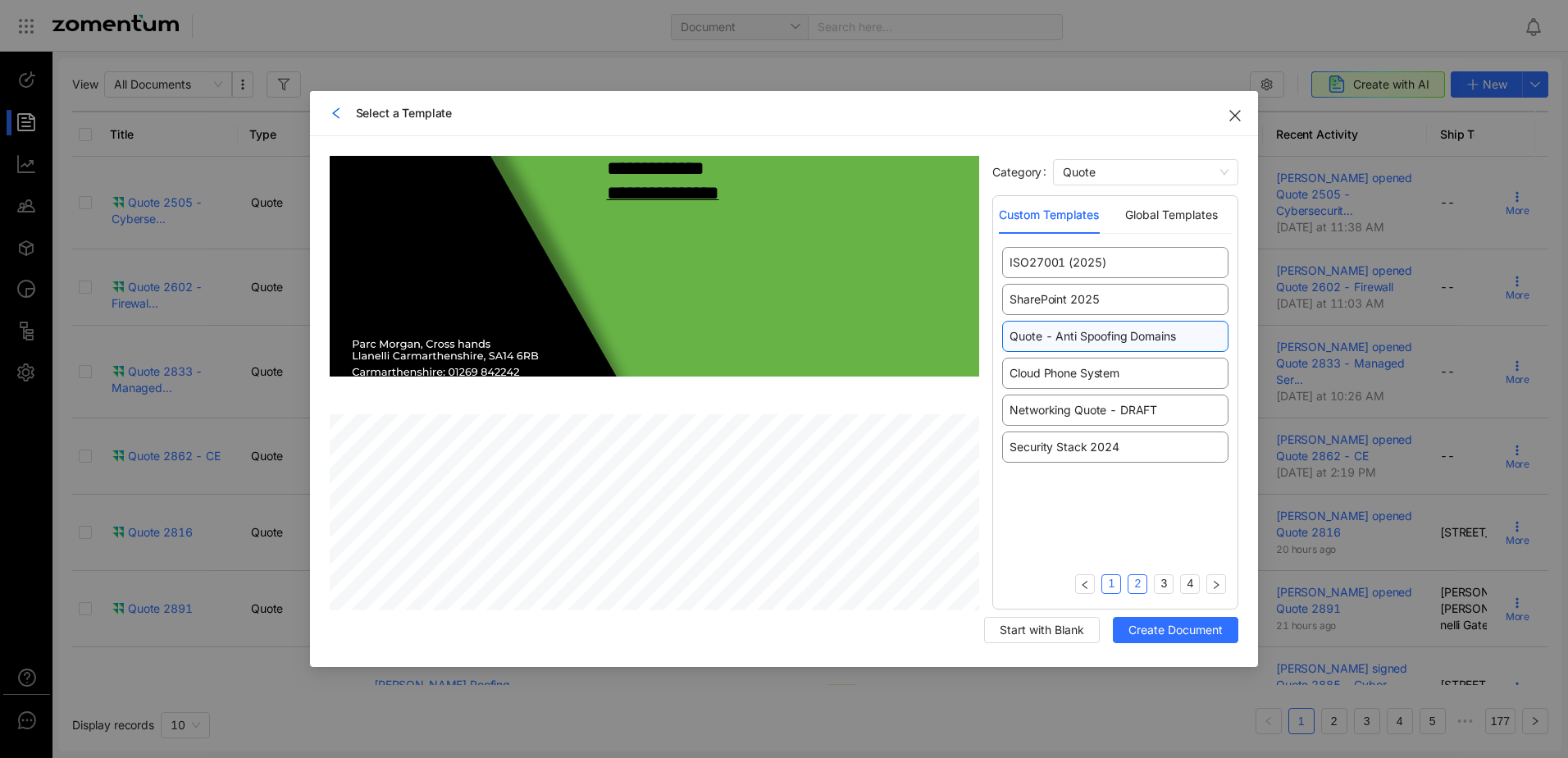
click at [1104, 582] on link "1" at bounding box center [1111, 582] width 18 height 17
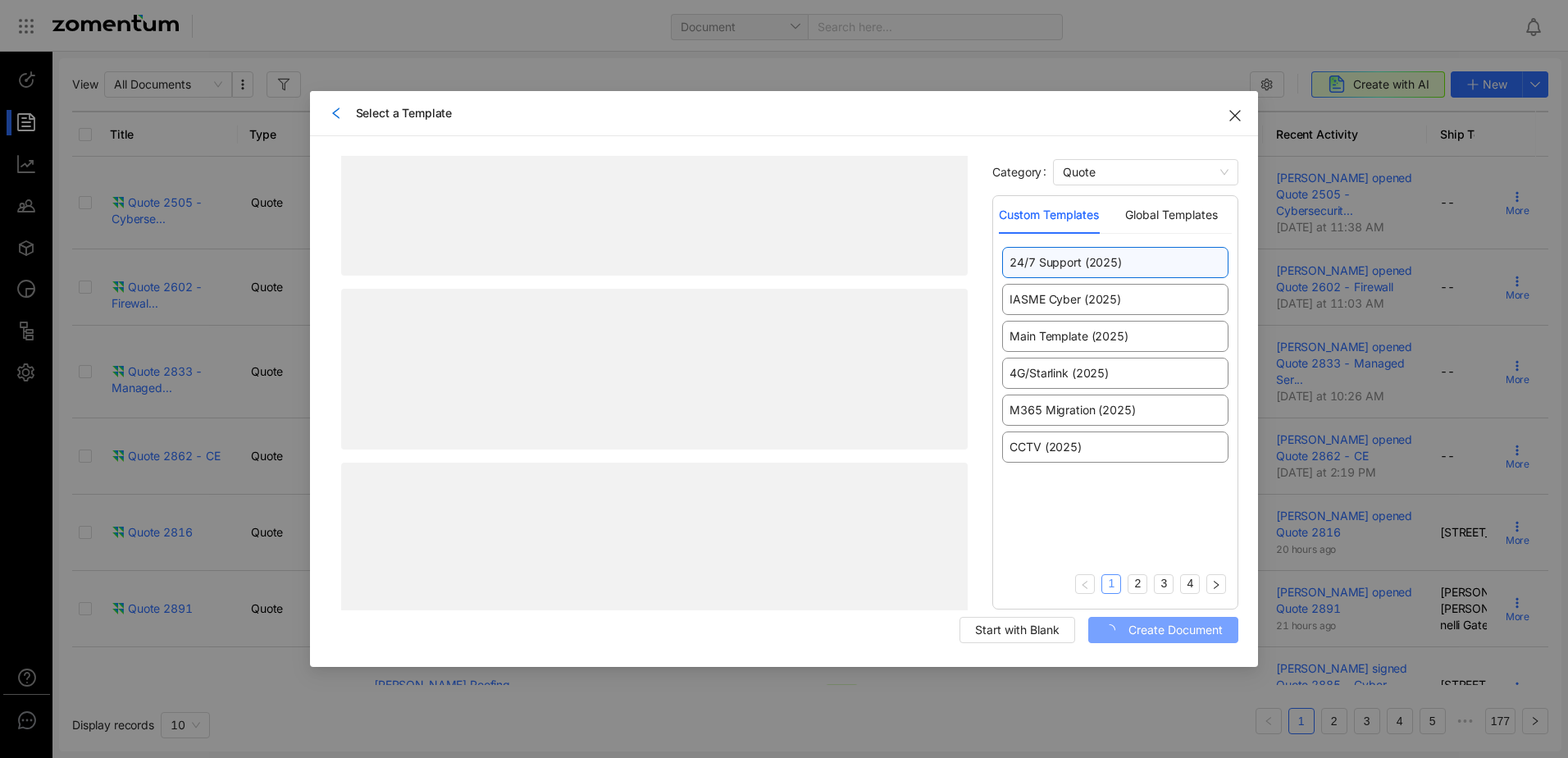
scroll to position [0, 0]
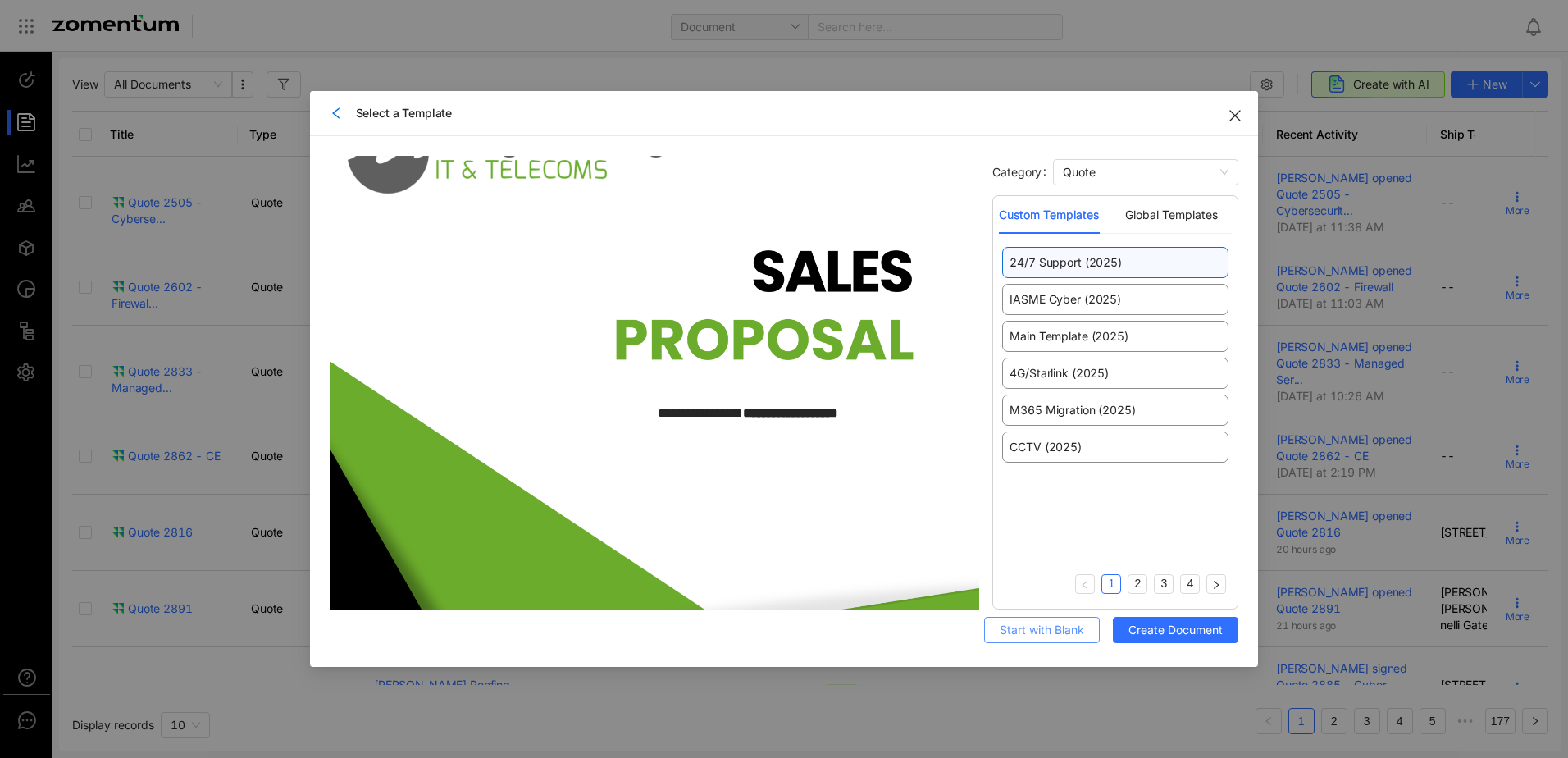
click at [1050, 630] on span "Start with Blank" at bounding box center [1041, 630] width 85 height 18
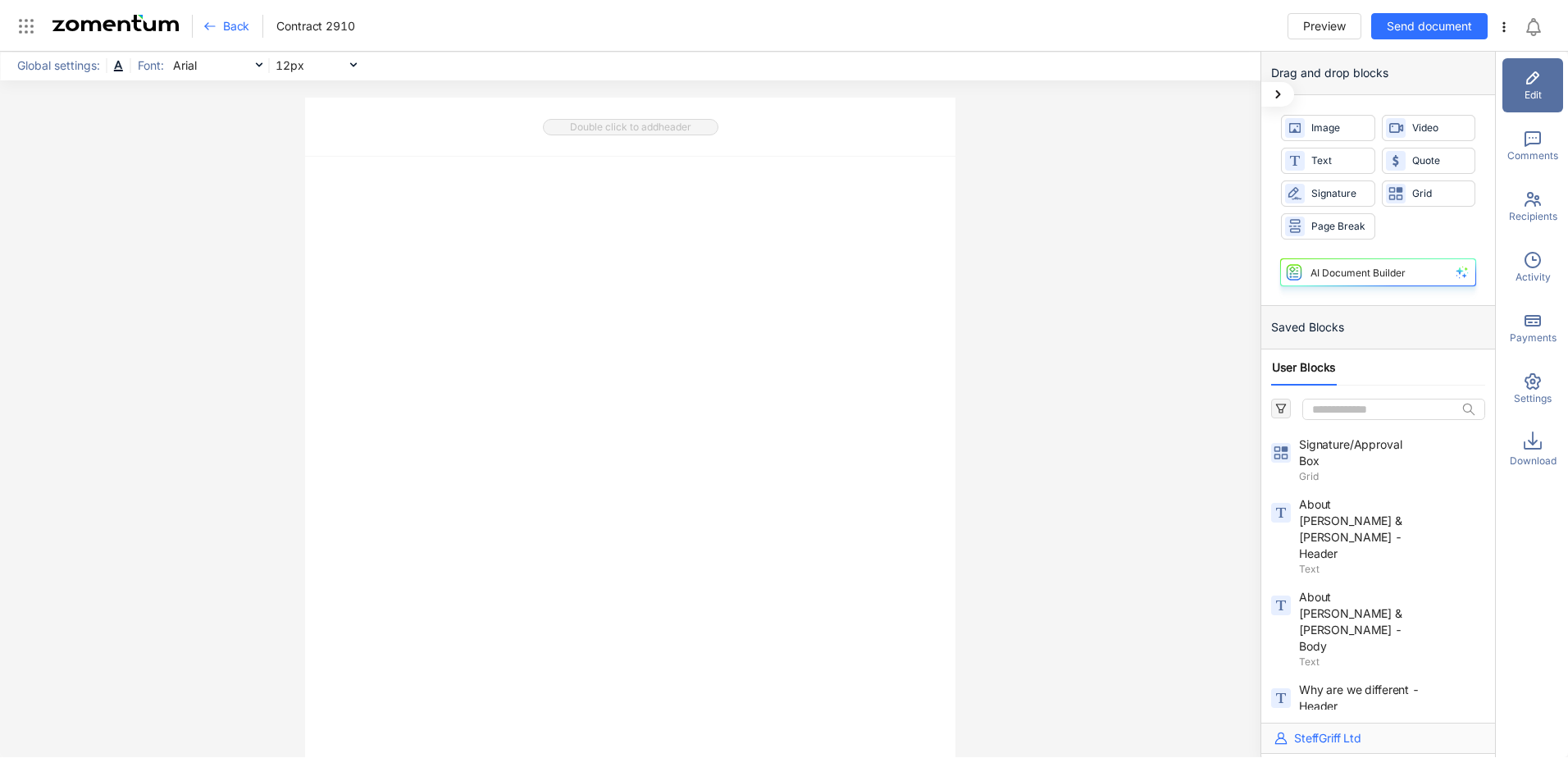
click at [215, 31] on icon at bounding box center [209, 26] width 13 height 13
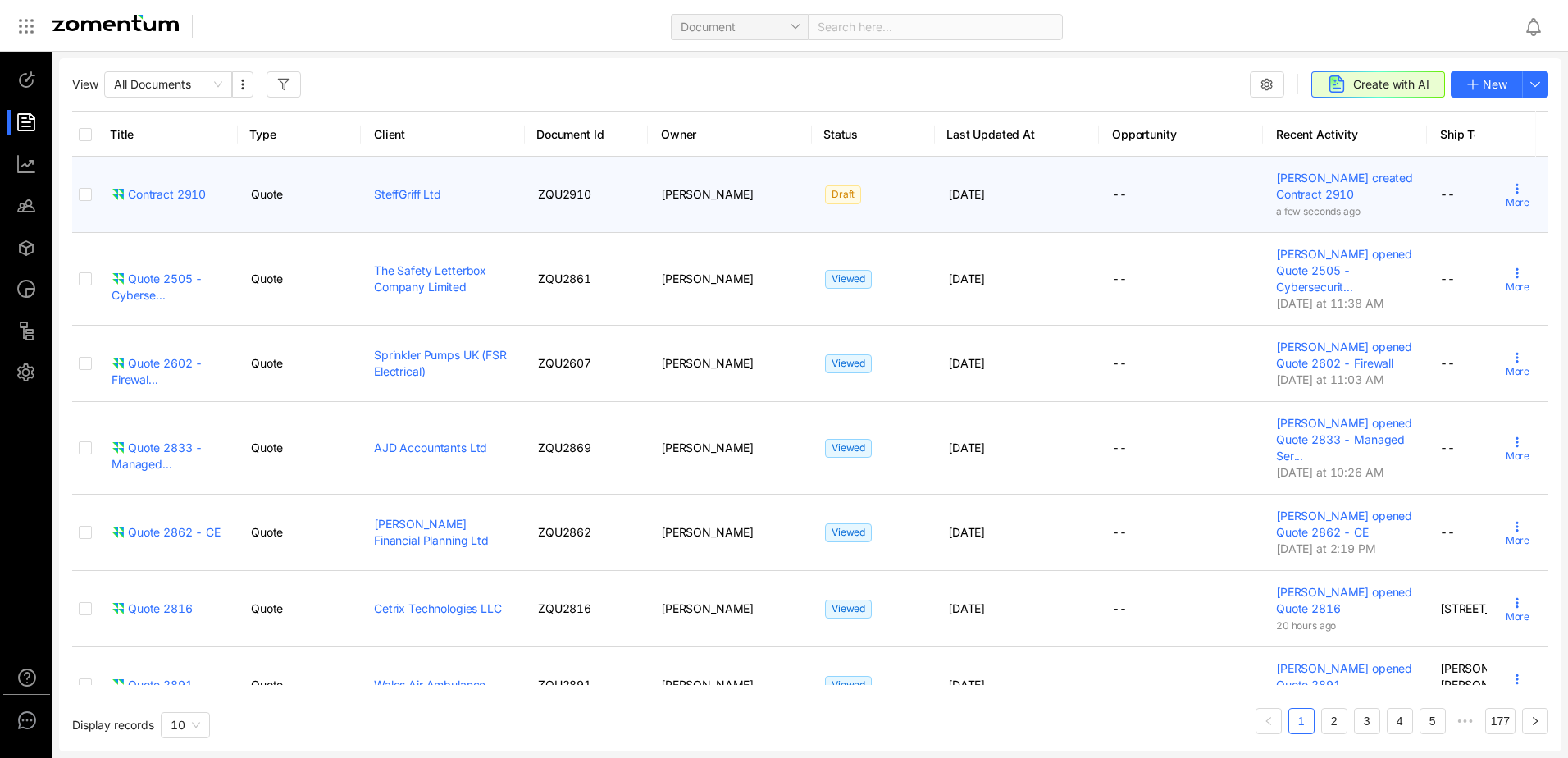
click at [1511, 190] on icon at bounding box center [1517, 189] width 13 height 13
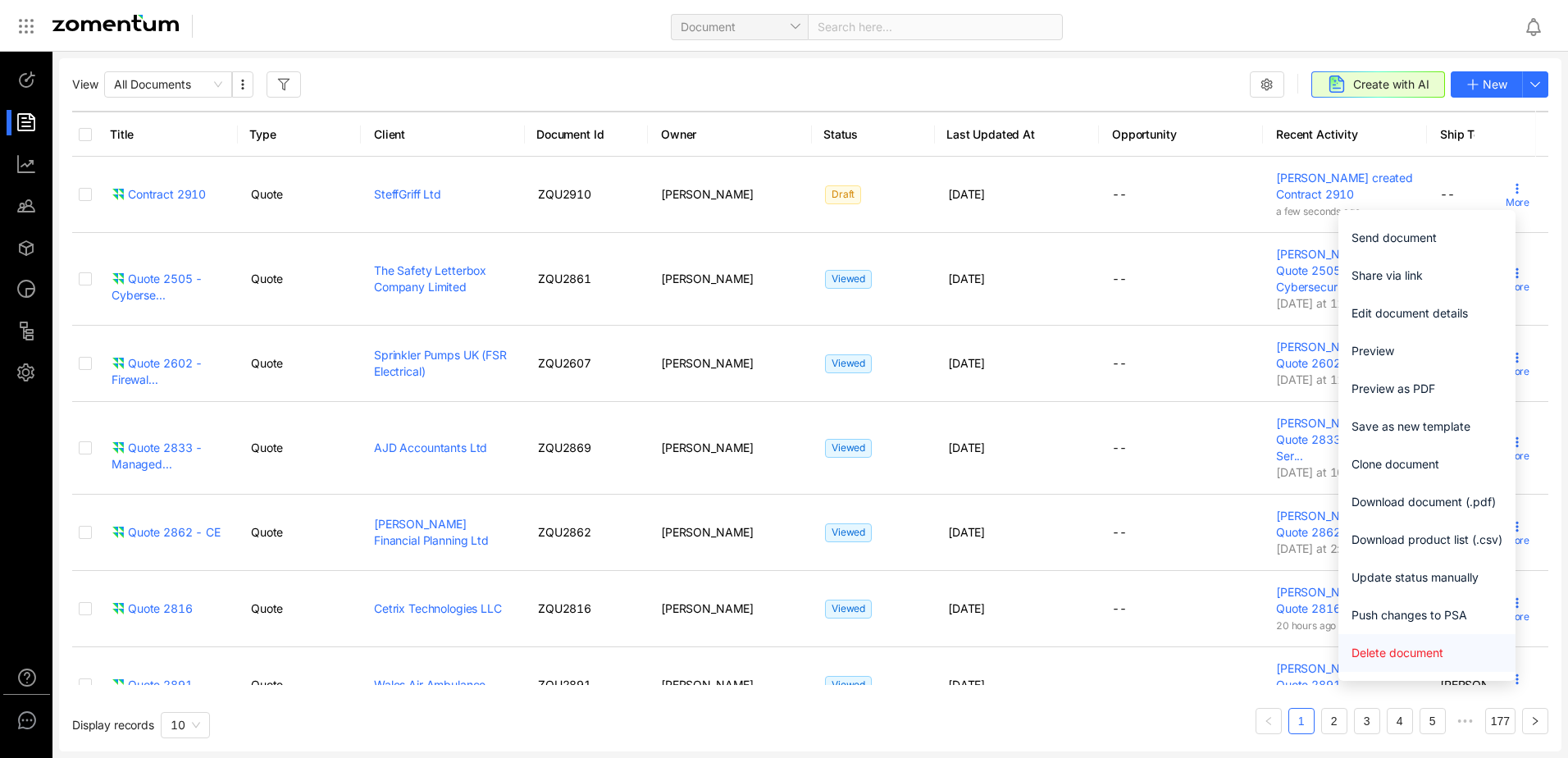
click at [1361, 646] on span "Delete document" at bounding box center [1426, 653] width 151 height 18
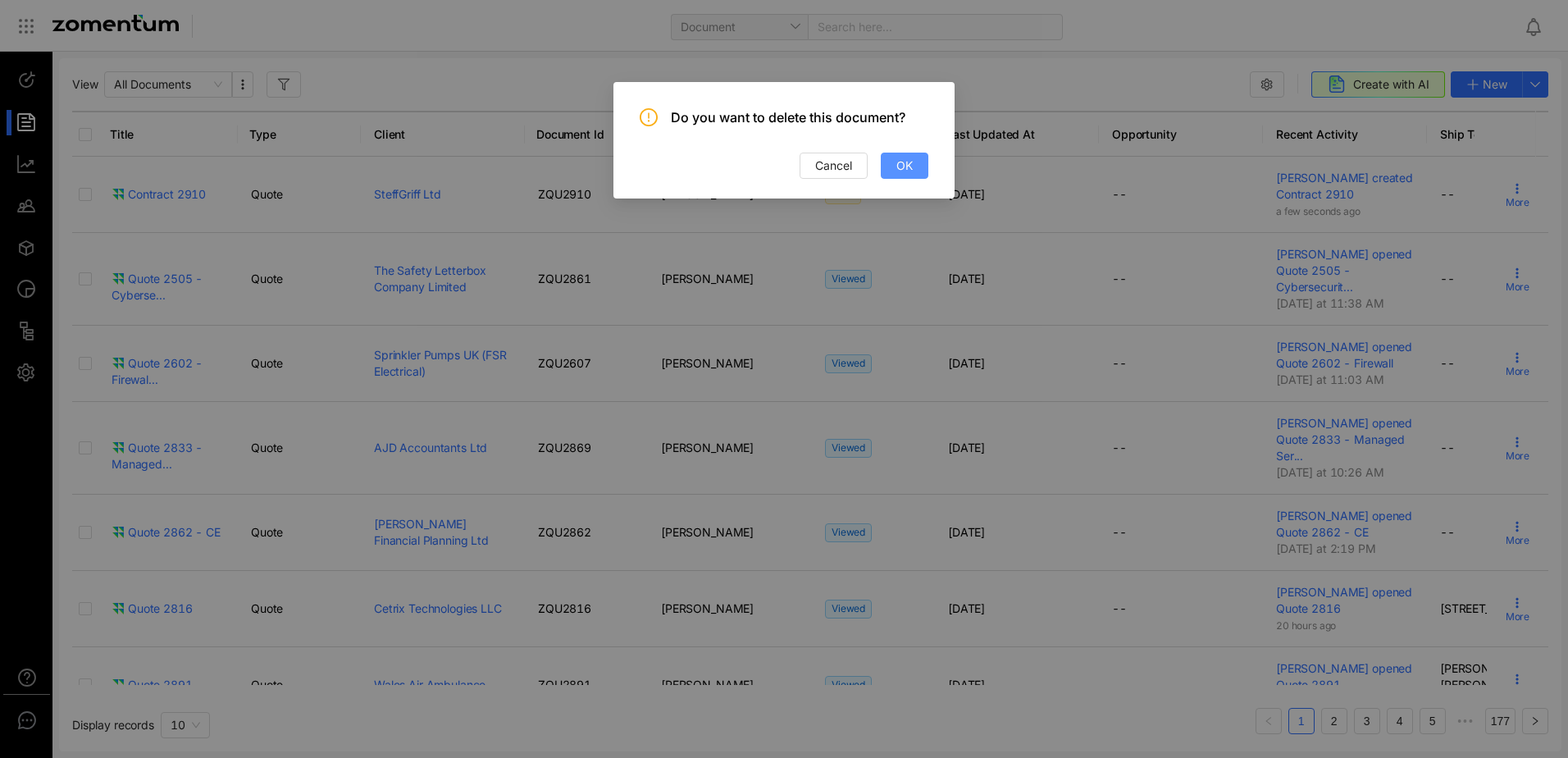
click at [913, 159] on button "OK" at bounding box center [905, 166] width 48 height 26
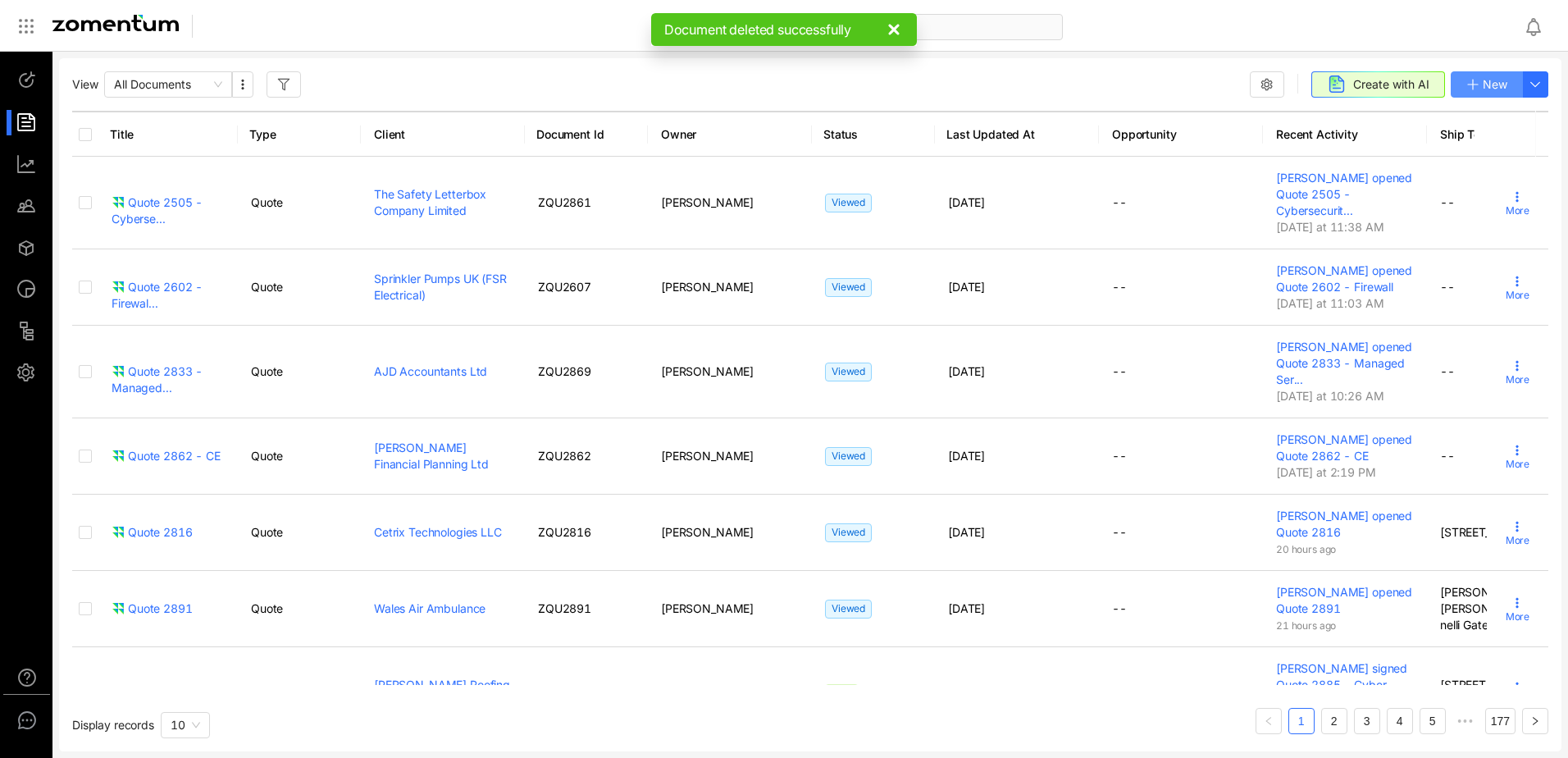
click at [1514, 86] on button "New" at bounding box center [1487, 85] width 72 height 26
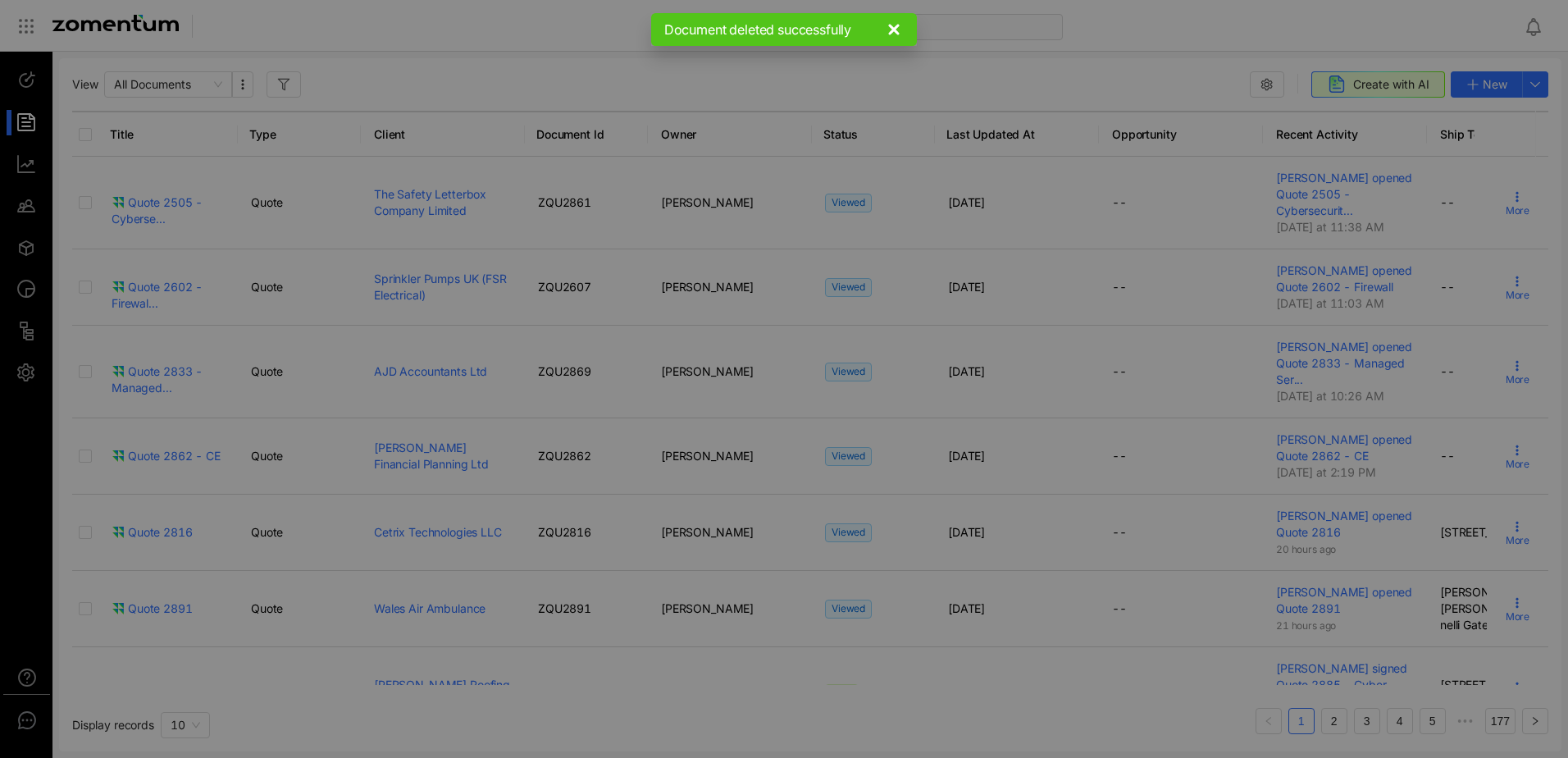
type input "**********"
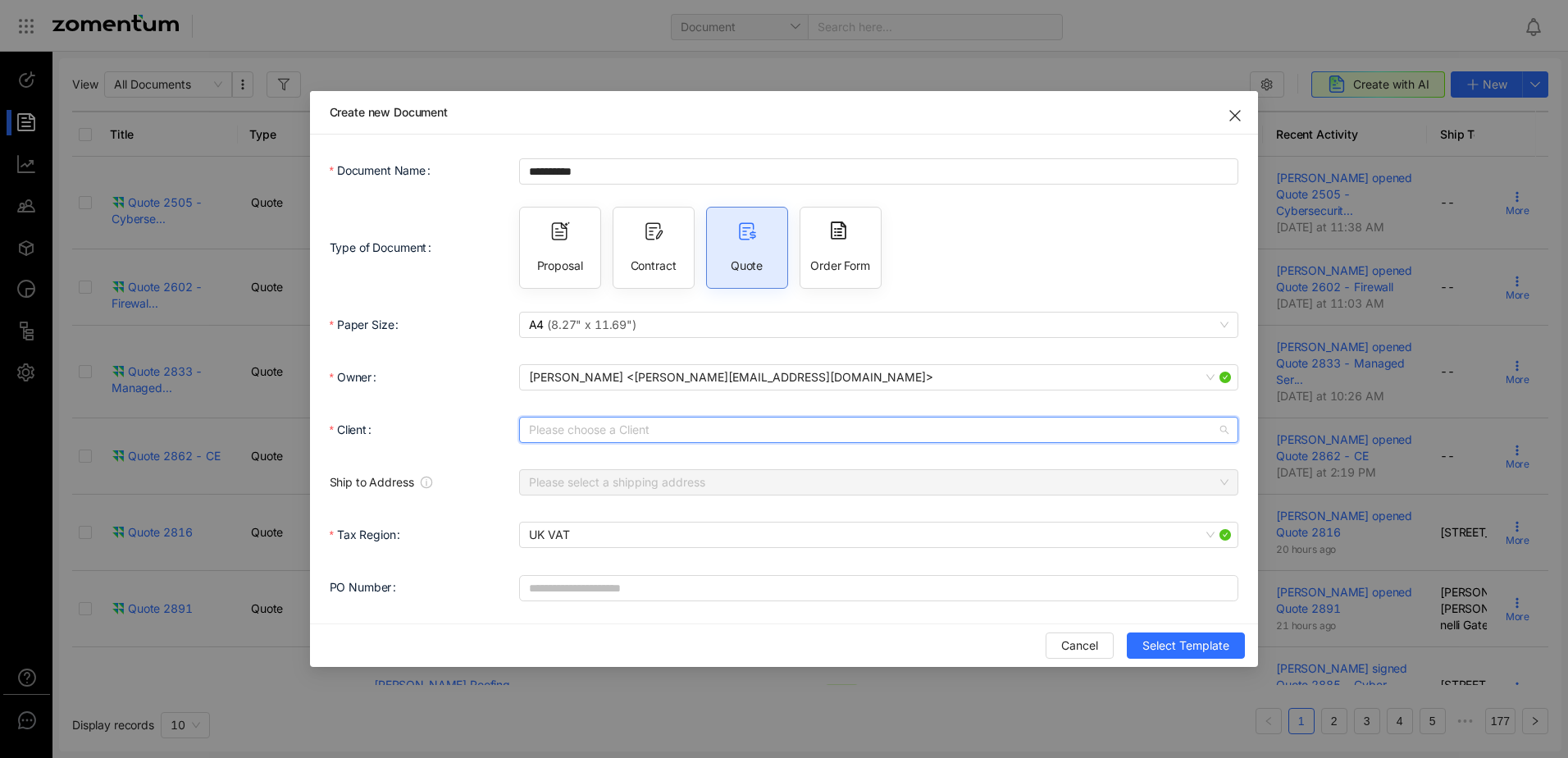
click at [590, 432] on input "Client" at bounding box center [873, 430] width 689 height 25
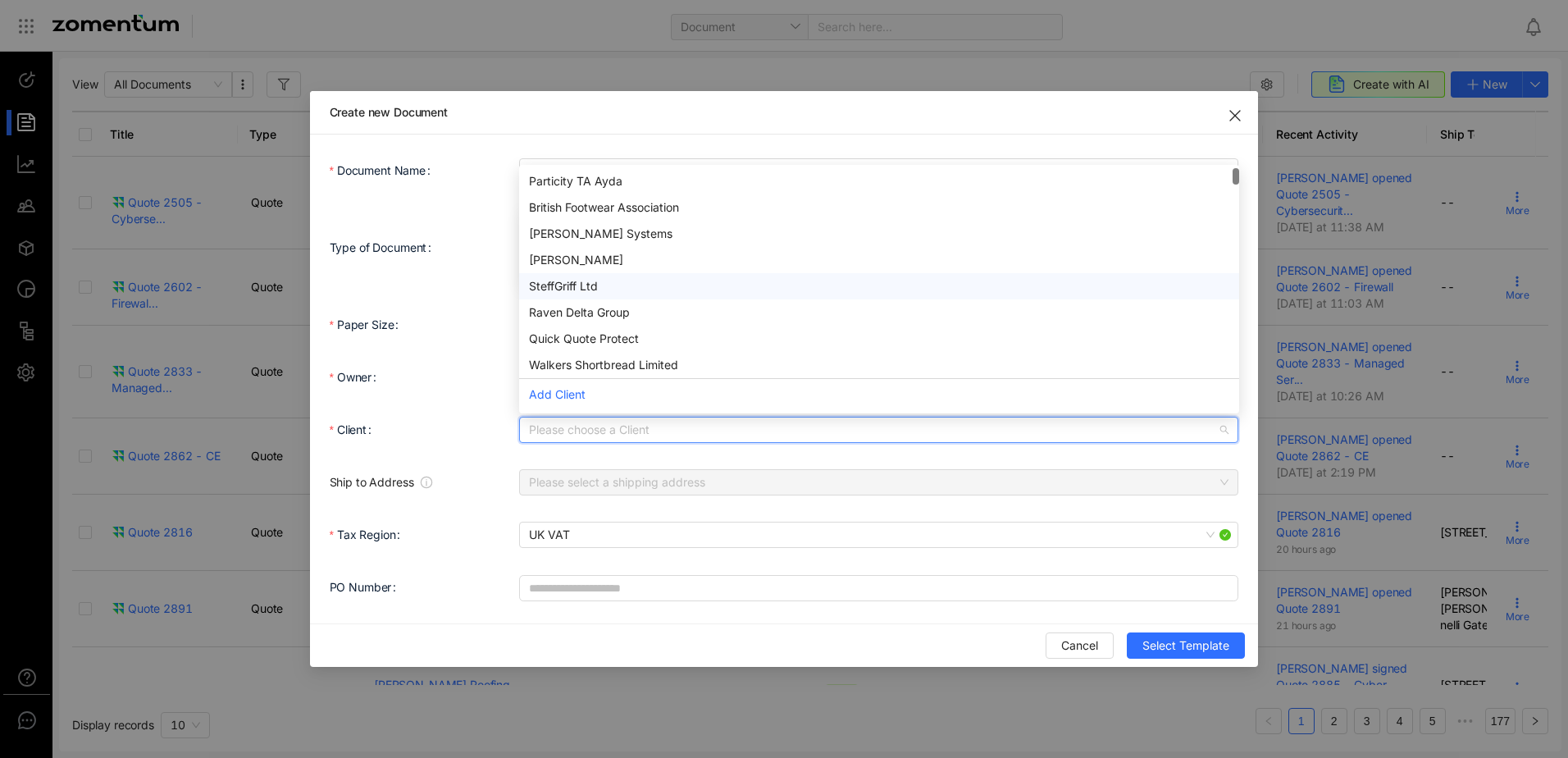
click at [566, 288] on div "SteffGriff Ltd" at bounding box center [879, 286] width 700 height 18
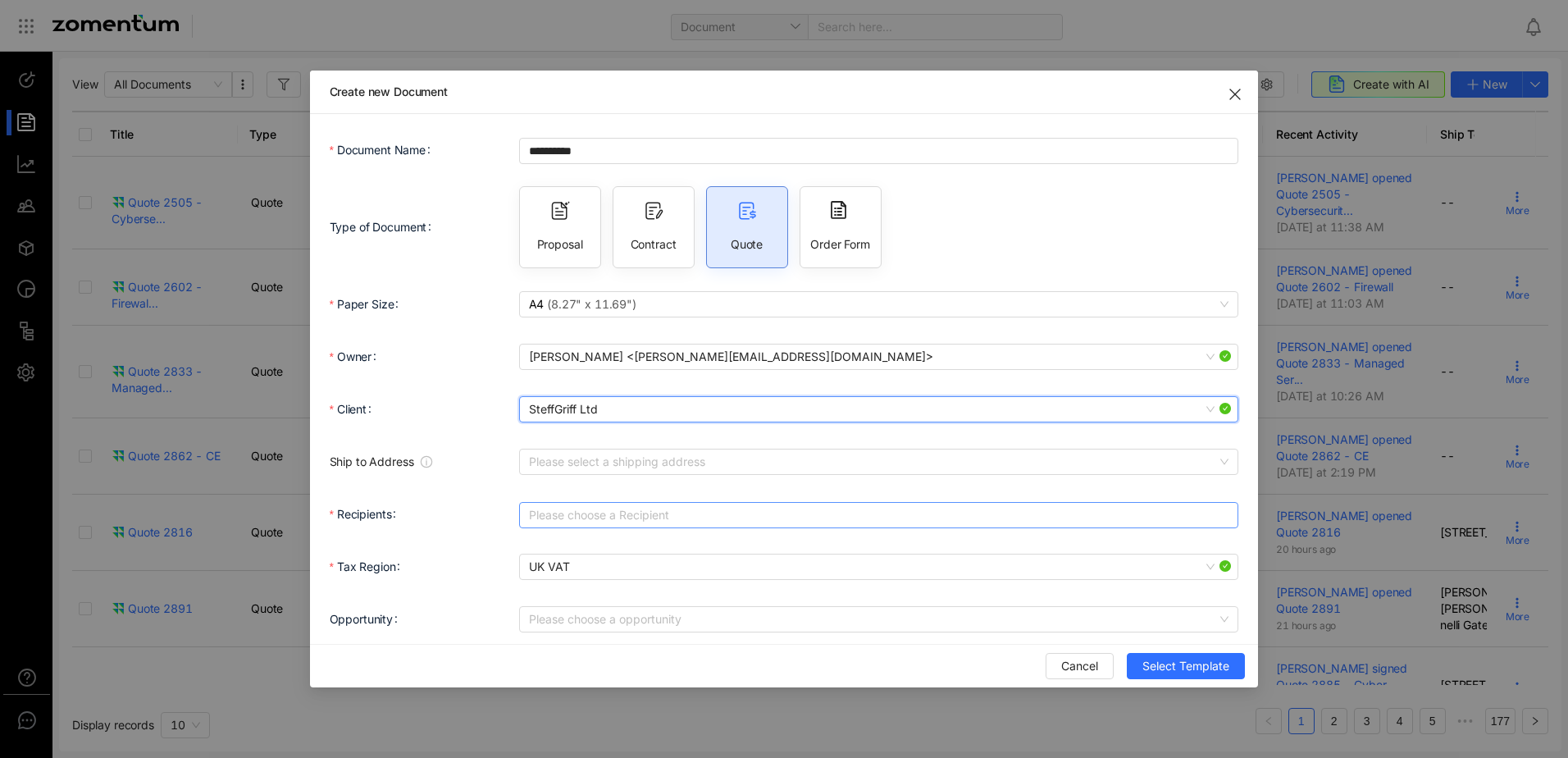
click at [571, 516] on div at bounding box center [871, 515] width 695 height 23
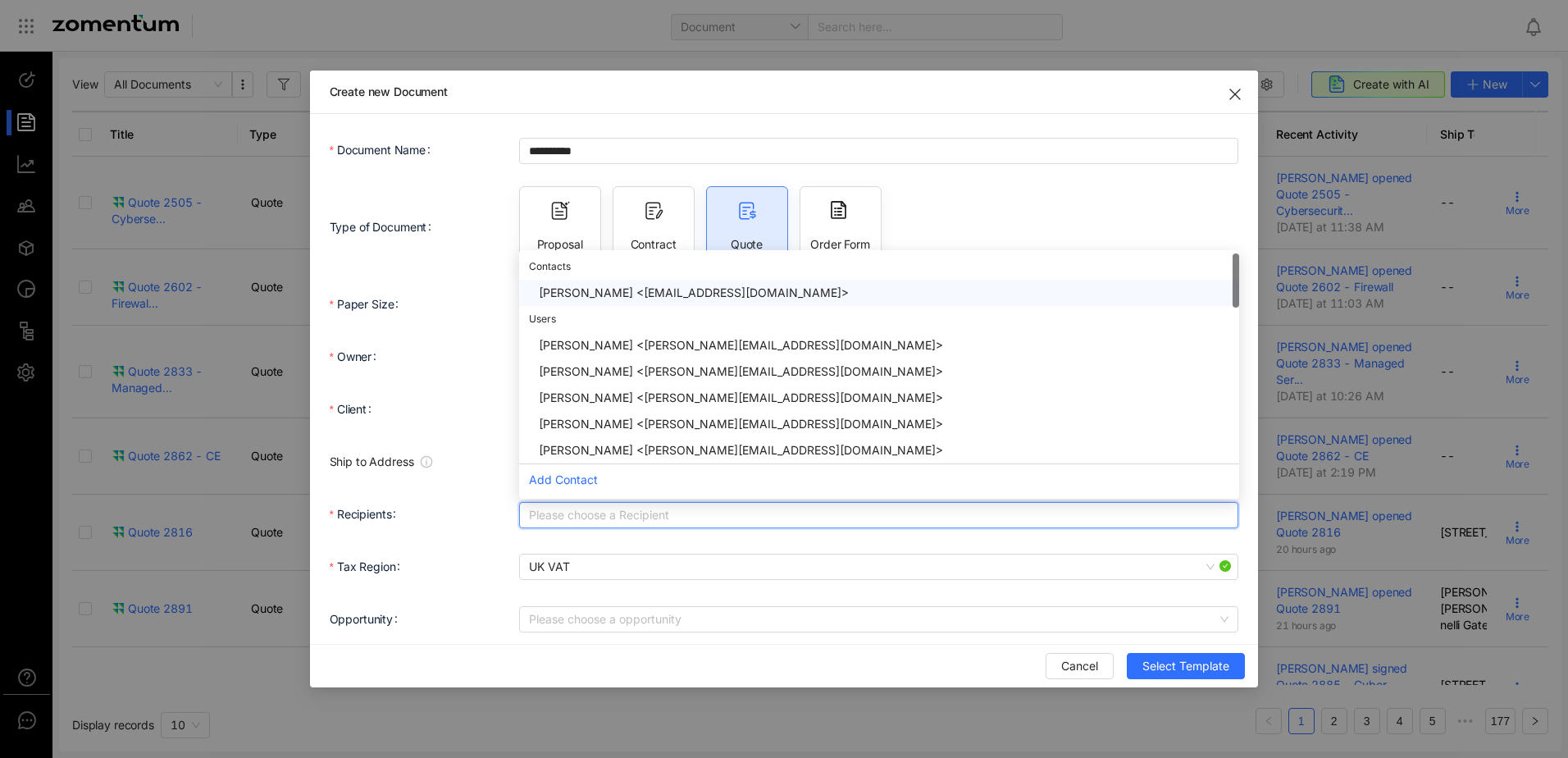
click at [602, 284] on div "[PERSON_NAME] <[EMAIL_ADDRESS][DOMAIN_NAME]>" at bounding box center [884, 293] width 690 height 18
click at [933, 548] on form "**********" at bounding box center [785, 411] width 910 height 555
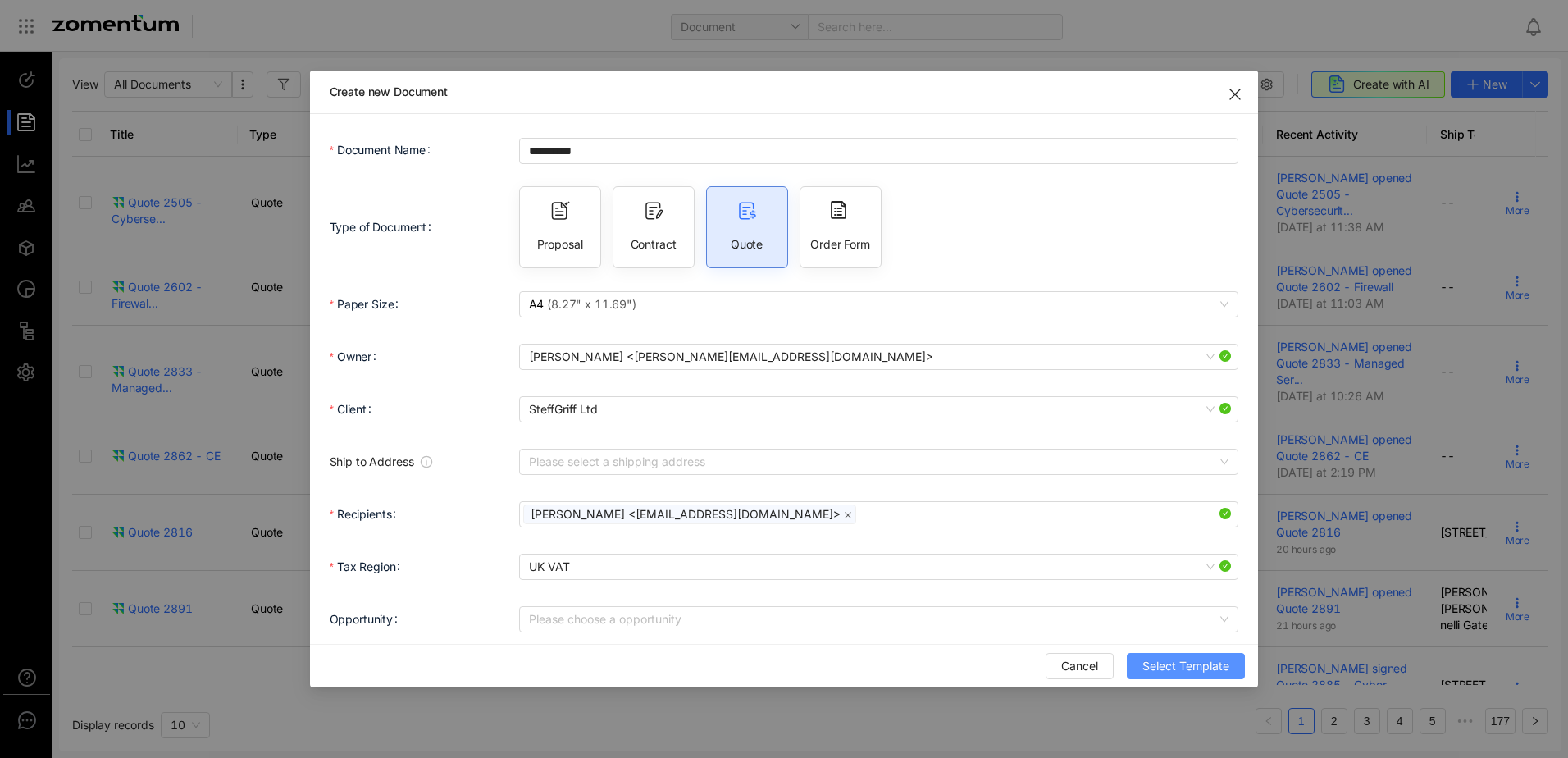
click at [1198, 664] on span "Select Template" at bounding box center [1186, 666] width 87 height 18
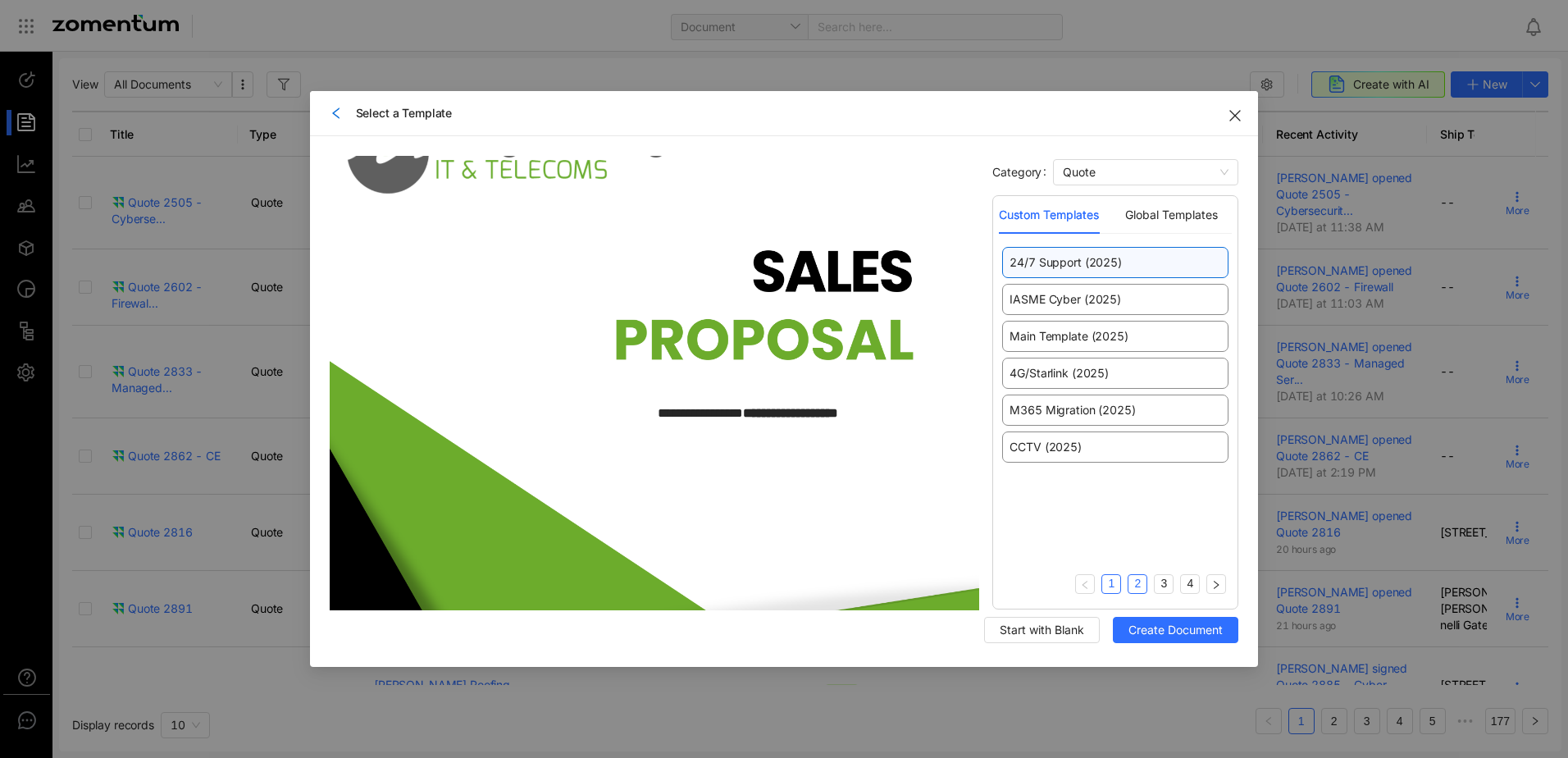
click at [1136, 588] on link "2" at bounding box center [1138, 582] width 18 height 17
click at [1165, 581] on link "3" at bounding box center [1164, 582] width 18 height 17
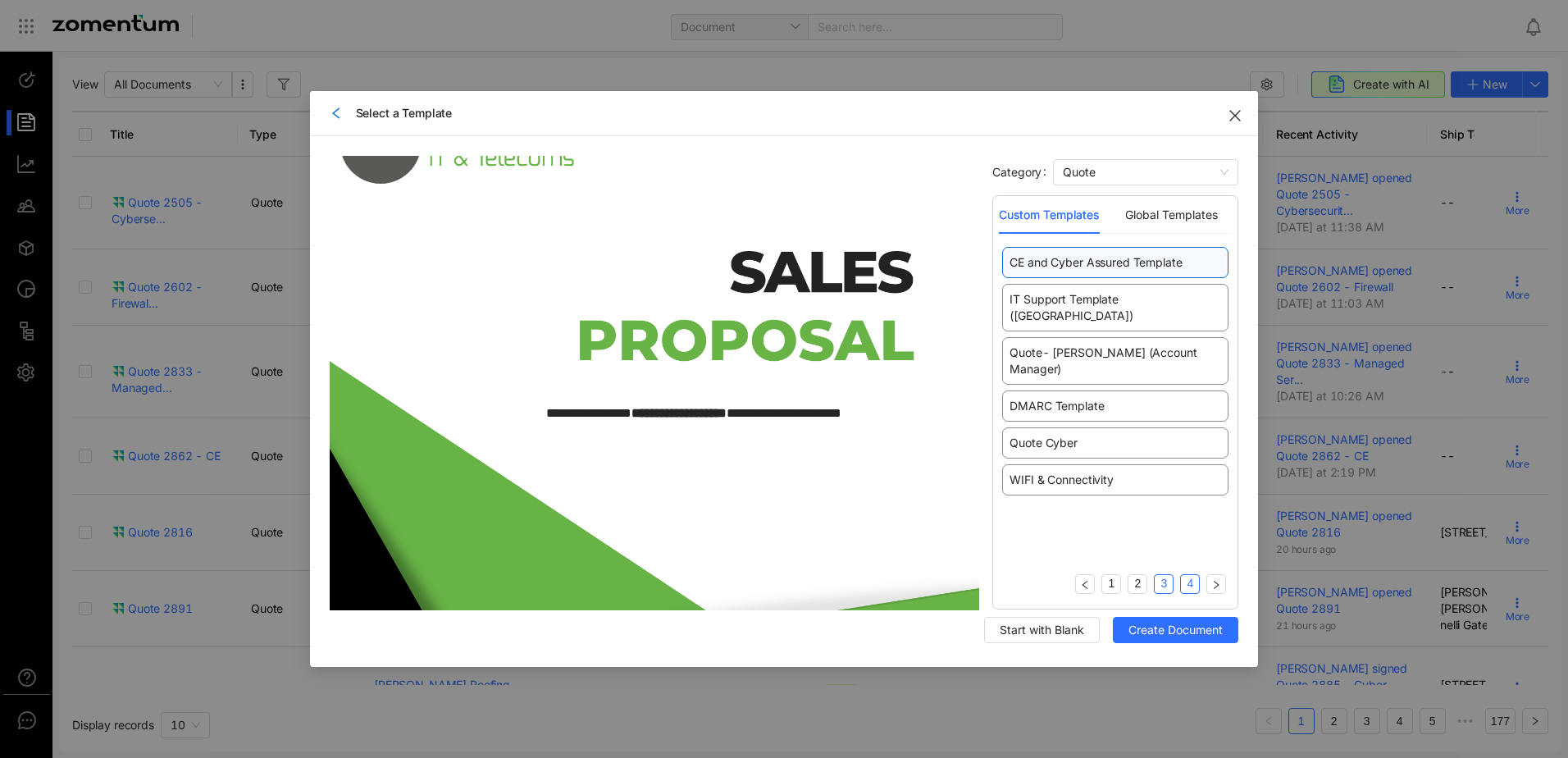
click at [1195, 586] on link "4" at bounding box center [1190, 582] width 18 height 17
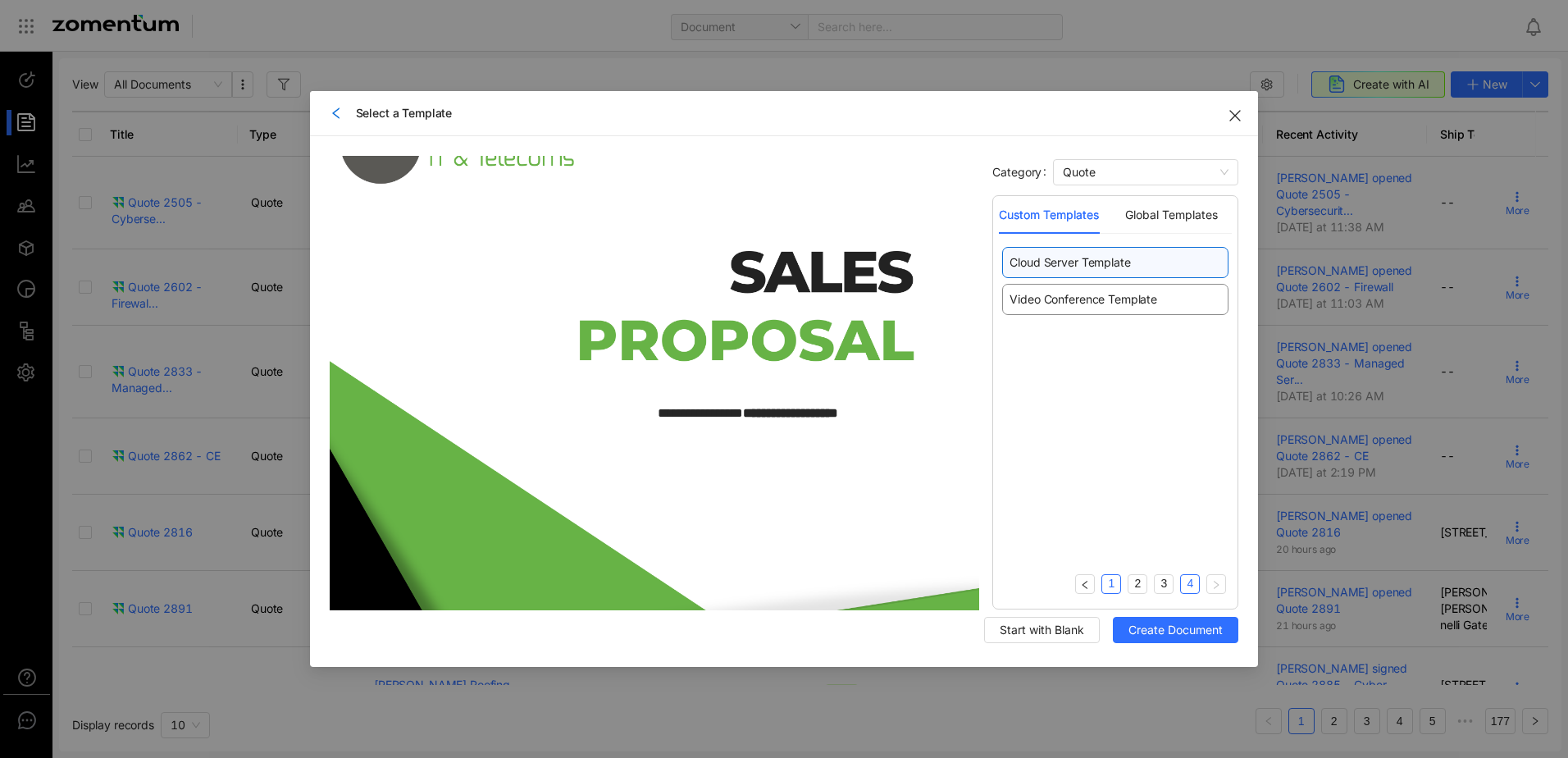
click at [1120, 580] on link "1" at bounding box center [1111, 582] width 18 height 17
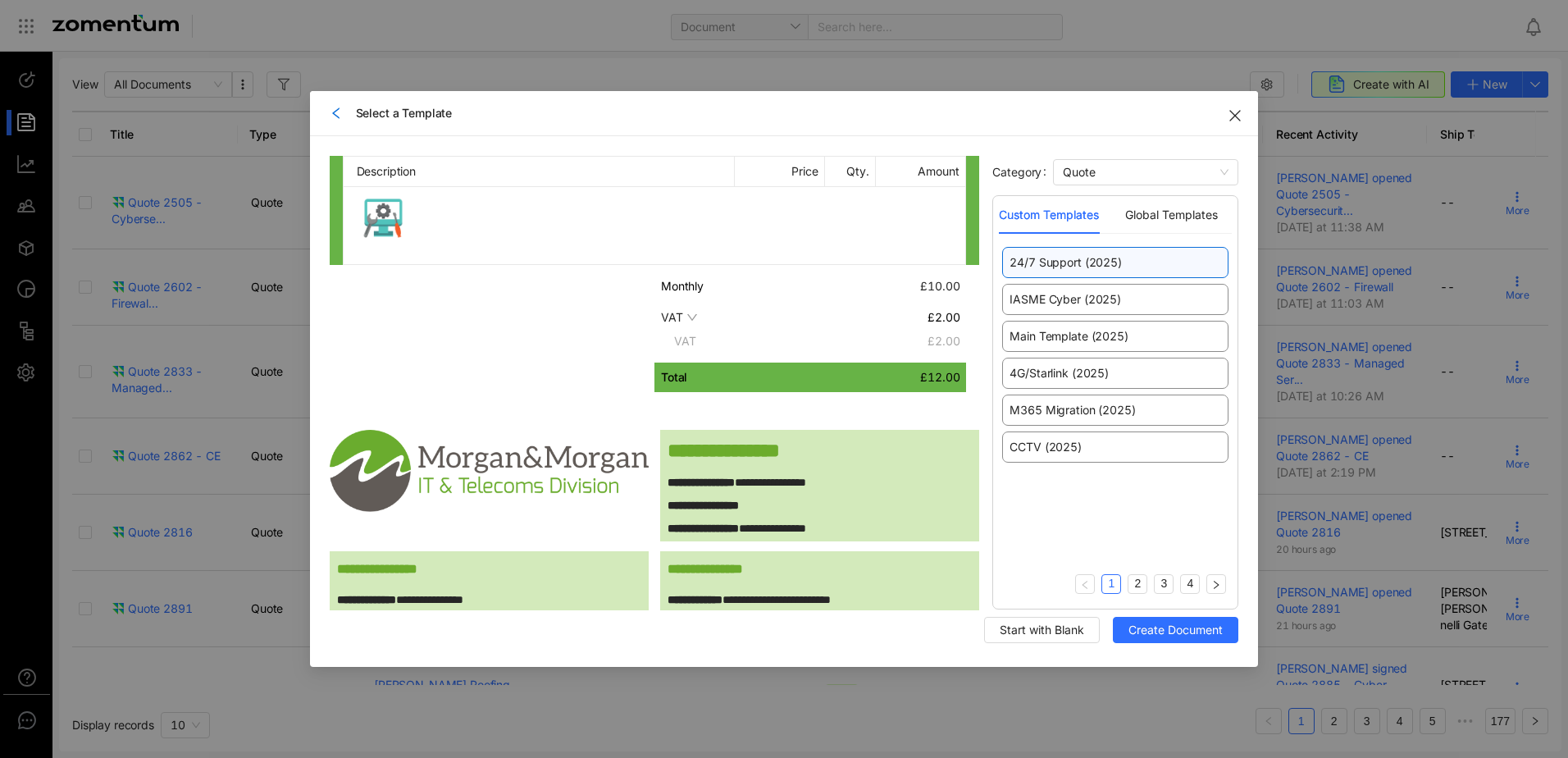
scroll to position [738, 0]
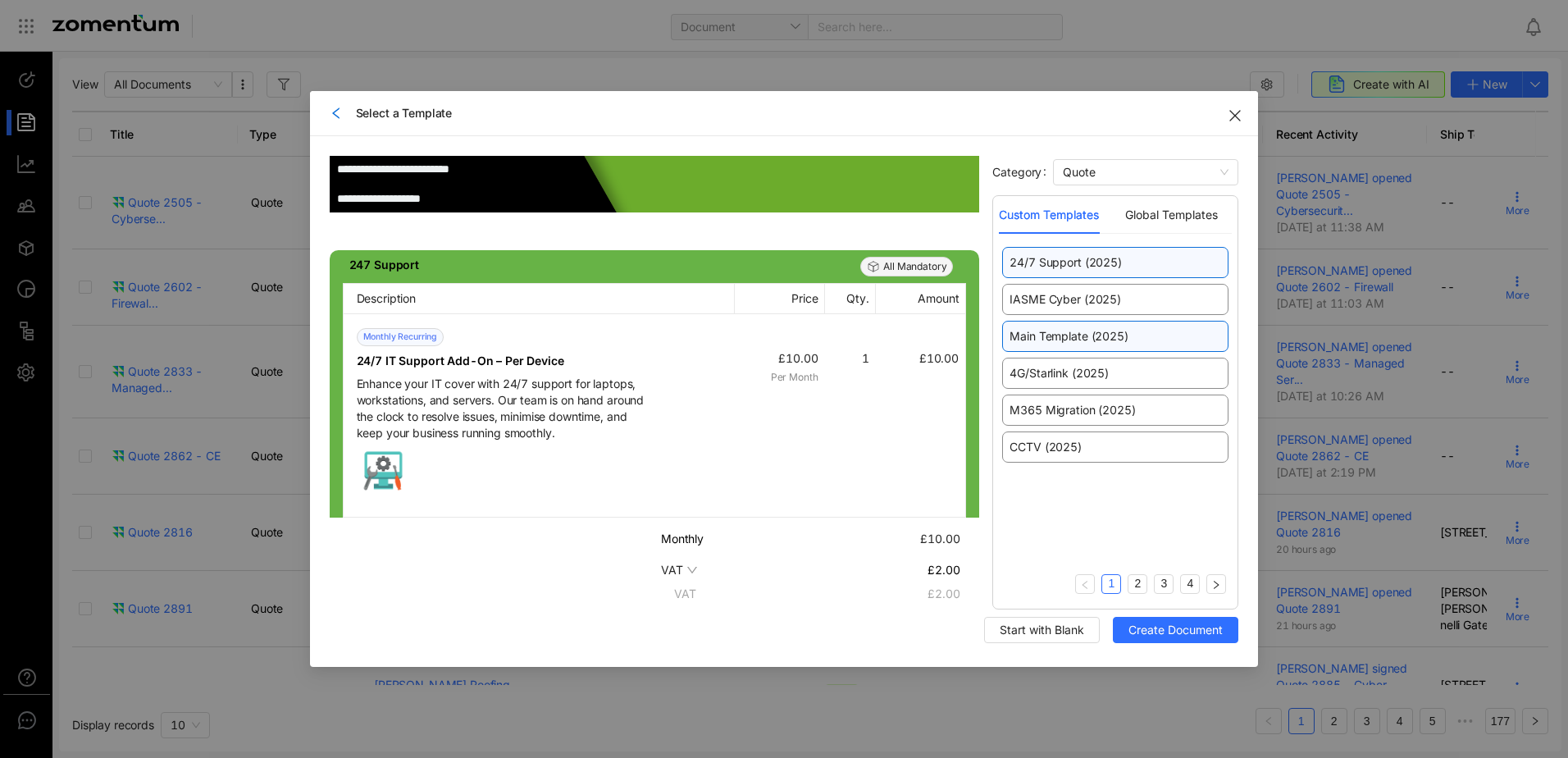
click at [1087, 347] on div "Main Template (2025)" at bounding box center [1115, 336] width 226 height 31
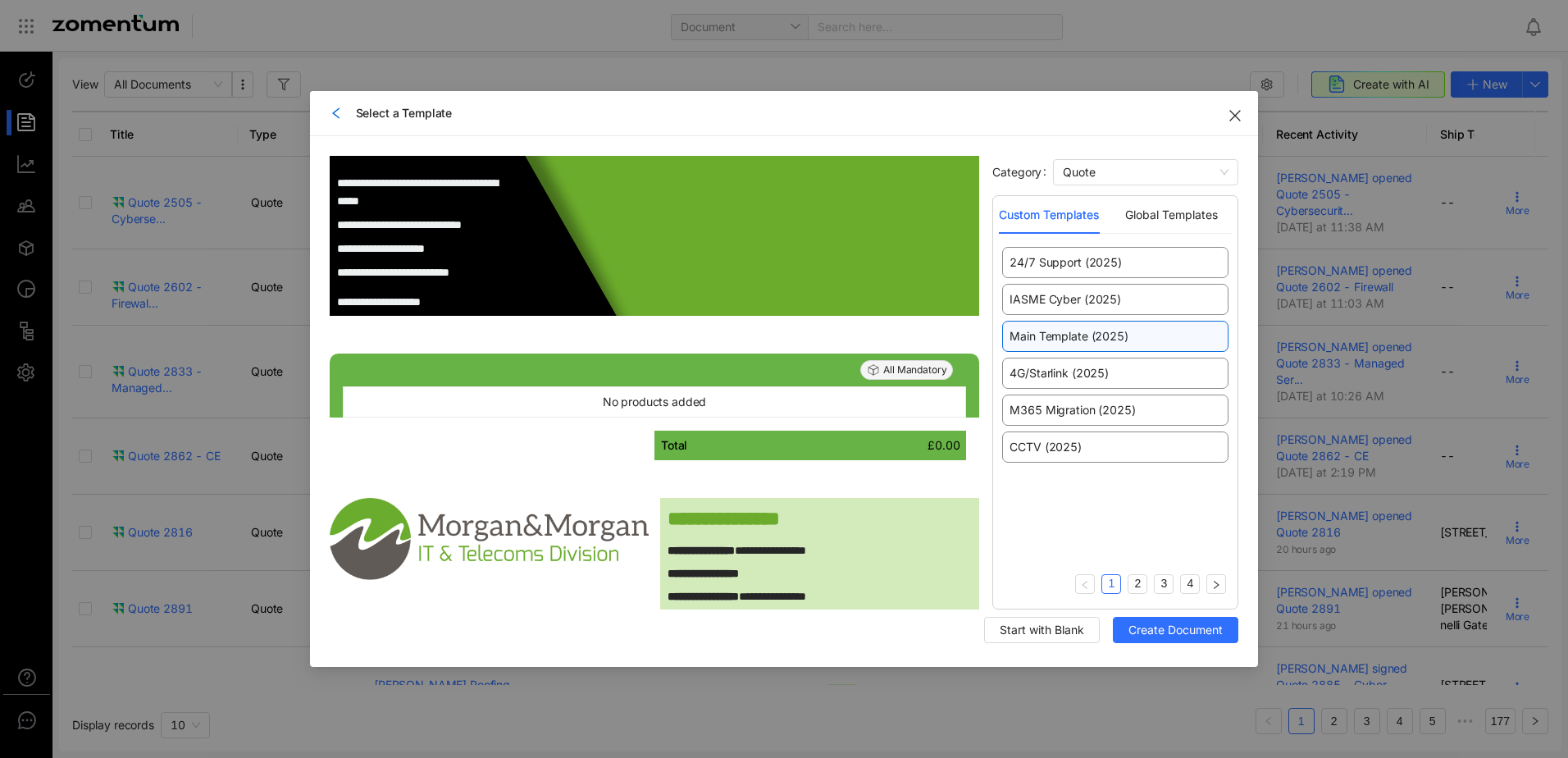
scroll to position [718, 0]
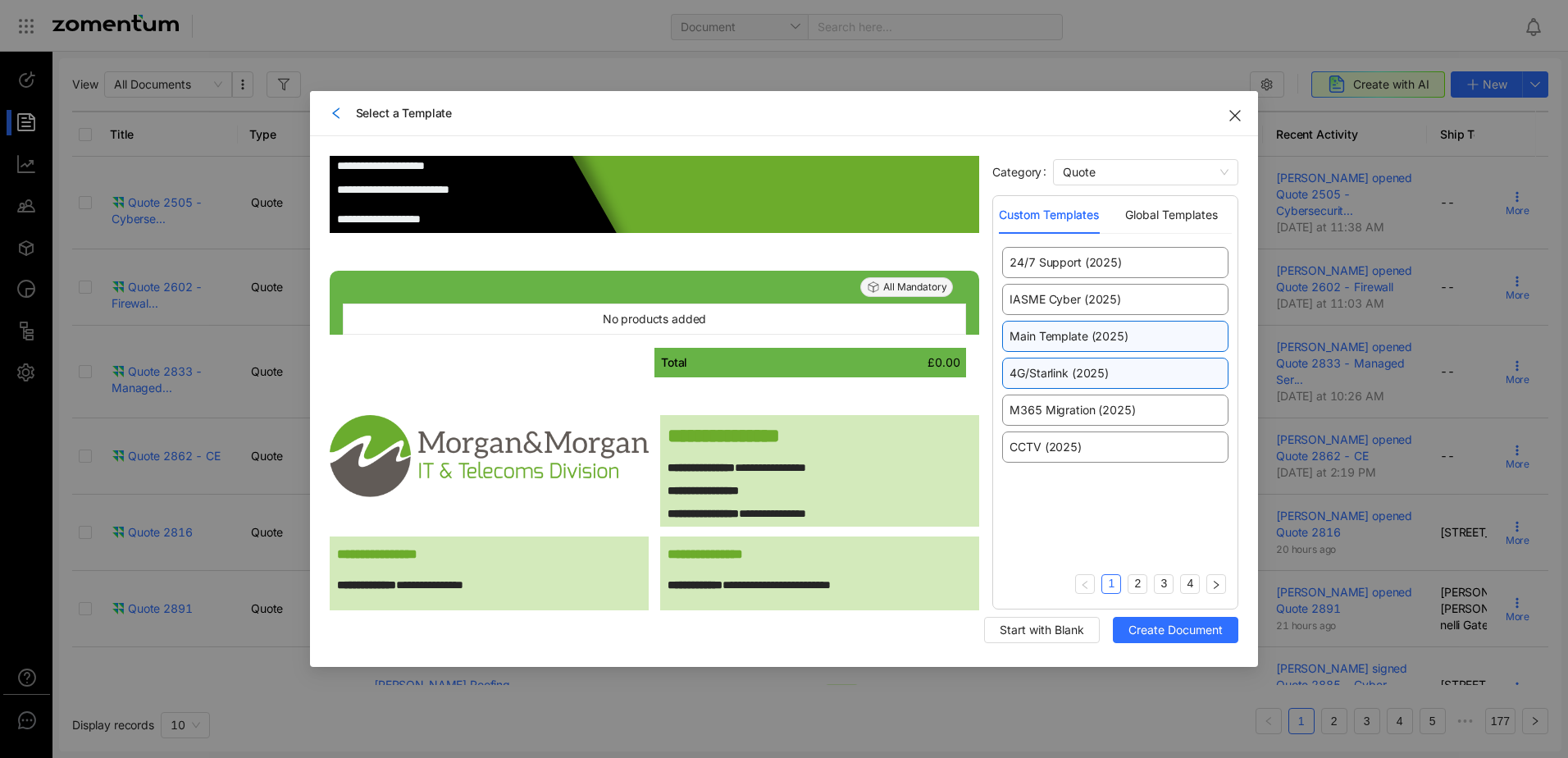
click at [1133, 376] on div "4G/Starlink (2025)" at bounding box center [1115, 373] width 226 height 31
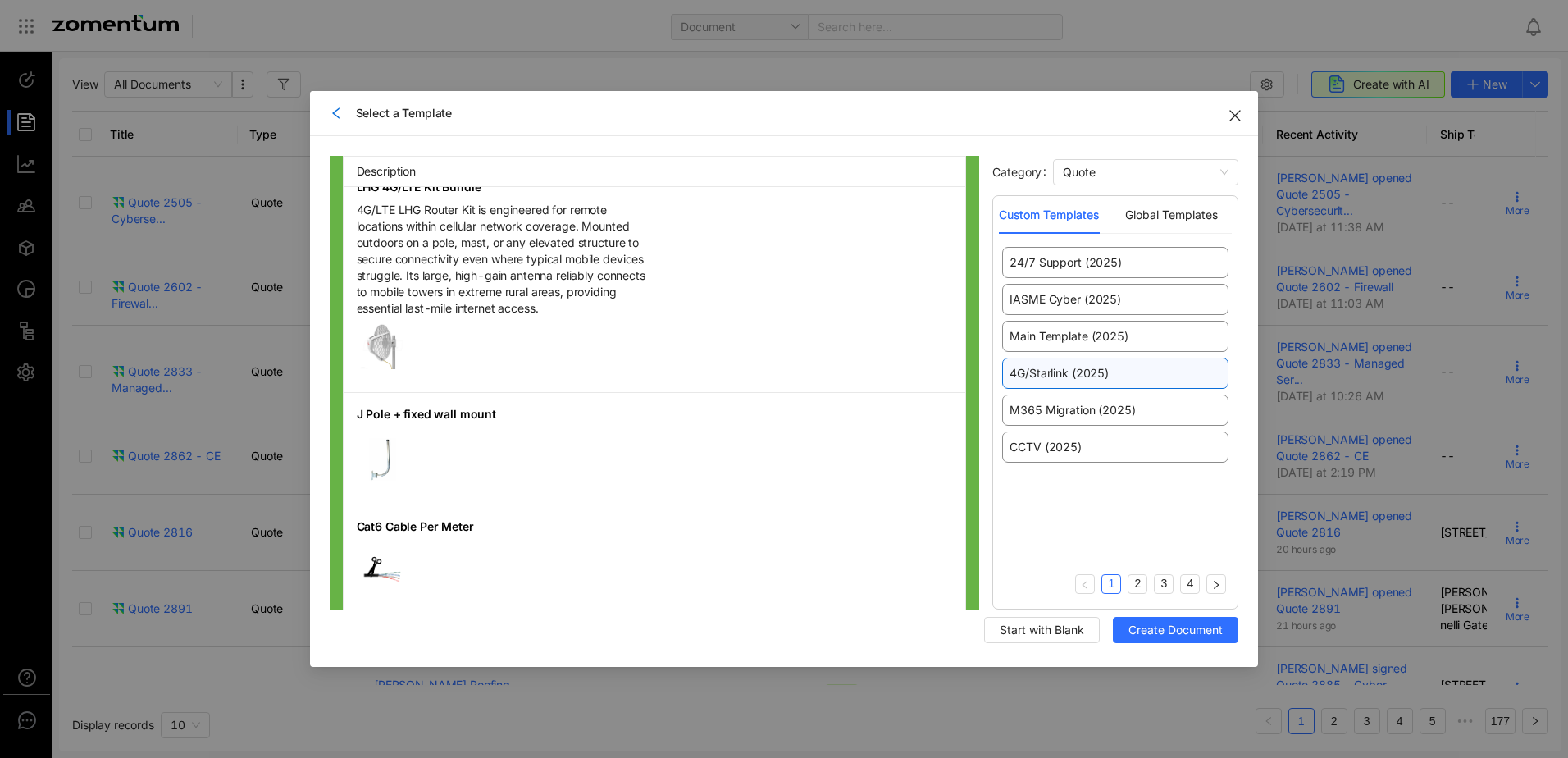
scroll to position [820, 0]
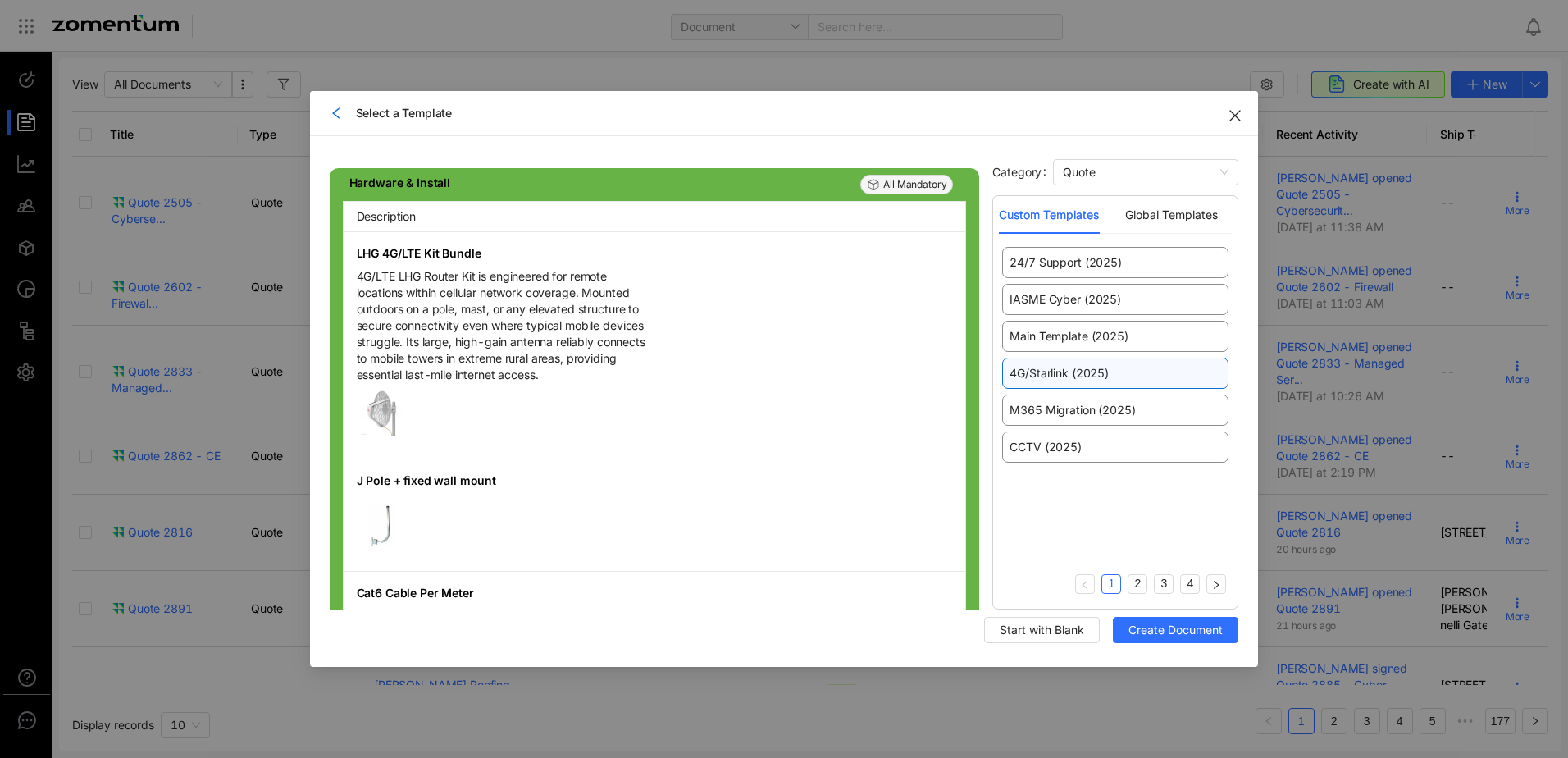
click at [1243, 112] on span "Close" at bounding box center [1235, 114] width 46 height 46
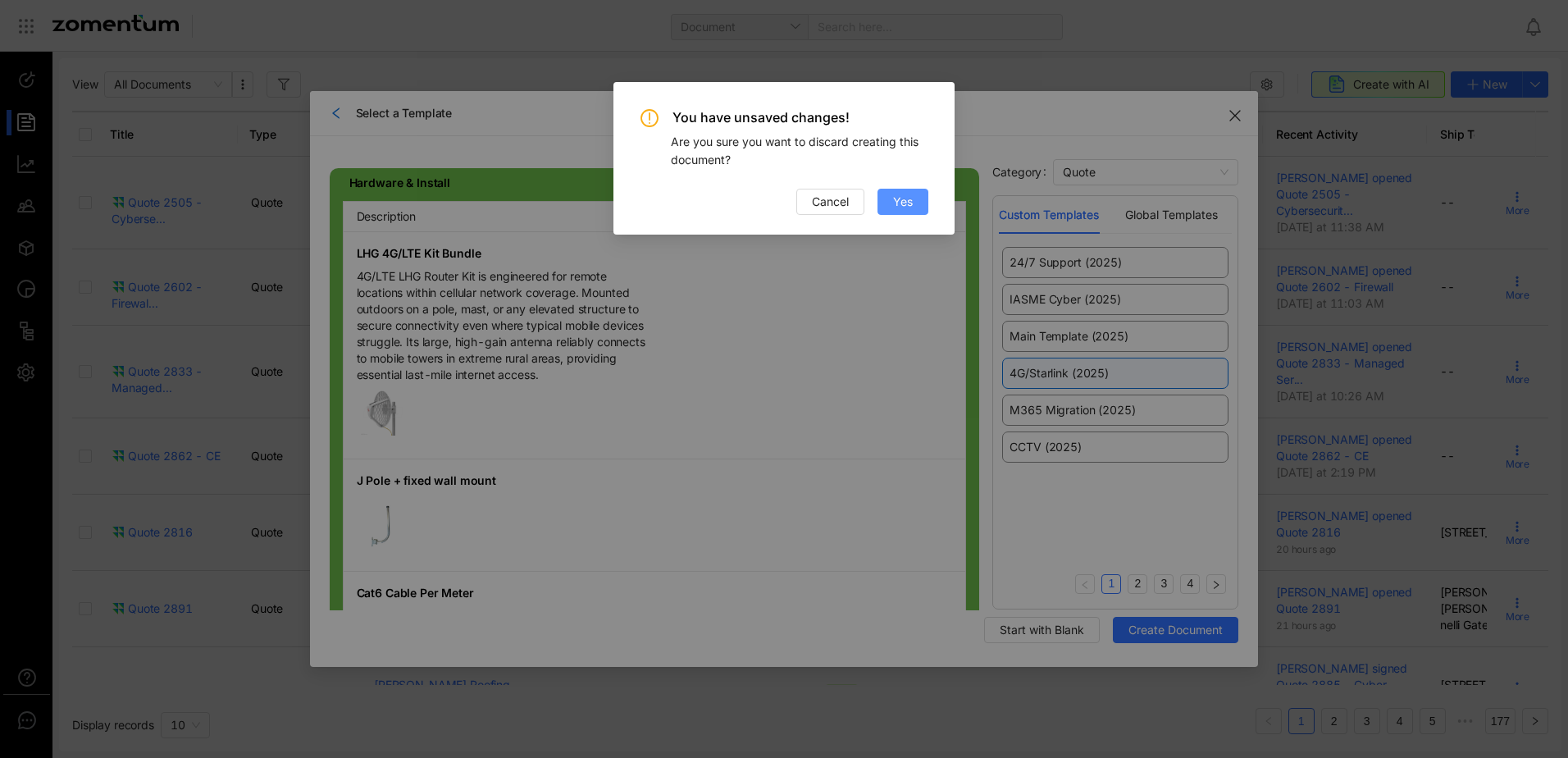
click at [917, 200] on button "Yes" at bounding box center [903, 201] width 51 height 26
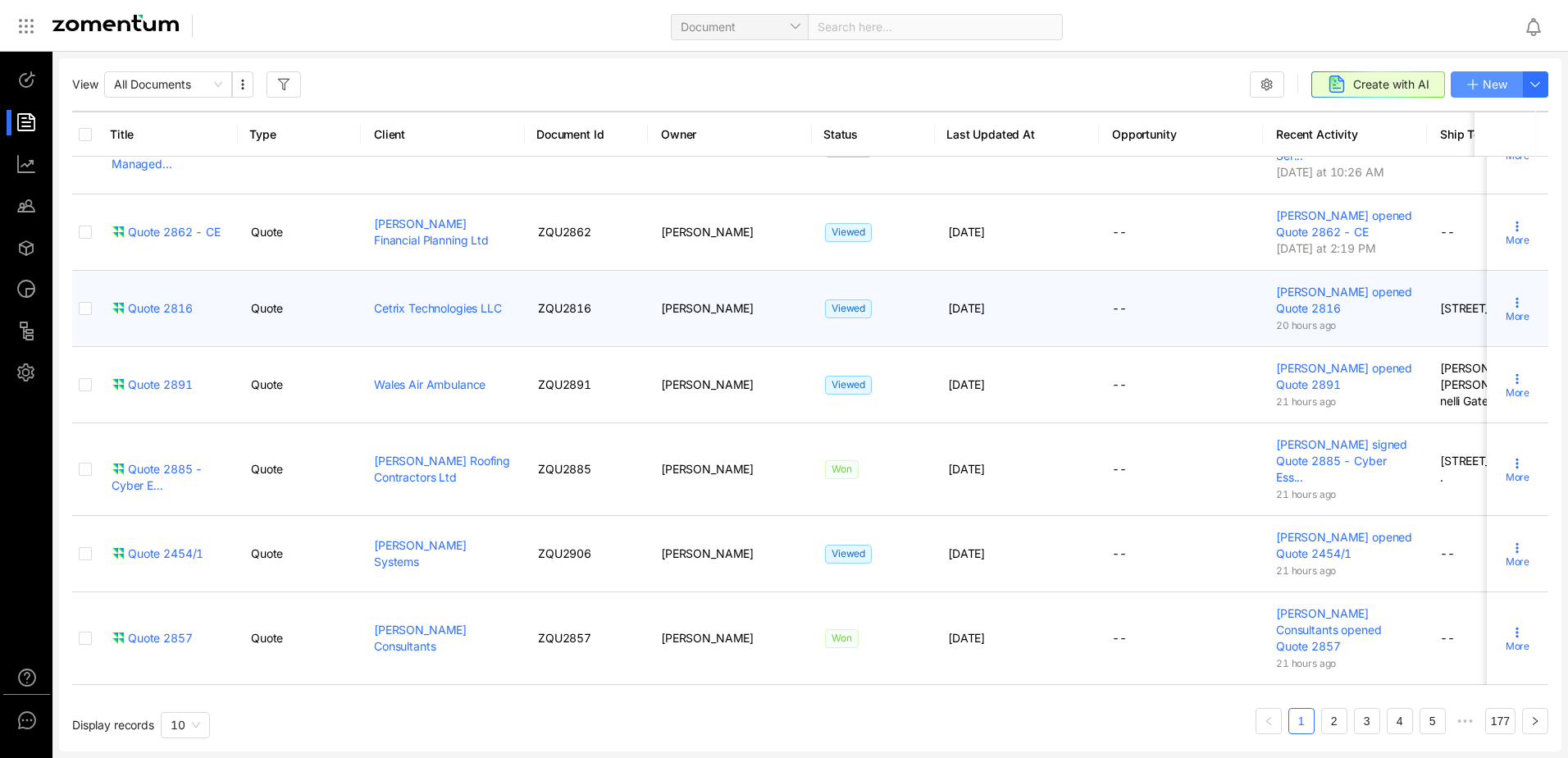
scroll to position [285, 0]
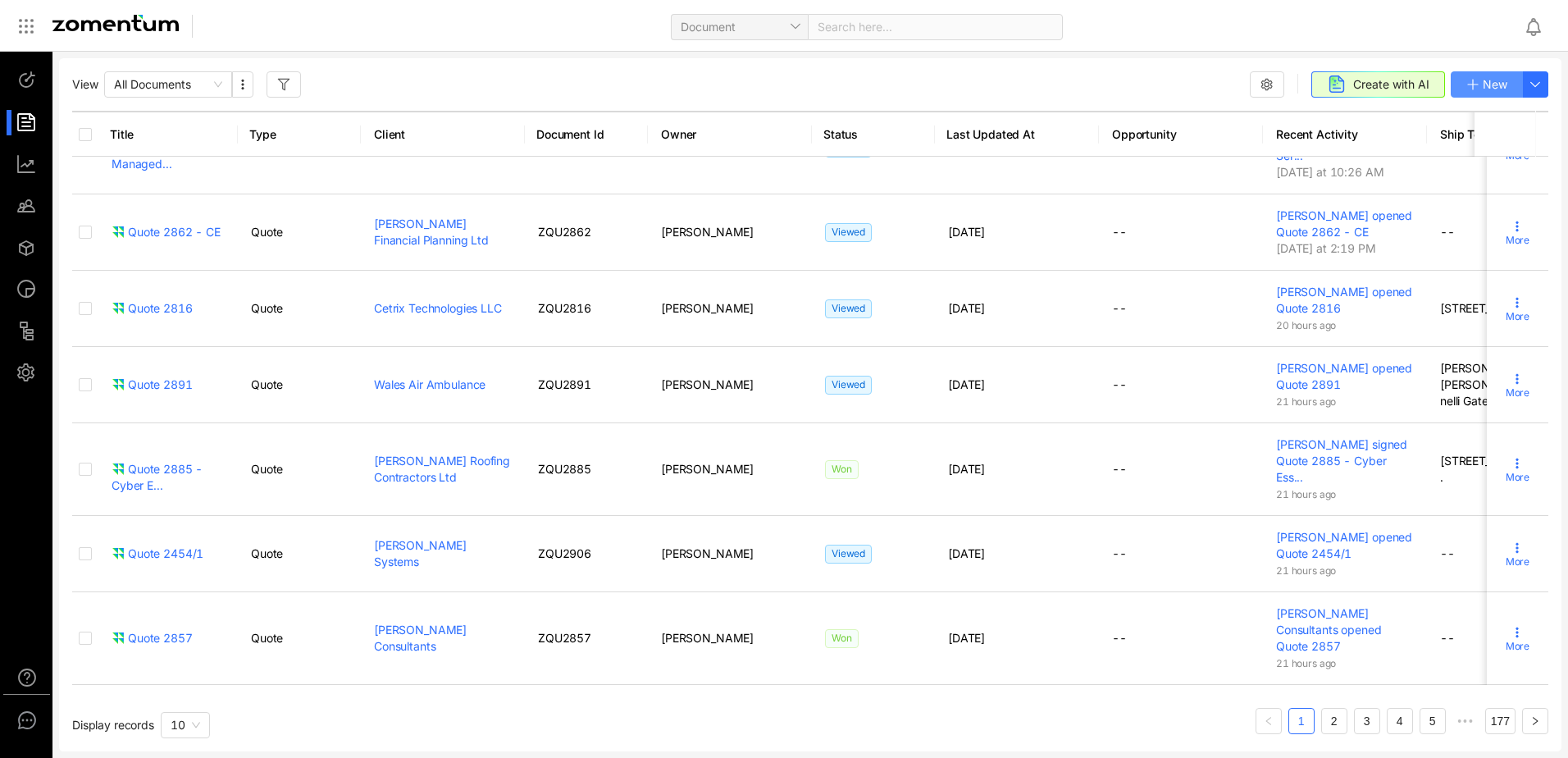
click at [1491, 85] on span "New" at bounding box center [1495, 85] width 25 height 18
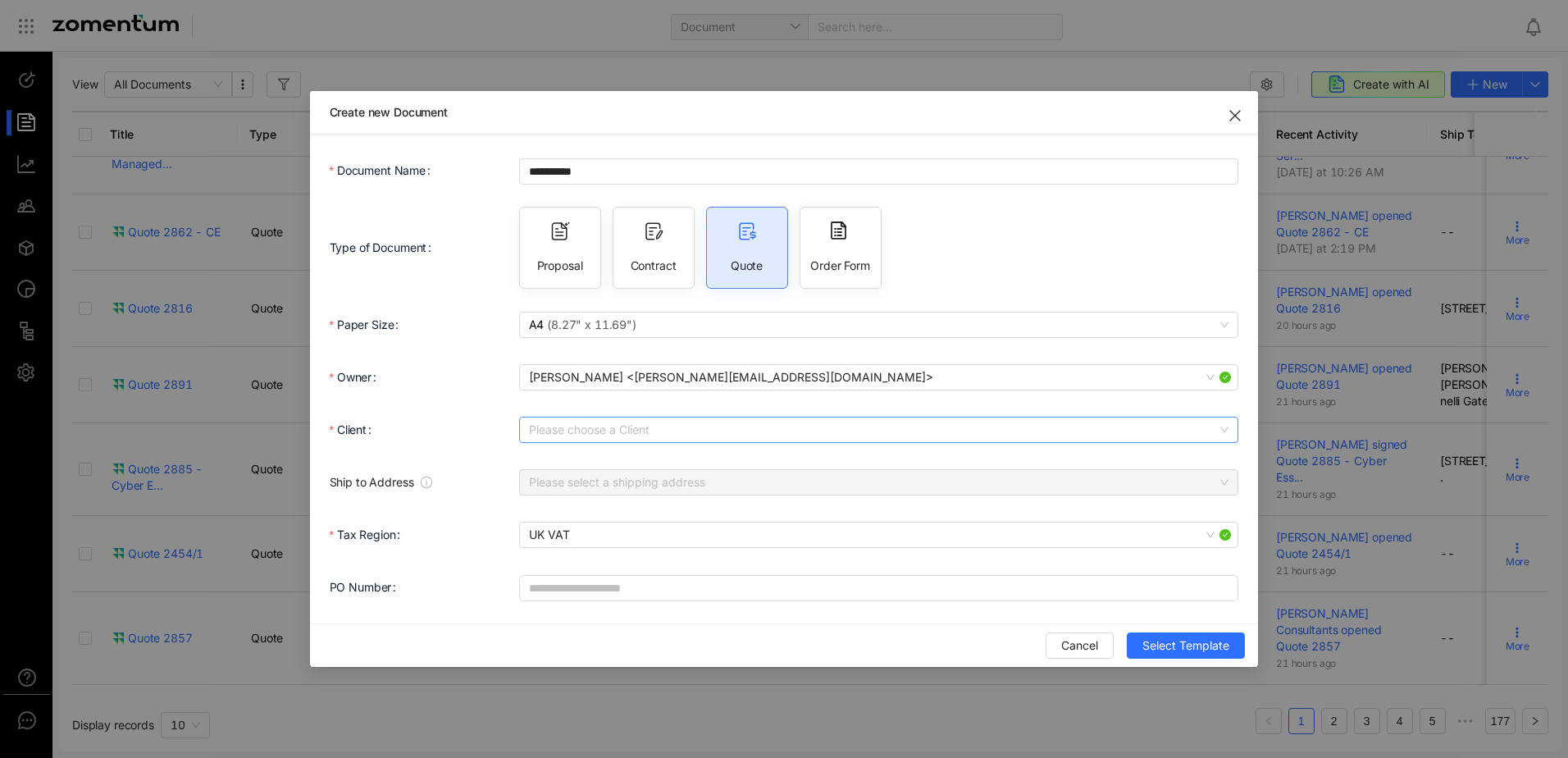
click at [606, 436] on input "Client" at bounding box center [873, 430] width 689 height 25
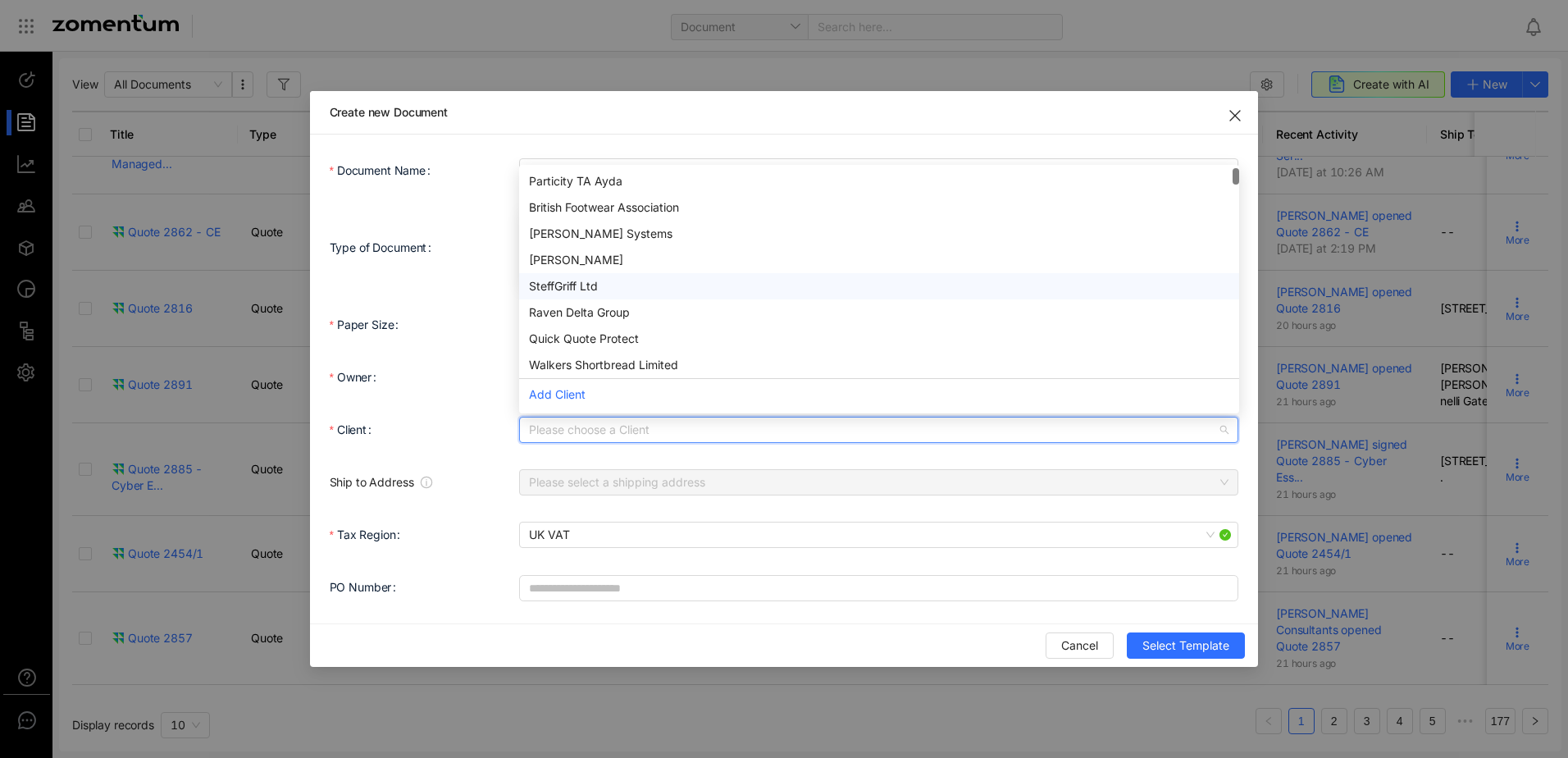
click at [559, 274] on div "SteffGriff Ltd" at bounding box center [880, 286] width 720 height 26
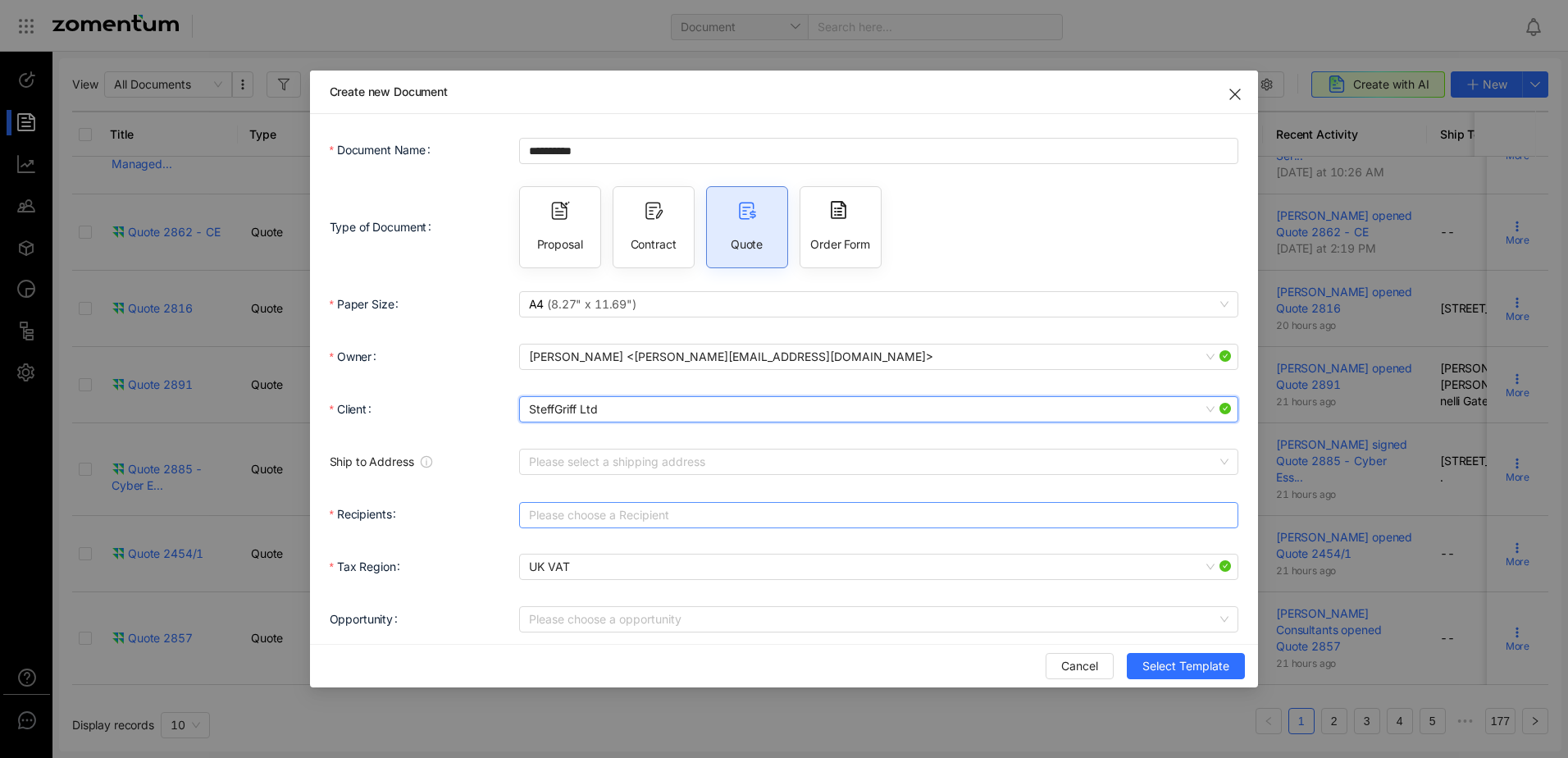
click at [561, 512] on div at bounding box center [871, 515] width 695 height 23
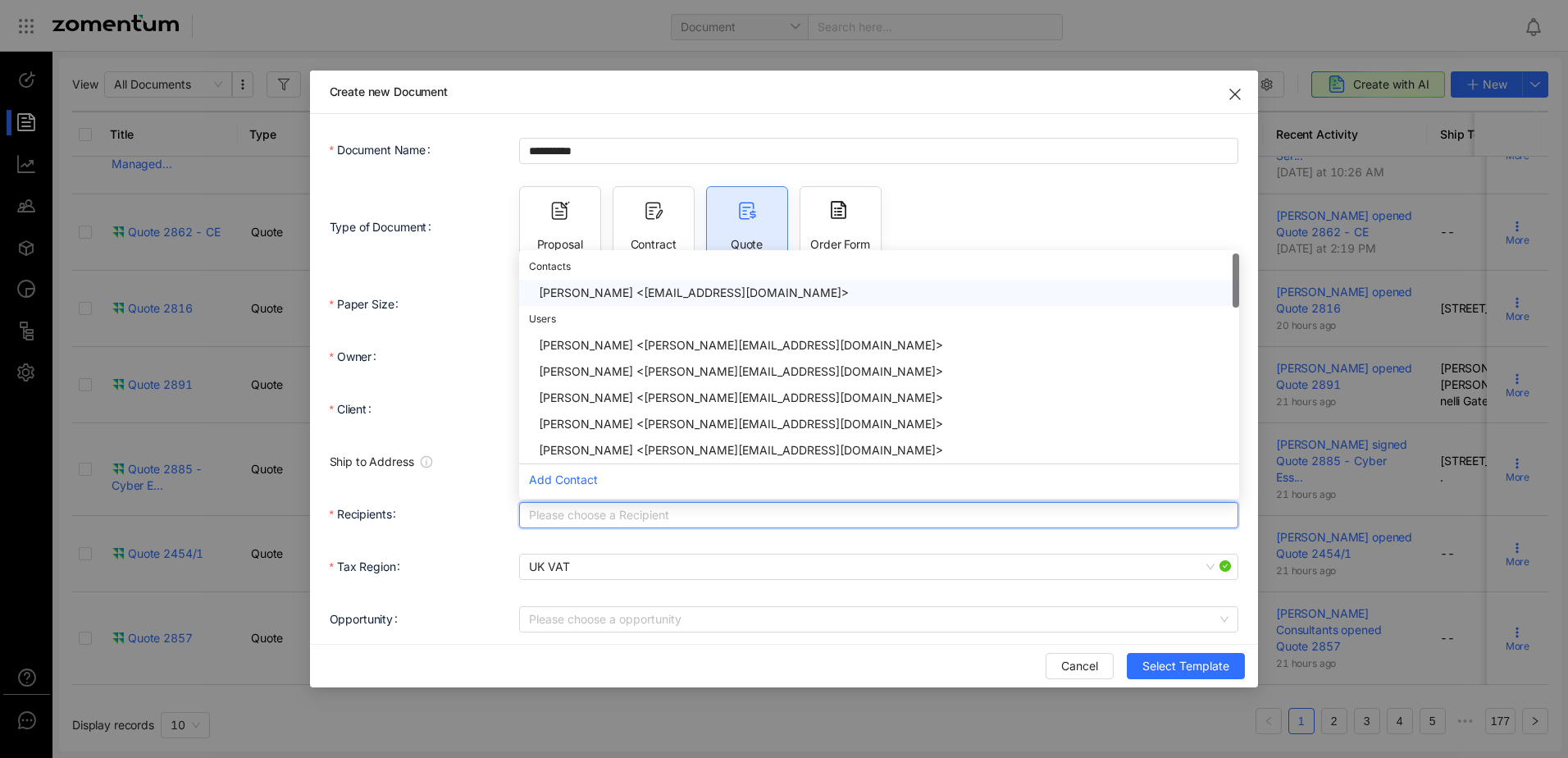
click at [591, 288] on div "[PERSON_NAME] <[EMAIL_ADDRESS][DOMAIN_NAME]>" at bounding box center [884, 293] width 690 height 18
click at [959, 540] on form "**********" at bounding box center [785, 411] width 910 height 555
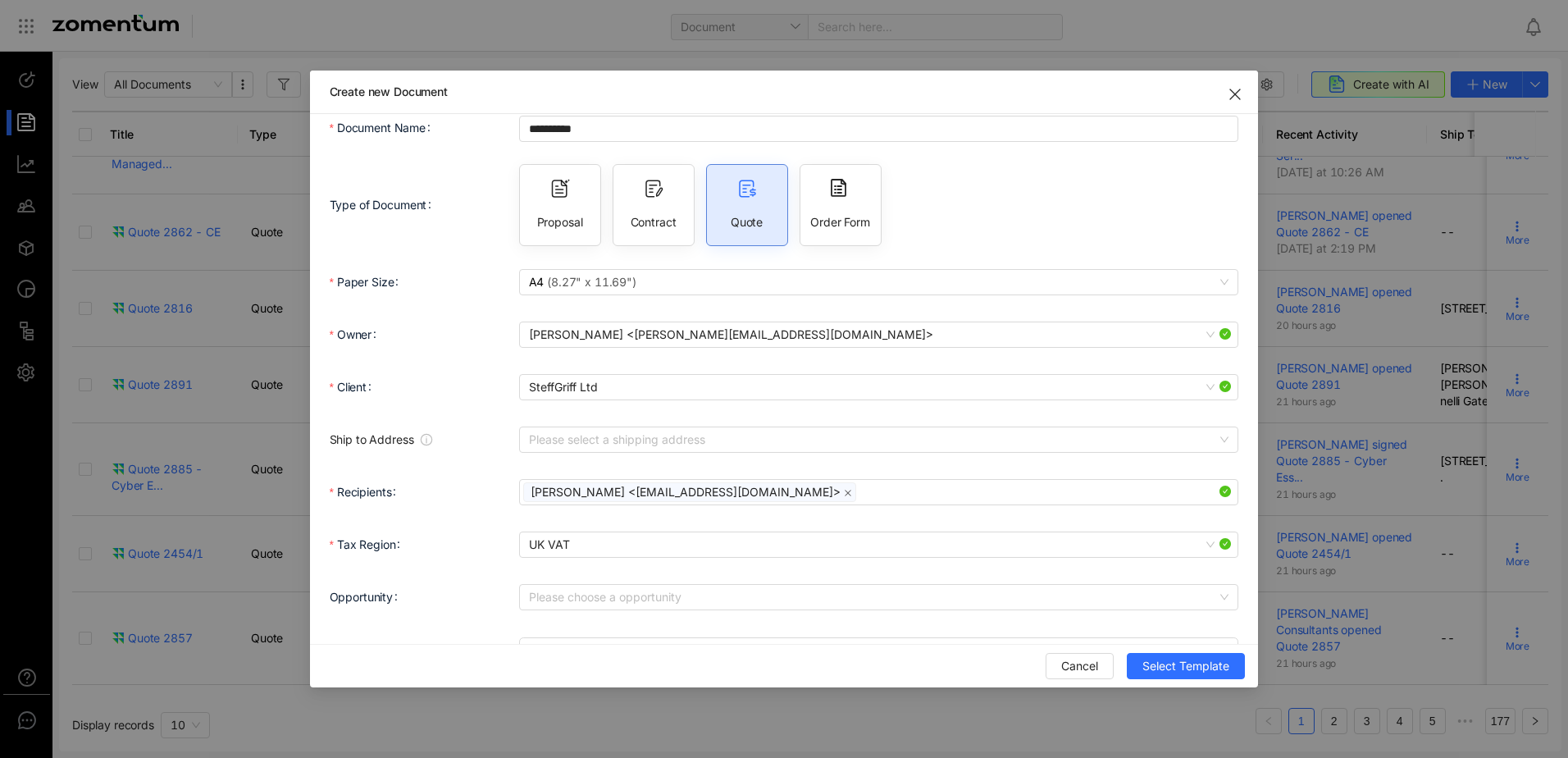
scroll to position [0, 0]
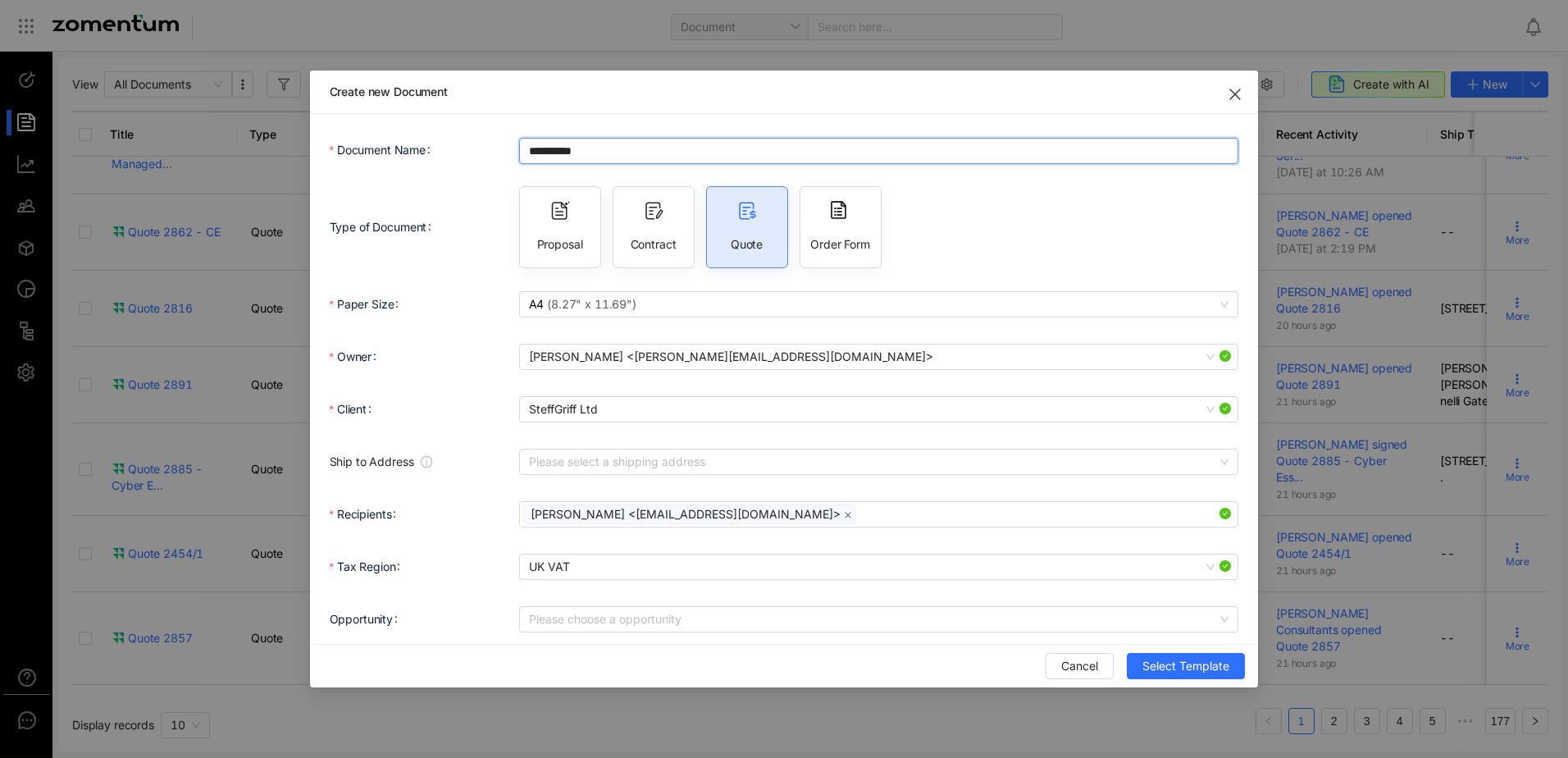
click at [631, 146] on input "**********" at bounding box center [880, 151] width 720 height 26
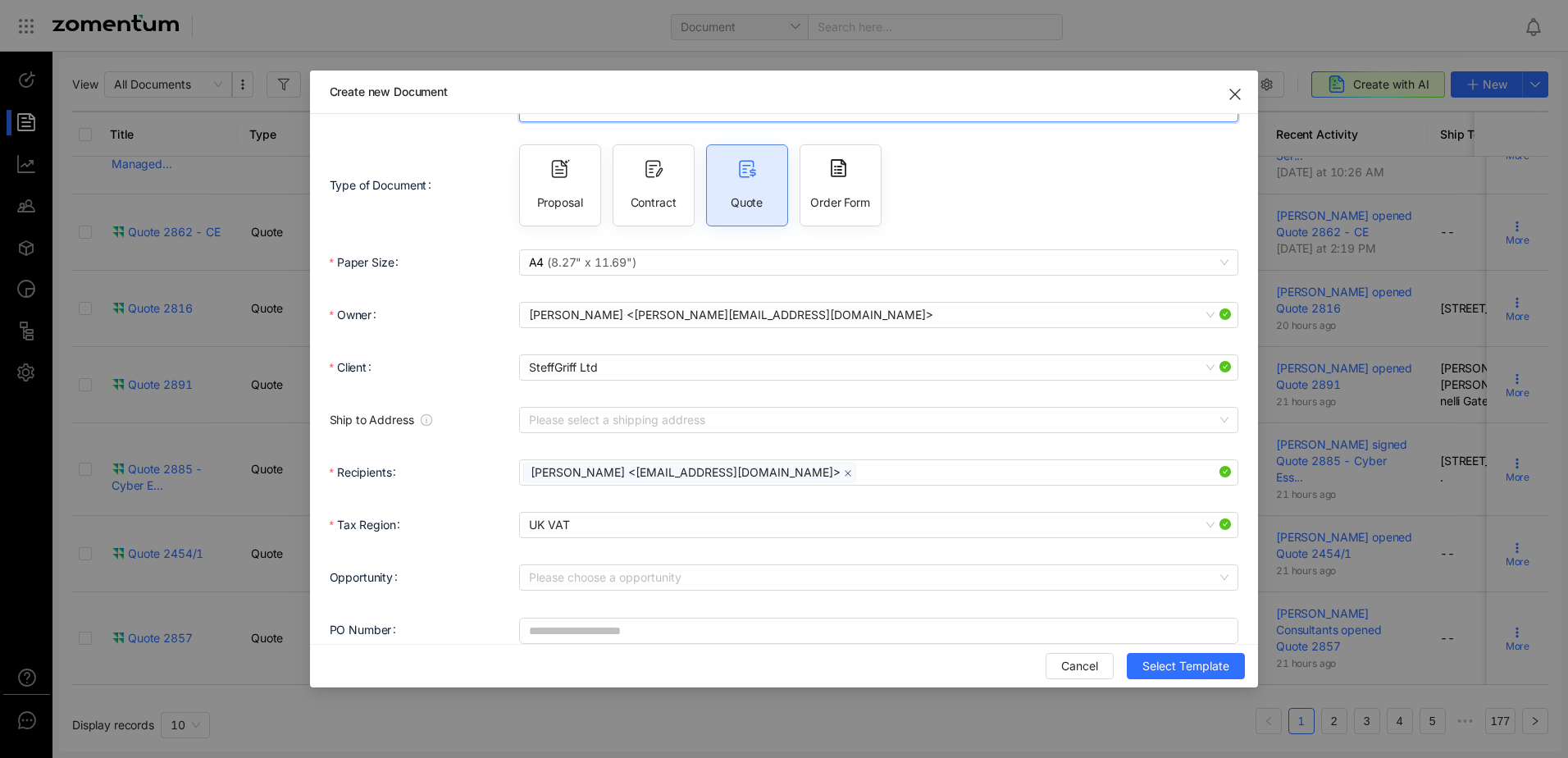
scroll to position [63, 0]
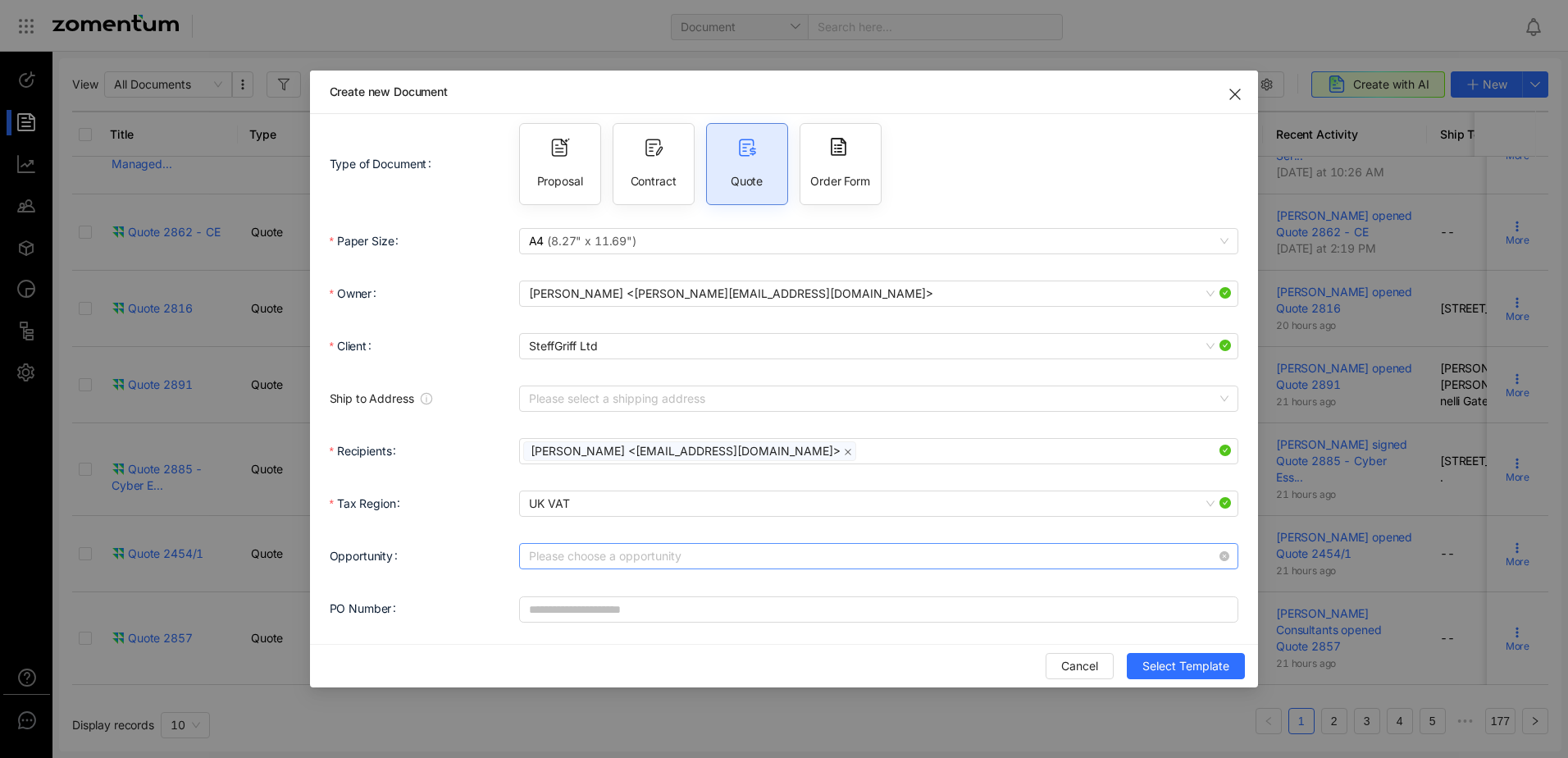
type input "**********"
click at [612, 552] on input "Opportunity" at bounding box center [873, 556] width 689 height 25
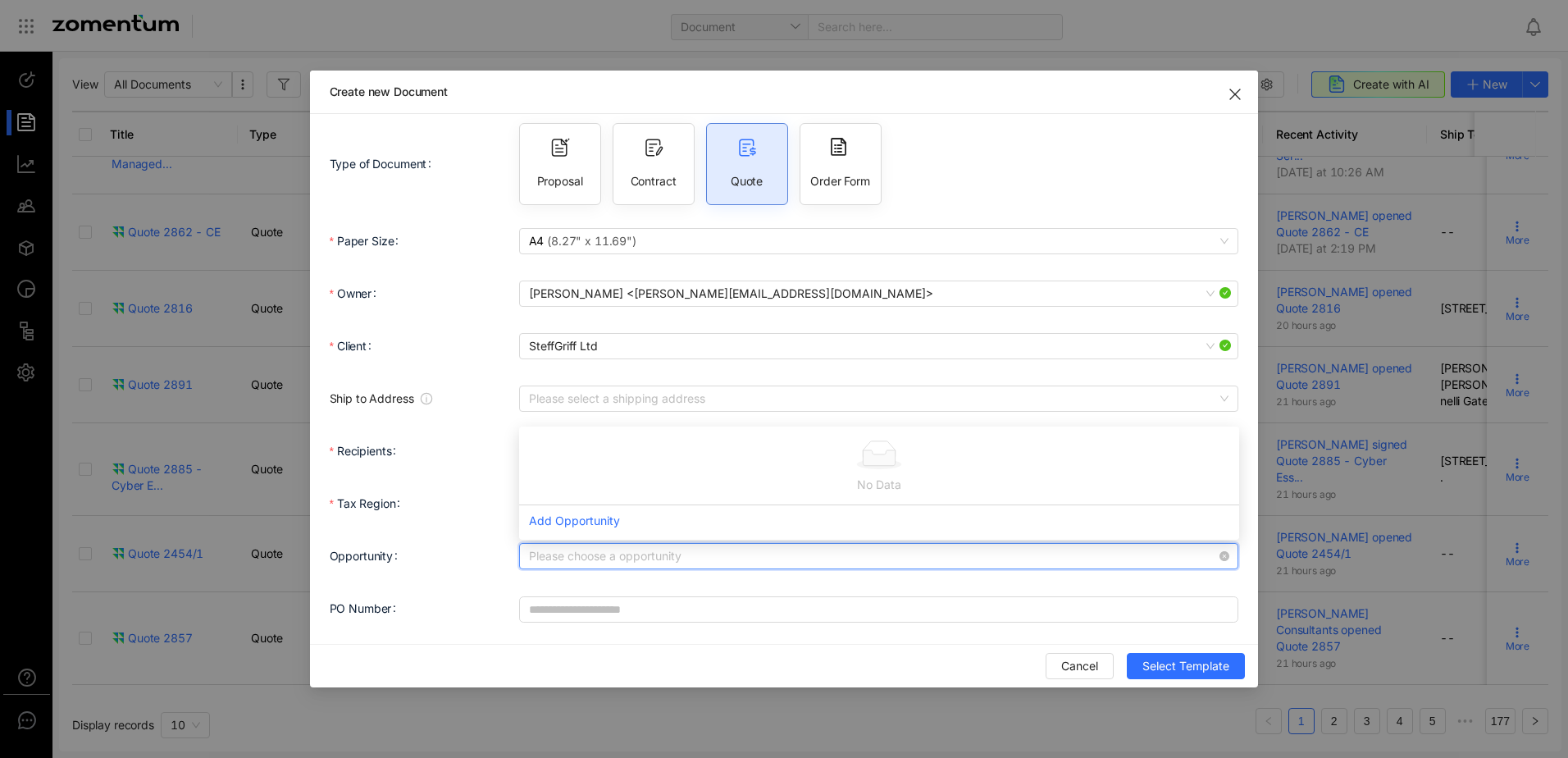
click at [612, 552] on input "Opportunity" at bounding box center [873, 556] width 689 height 25
click at [622, 580] on form "**********" at bounding box center [785, 348] width 910 height 555
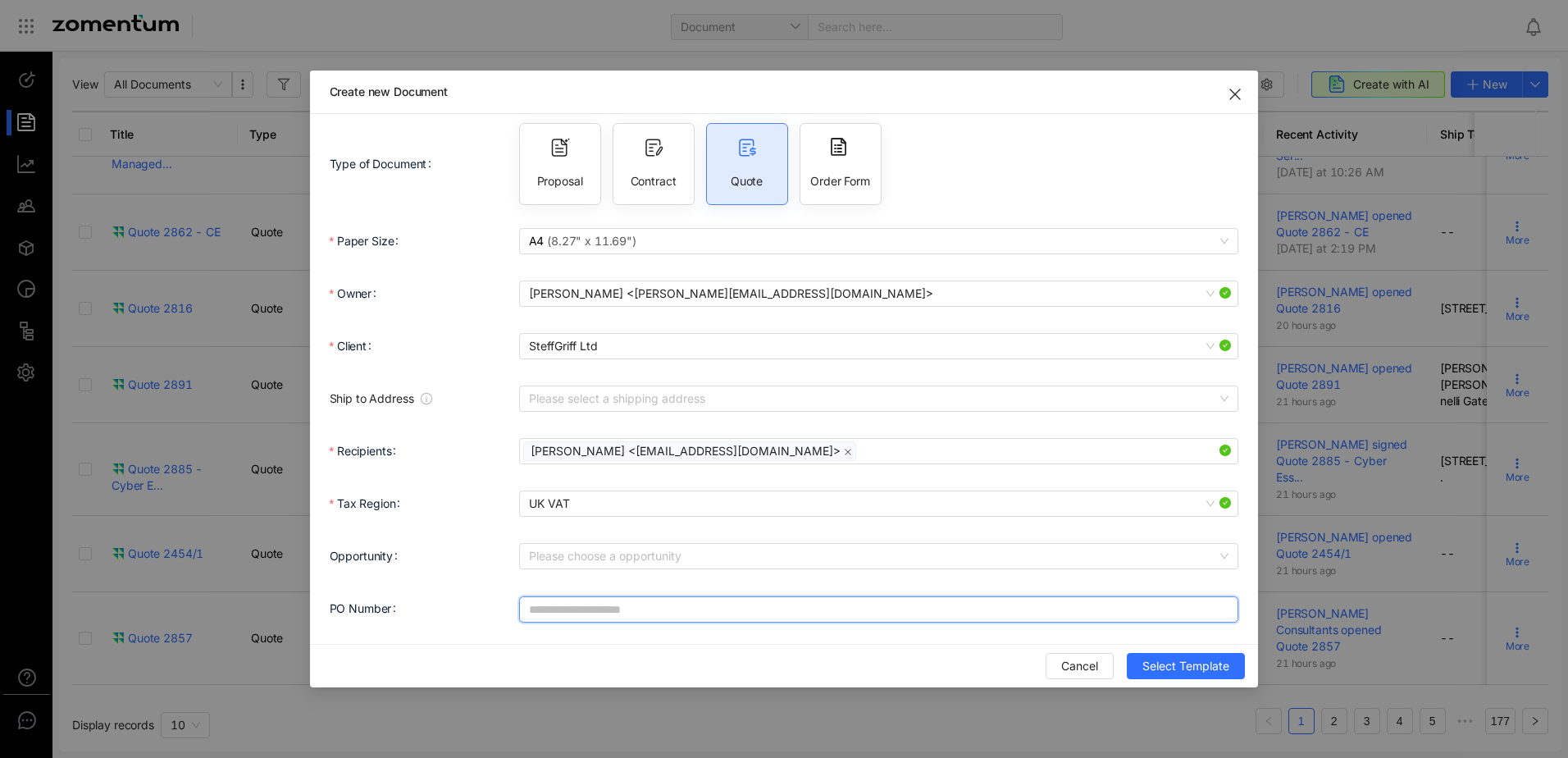
click at [539, 602] on input "PO Number" at bounding box center [880, 609] width 720 height 26
click at [545, 563] on input "Opportunity" at bounding box center [873, 556] width 689 height 25
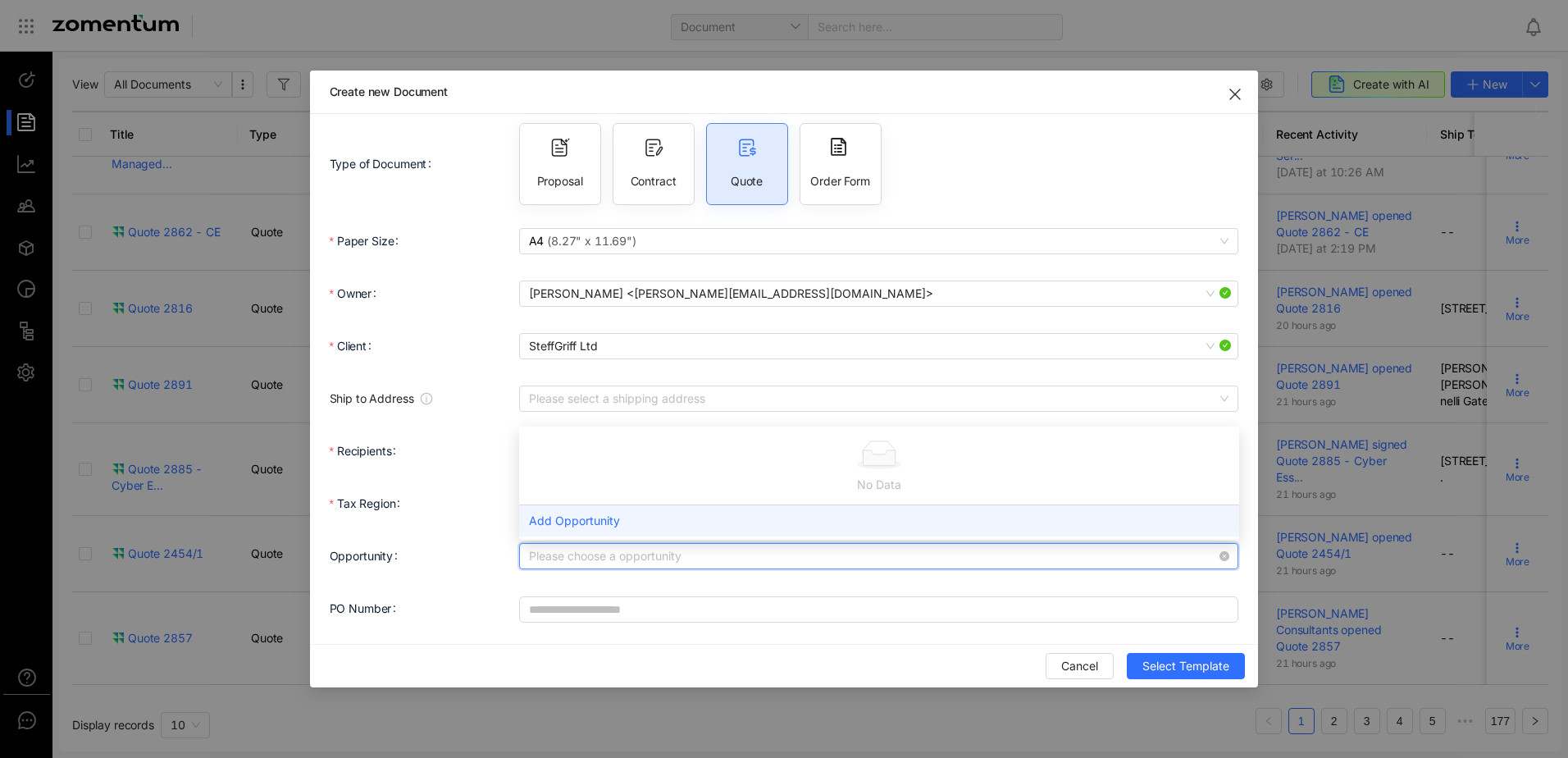
click at [558, 518] on div "Add Opportunity" at bounding box center [880, 521] width 720 height 32
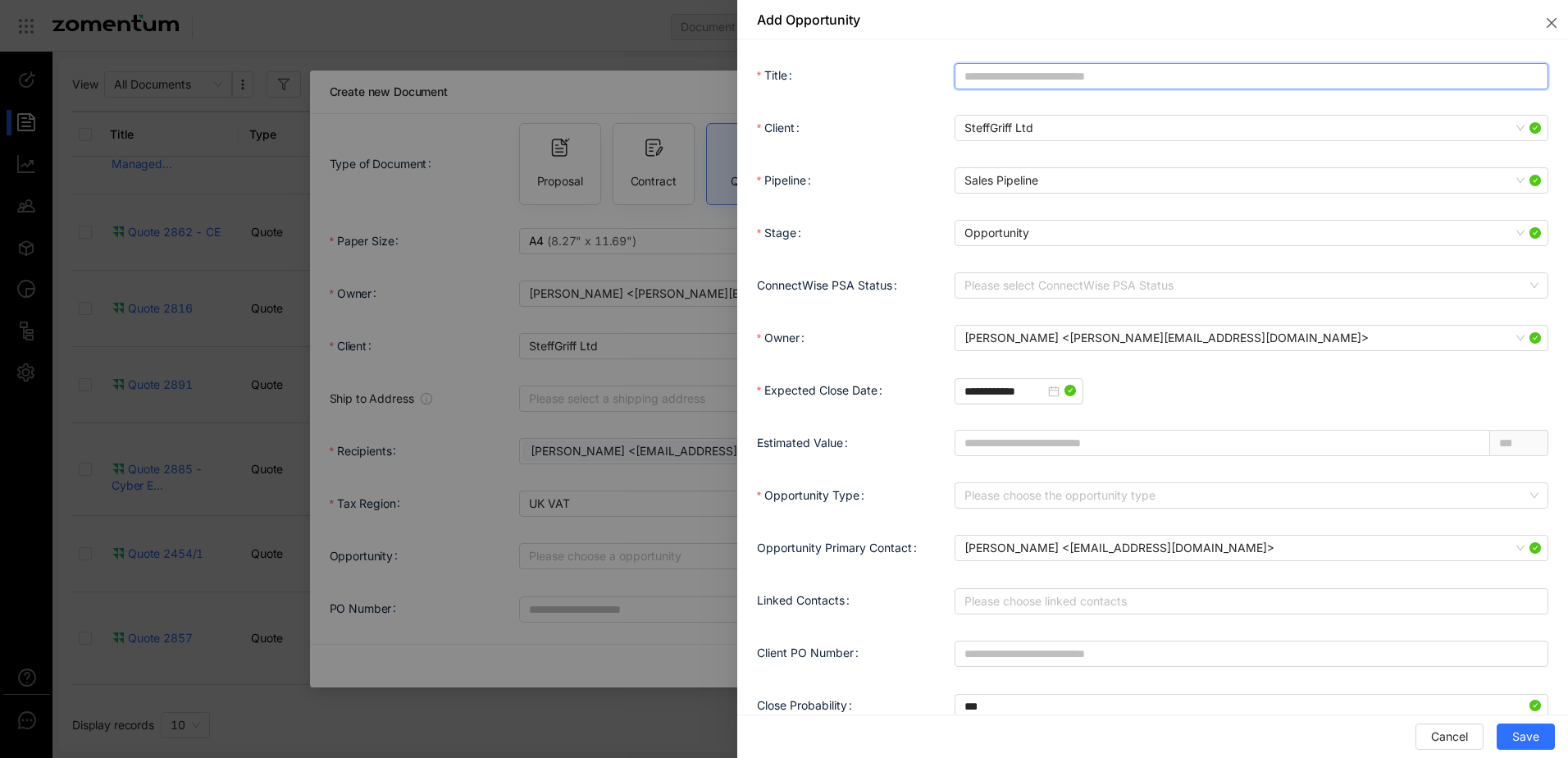
click at [1009, 67] on input "Title" at bounding box center [1251, 76] width 593 height 26
click at [1055, 183] on span "Sales Pipeline" at bounding box center [1252, 181] width 575 height 25
type input "**********"
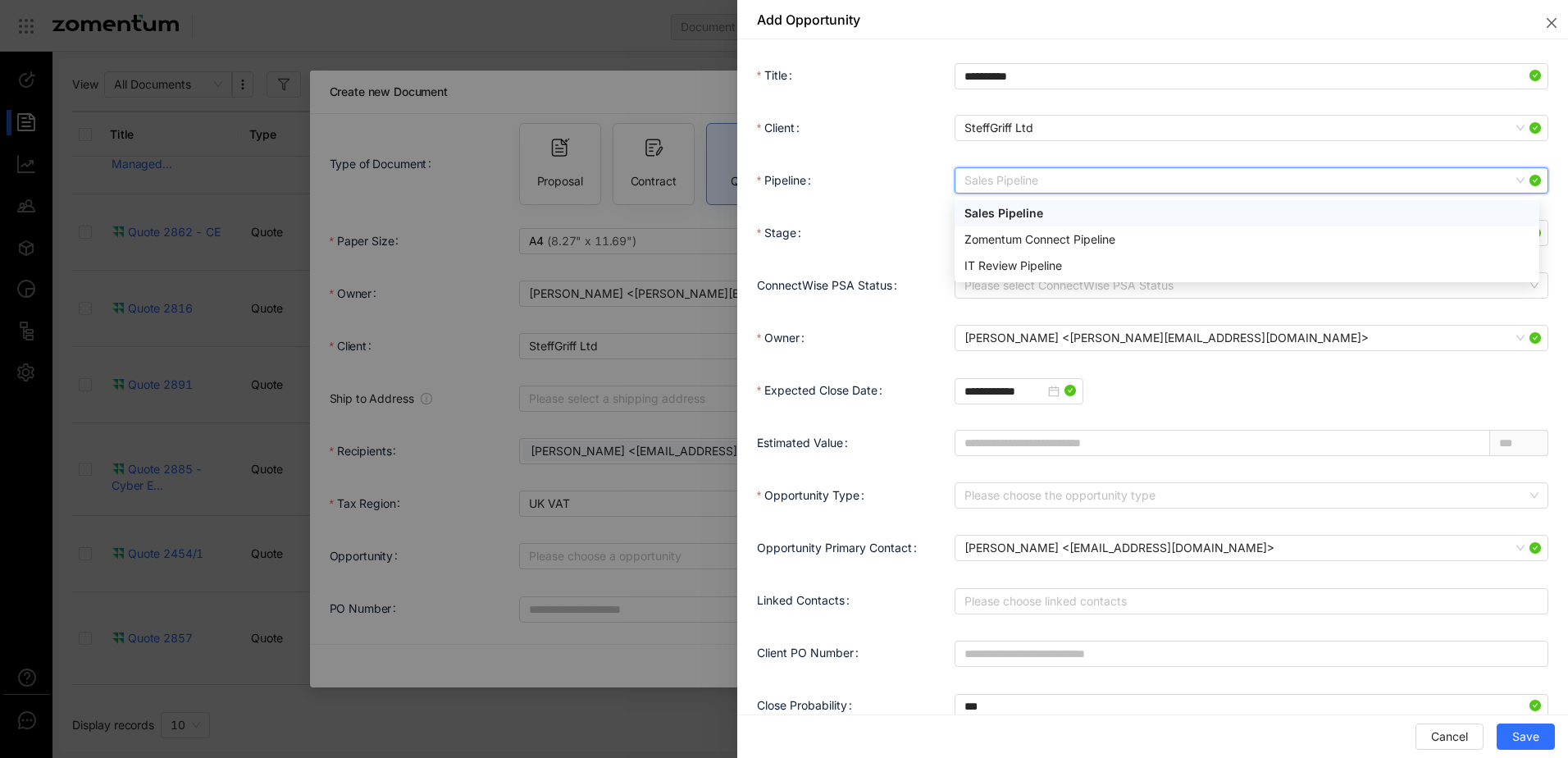
click at [1040, 215] on div "Sales Pipeline" at bounding box center [1247, 213] width 566 height 18
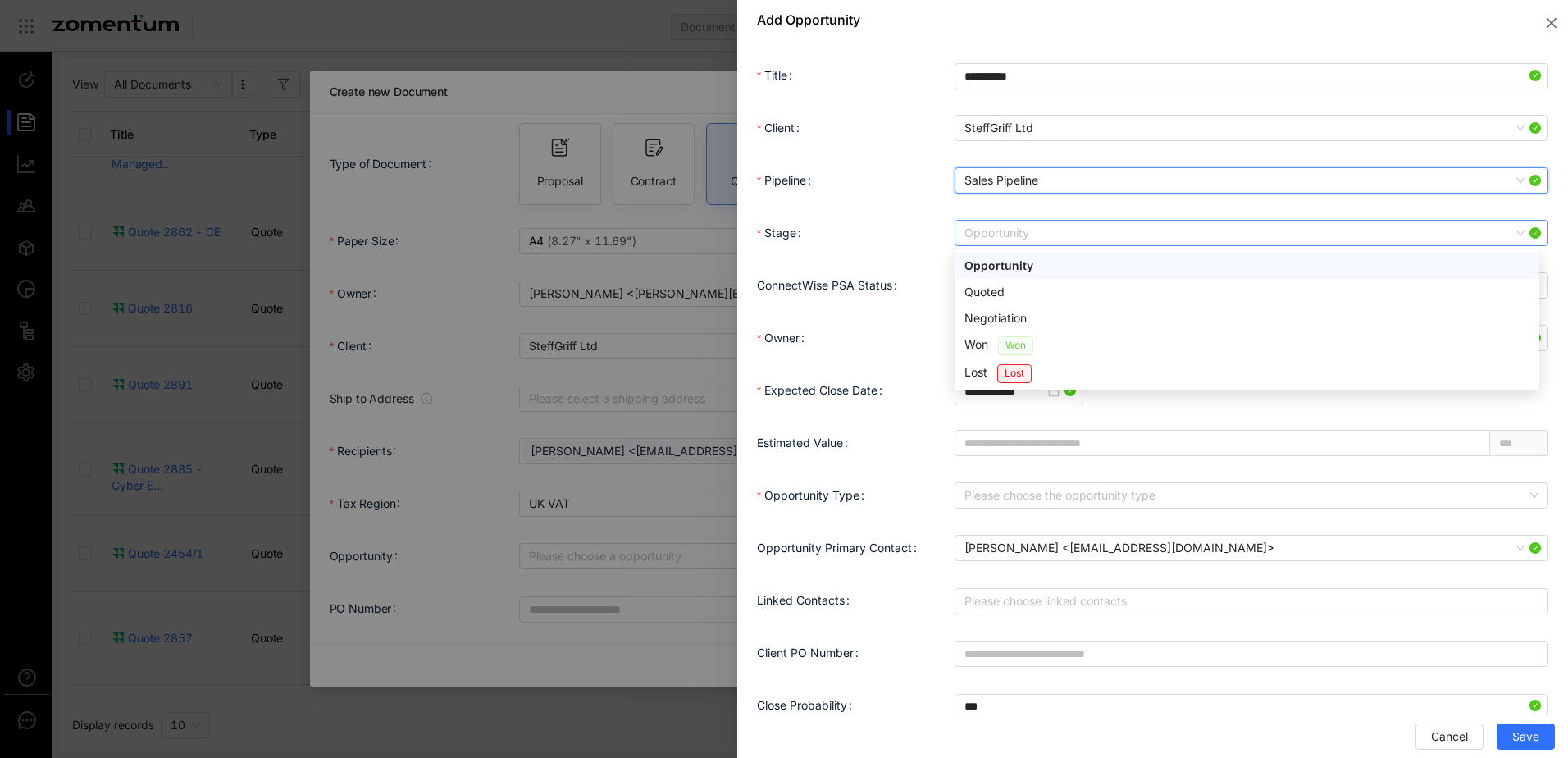
click at [1020, 234] on span "Opportunity" at bounding box center [1252, 232] width 575 height 25
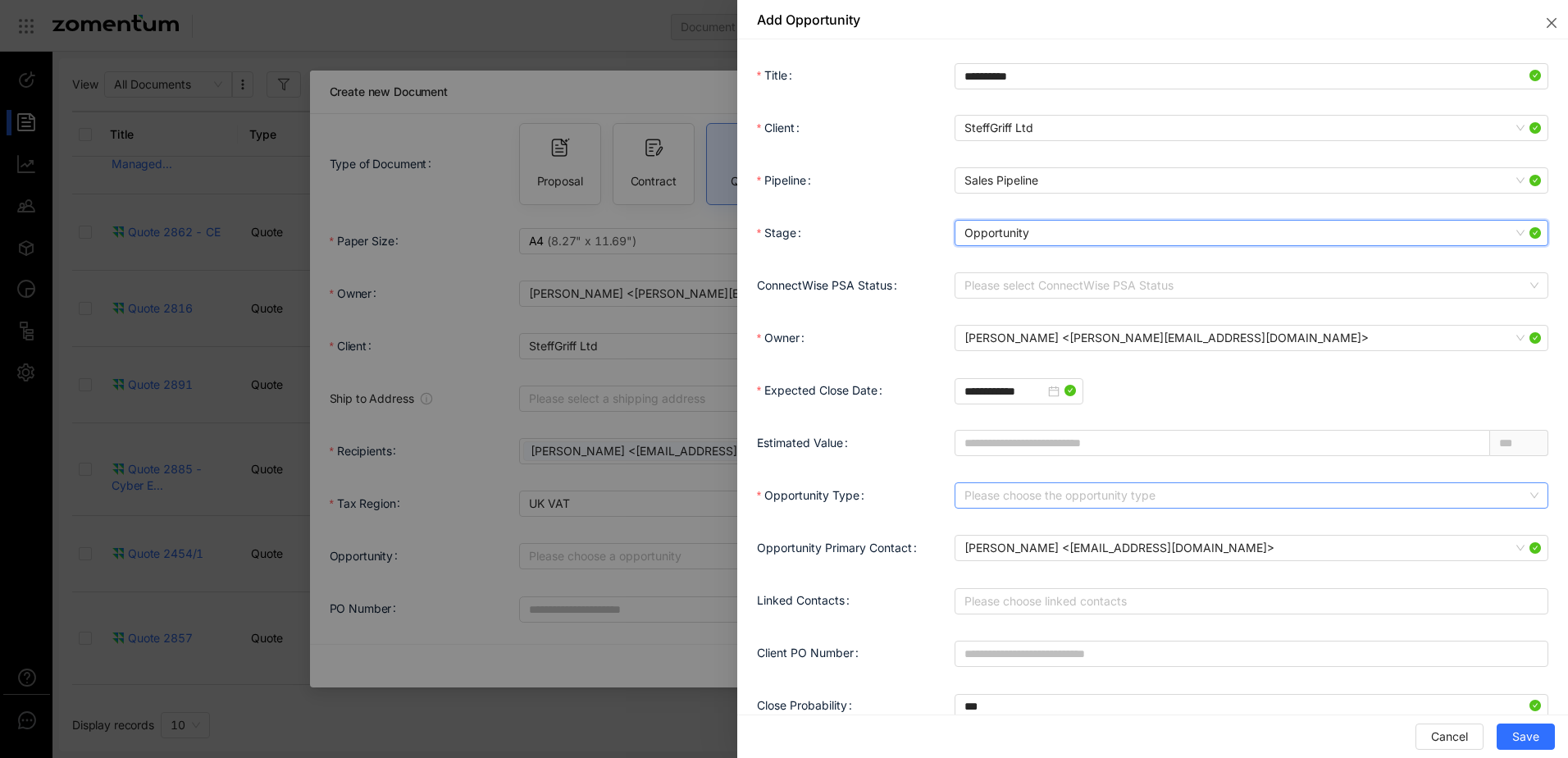
click at [987, 491] on input "Opportunity Type" at bounding box center [1246, 495] width 563 height 25
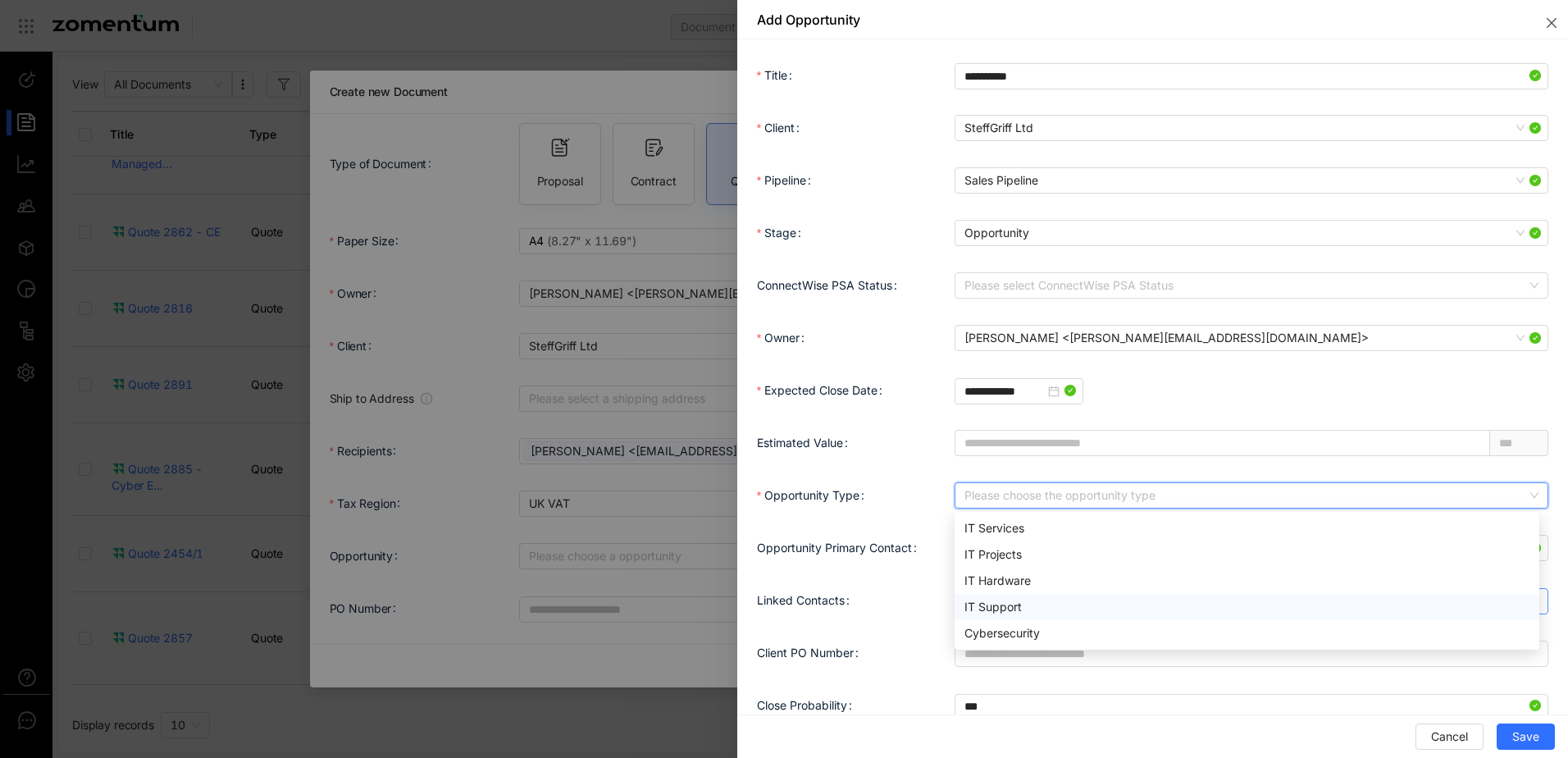
click at [997, 606] on div "IT Support" at bounding box center [1247, 606] width 566 height 18
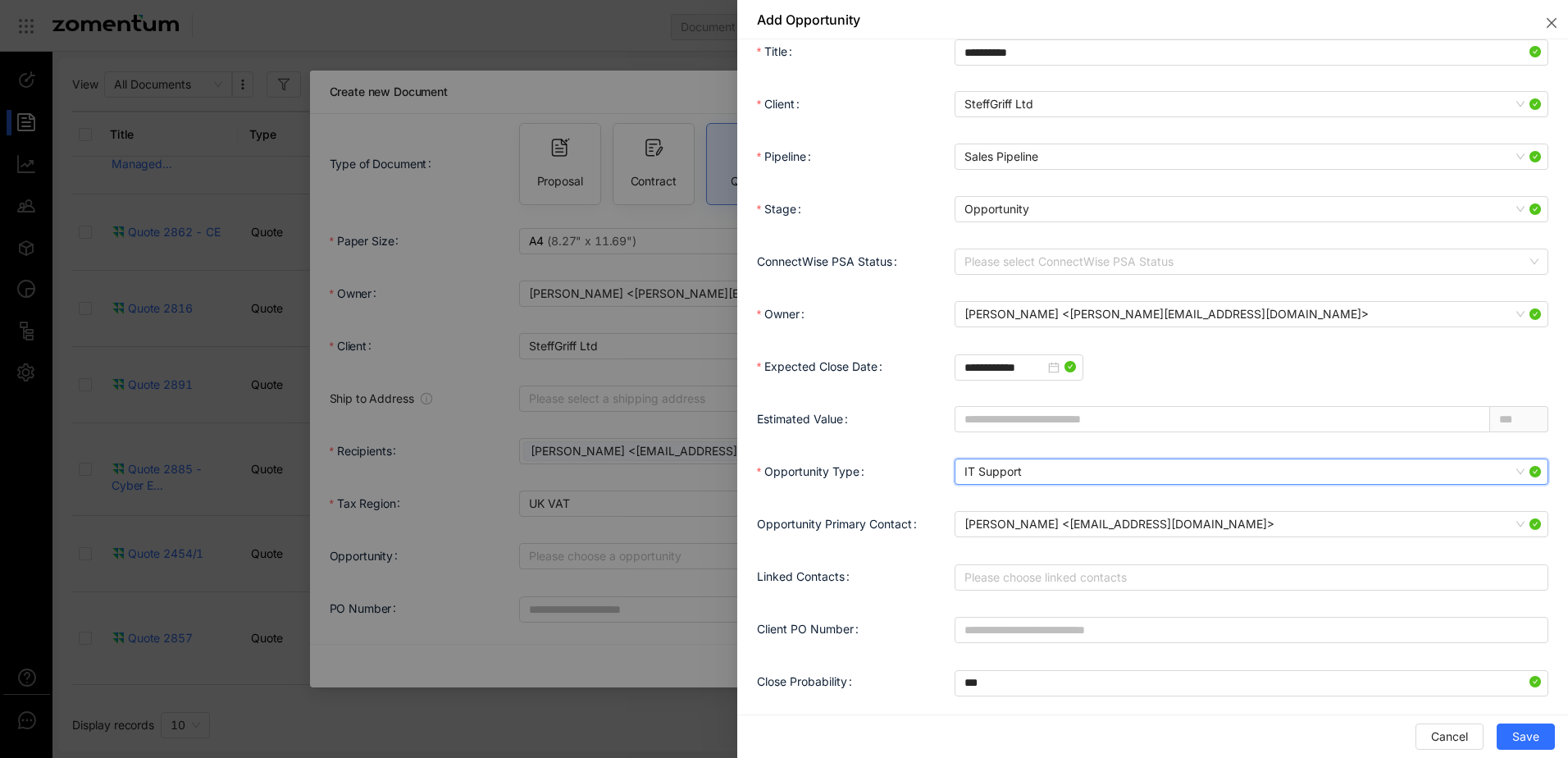
scroll to position [0, 0]
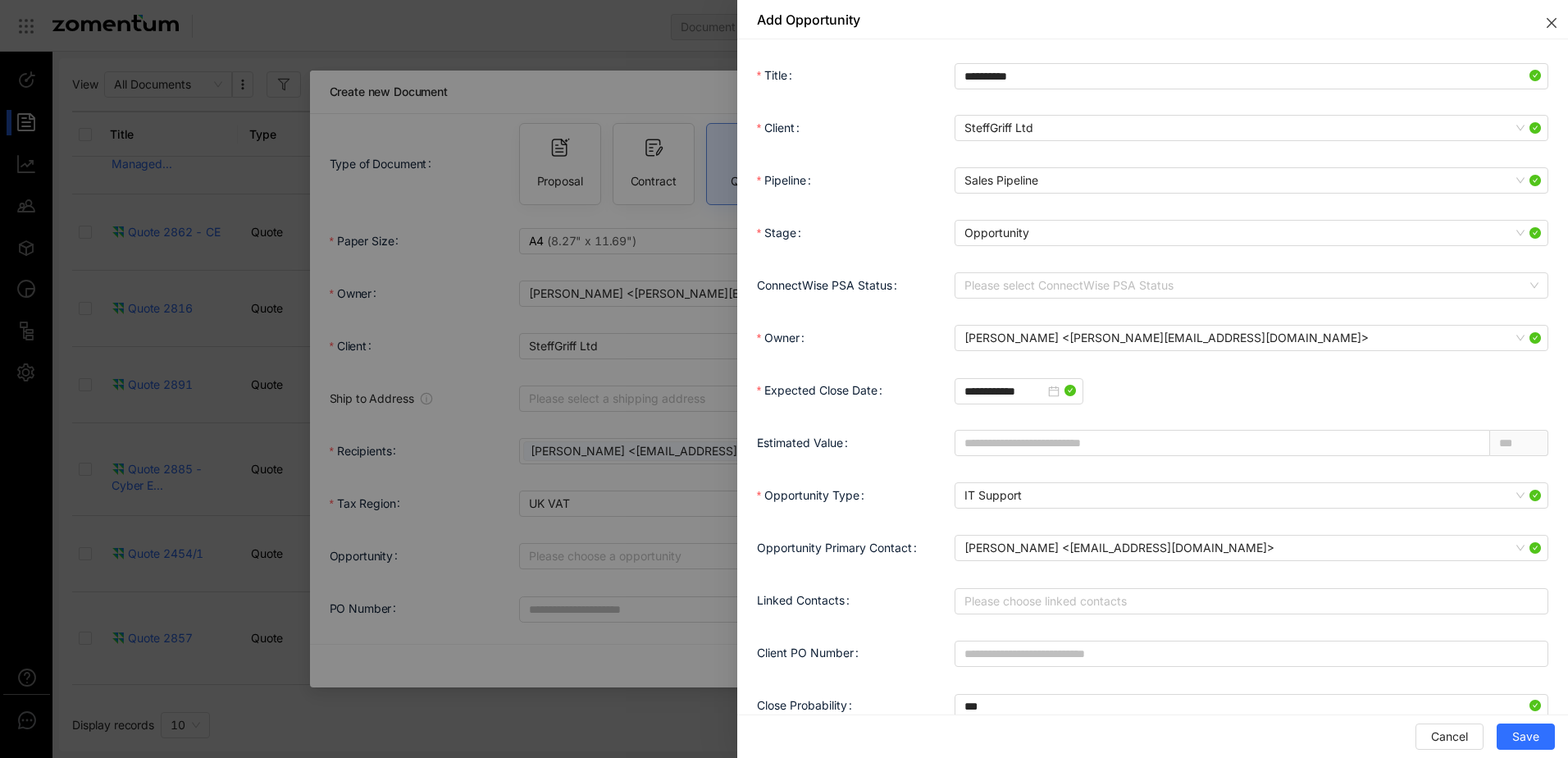
click at [1544, 20] on button "Close" at bounding box center [1548, 19] width 39 height 39
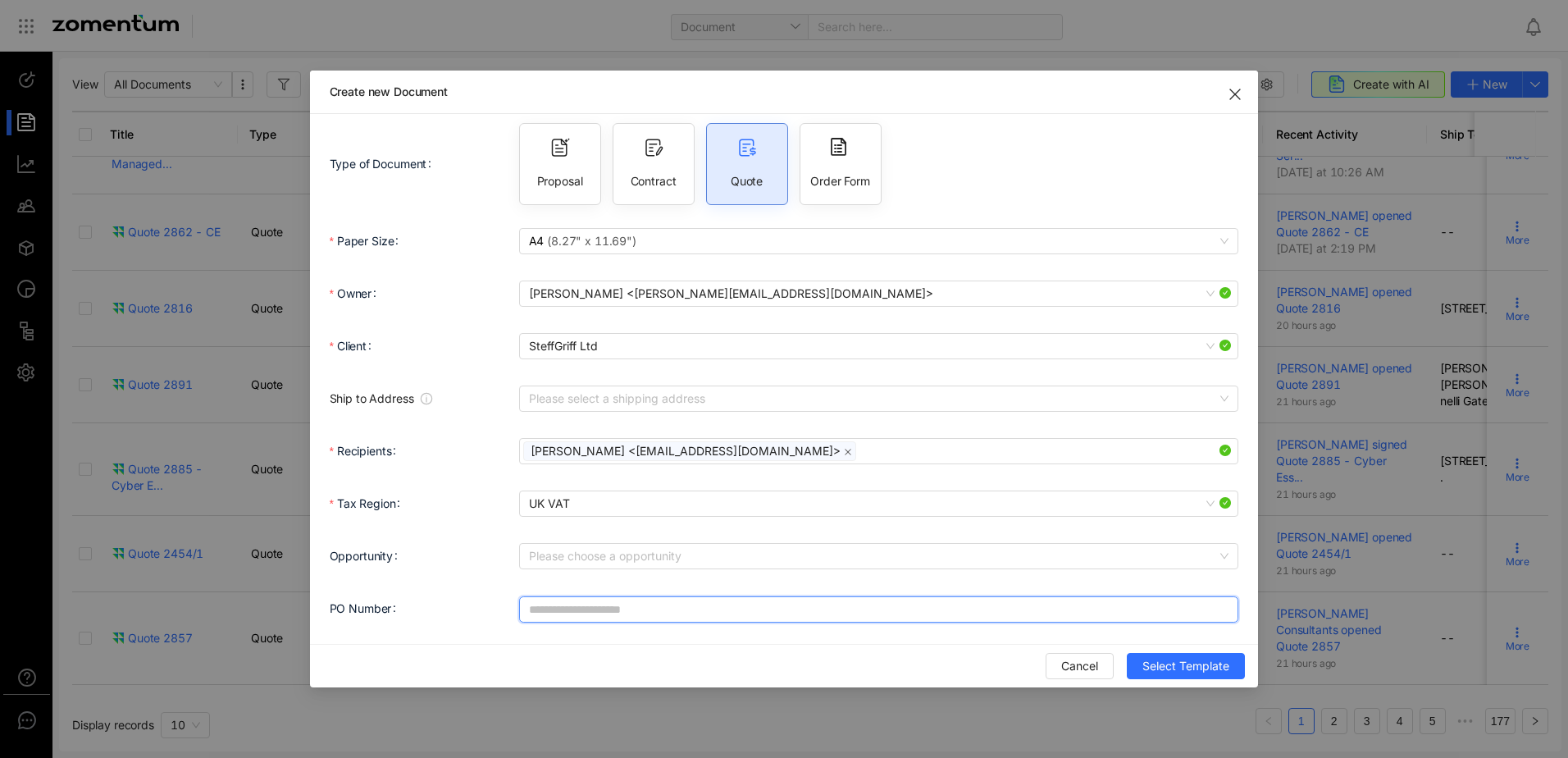
click at [650, 607] on input "PO Number" at bounding box center [880, 609] width 720 height 26
click at [621, 568] on input "Opportunity" at bounding box center [873, 556] width 689 height 25
click at [1240, 97] on use "Close" at bounding box center [1236, 95] width 10 height 10
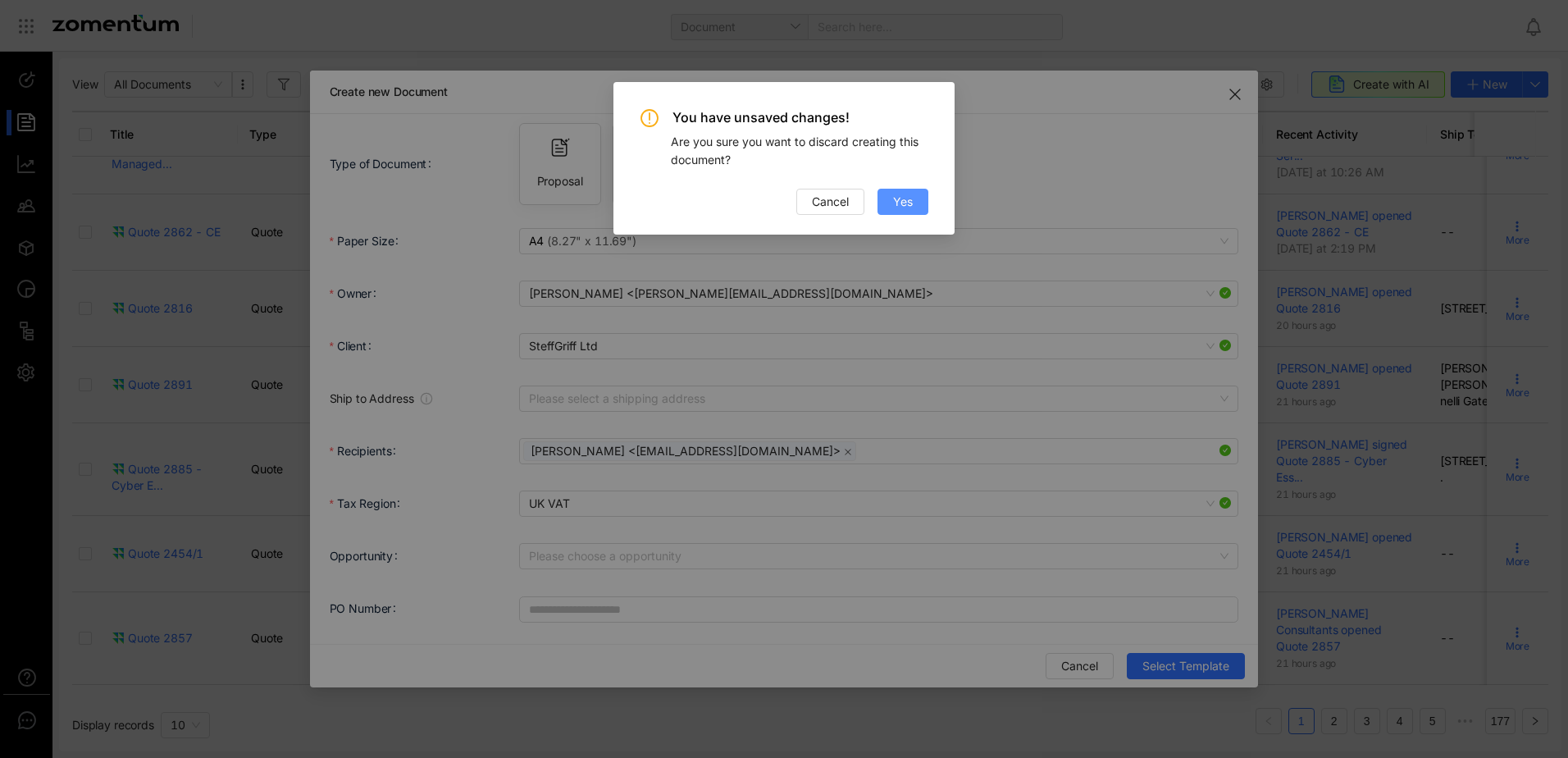
click at [897, 200] on span "Yes" at bounding box center [904, 201] width 20 height 18
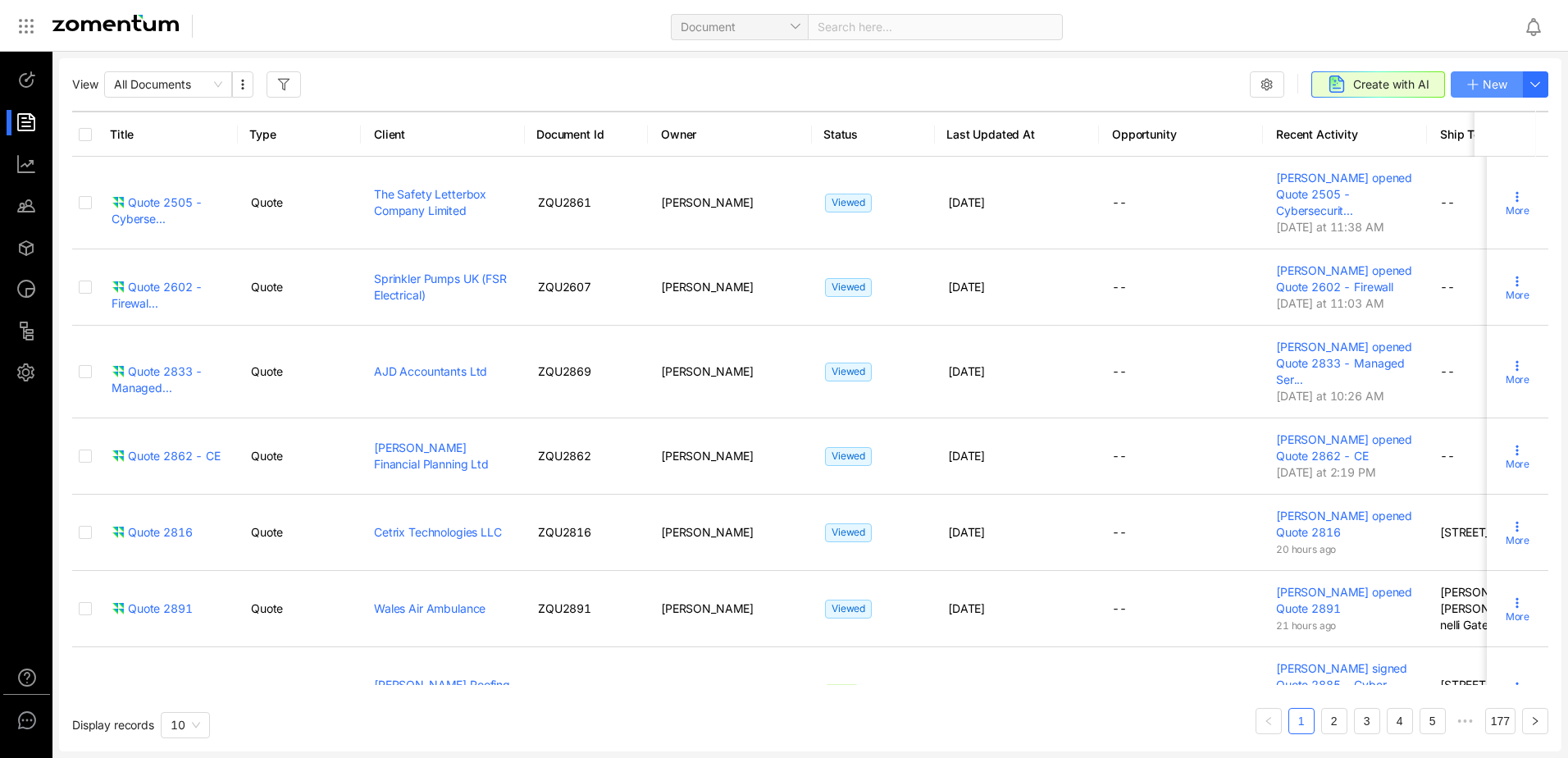
click at [1474, 94] on button "New" at bounding box center [1487, 85] width 72 height 26
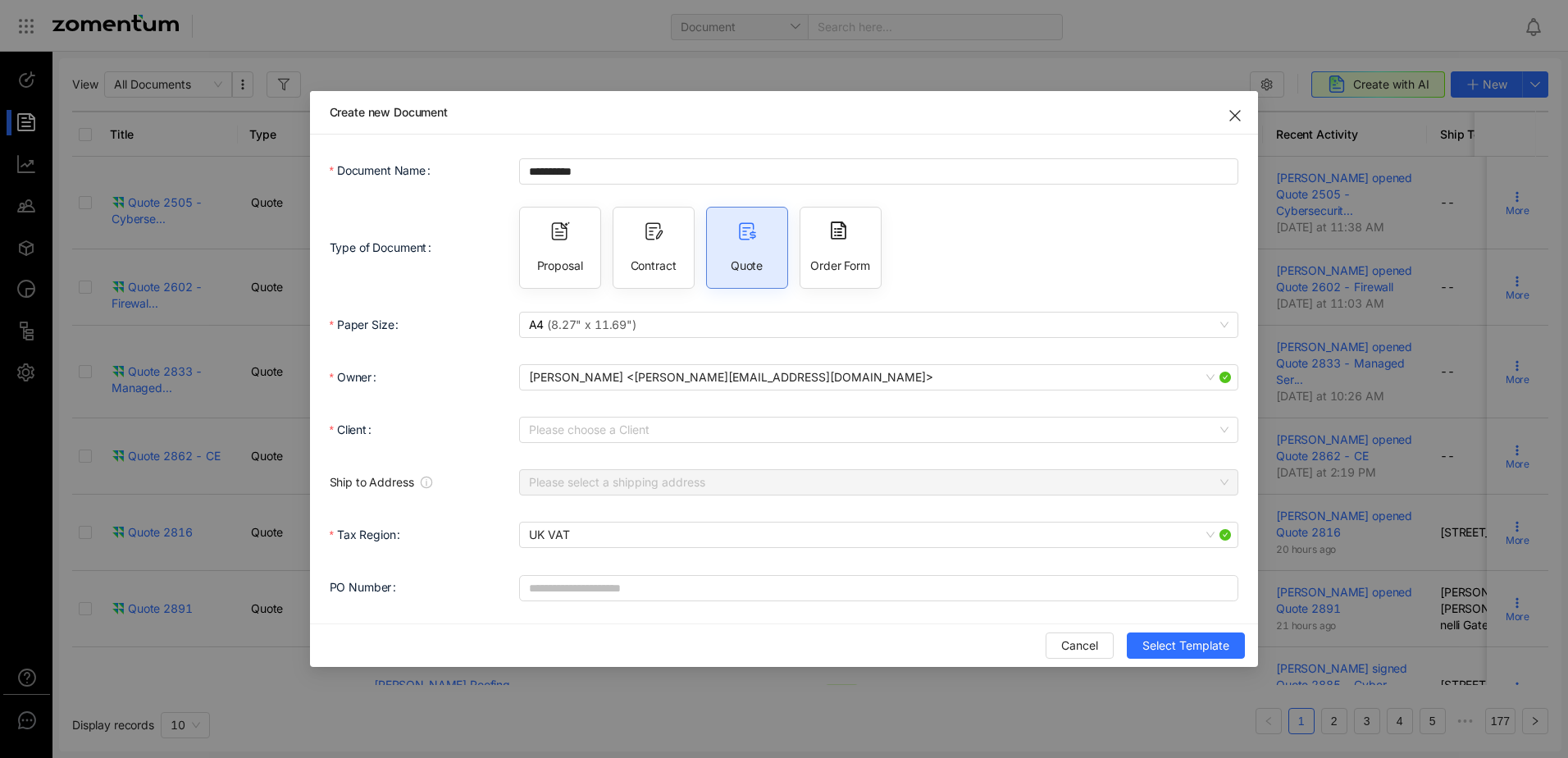
click at [569, 257] on span "Proposal" at bounding box center [561, 265] width 46 height 16
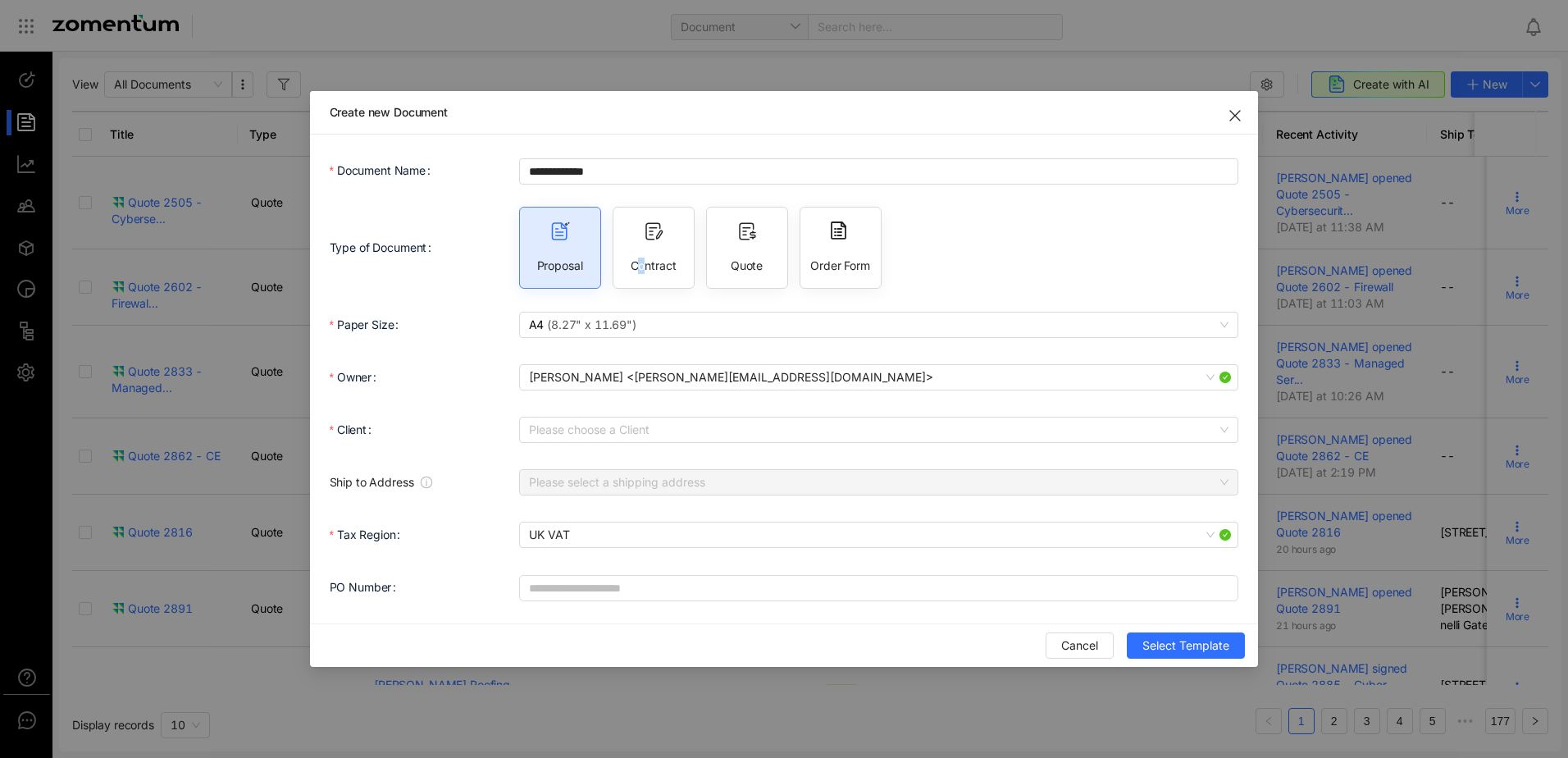
click at [642, 255] on div "Contract" at bounding box center [653, 247] width 82 height 82
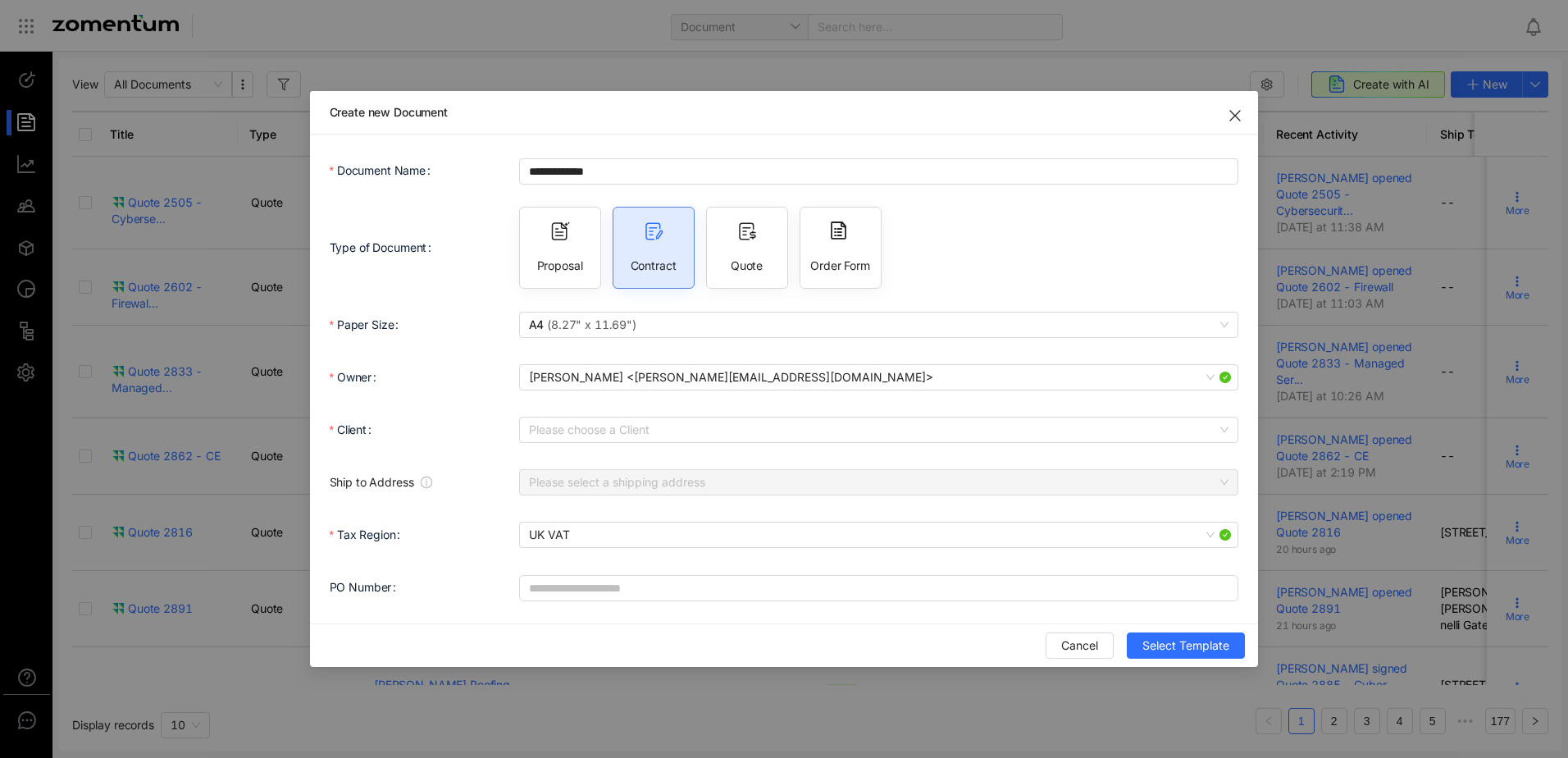
drag, startPoint x: 642, startPoint y: 255, endPoint x: 578, endPoint y: 265, distance: 64.8
click at [578, 265] on span "Proposal" at bounding box center [561, 265] width 46 height 16
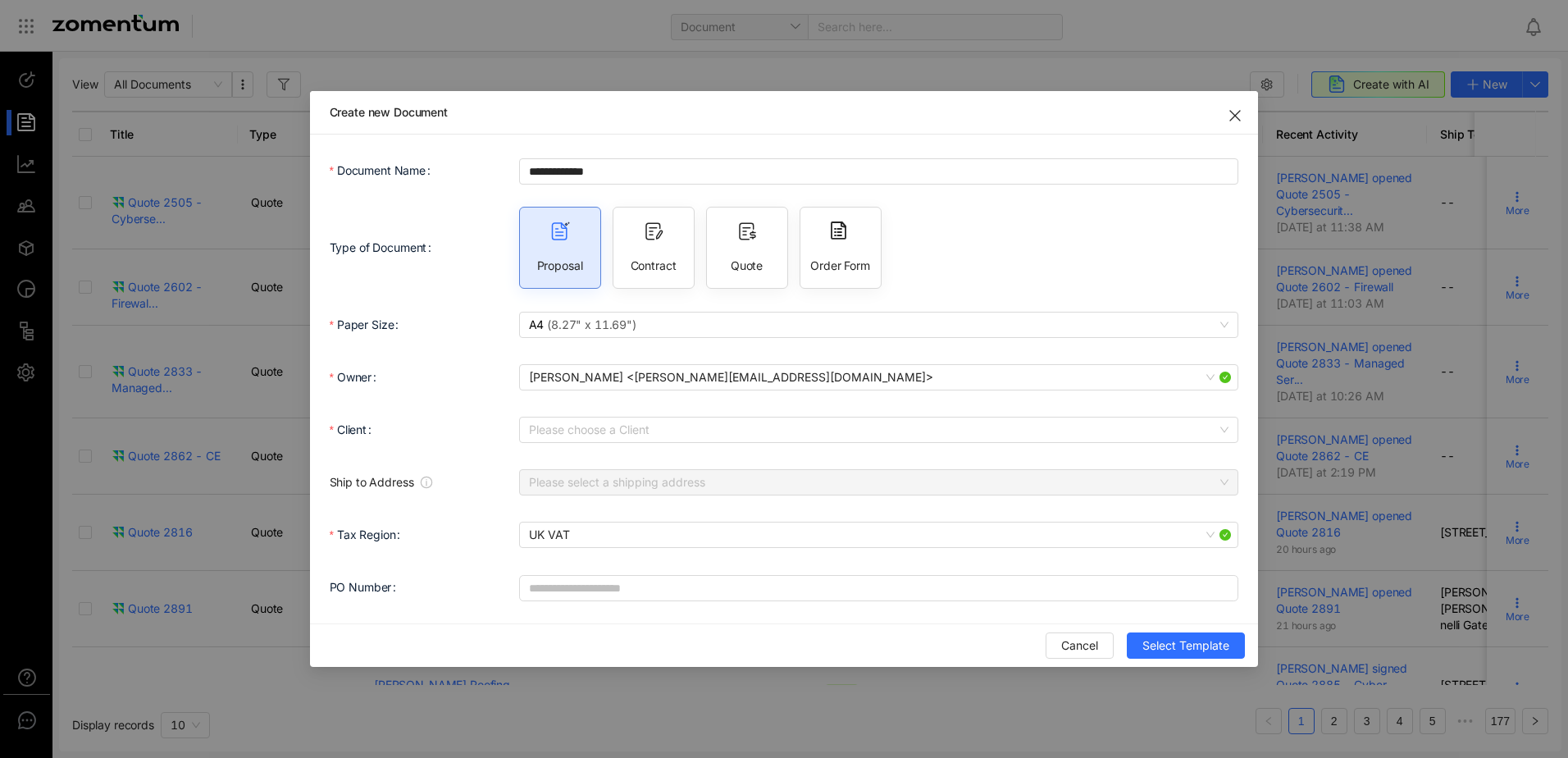
click at [836, 242] on div "Order Form" at bounding box center [841, 247] width 82 height 82
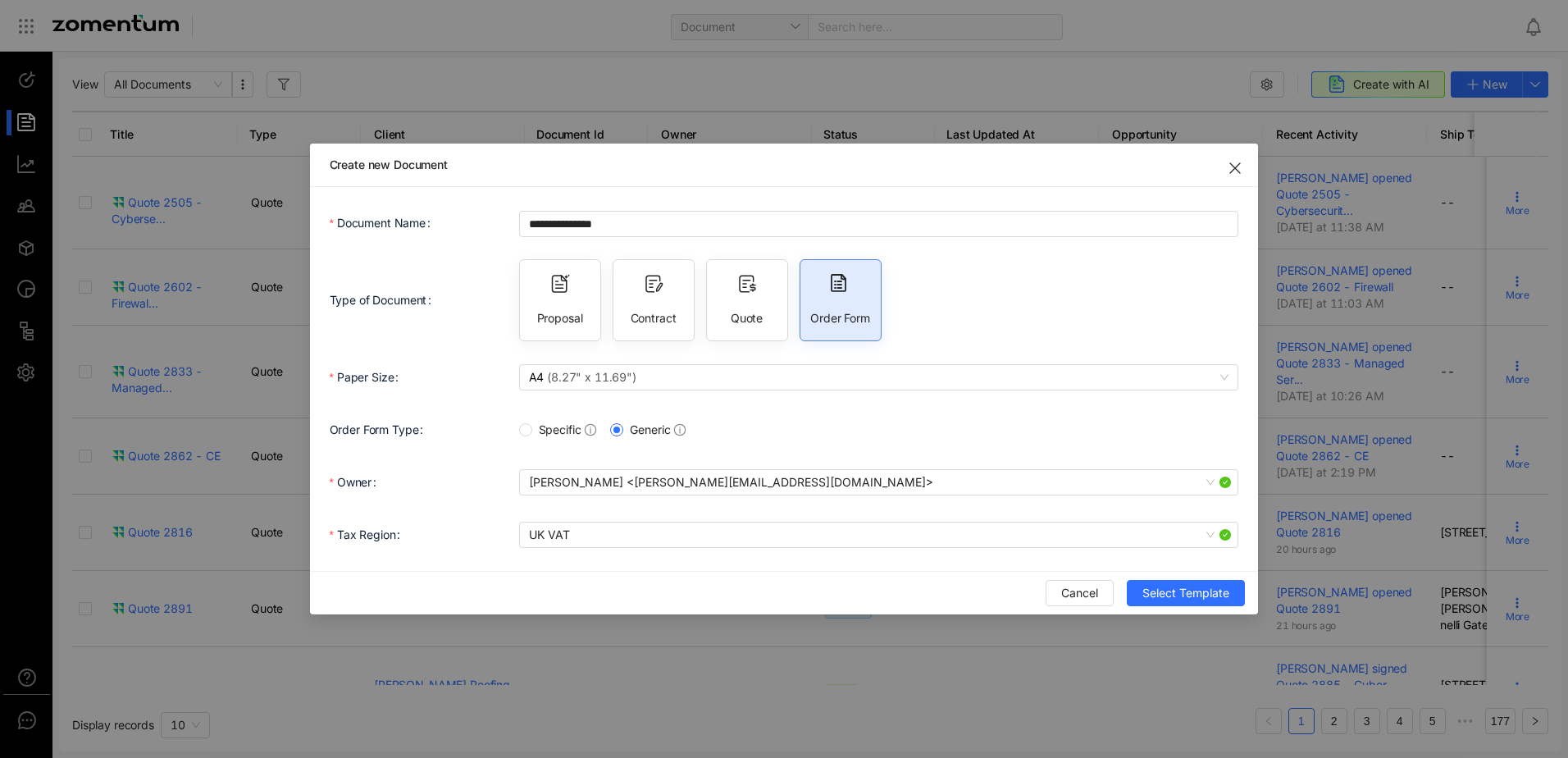
click at [826, 272] on div "Order Form" at bounding box center [841, 300] width 82 height 82
click at [744, 305] on div "Quote" at bounding box center [747, 300] width 82 height 82
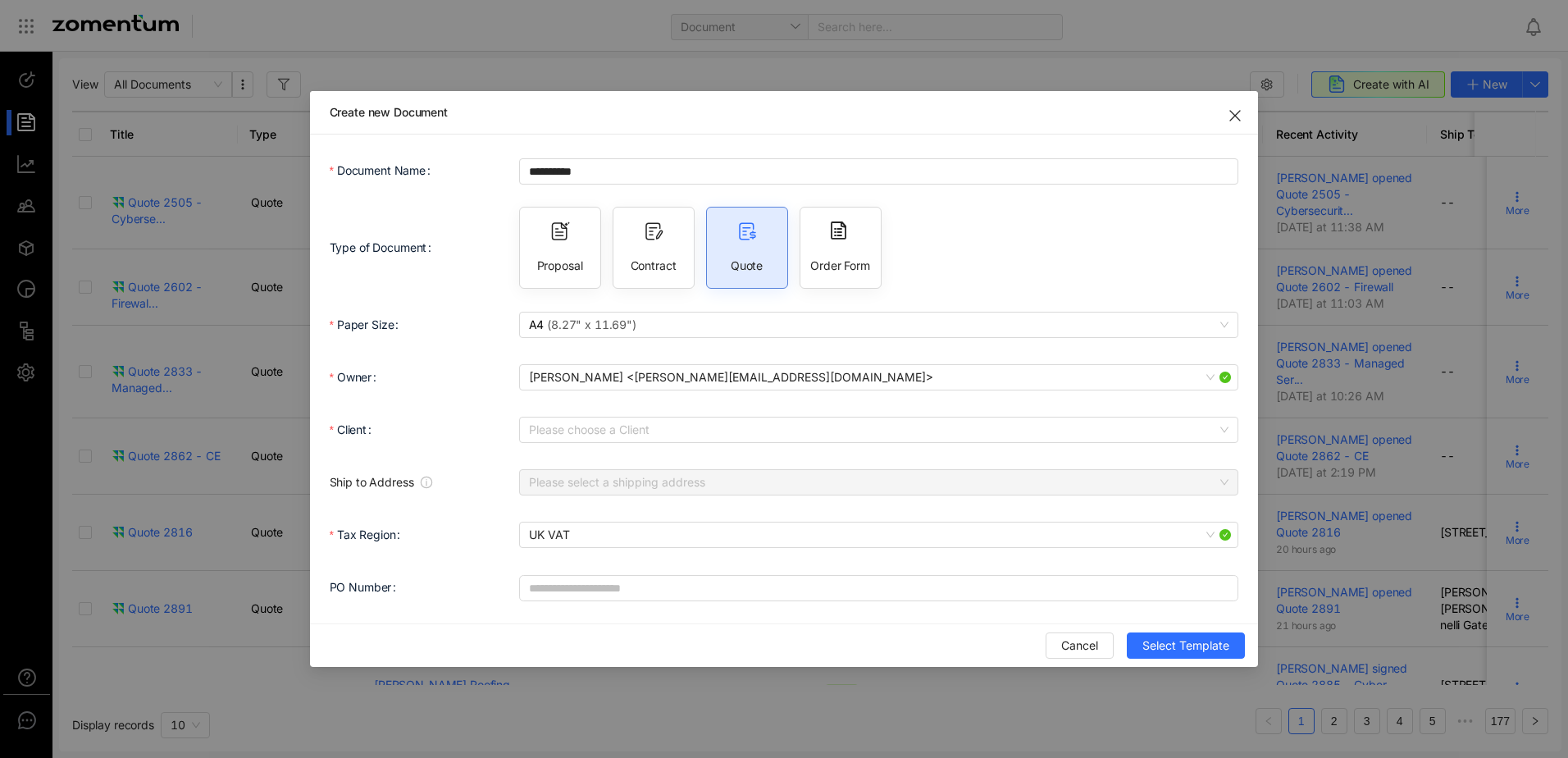
click at [576, 254] on div "Proposal" at bounding box center [561, 247] width 82 height 82
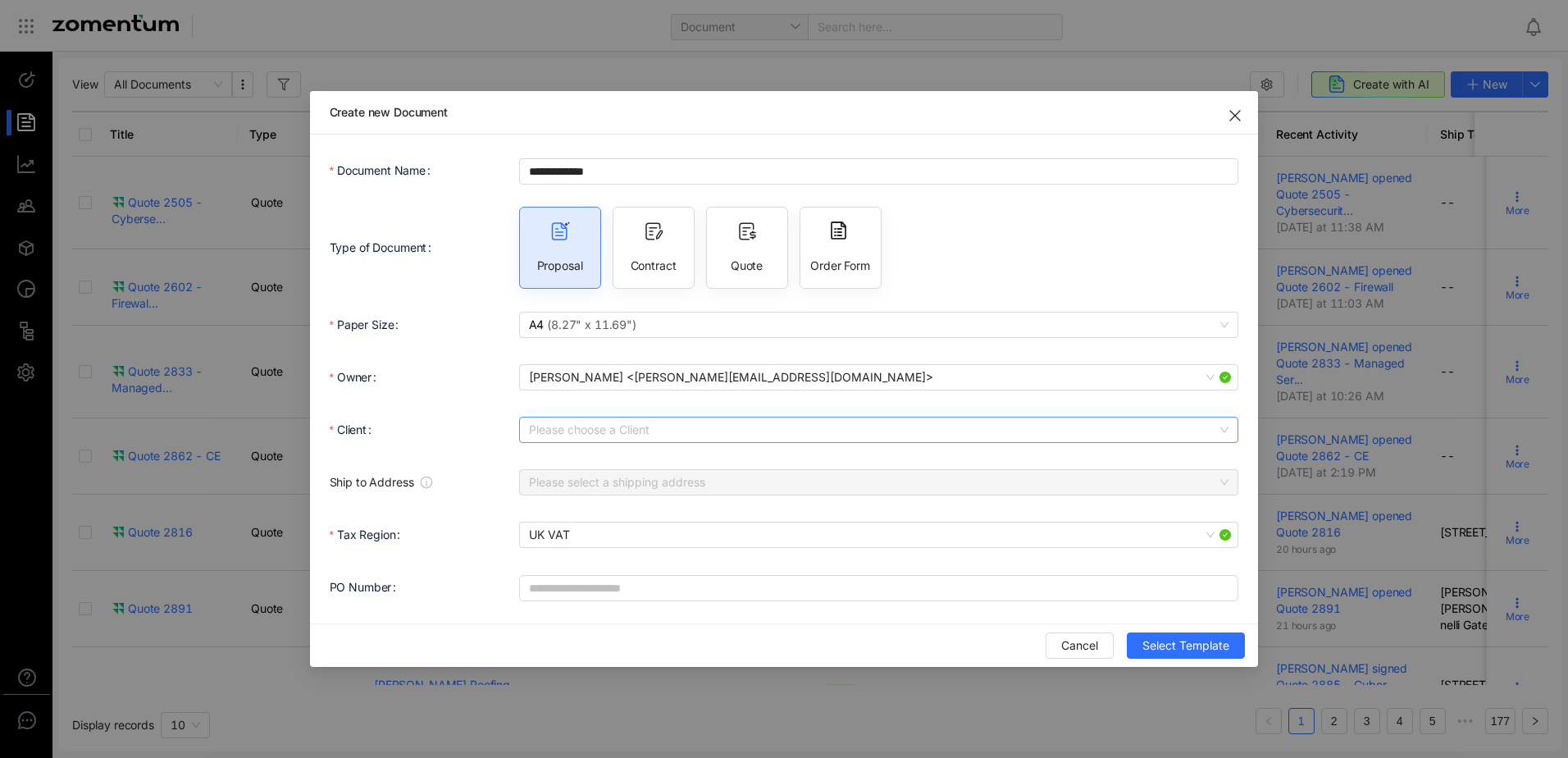
click at [598, 434] on input "Client" at bounding box center [873, 430] width 689 height 25
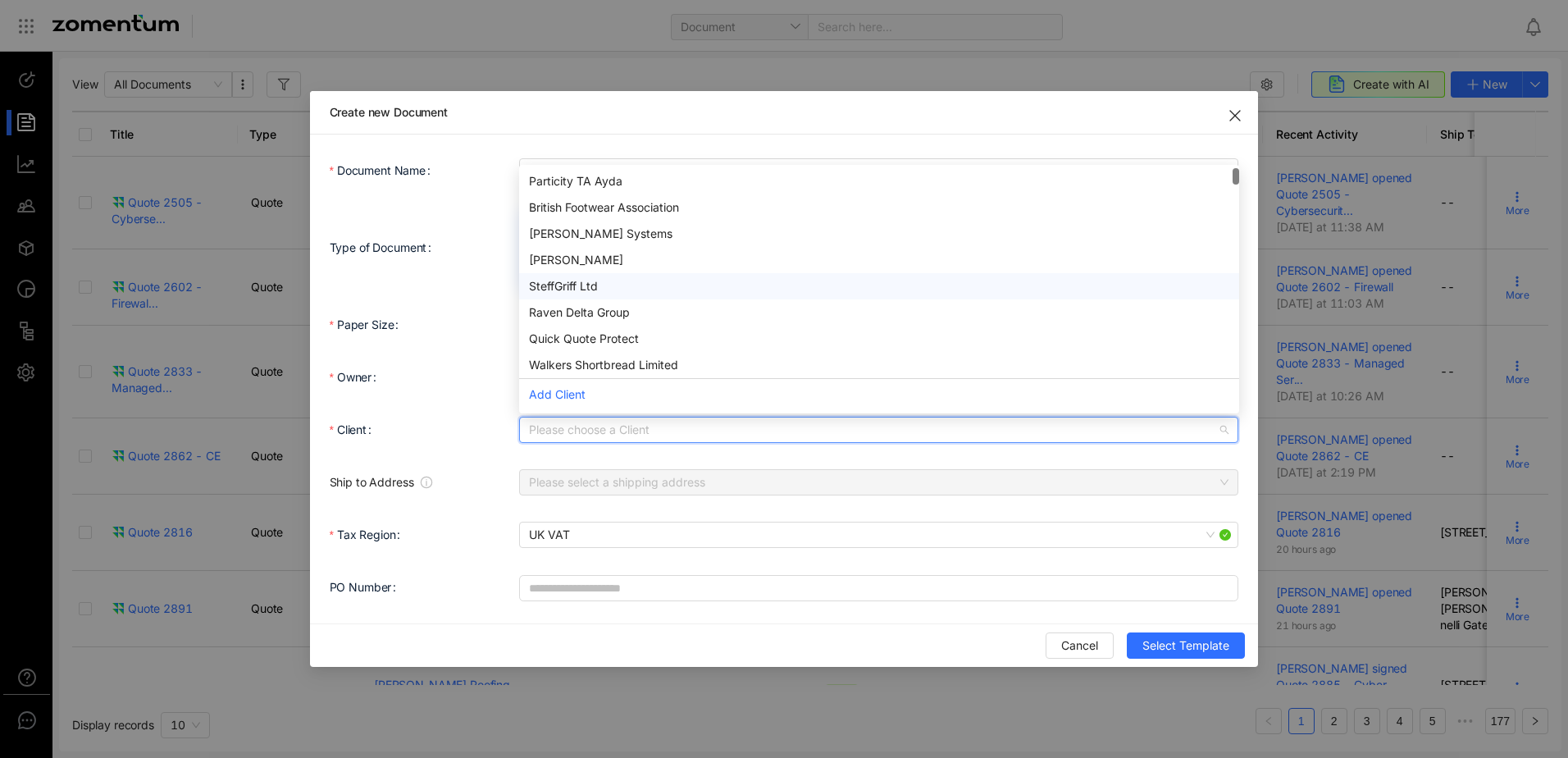
click at [590, 293] on div "SteffGriff Ltd" at bounding box center [879, 286] width 700 height 18
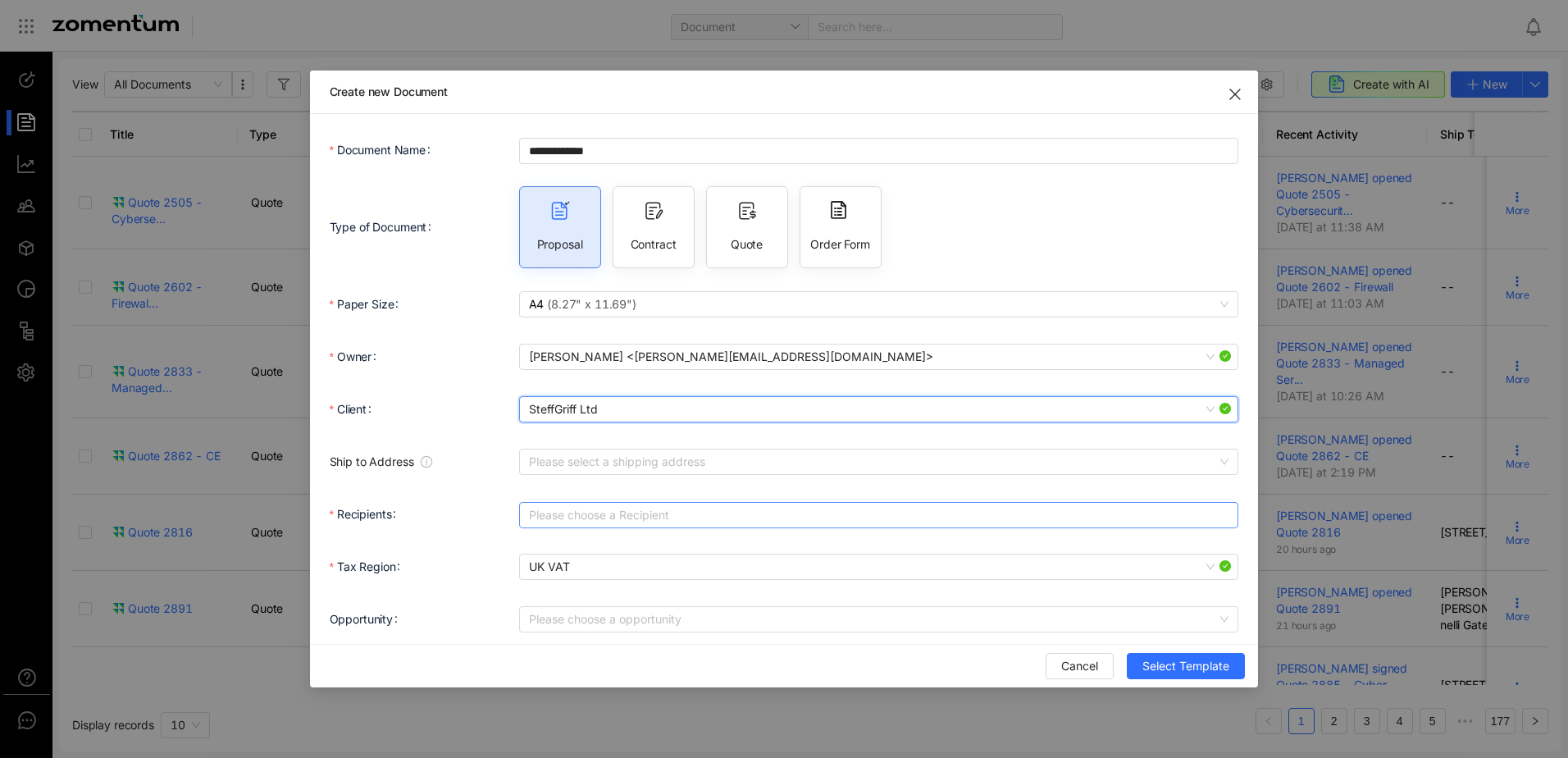
click at [550, 504] on div at bounding box center [871, 515] width 695 height 23
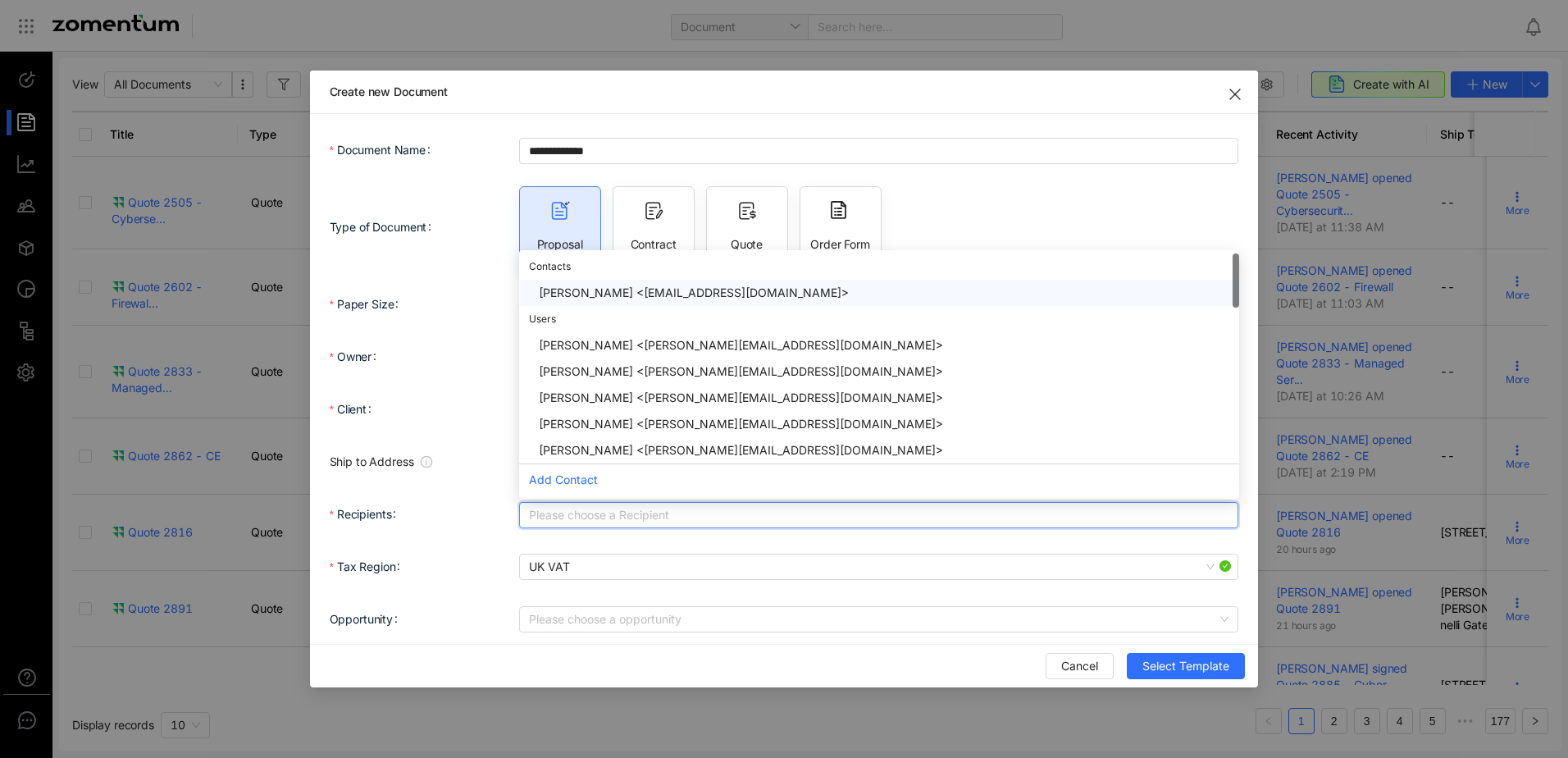
click at [600, 287] on div "[PERSON_NAME] <[EMAIL_ADDRESS][DOMAIN_NAME]>" at bounding box center [884, 293] width 690 height 18
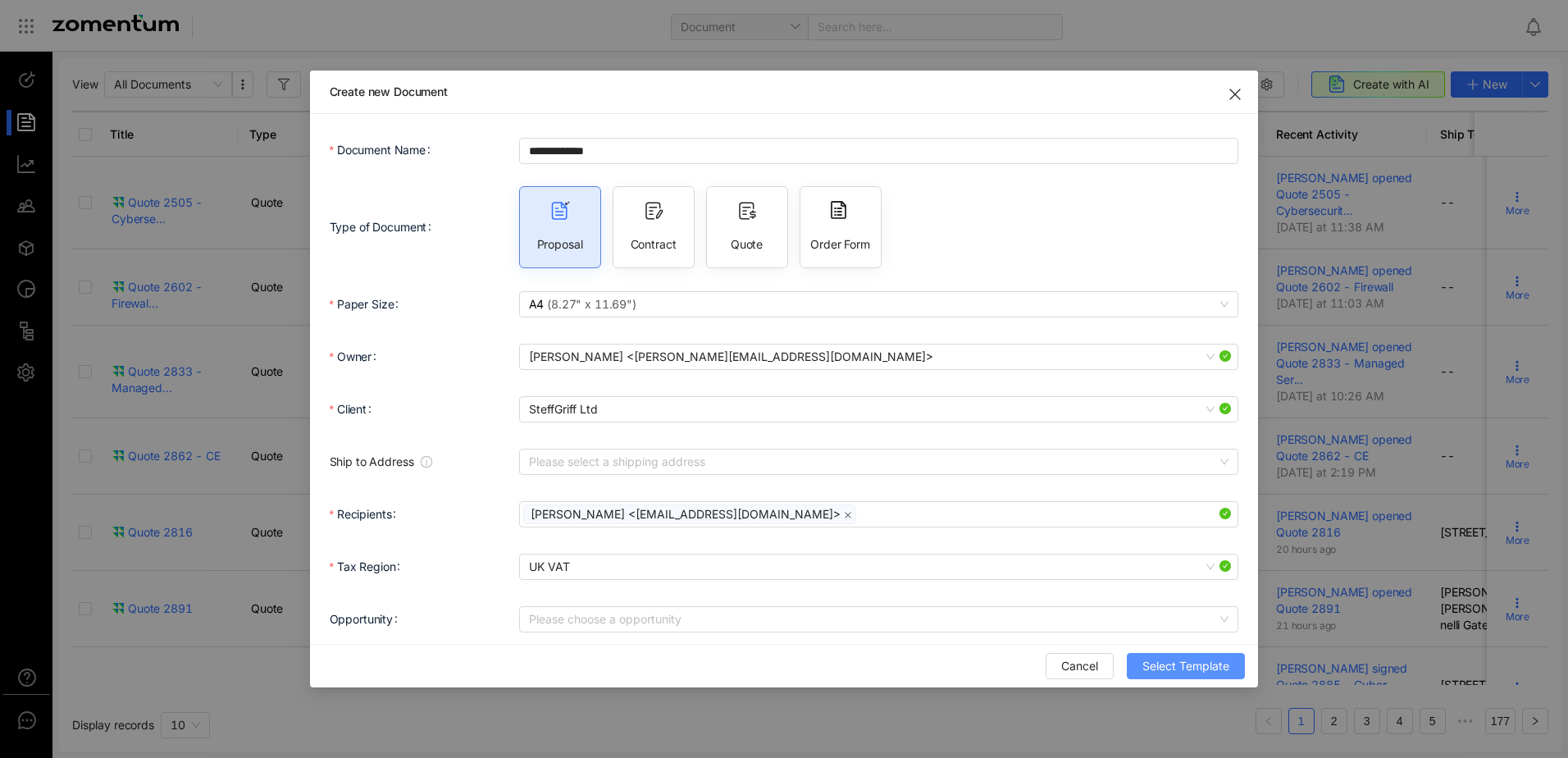
click at [1164, 670] on span "Select Template" at bounding box center [1186, 666] width 87 height 18
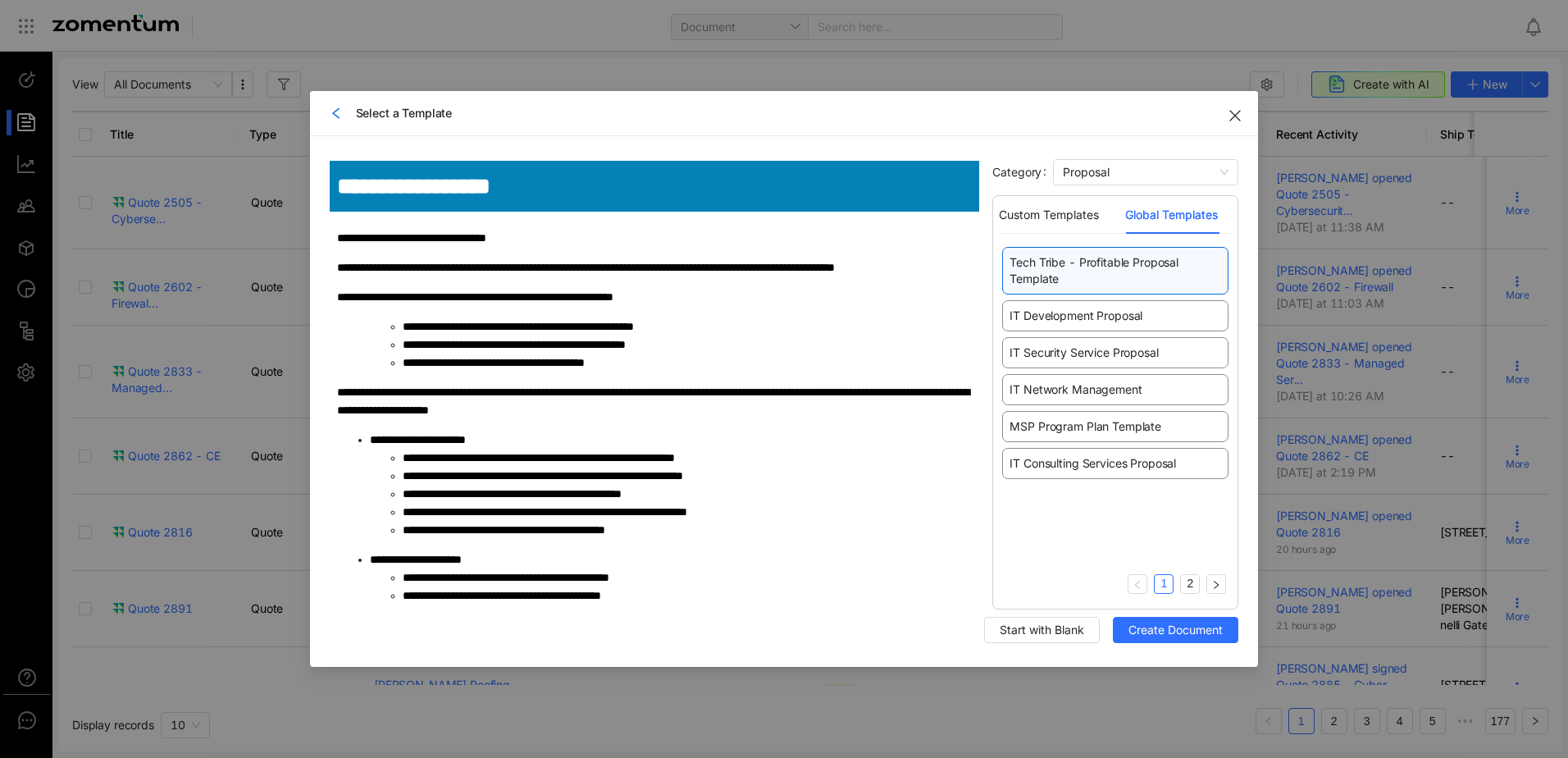
scroll to position [1231, 0]
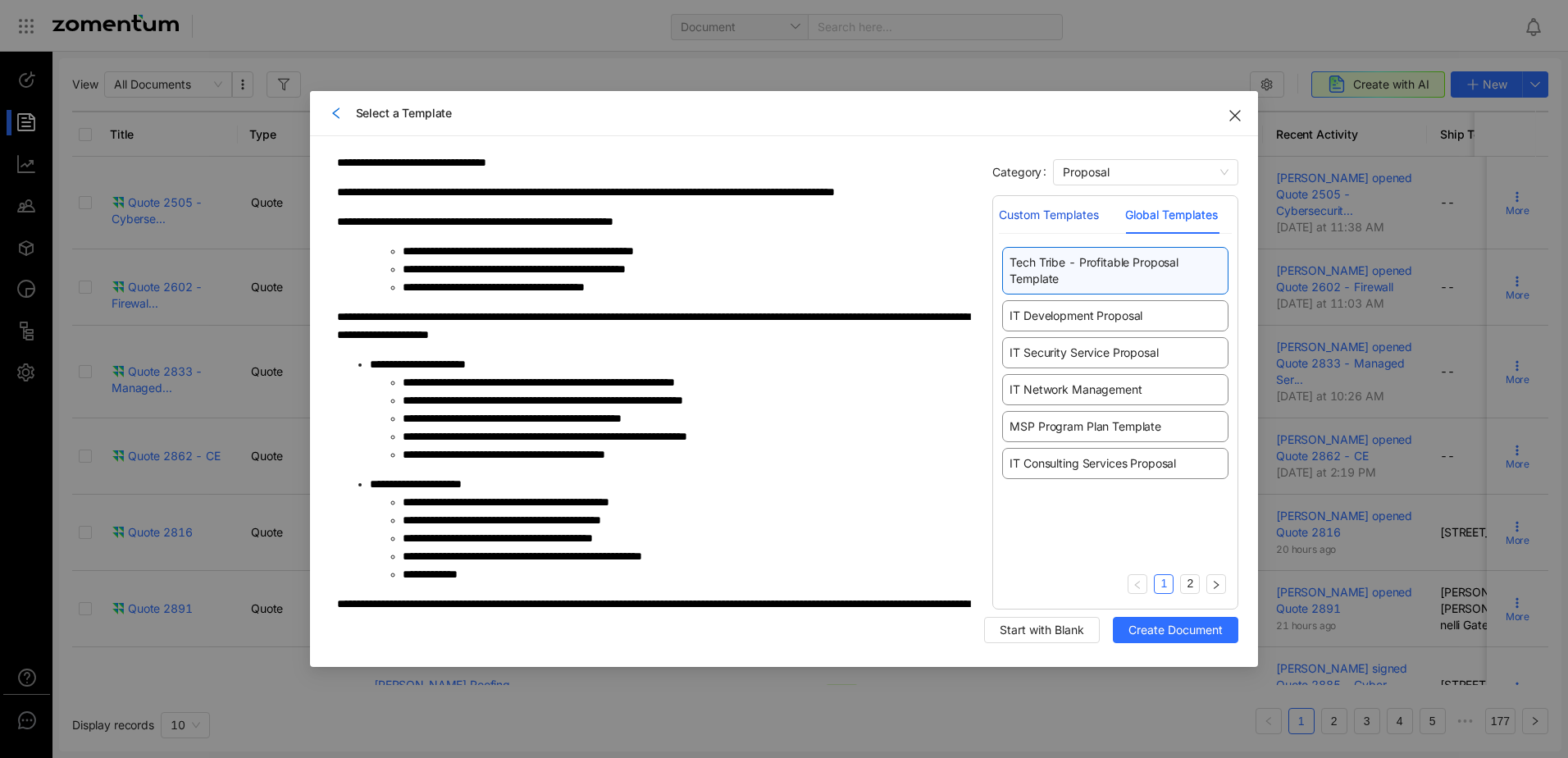
click at [1062, 217] on div "Custom Templates" at bounding box center [1049, 214] width 100 height 18
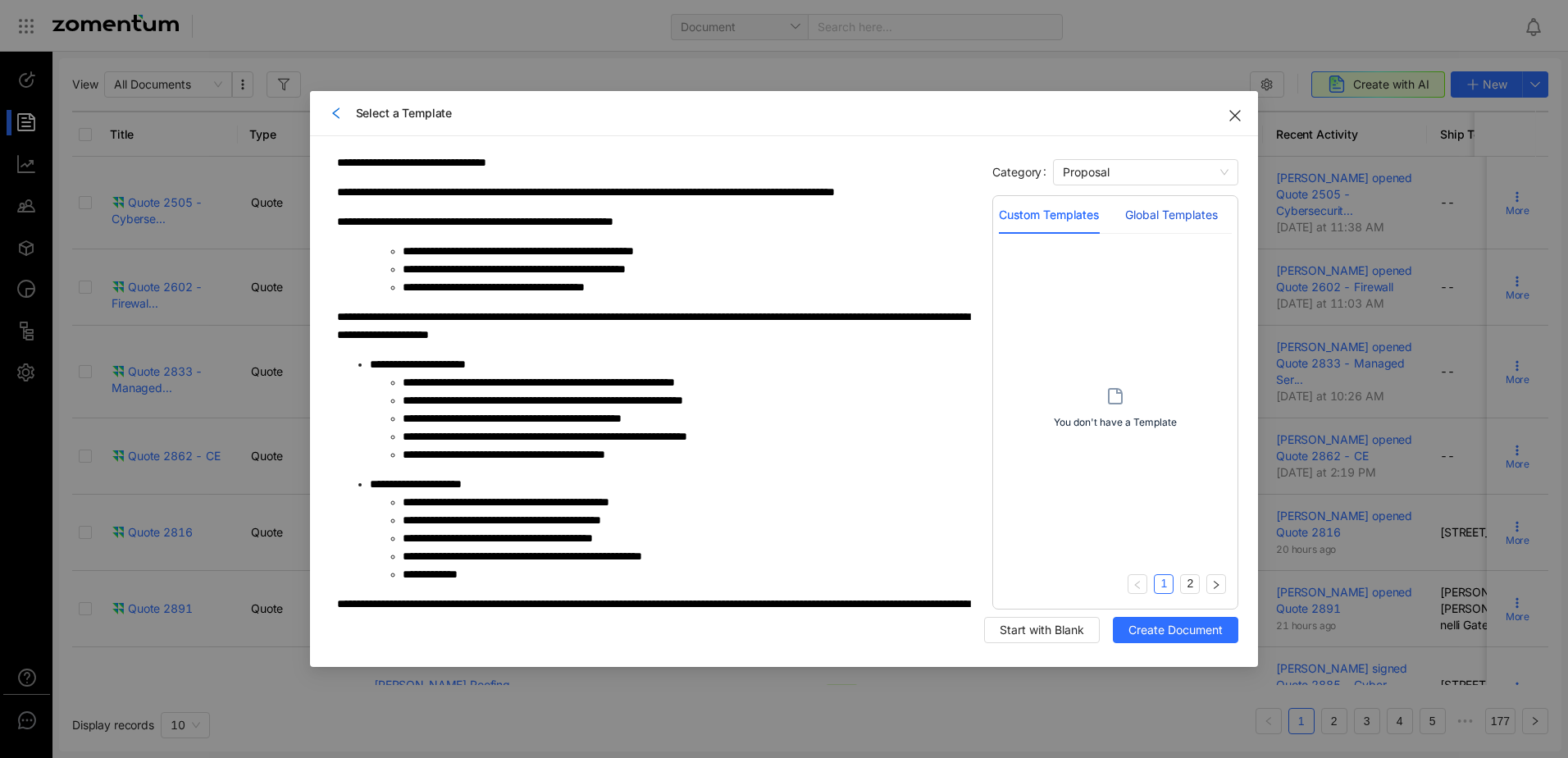
click at [1153, 207] on div "Global Templates" at bounding box center [1171, 214] width 93 height 18
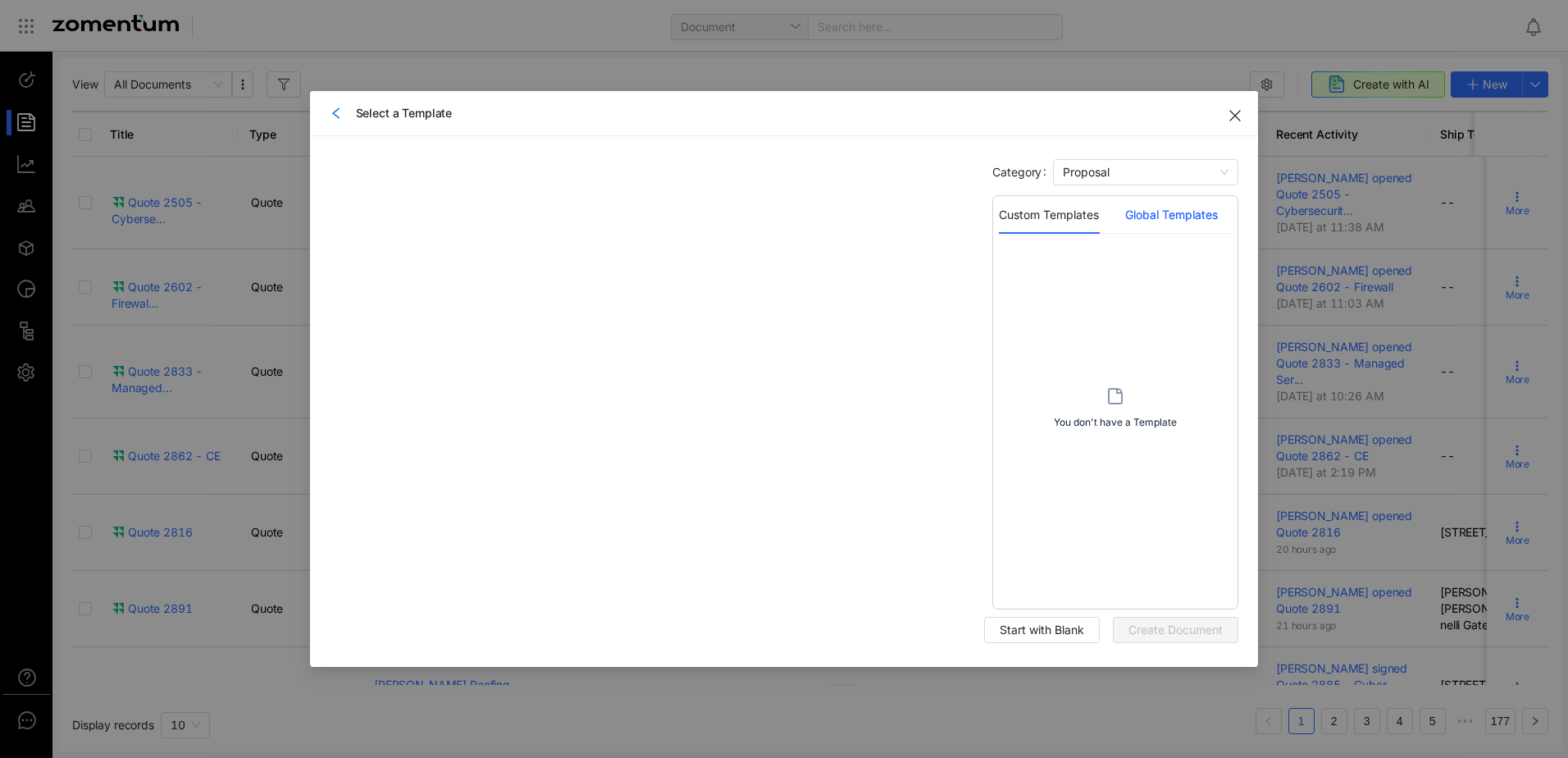
scroll to position [0, 0]
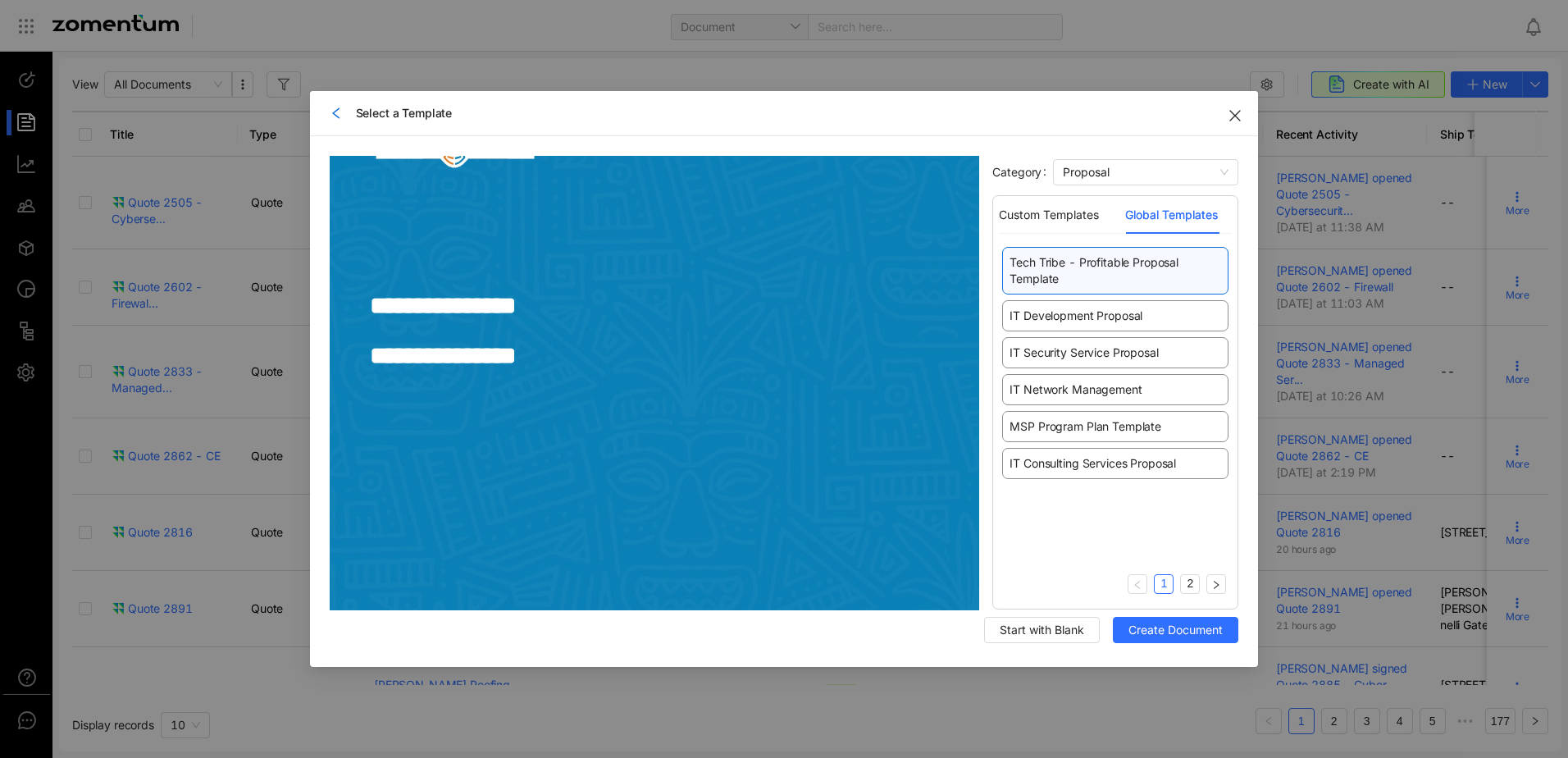
click at [361, 116] on span "Select a Template" at bounding box center [798, 113] width 884 height 16
click at [343, 113] on div "Select a Template" at bounding box center [785, 113] width 910 height 18
click at [339, 111] on icon "left" at bounding box center [336, 113] width 13 height 13
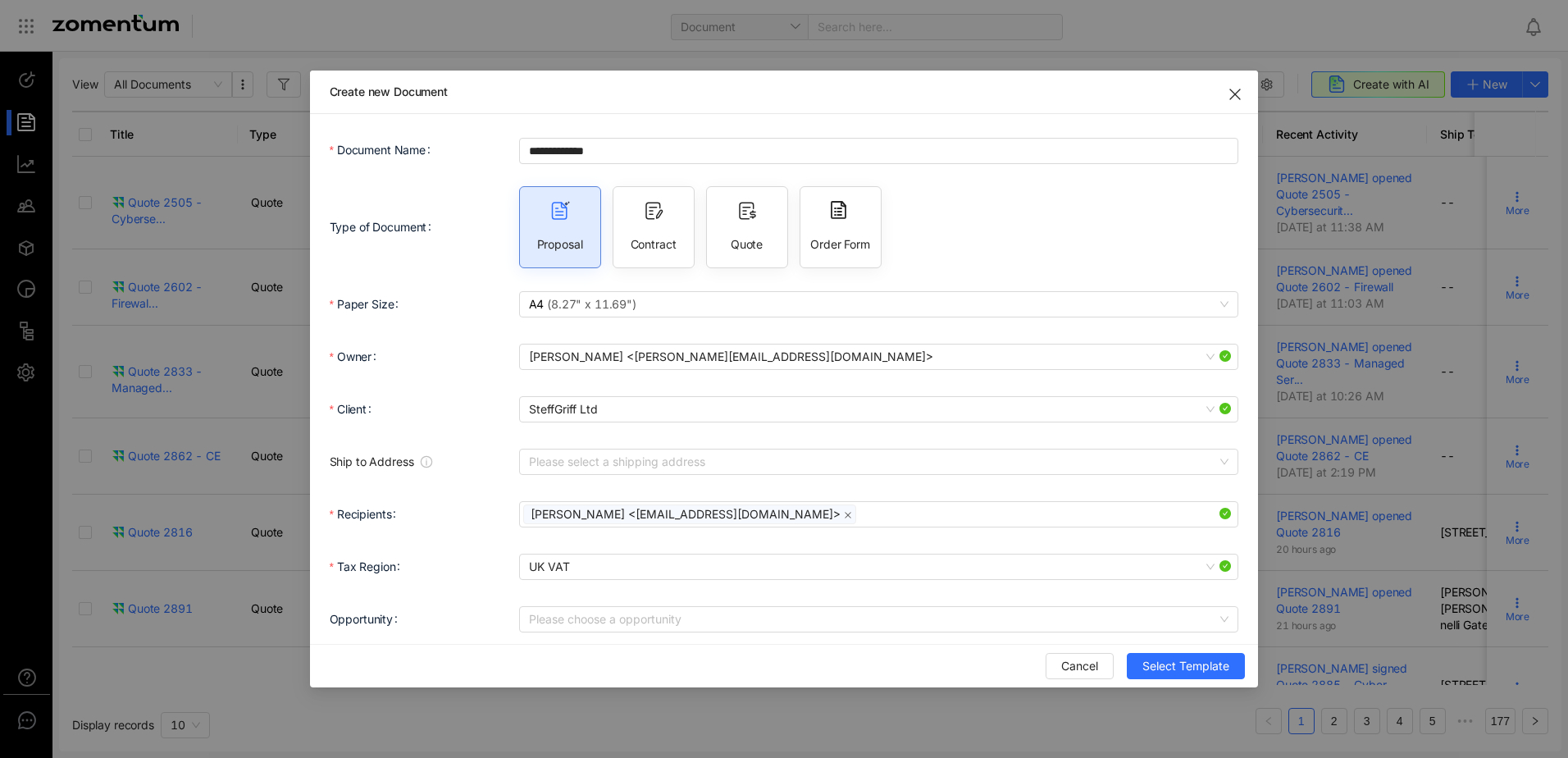
click at [658, 237] on span "Contract" at bounding box center [653, 244] width 46 height 16
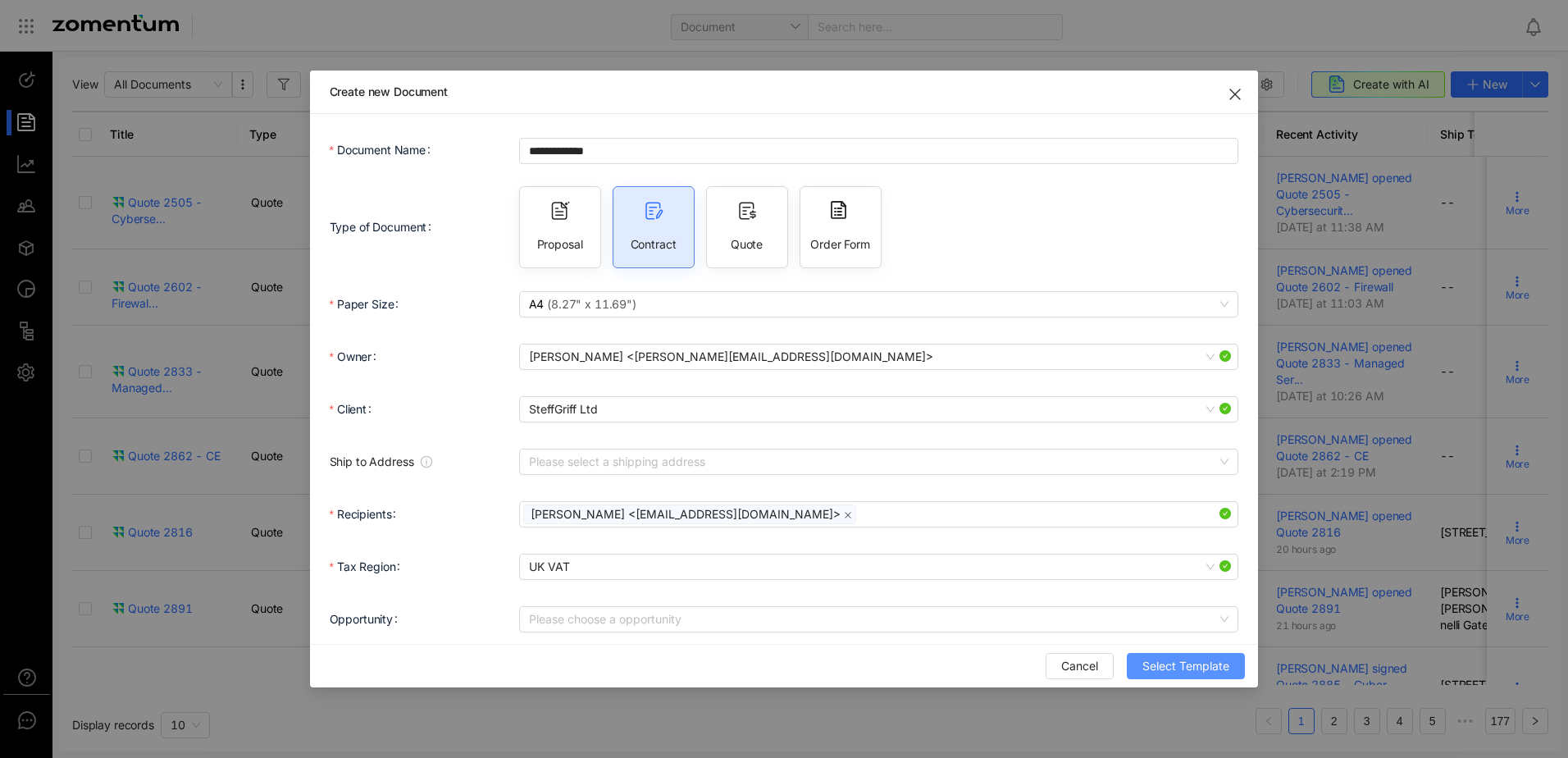
click at [1208, 657] on span "Select Template" at bounding box center [1186, 666] width 87 height 18
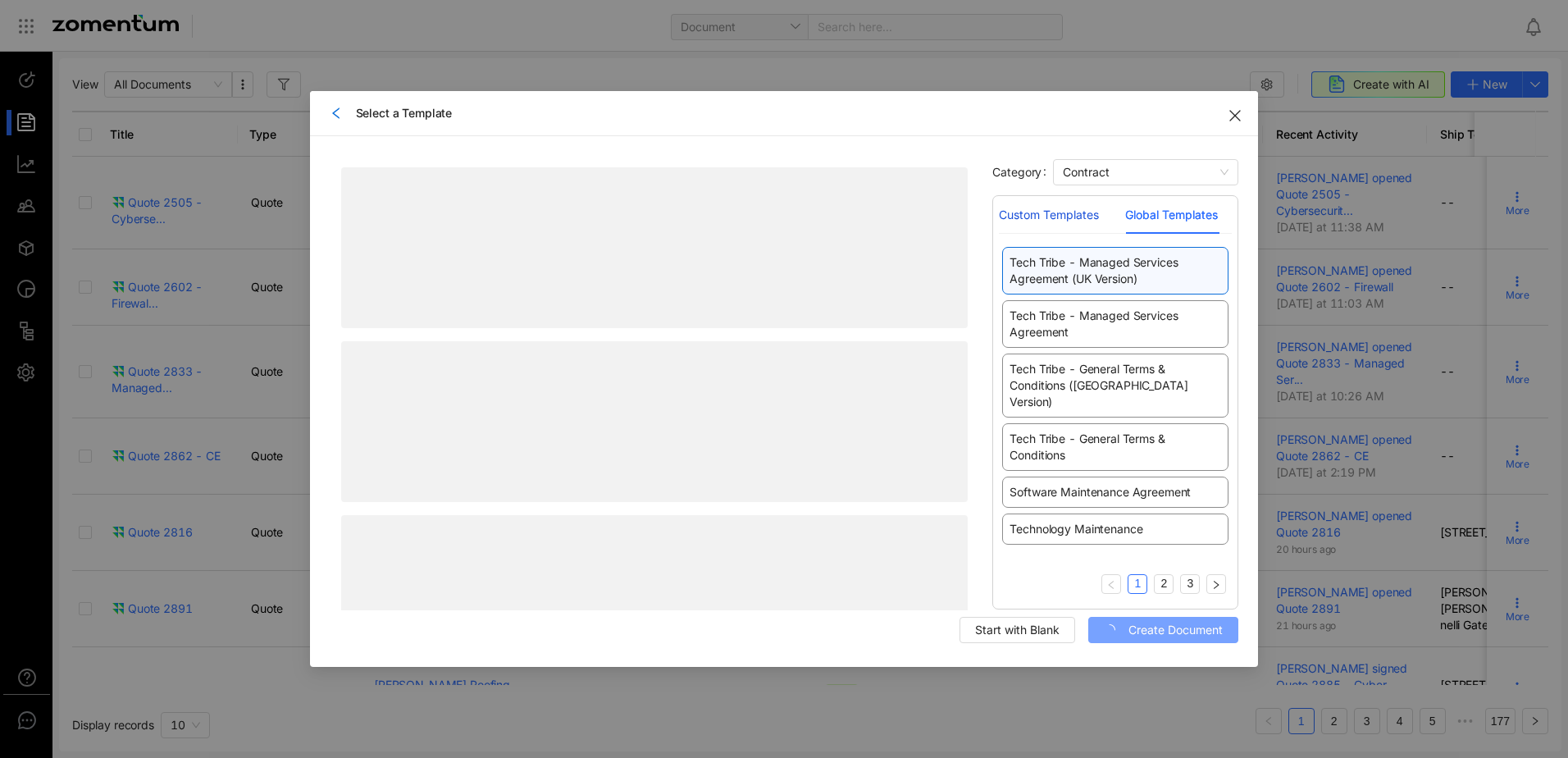
click at [1045, 223] on div "Custom Templates" at bounding box center [1049, 214] width 100 height 18
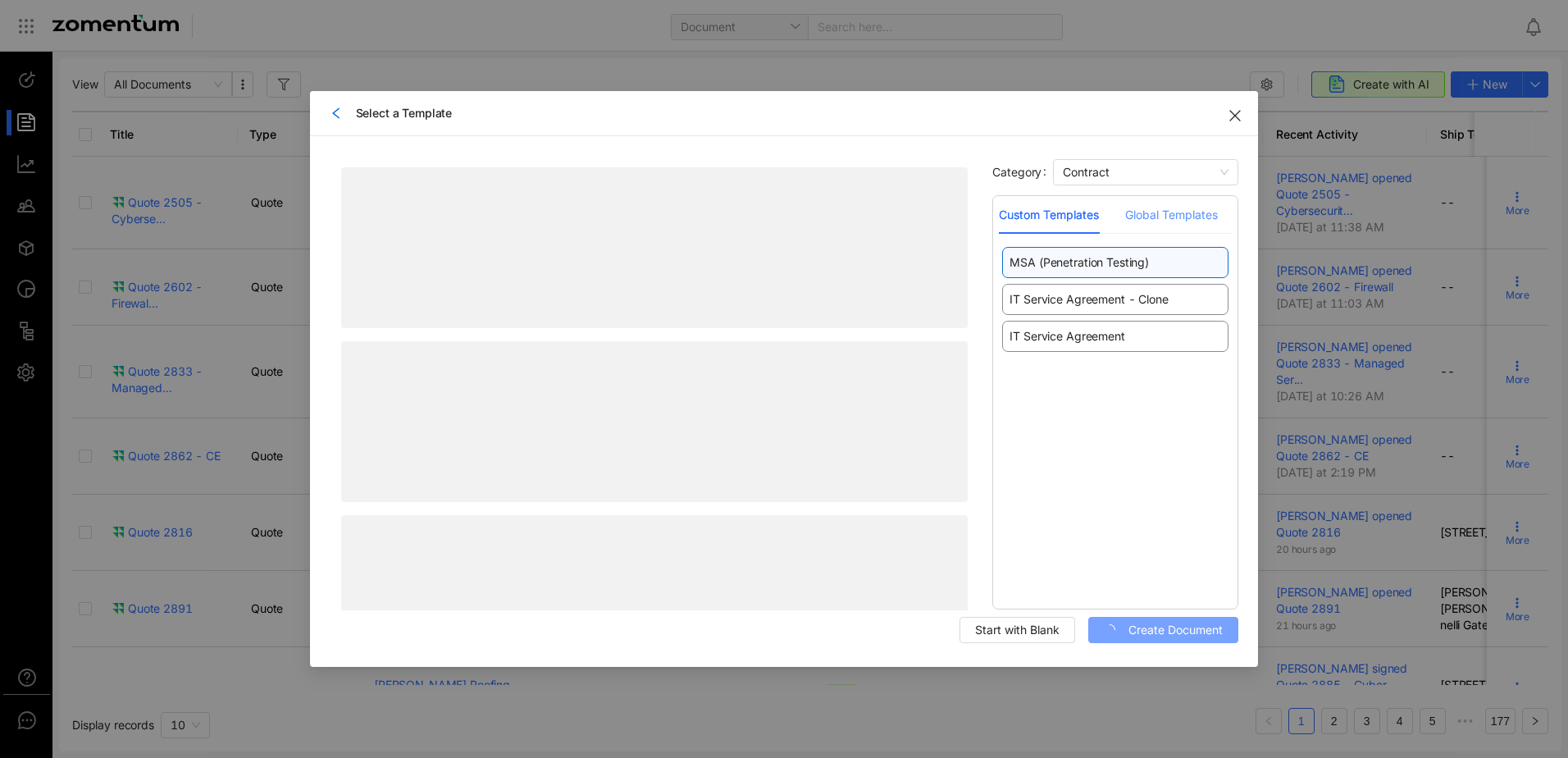
click at [1142, 224] on div "Global Templates" at bounding box center [1171, 215] width 93 height 38
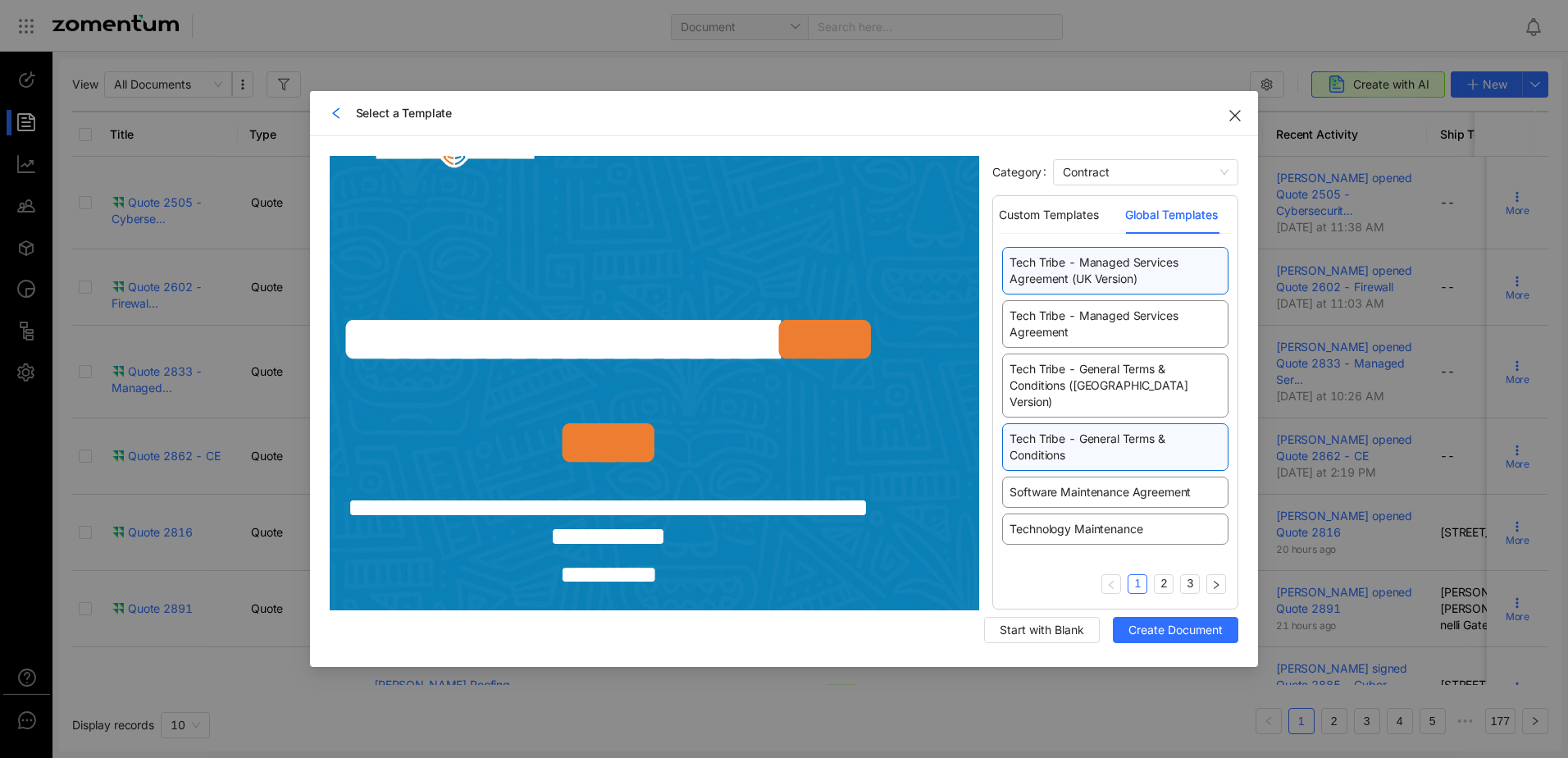
scroll to position [2, 0]
click at [1097, 441] on span "Tech Tribe - General Terms & Conditions" at bounding box center [1115, 445] width 211 height 33
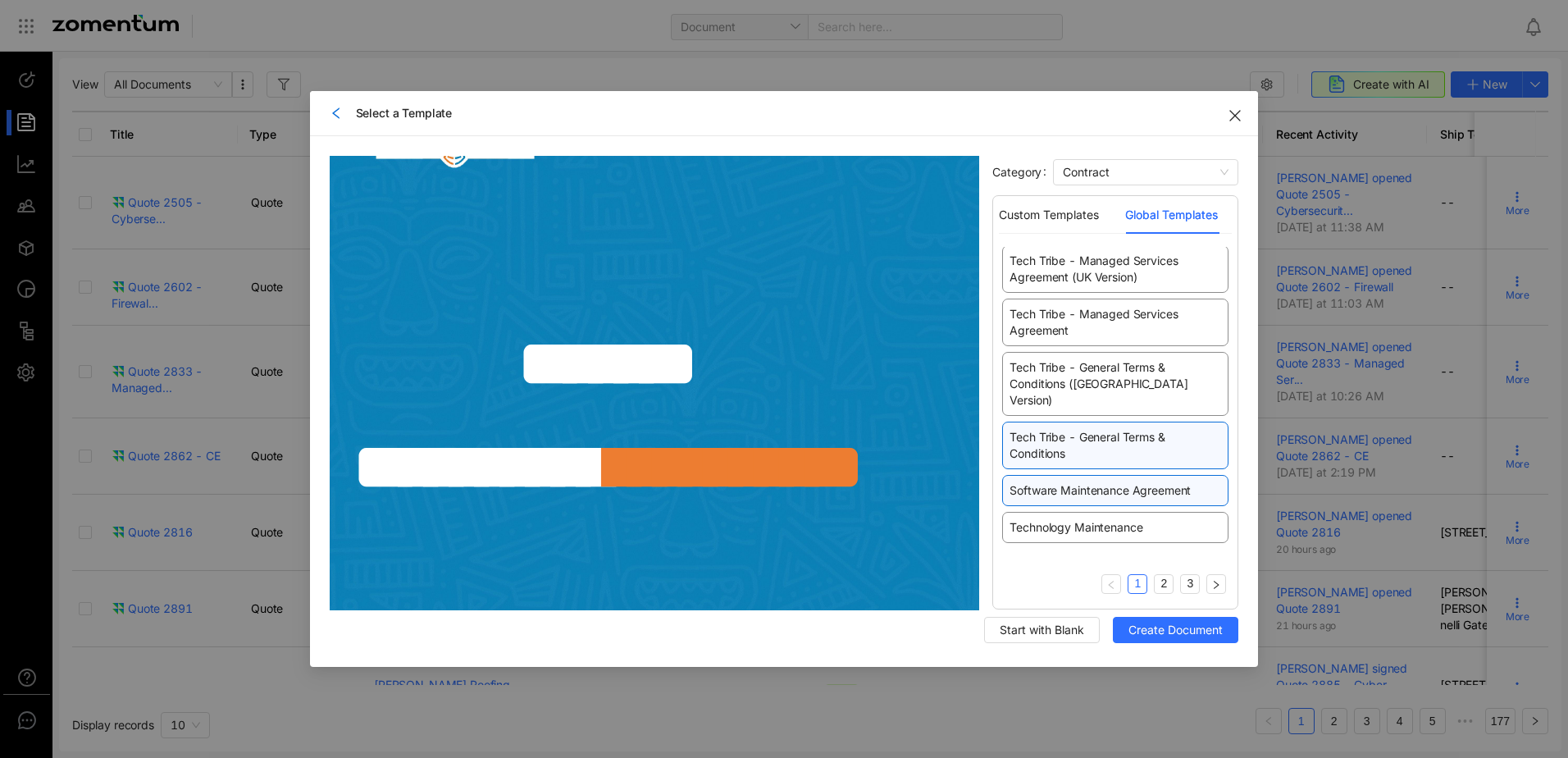
click at [1077, 485] on div "Software Maintenance Agreement" at bounding box center [1115, 490] width 226 height 31
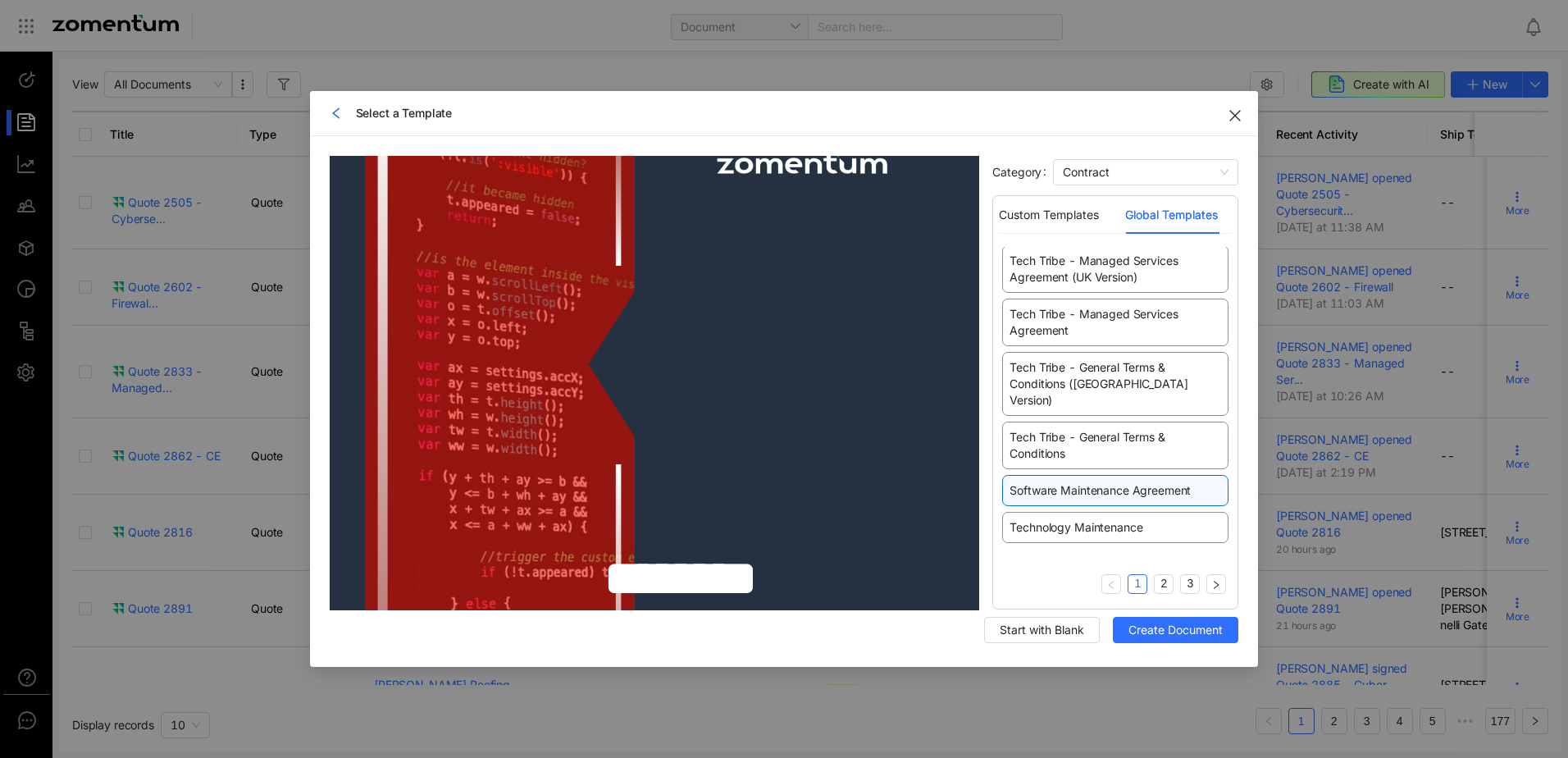
click at [345, 107] on div "Select a Template" at bounding box center [785, 113] width 910 height 18
click at [336, 113] on icon "left" at bounding box center [336, 113] width 13 height 13
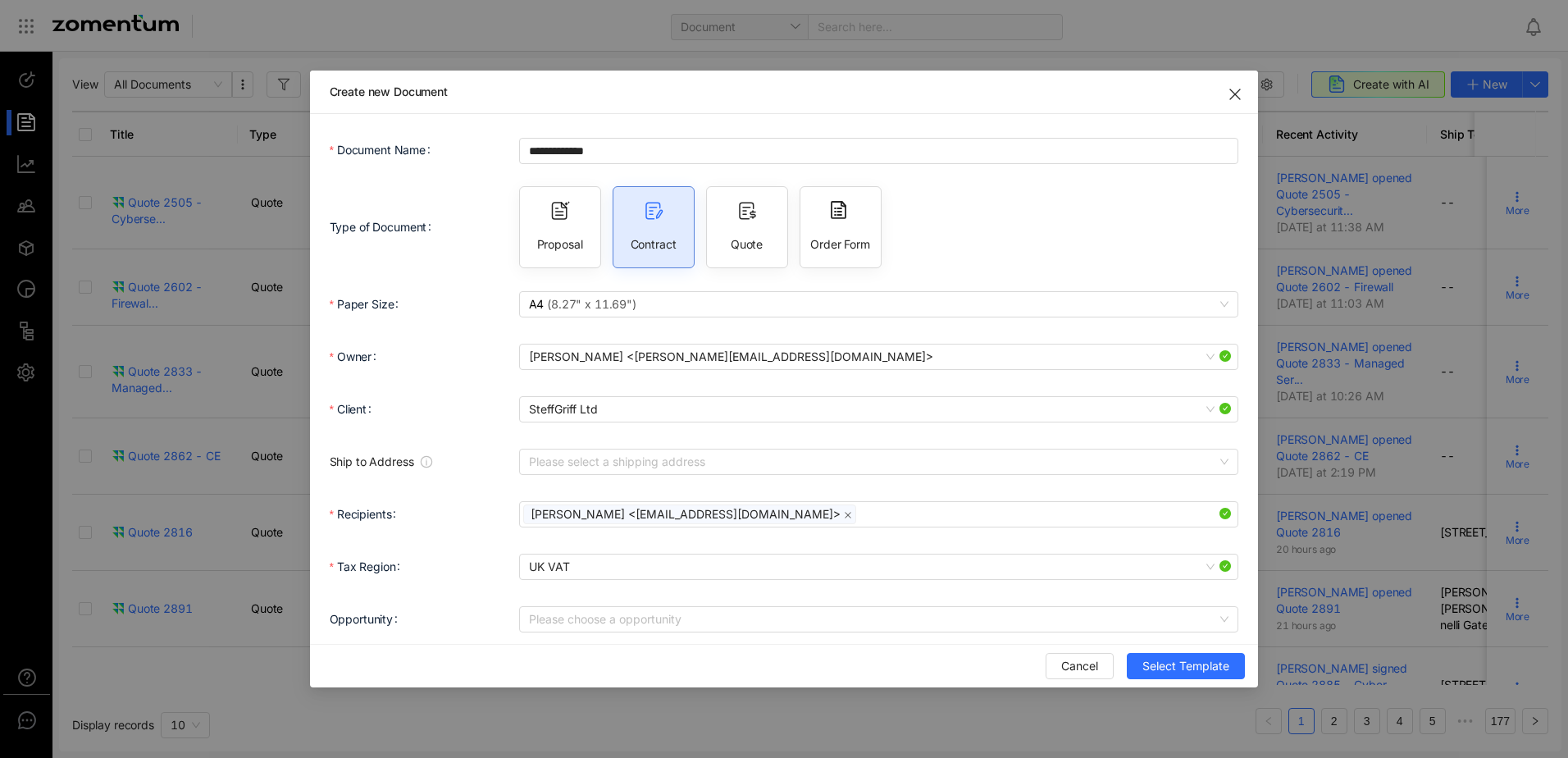
click at [758, 230] on div "Quote" at bounding box center [747, 227] width 82 height 82
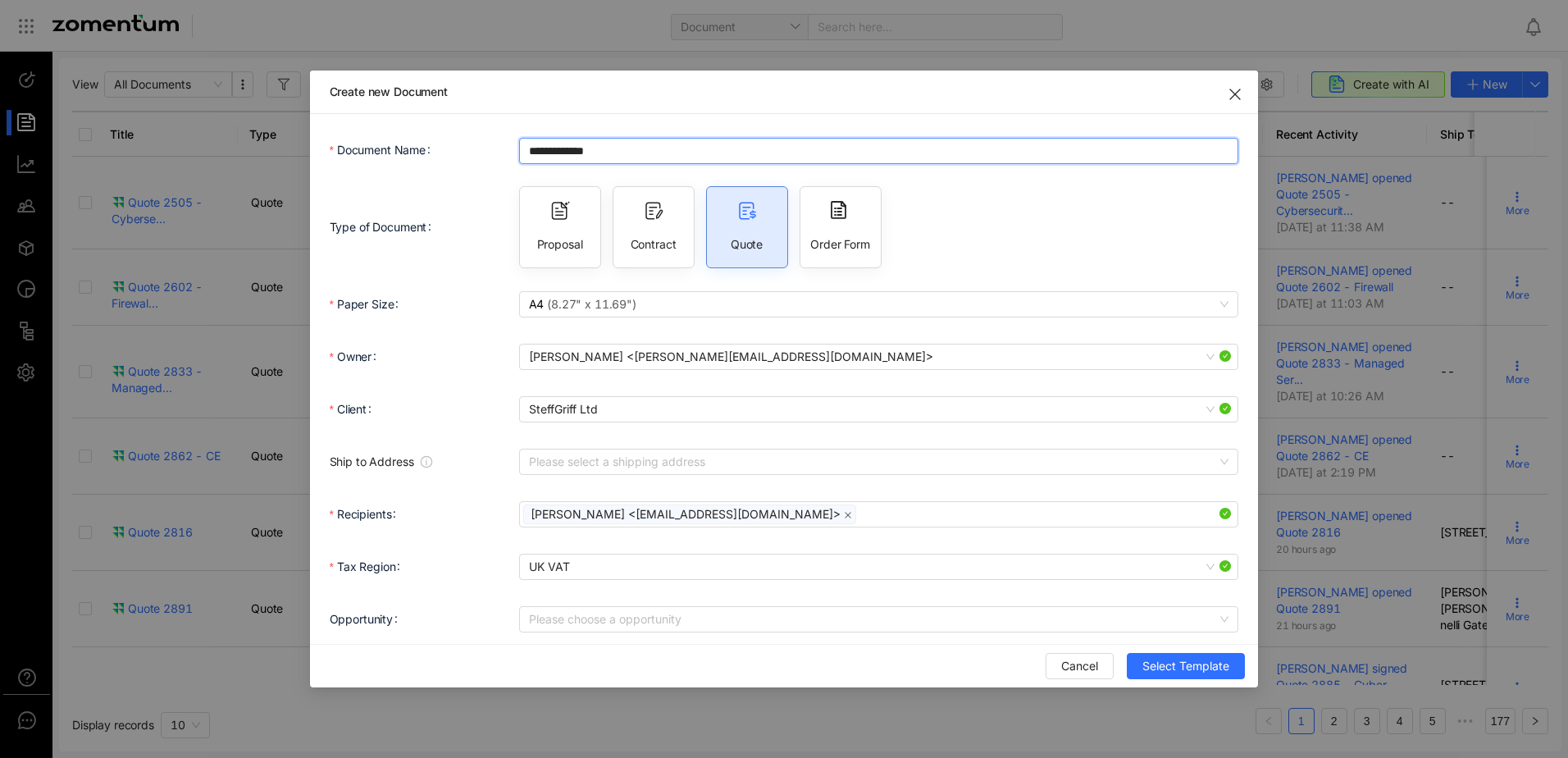
drag, startPoint x: 568, startPoint y: 149, endPoint x: 460, endPoint y: 154, distance: 108.1
click at [460, 154] on div "**********" at bounding box center [785, 150] width 910 height 33
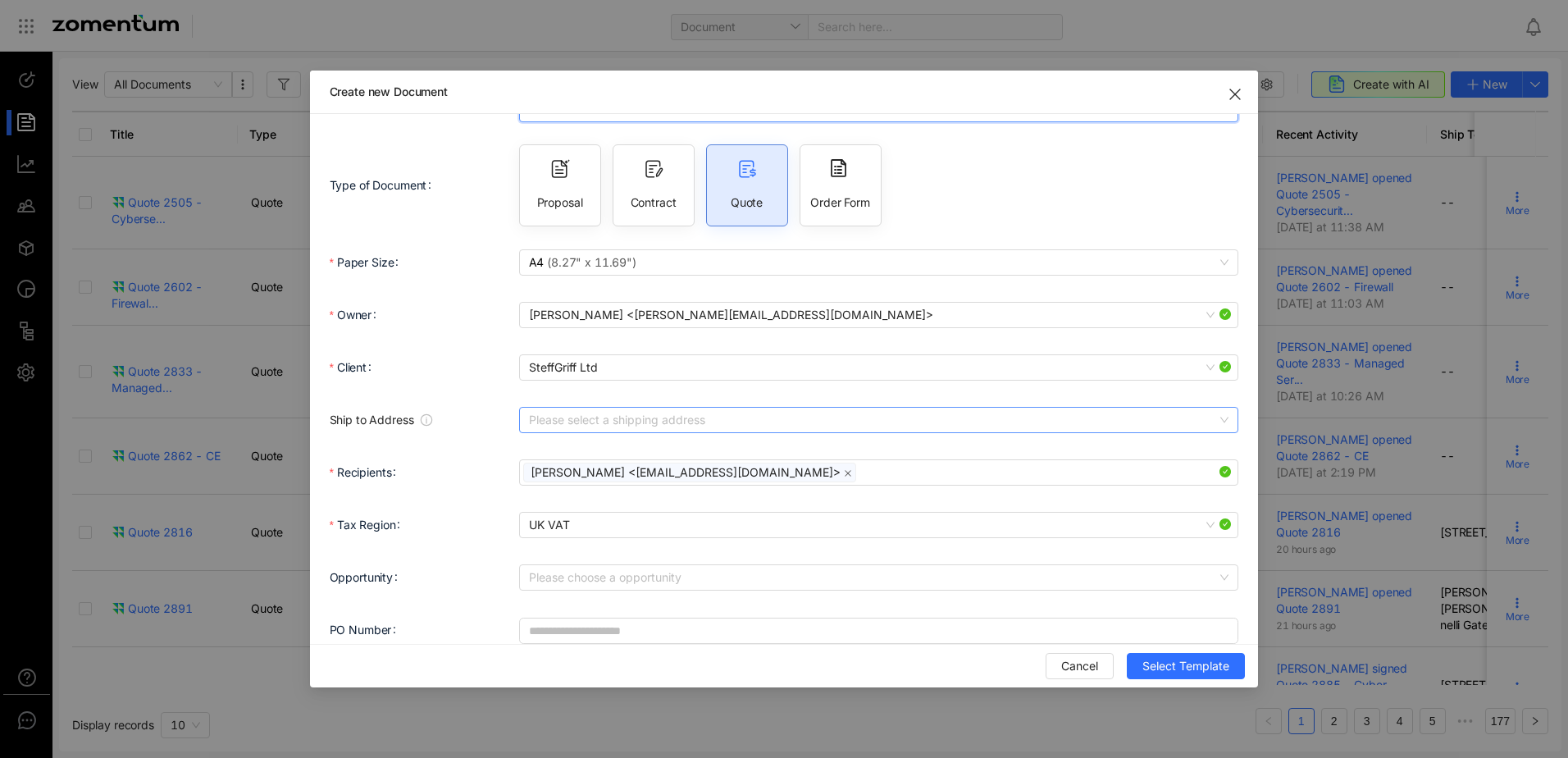
scroll to position [63, 0]
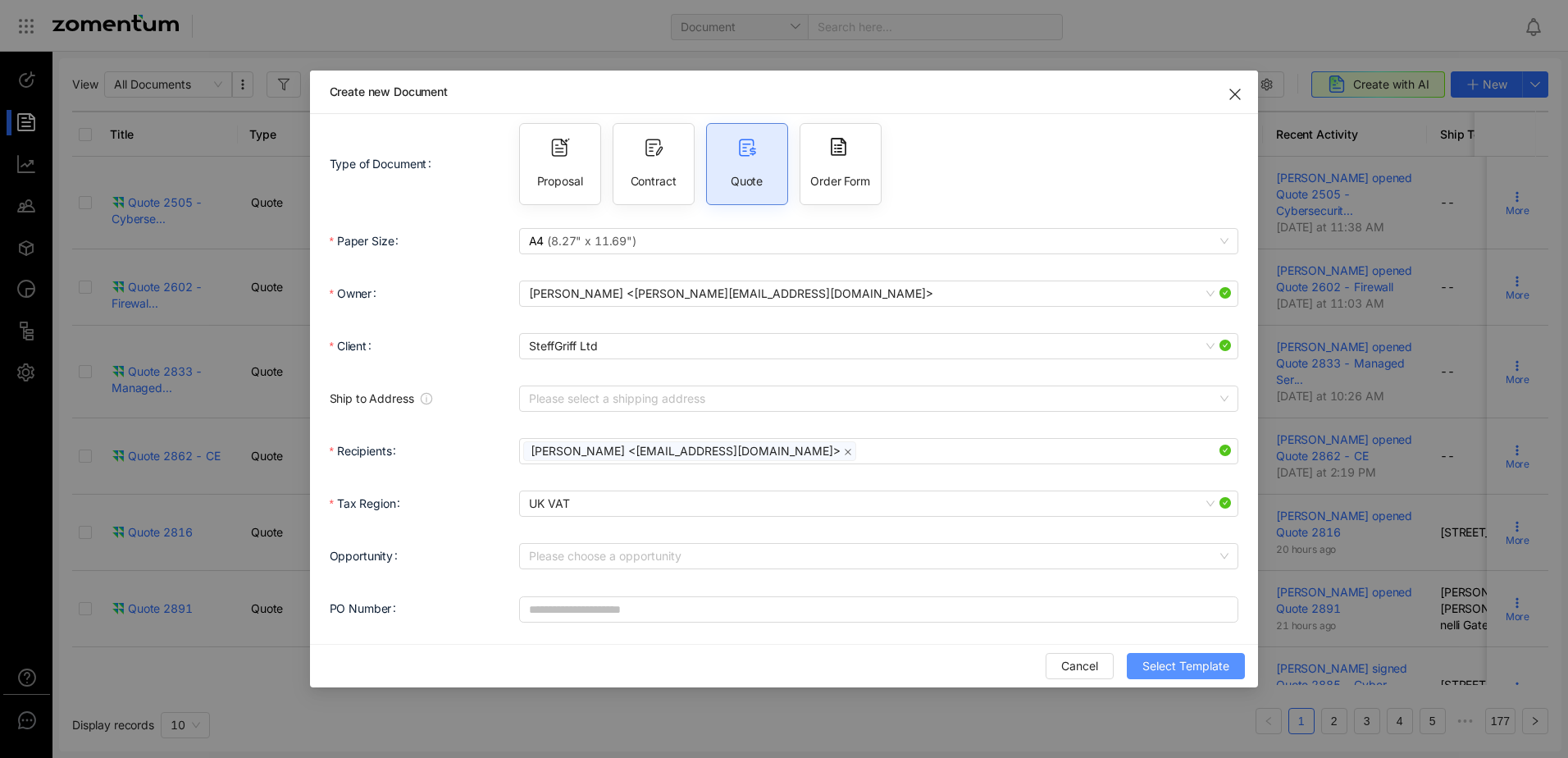
type input "**********"
click at [1221, 667] on span "Select Template" at bounding box center [1186, 666] width 87 height 18
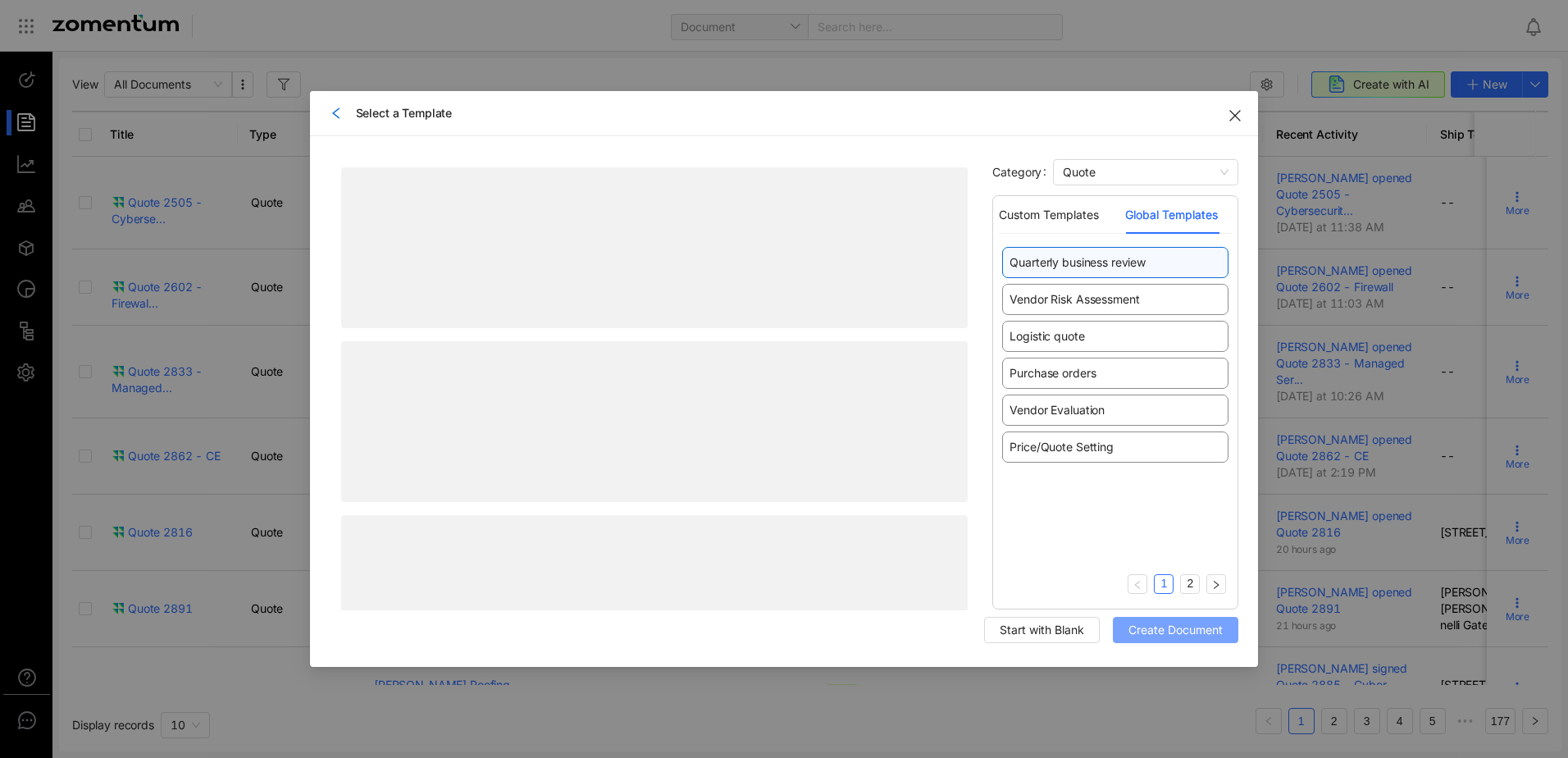
scroll to position [0, 0]
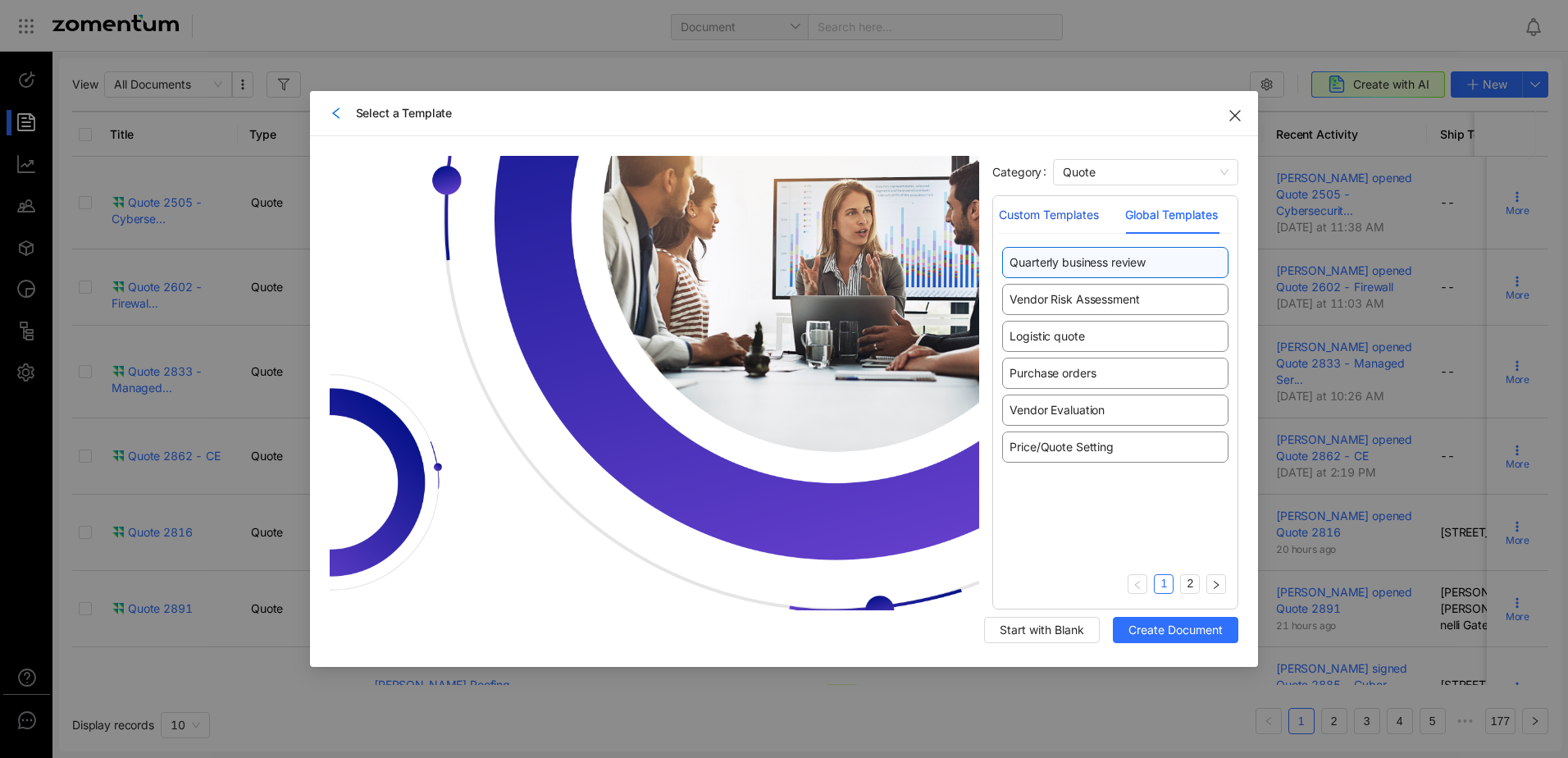
click at [1074, 217] on div "Custom Templates" at bounding box center [1049, 214] width 100 height 18
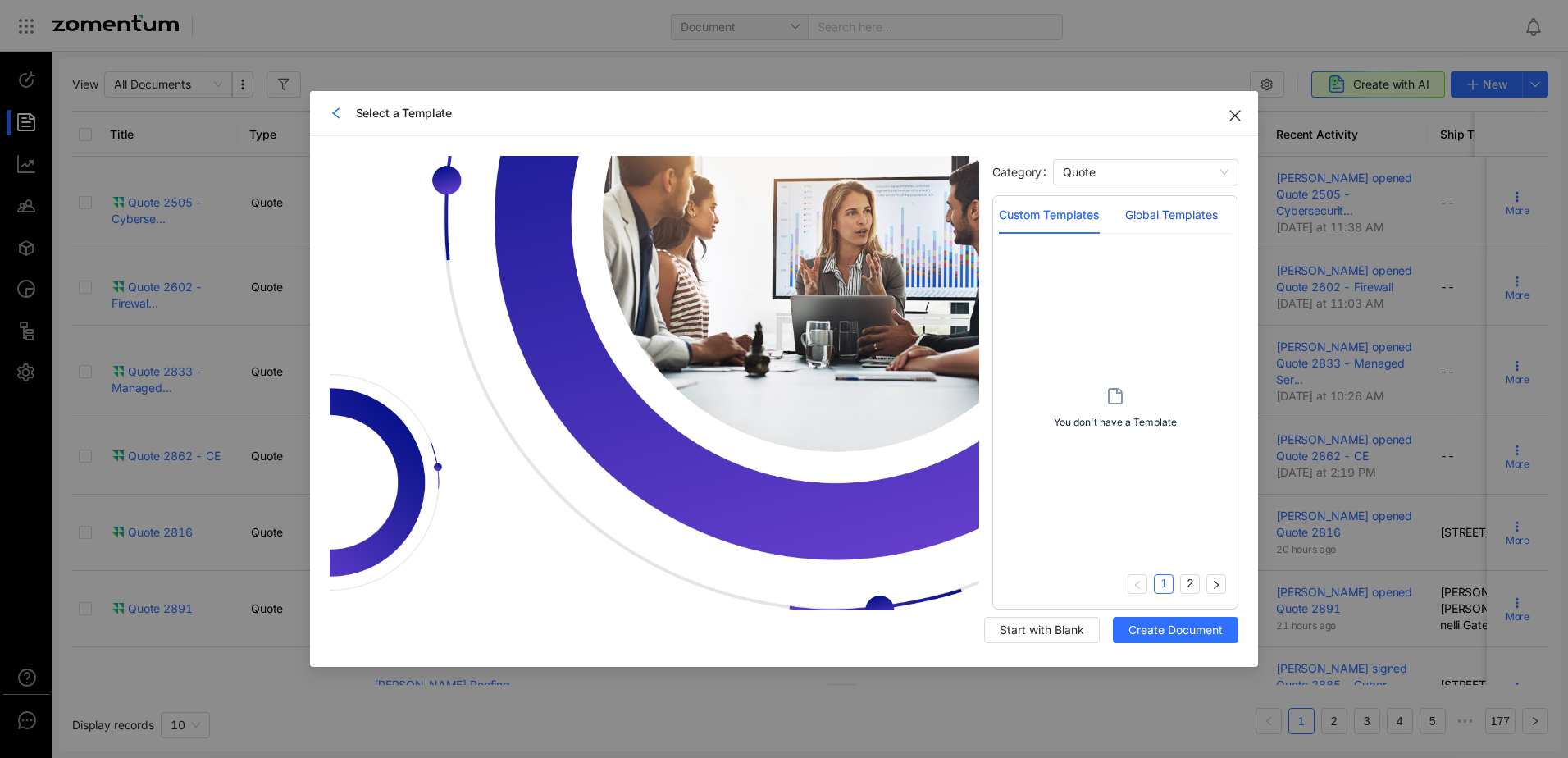
click at [1161, 213] on div "Global Templates" at bounding box center [1171, 214] width 93 height 18
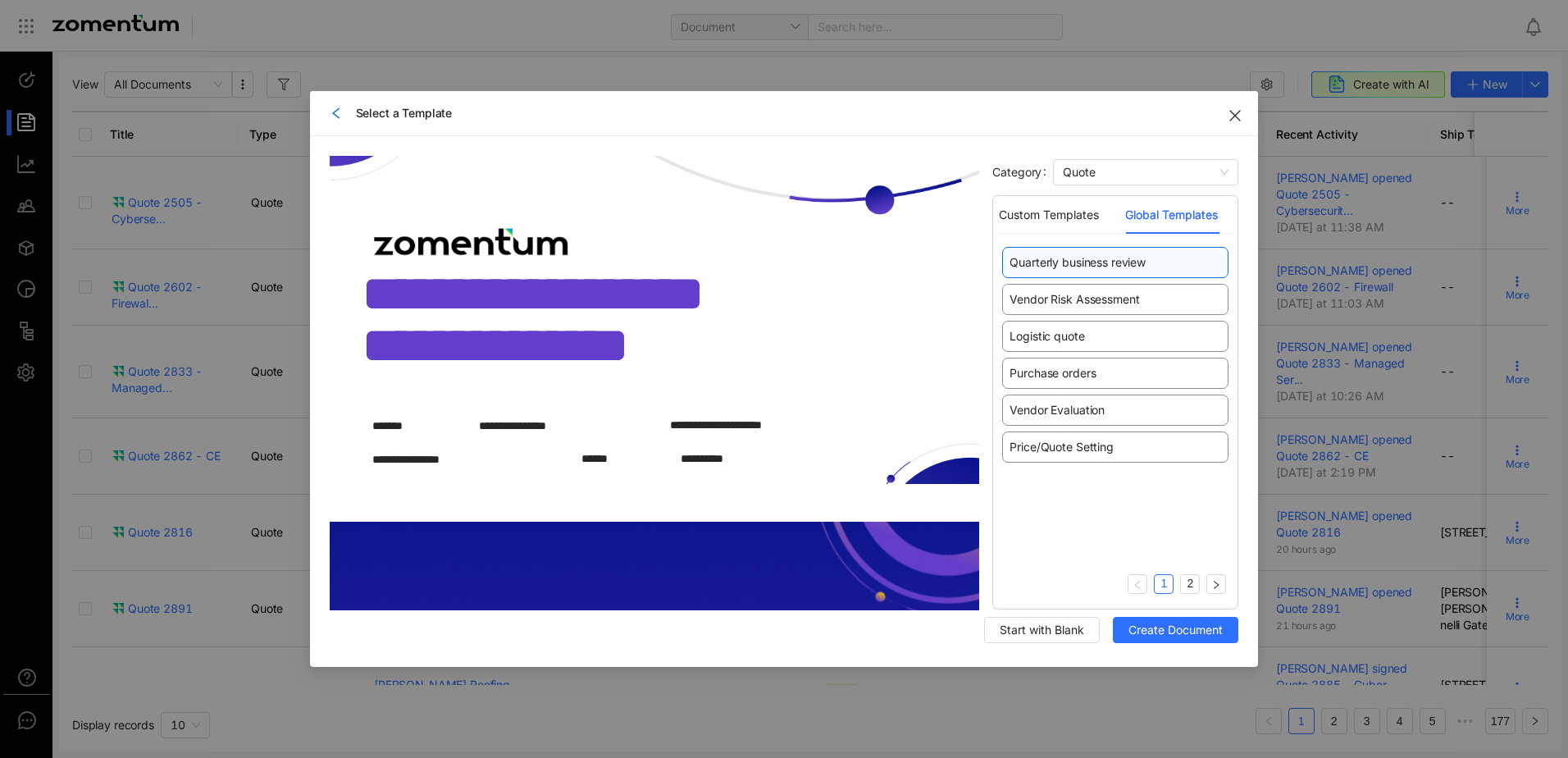
scroll to position [82, 0]
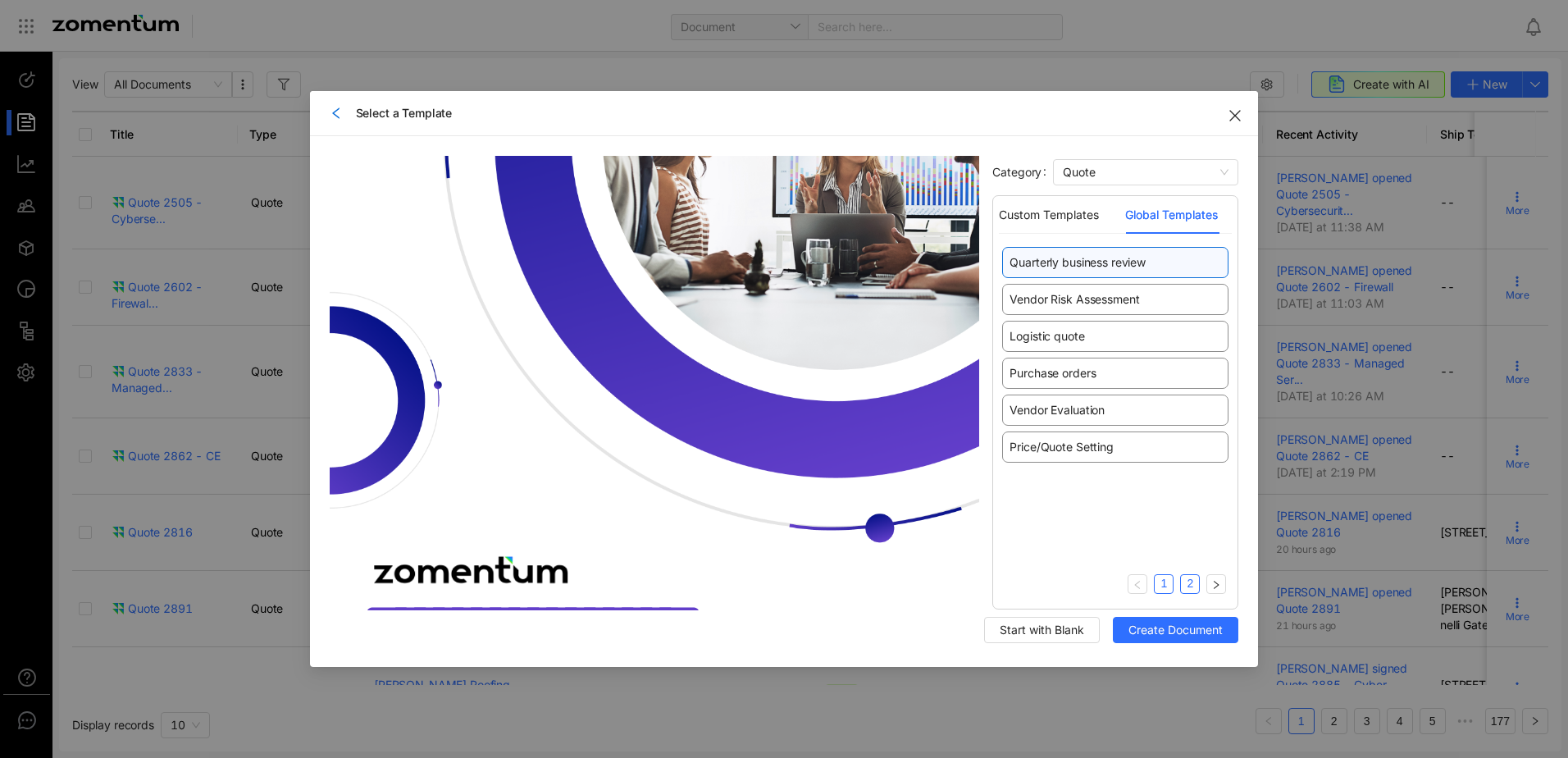
click at [1187, 582] on link "2" at bounding box center [1190, 582] width 18 height 17
click at [1152, 583] on ul "1 2" at bounding box center [1177, 585] width 99 height 23
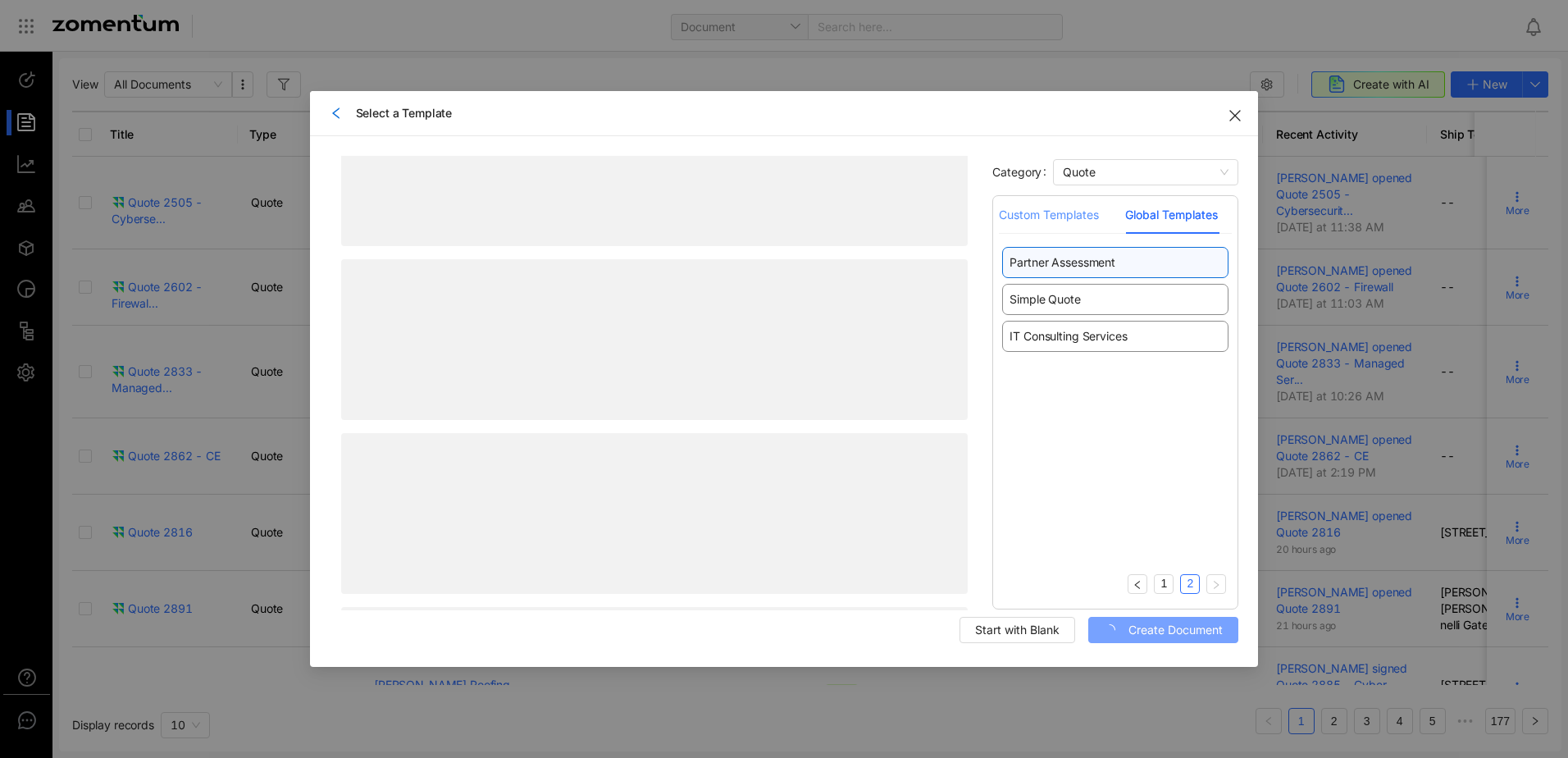
scroll to position [0, 0]
click at [1019, 221] on div "Custom Templates" at bounding box center [1049, 214] width 100 height 18
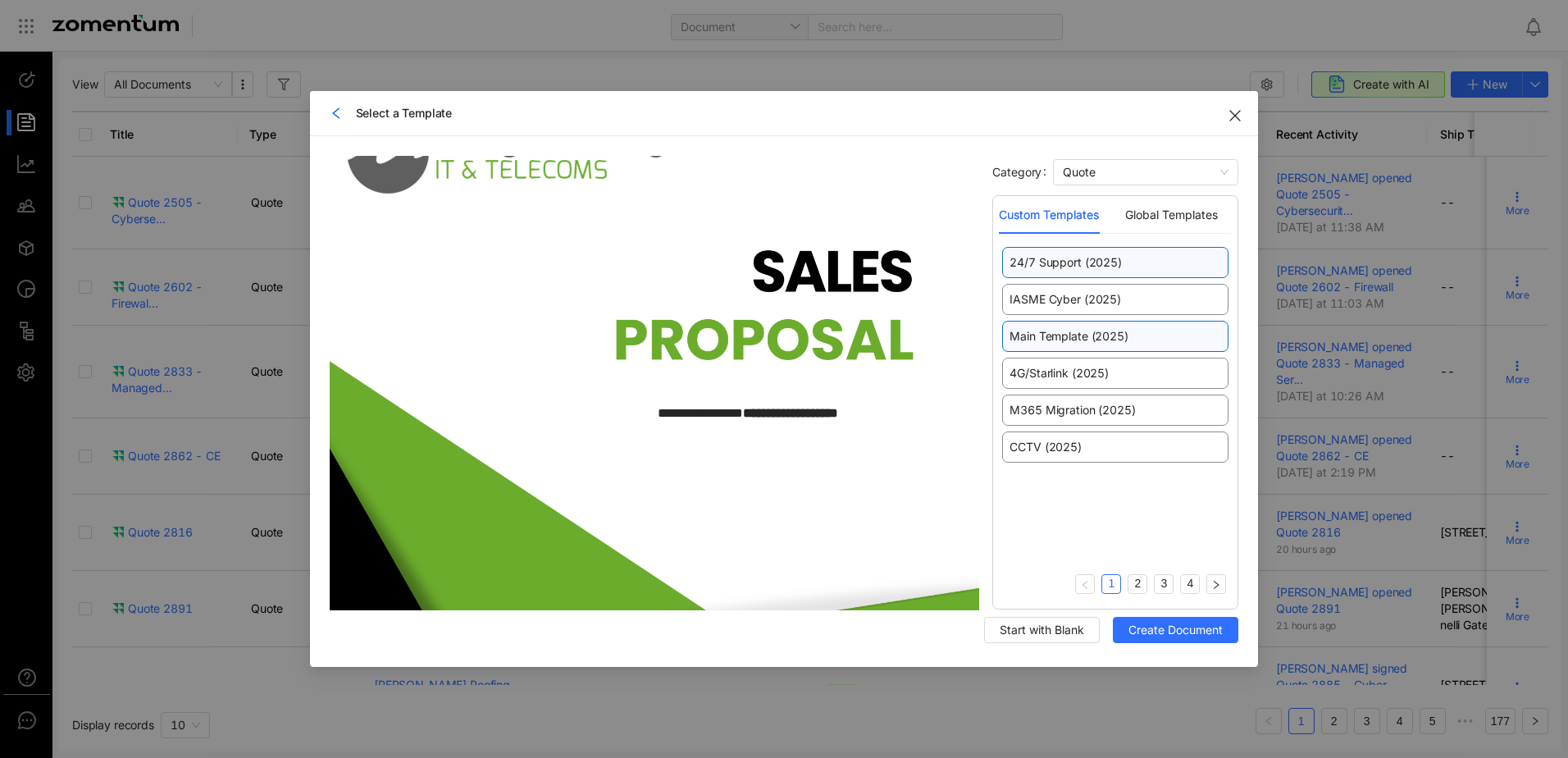
click at [1064, 350] on div "Main Template (2025)" at bounding box center [1115, 336] width 226 height 31
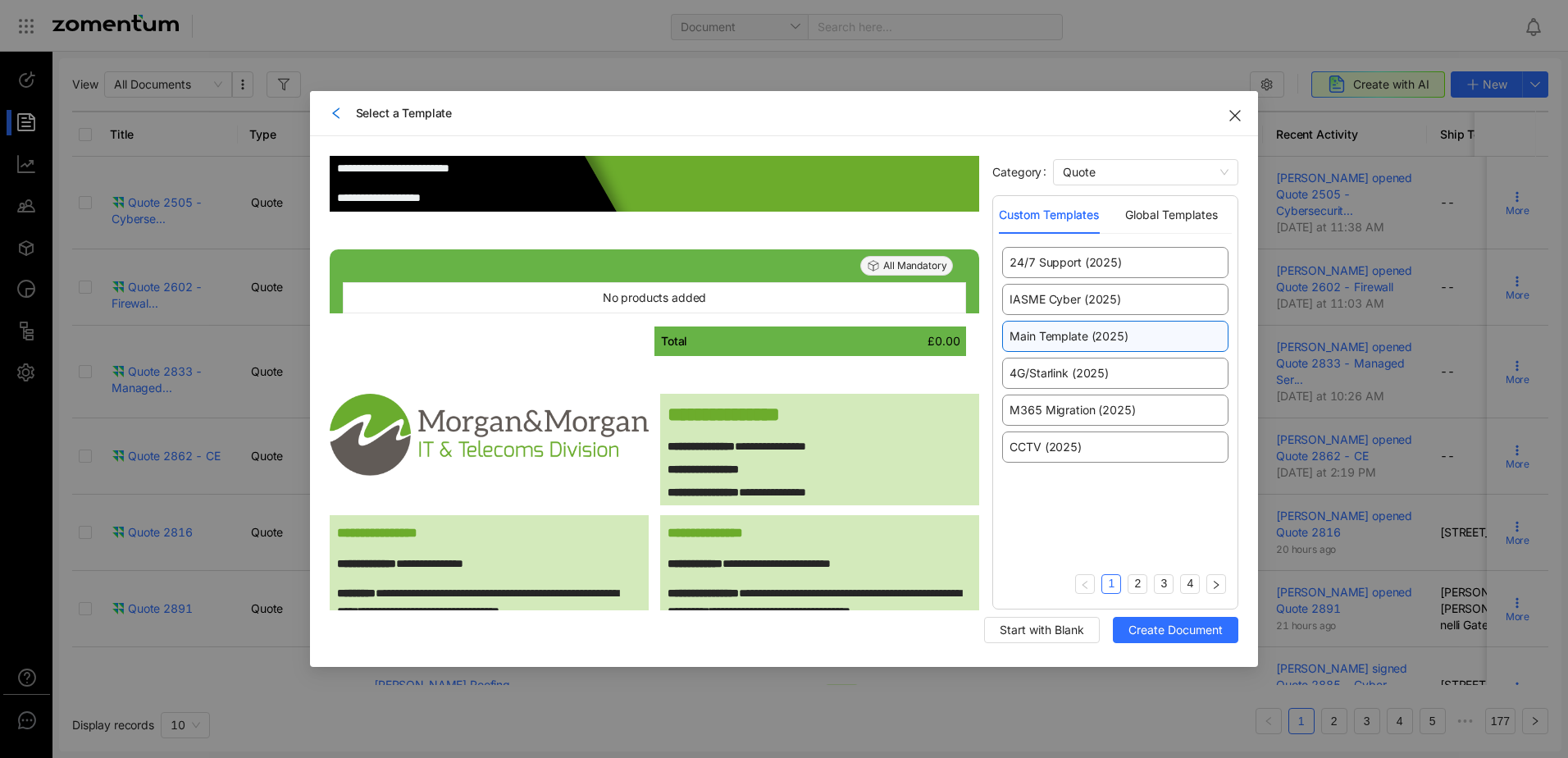
scroll to position [718, 0]
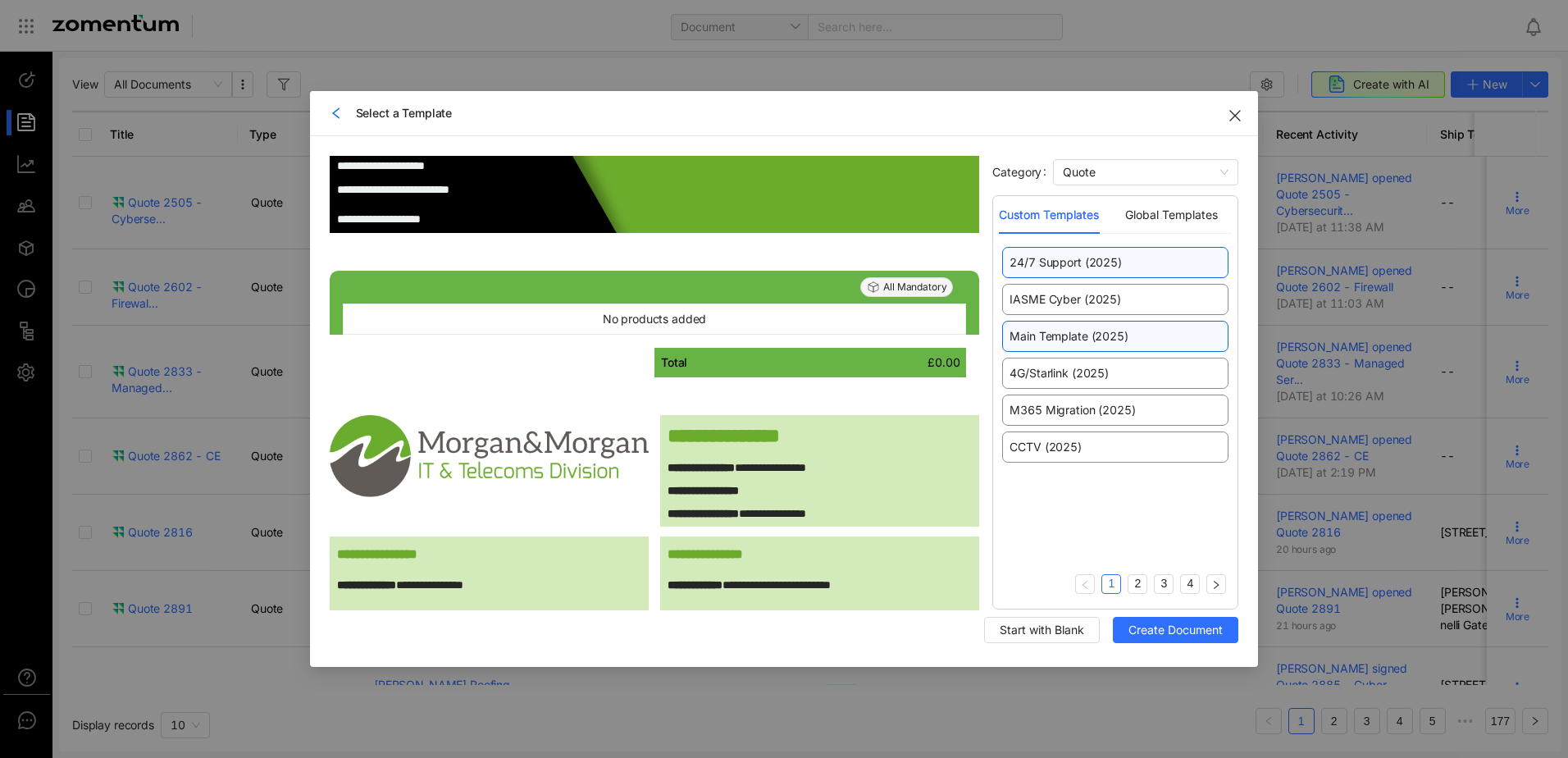
click at [1115, 261] on span "24/7 Support (2025)" at bounding box center [1065, 262] width 112 height 16
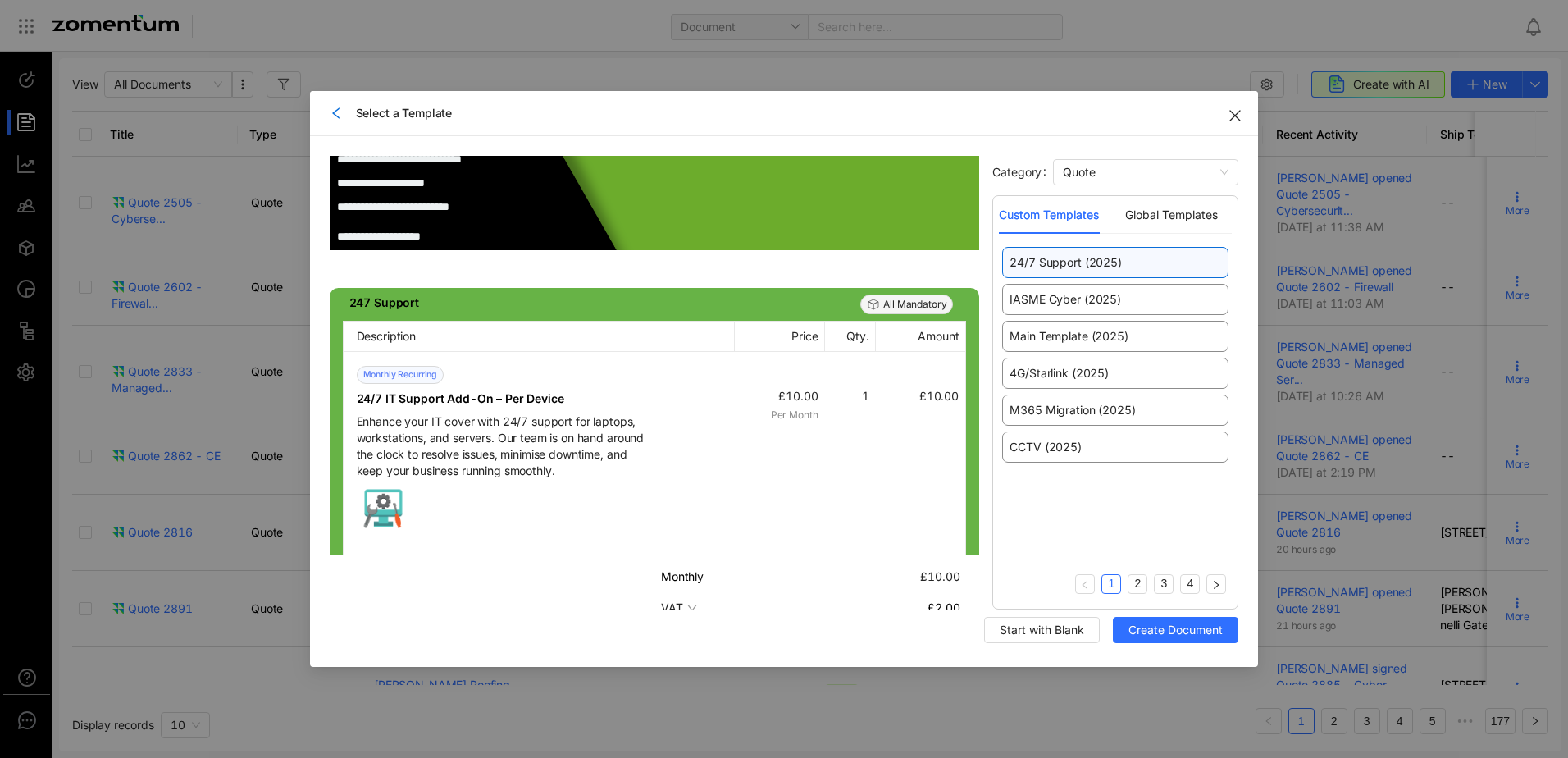
scroll to position [574, 0]
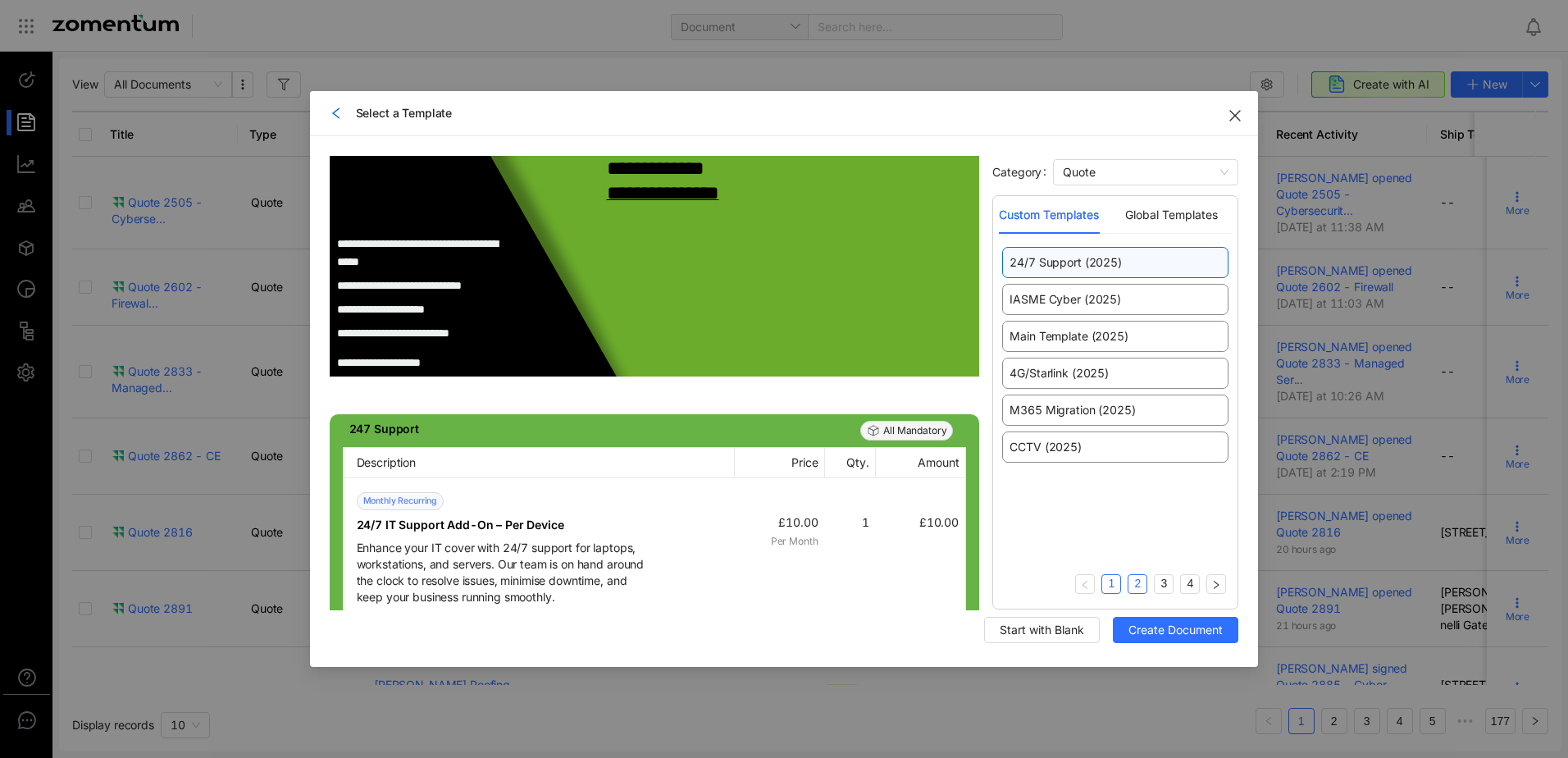
click at [1133, 579] on link "2" at bounding box center [1138, 582] width 18 height 17
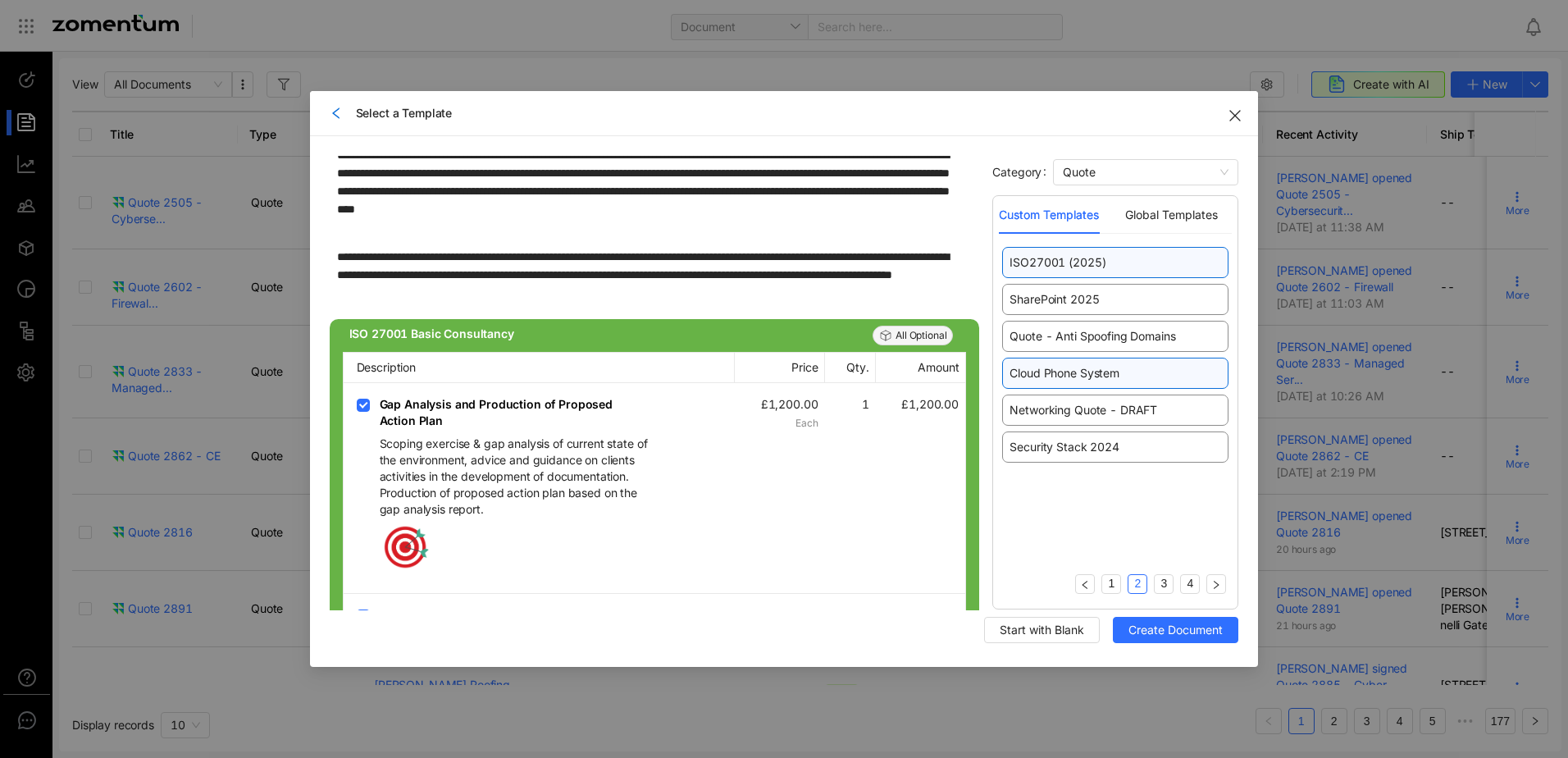
scroll to position [2297, 0]
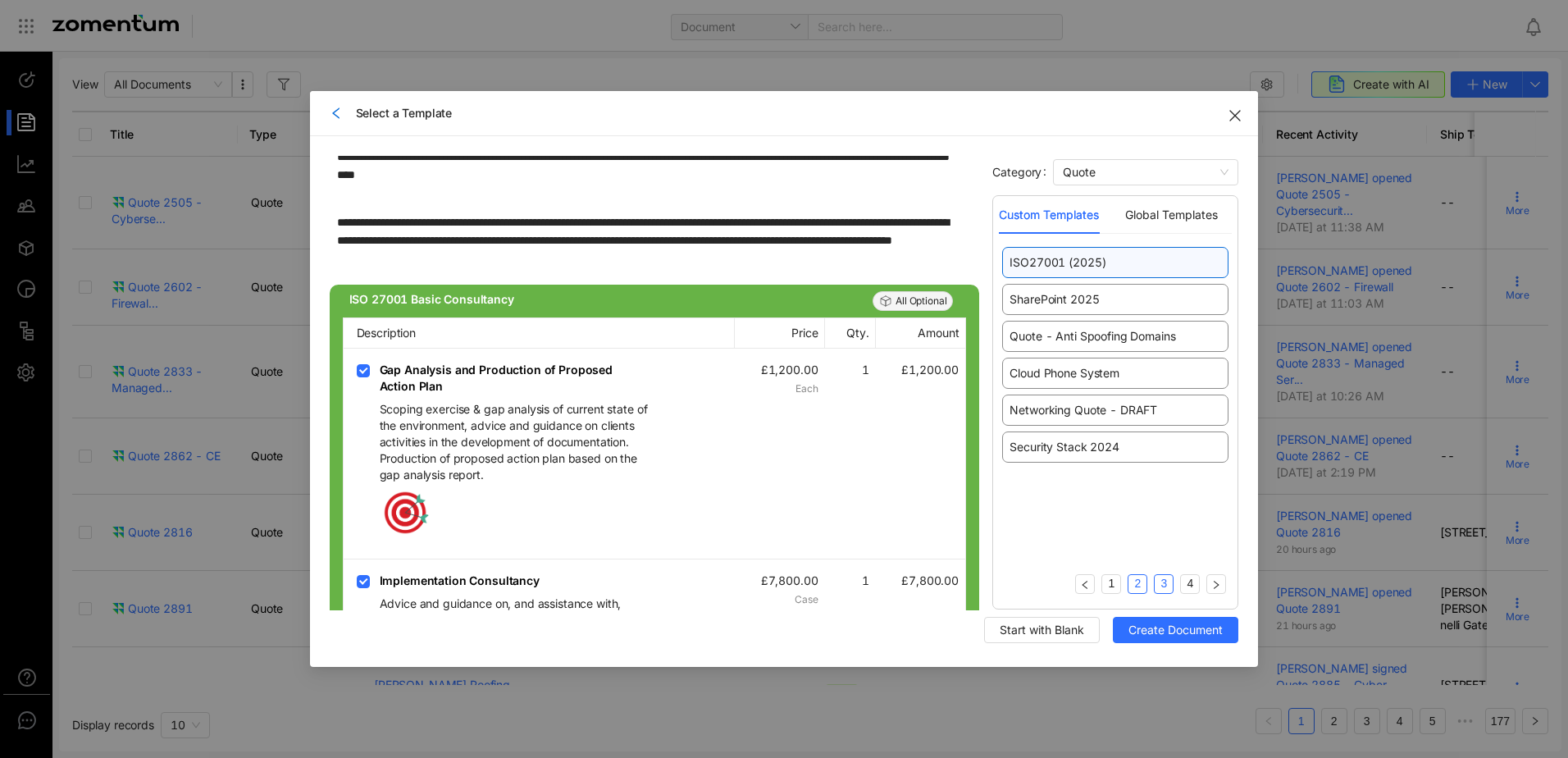
click at [1166, 586] on link "3" at bounding box center [1164, 582] width 18 height 17
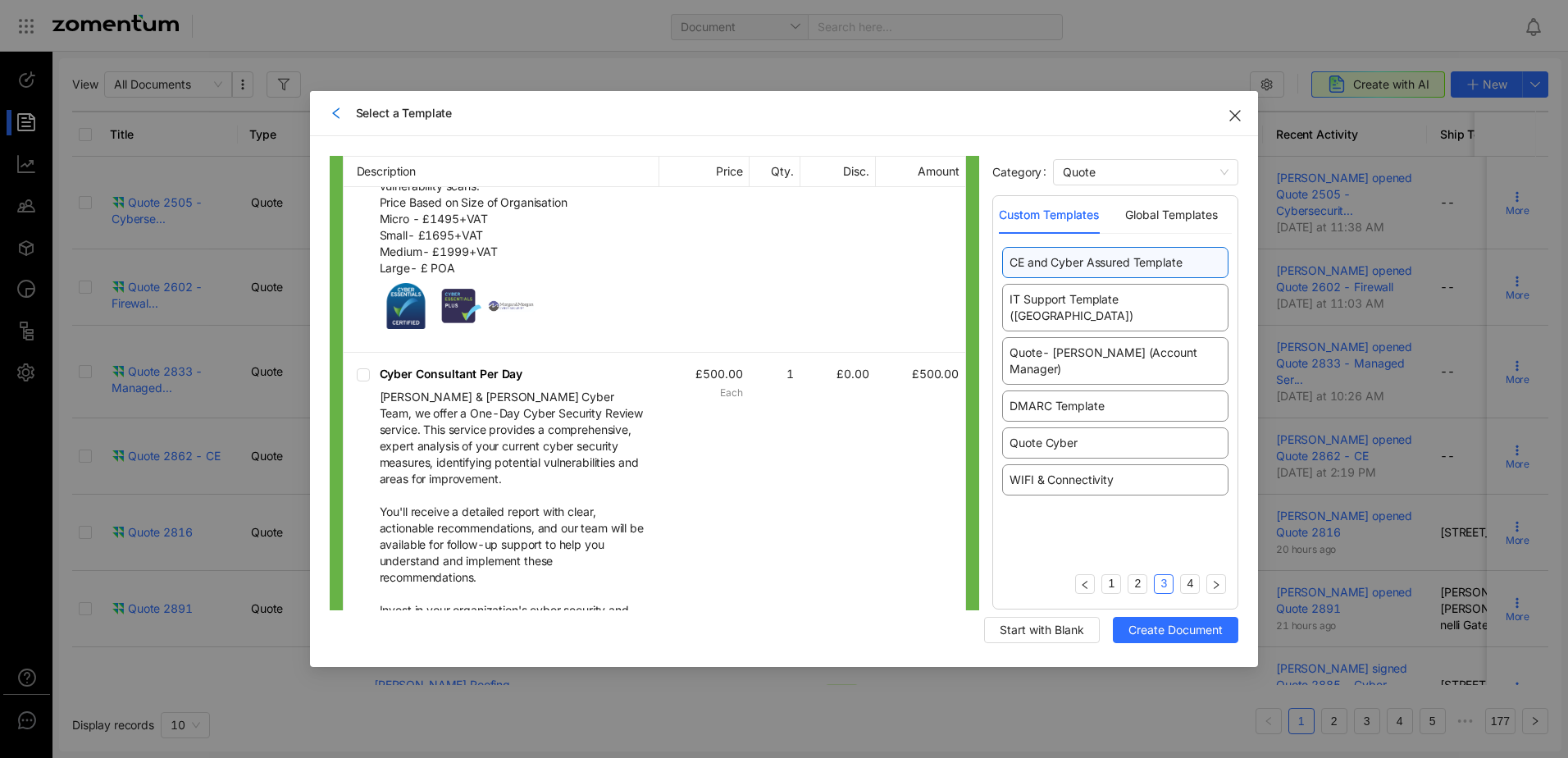
scroll to position [1313, 0]
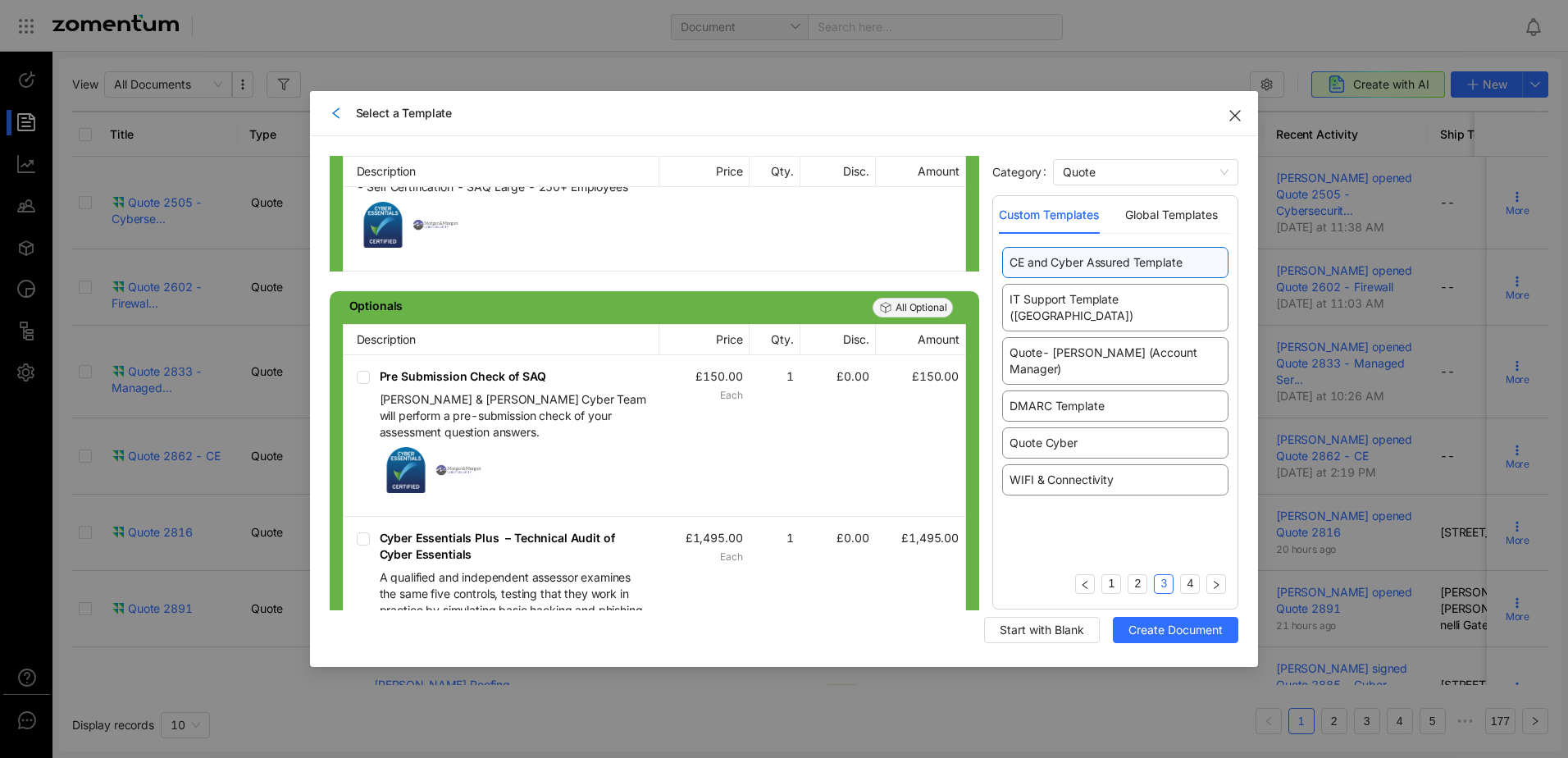
click at [1228, 118] on span "Close" at bounding box center [1235, 114] width 46 height 46
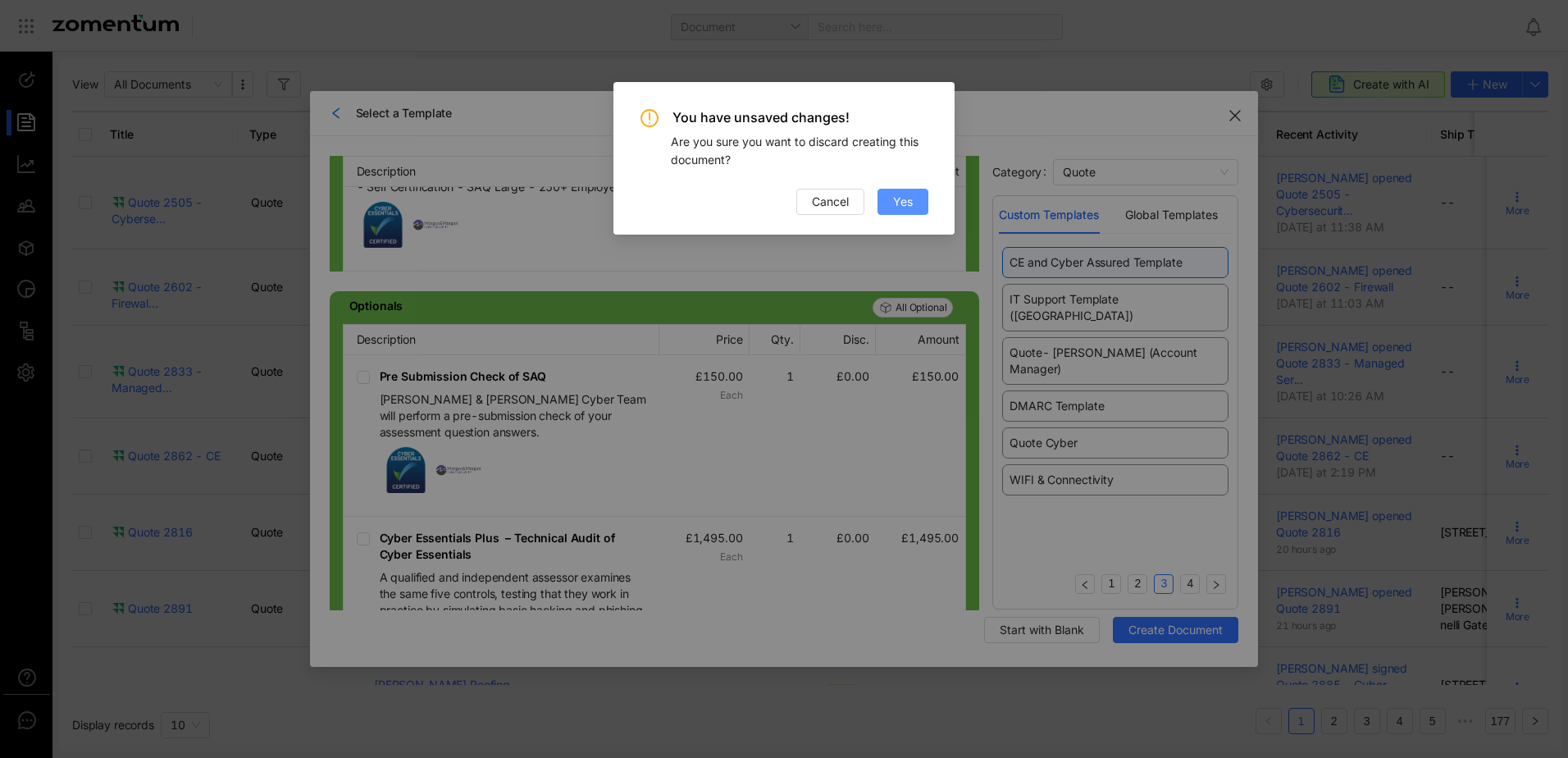
click at [910, 206] on span "Yes" at bounding box center [904, 201] width 20 height 18
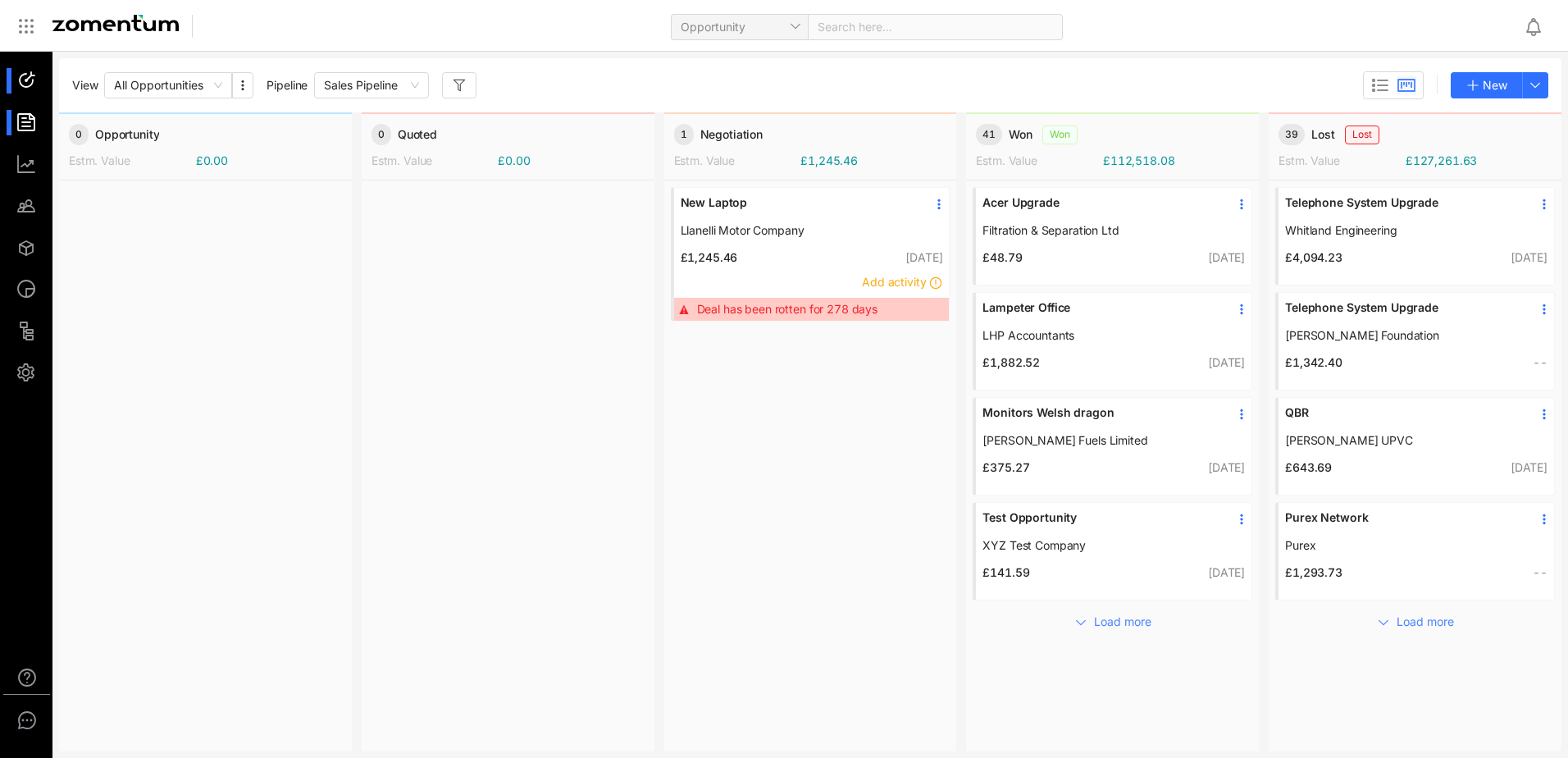
click at [24, 129] on div at bounding box center [33, 122] width 35 height 25
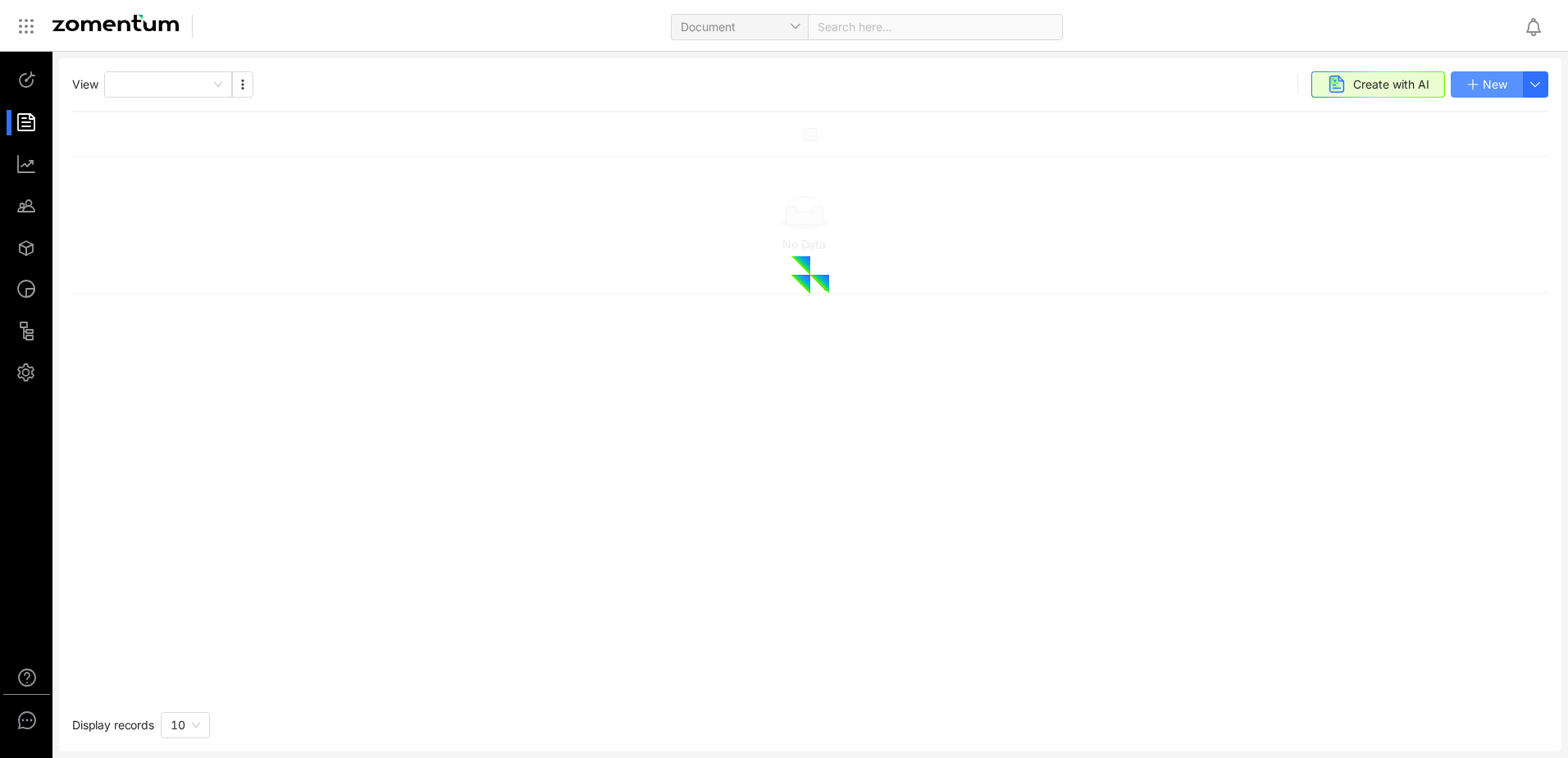
click at [1491, 90] on span "New" at bounding box center [1495, 85] width 25 height 18
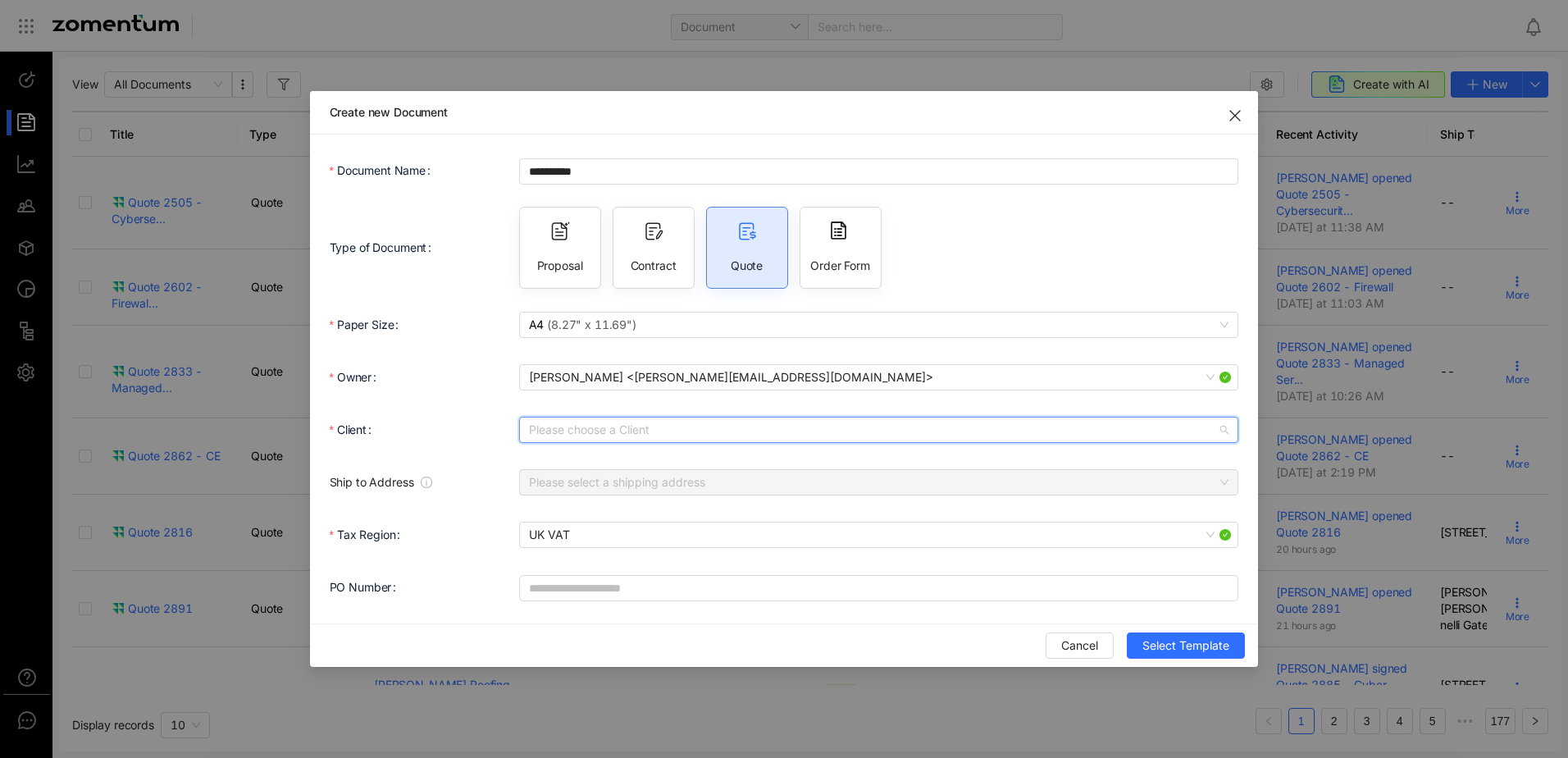
click at [602, 430] on input "Client" at bounding box center [873, 430] width 689 height 25
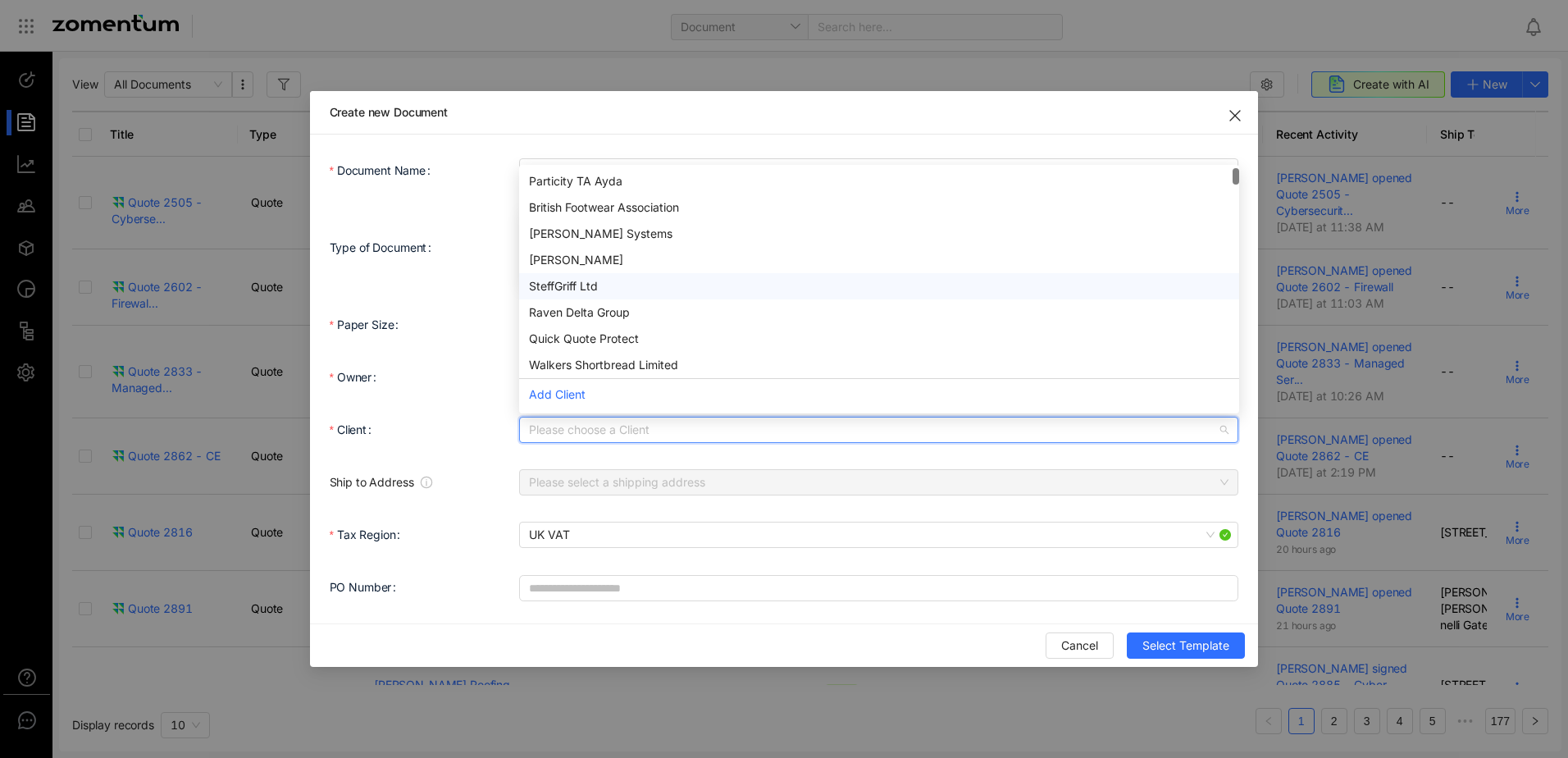
click at [588, 280] on div "SteffGriff Ltd" at bounding box center [879, 286] width 700 height 18
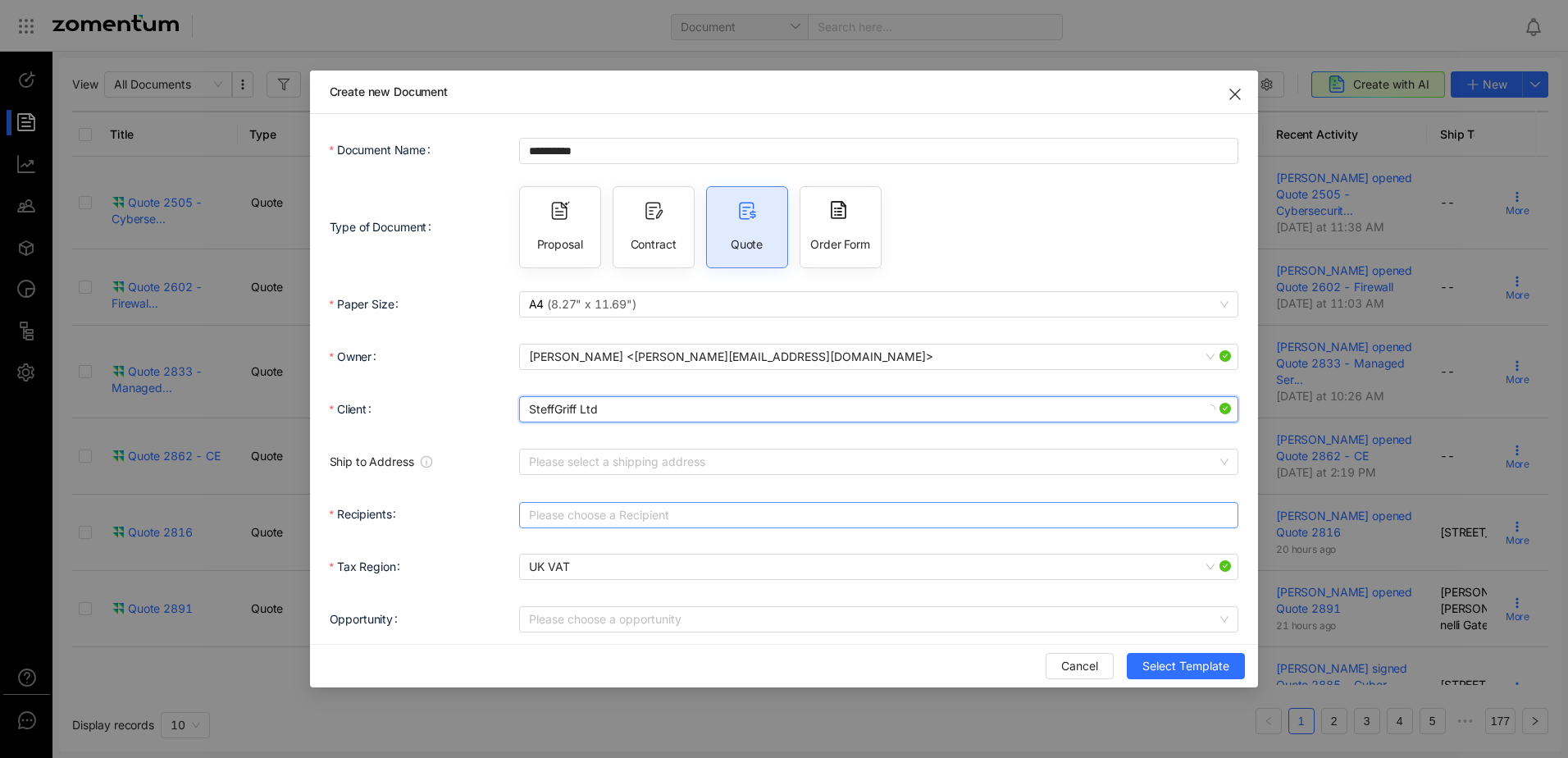
click at [575, 515] on div at bounding box center [871, 515] width 695 height 23
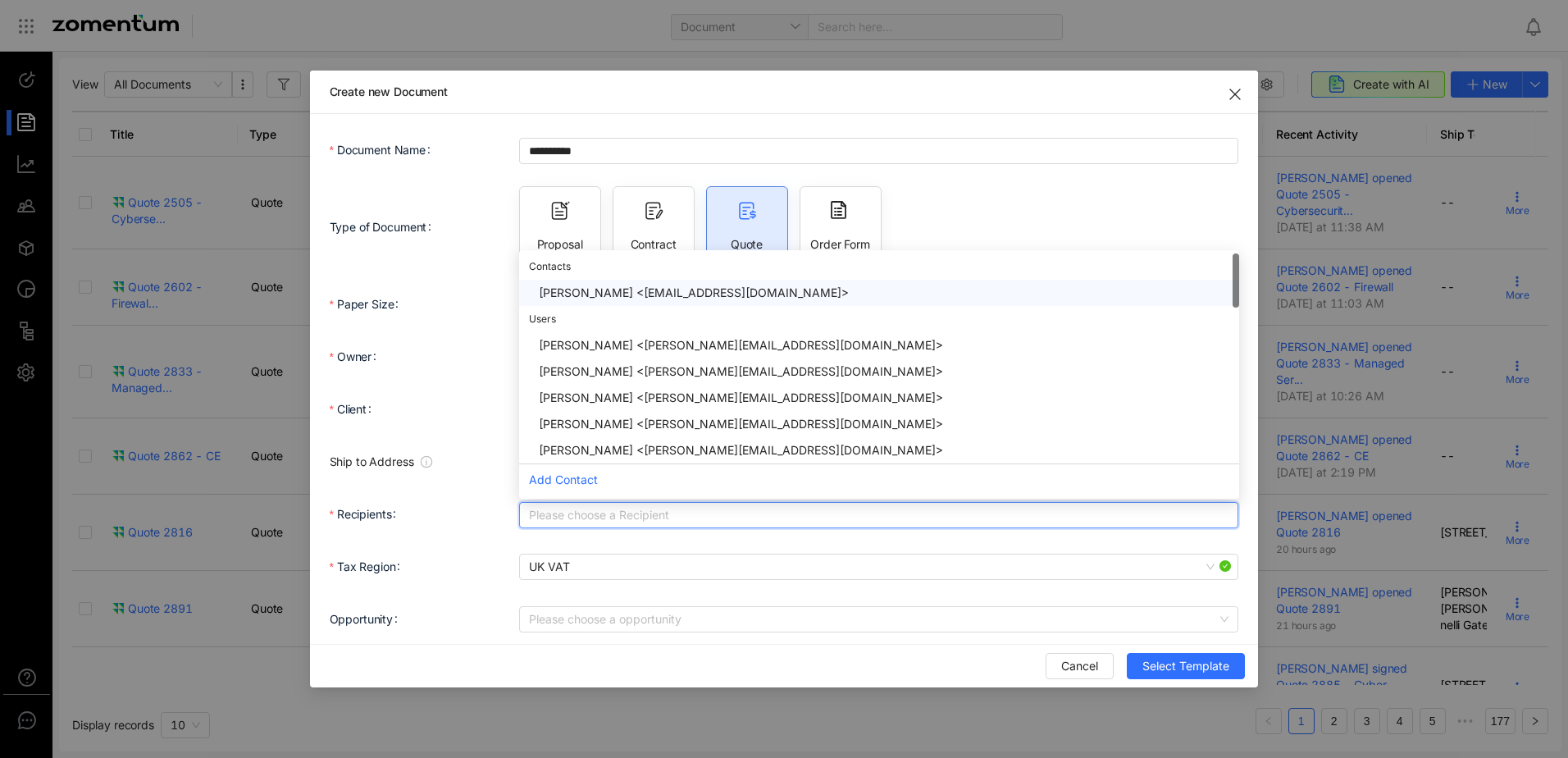
click at [634, 296] on div "[PERSON_NAME] <[EMAIL_ADDRESS][DOMAIN_NAME]>" at bounding box center [884, 293] width 690 height 18
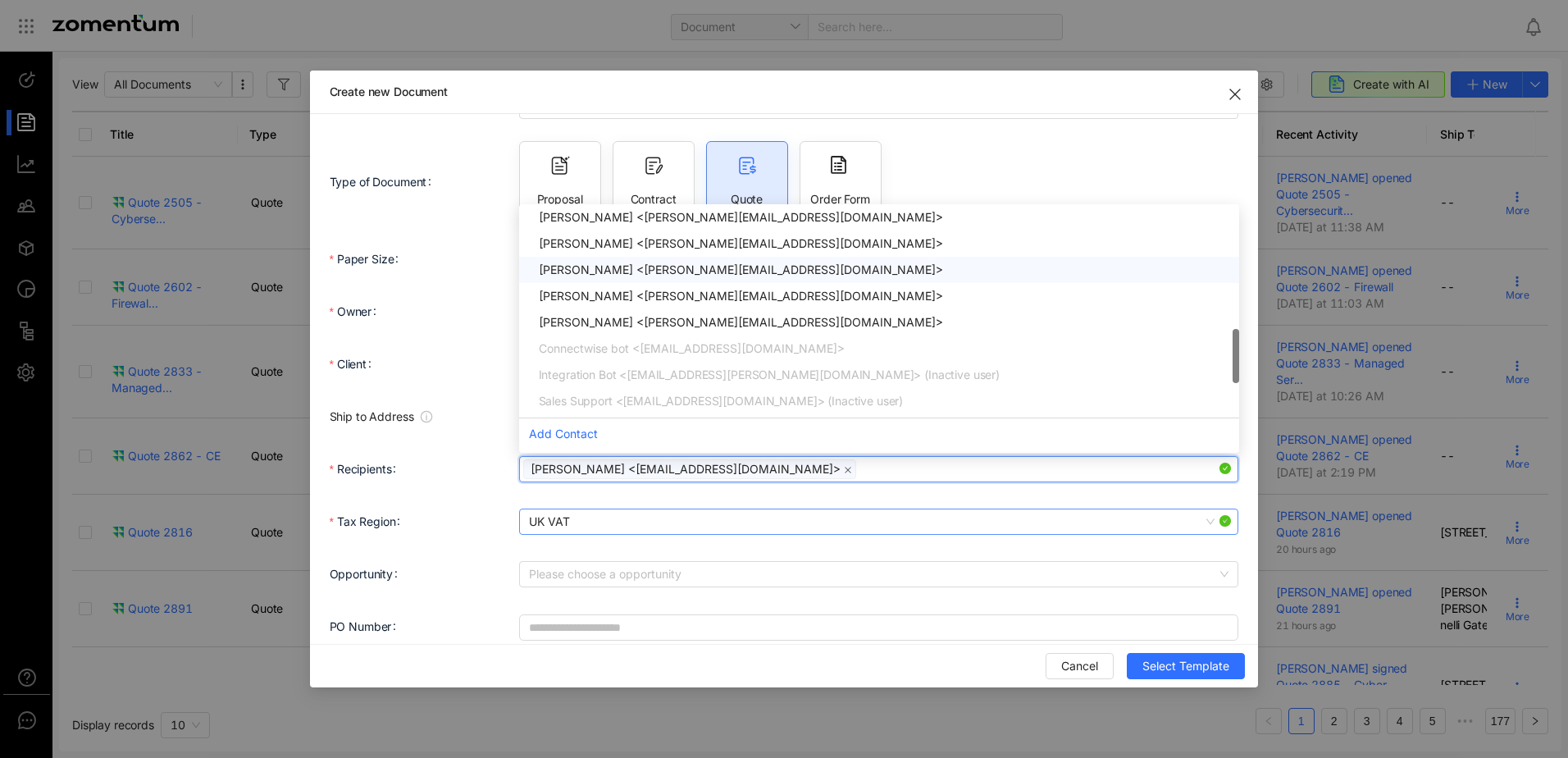
scroll to position [63, 0]
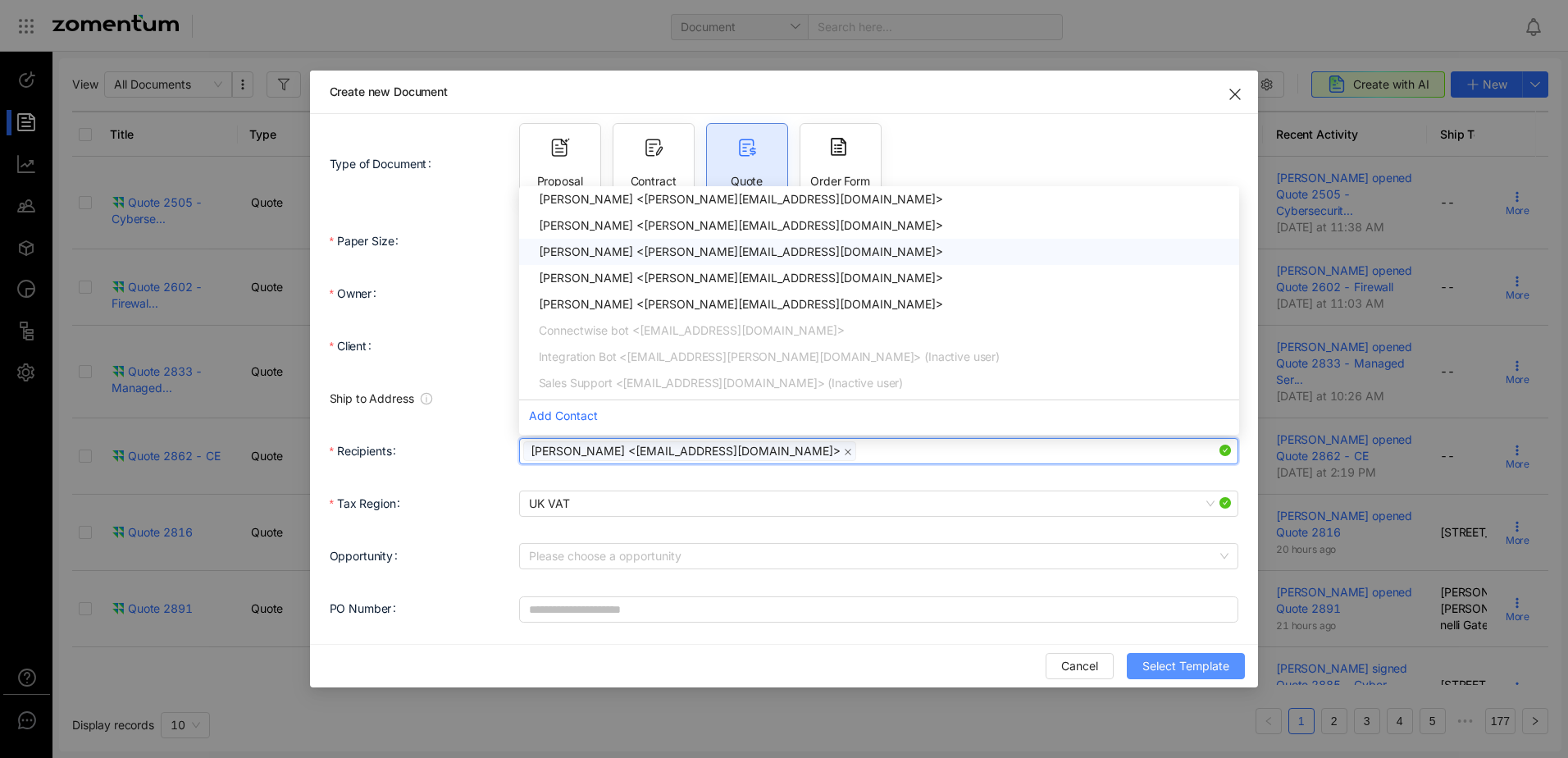
click at [1167, 658] on span "Select Template" at bounding box center [1186, 666] width 87 height 18
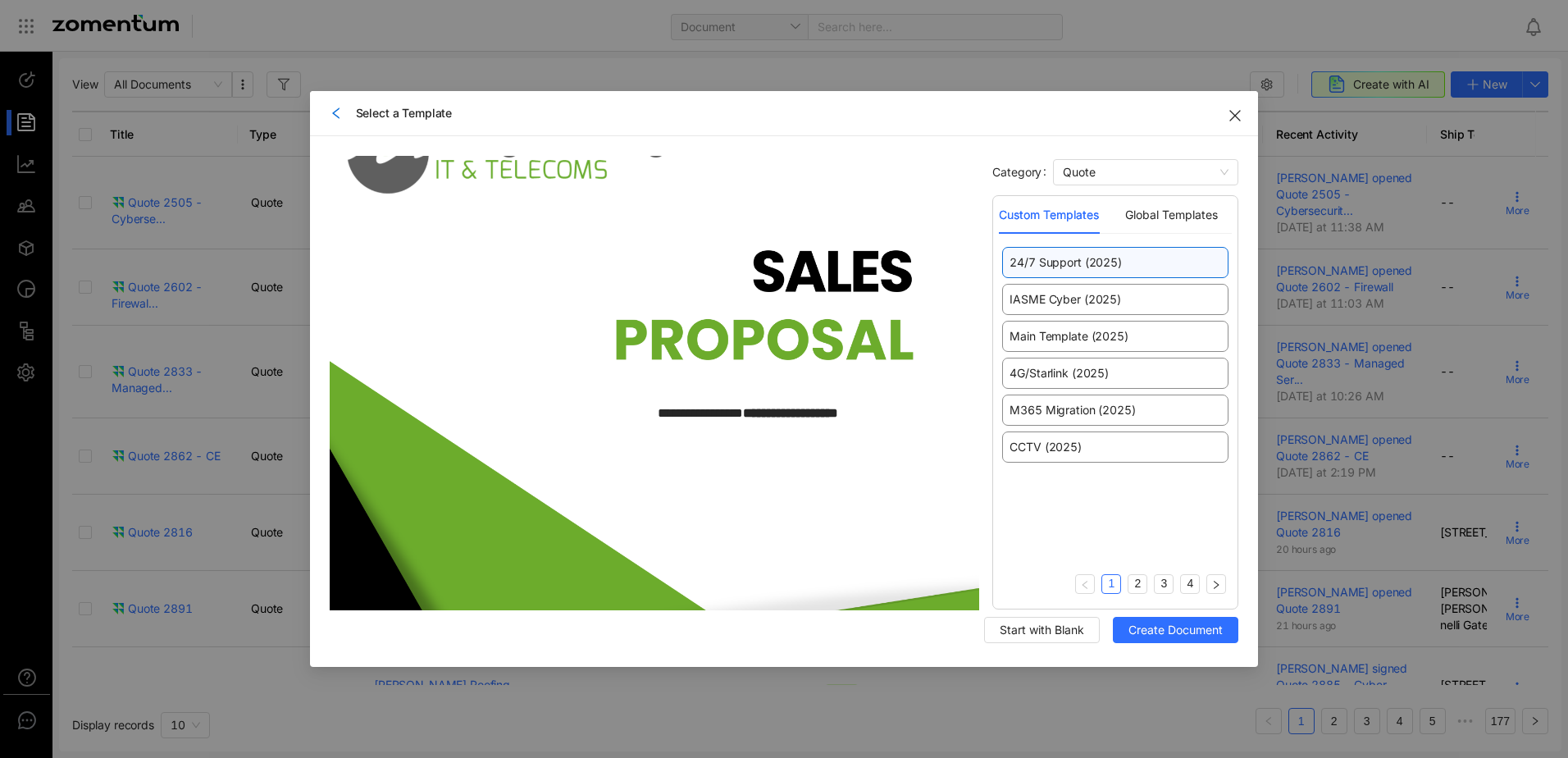
click at [1101, 265] on span "24/7 Support (2025)" at bounding box center [1065, 262] width 112 height 16
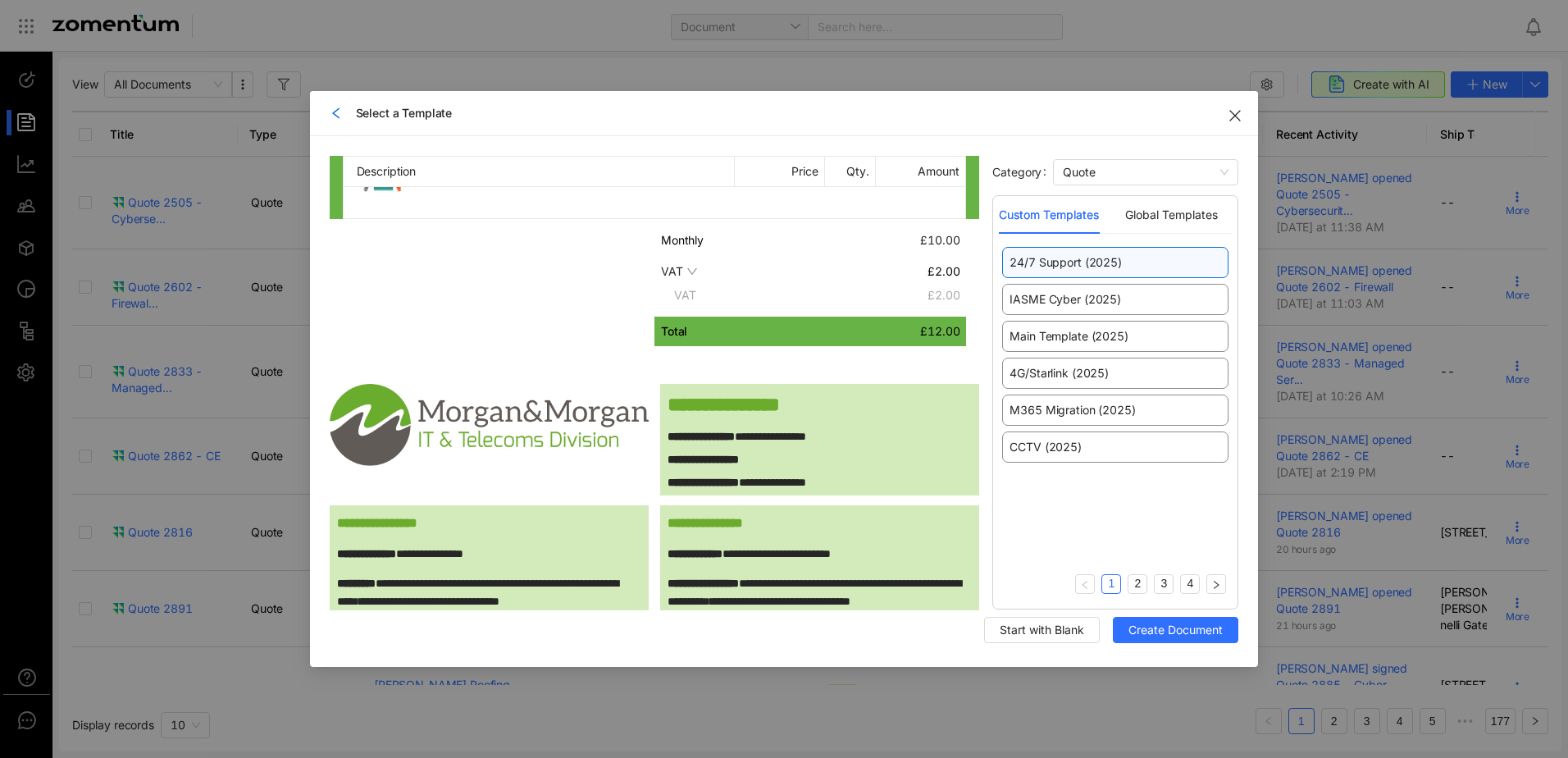
scroll to position [1066, 0]
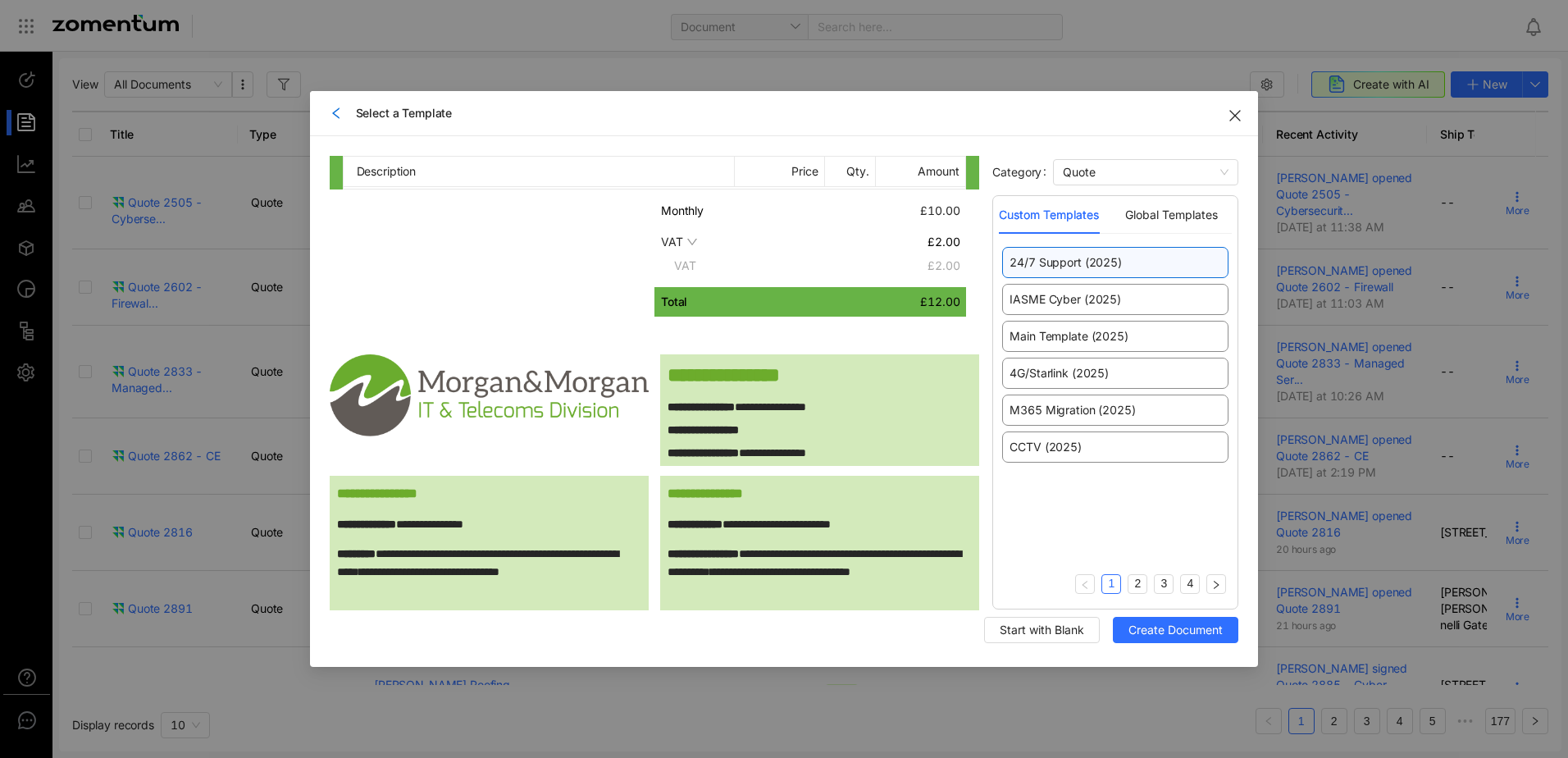
click at [688, 244] on icon "down" at bounding box center [692, 242] width 12 height 12
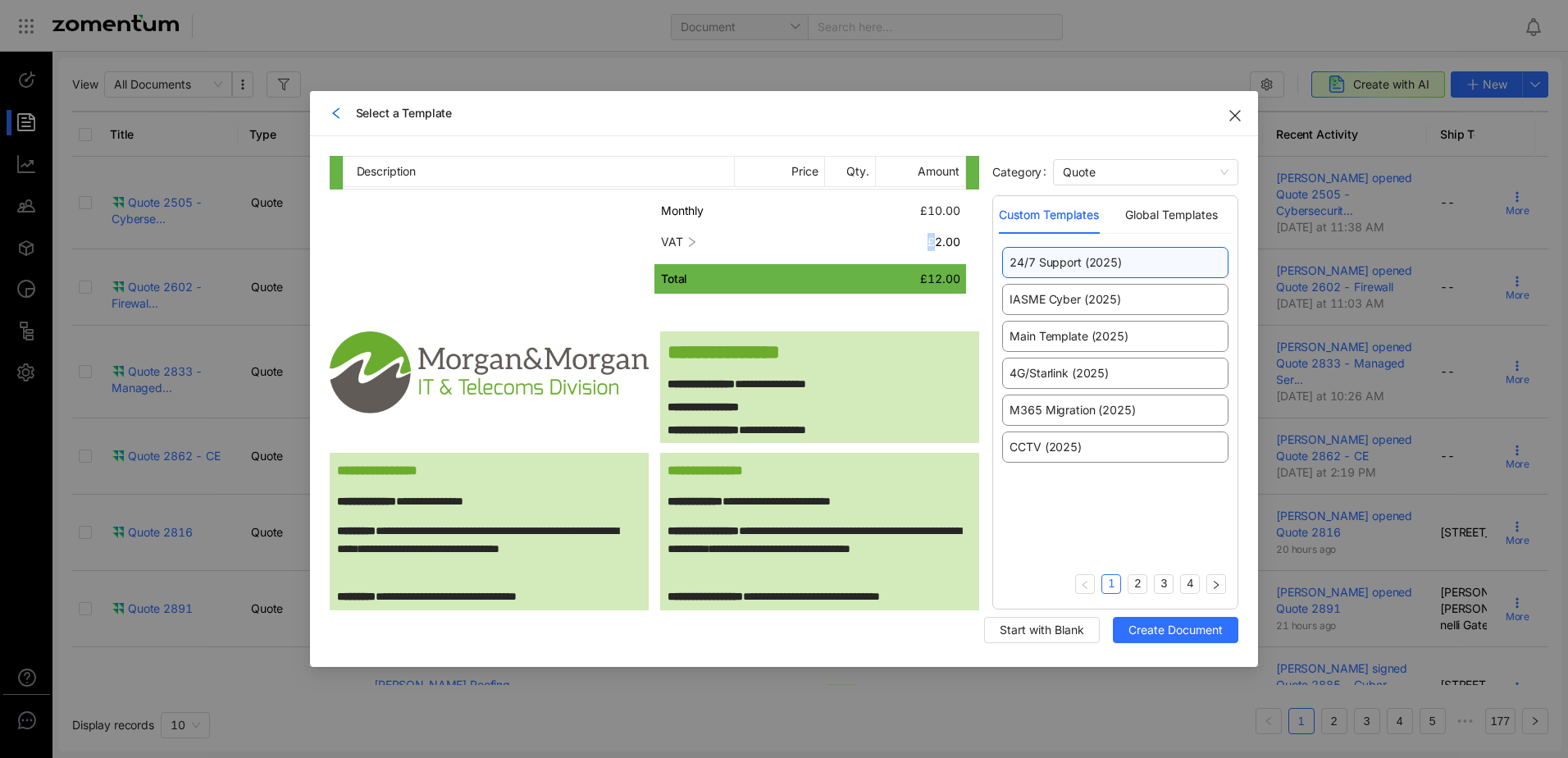
click at [688, 244] on icon "down" at bounding box center [692, 242] width 12 height 12
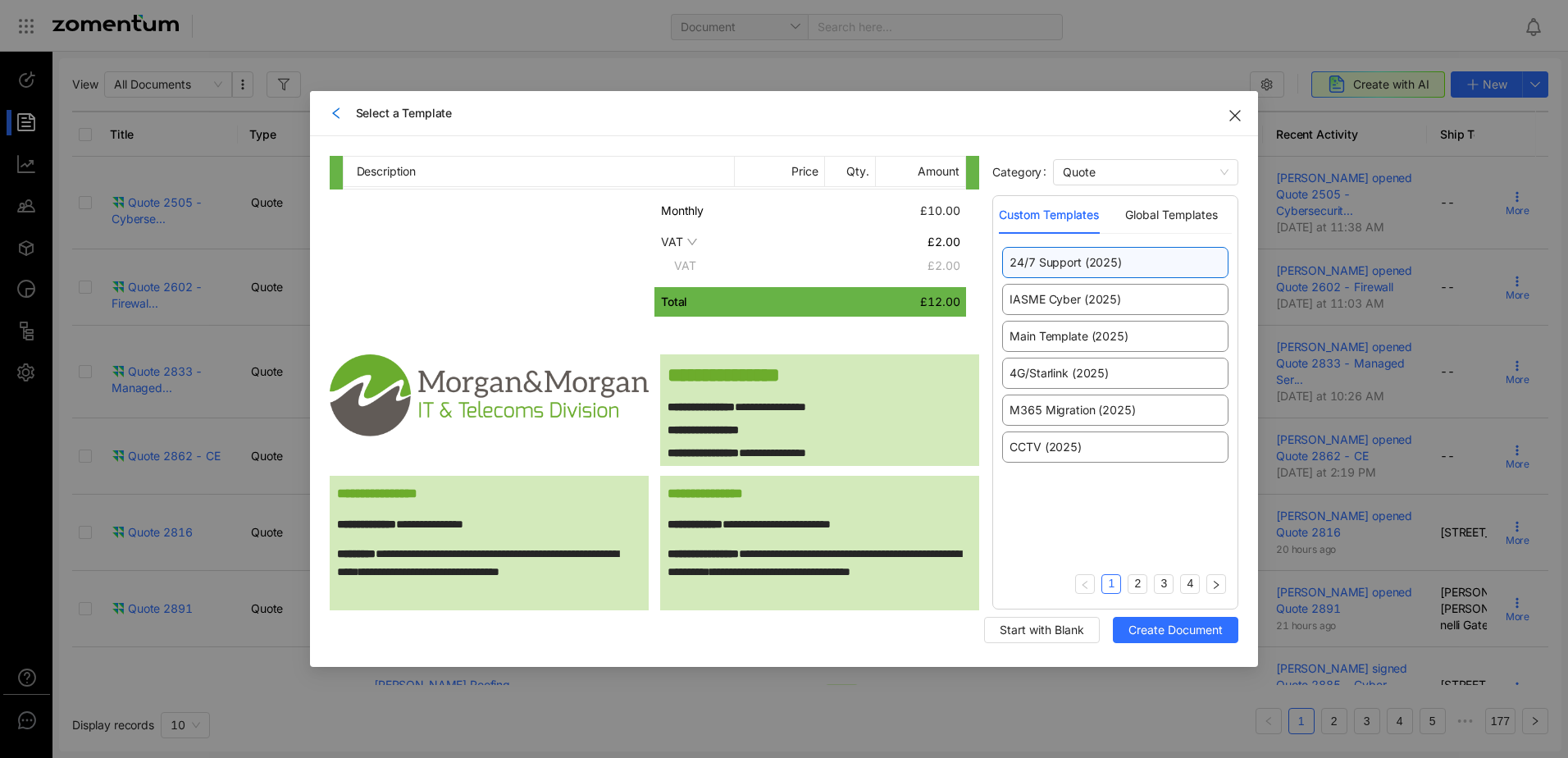
click at [518, 261] on div at bounding box center [499, 256] width 311 height 121
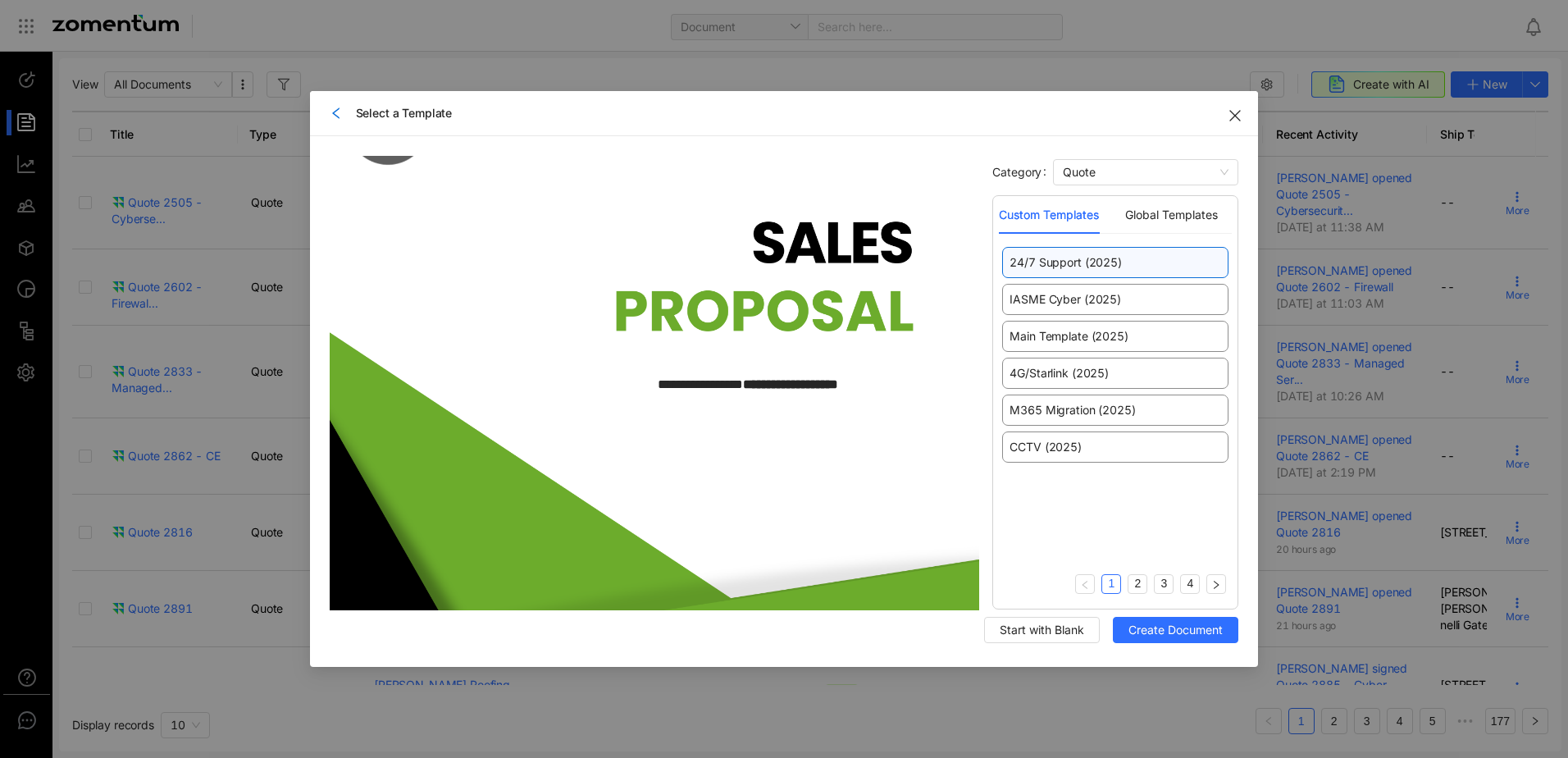
scroll to position [0, 0]
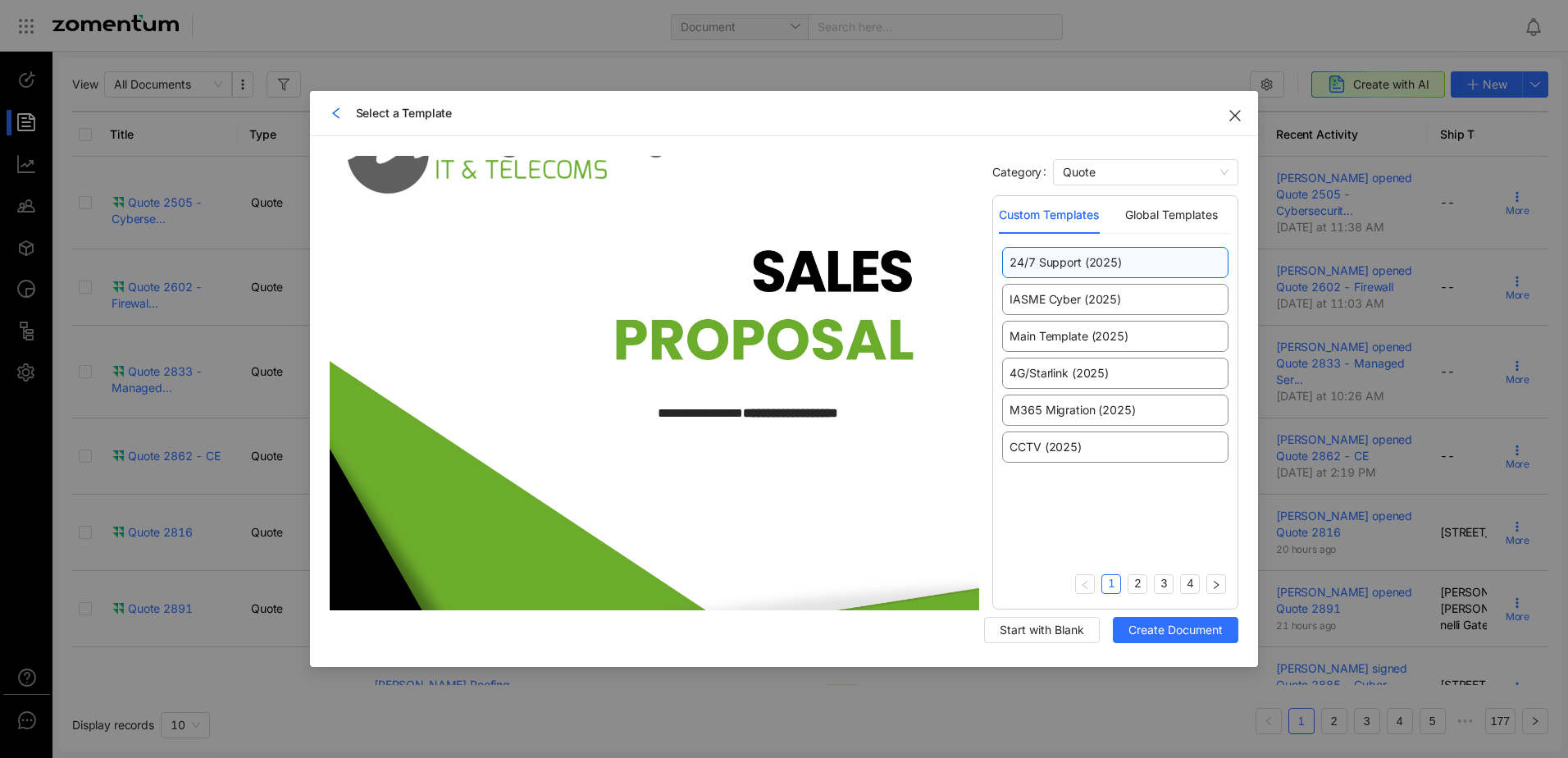
click at [330, 120] on div at bounding box center [336, 113] width 13 height 18
click at [340, 111] on icon "left" at bounding box center [336, 113] width 13 height 13
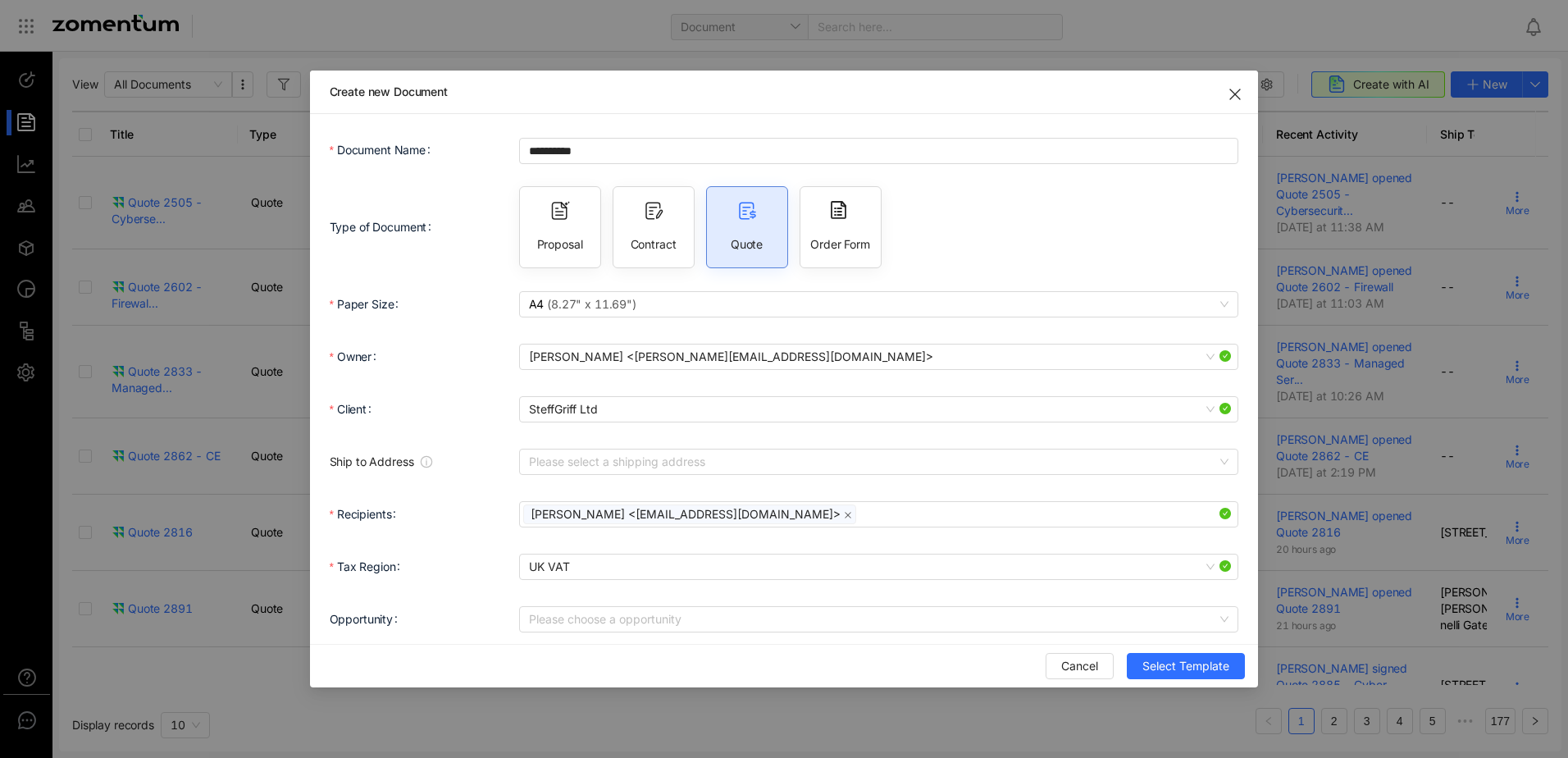
click at [1236, 99] on icon "Close" at bounding box center [1235, 94] width 13 height 13
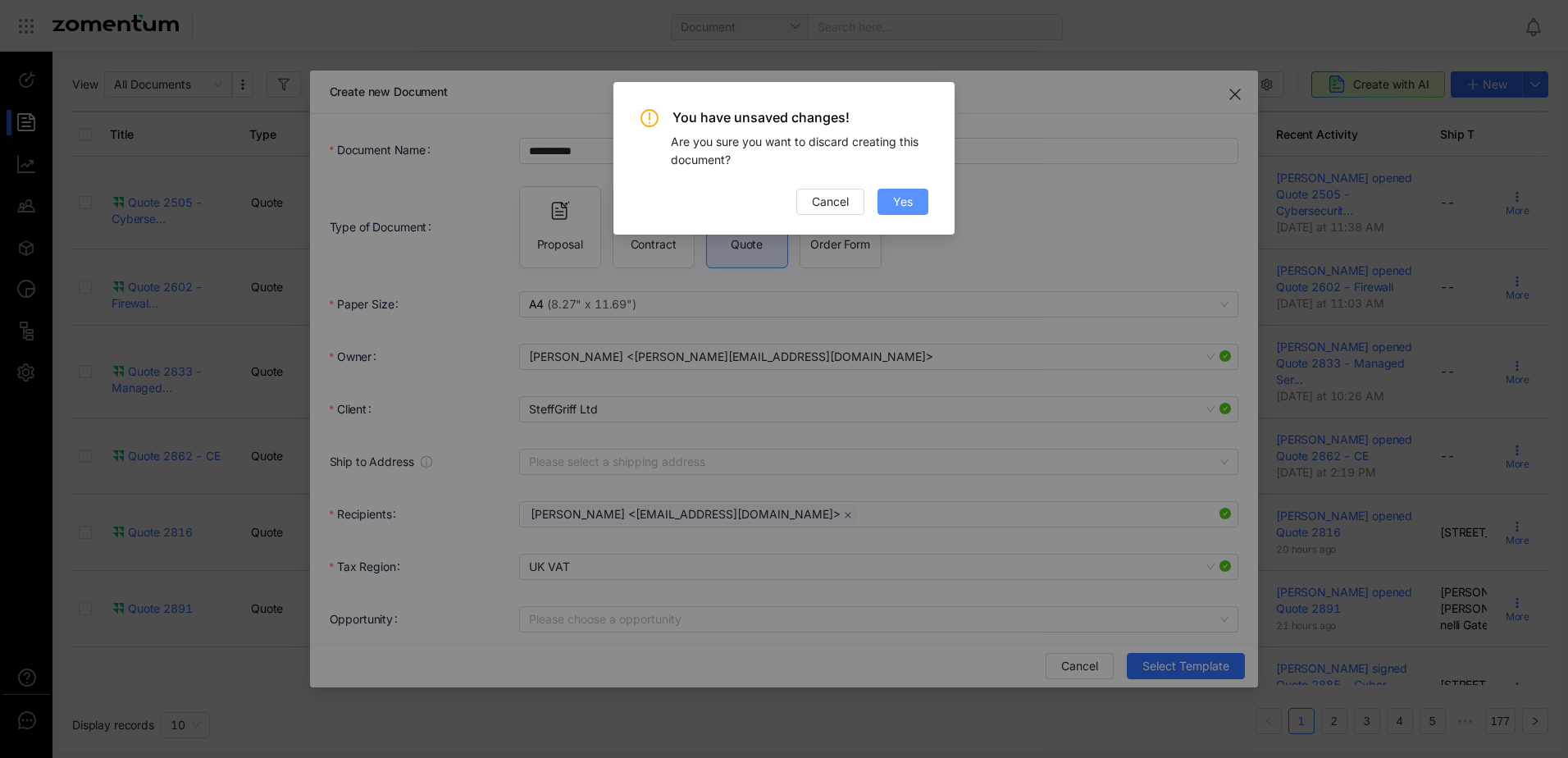
click at [892, 209] on button "Yes" at bounding box center [903, 201] width 51 height 26
